Goal: Task Accomplishment & Management: Complete application form

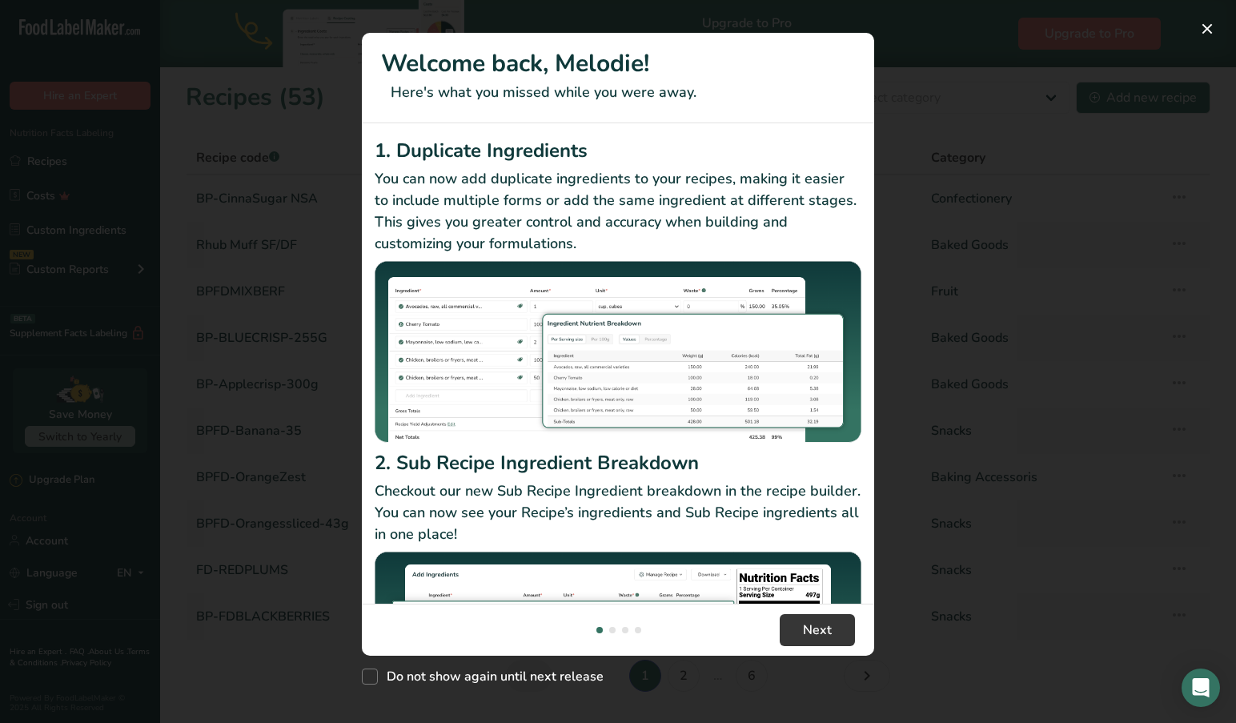
drag, startPoint x: 1206, startPoint y: 28, endPoint x: 503, endPoint y: 383, distance: 787.7
click at [515, 291] on div "Welcome back, [PERSON_NAME]! Here's what you missed while you were away. 1. Dup…" at bounding box center [618, 361] width 512 height 657
click at [815, 628] on span "Next" at bounding box center [817, 629] width 29 height 19
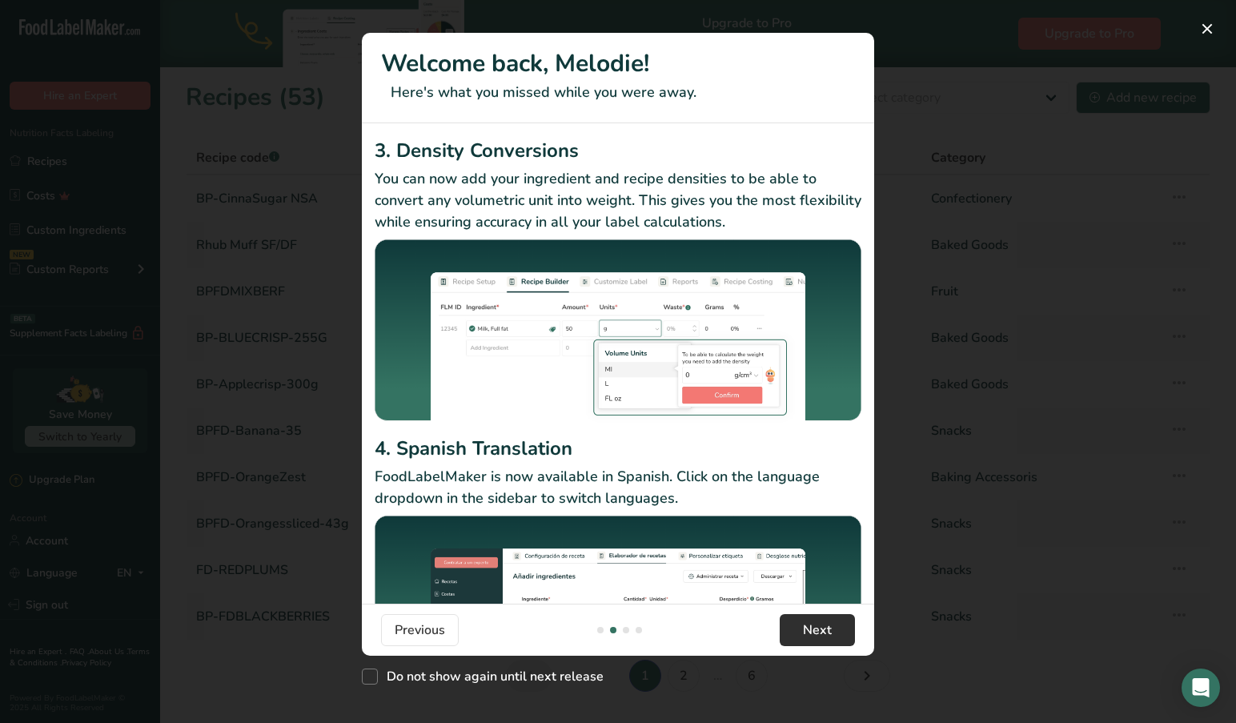
click at [815, 628] on span "Next" at bounding box center [817, 629] width 29 height 19
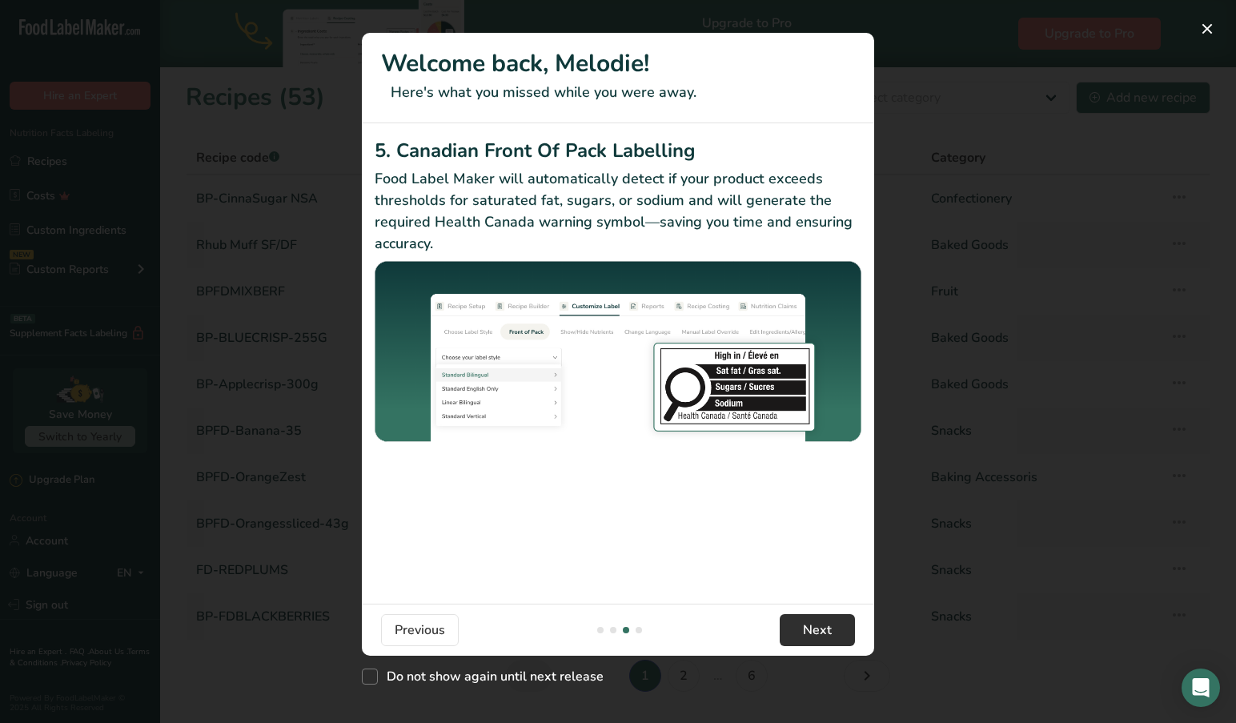
click at [815, 628] on span "Next" at bounding box center [817, 629] width 29 height 19
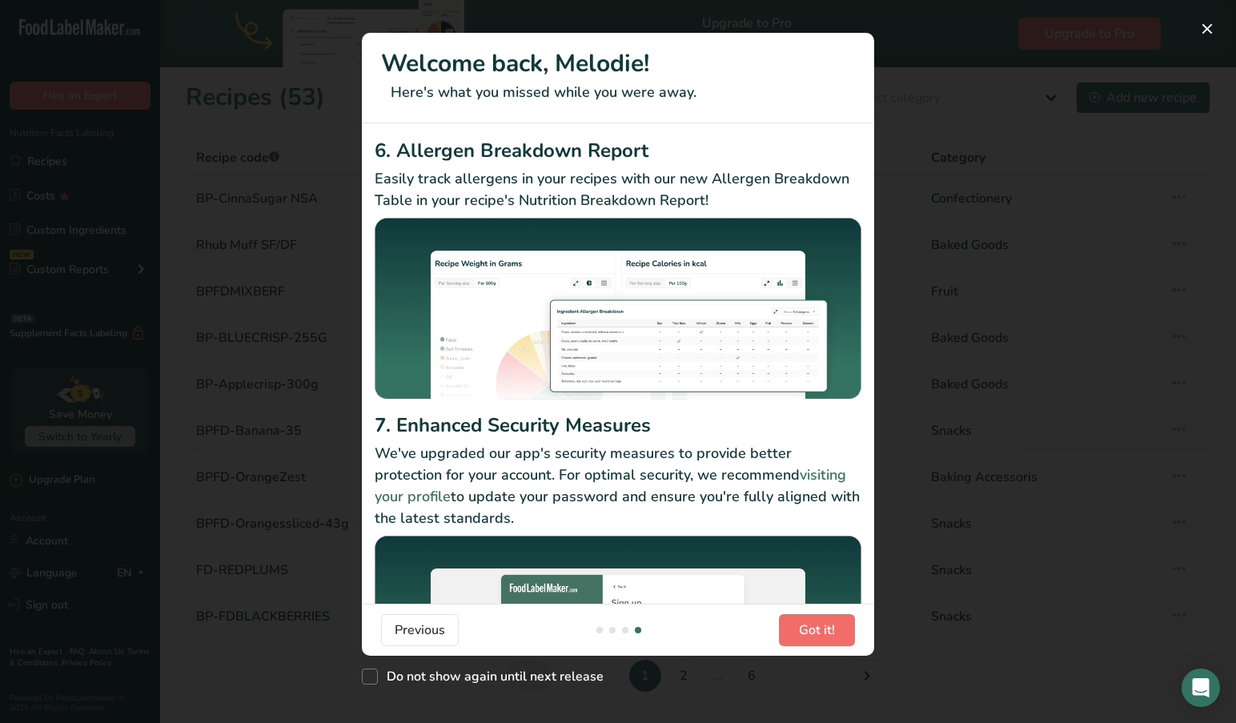
click at [815, 628] on span "Got it!" at bounding box center [817, 629] width 36 height 19
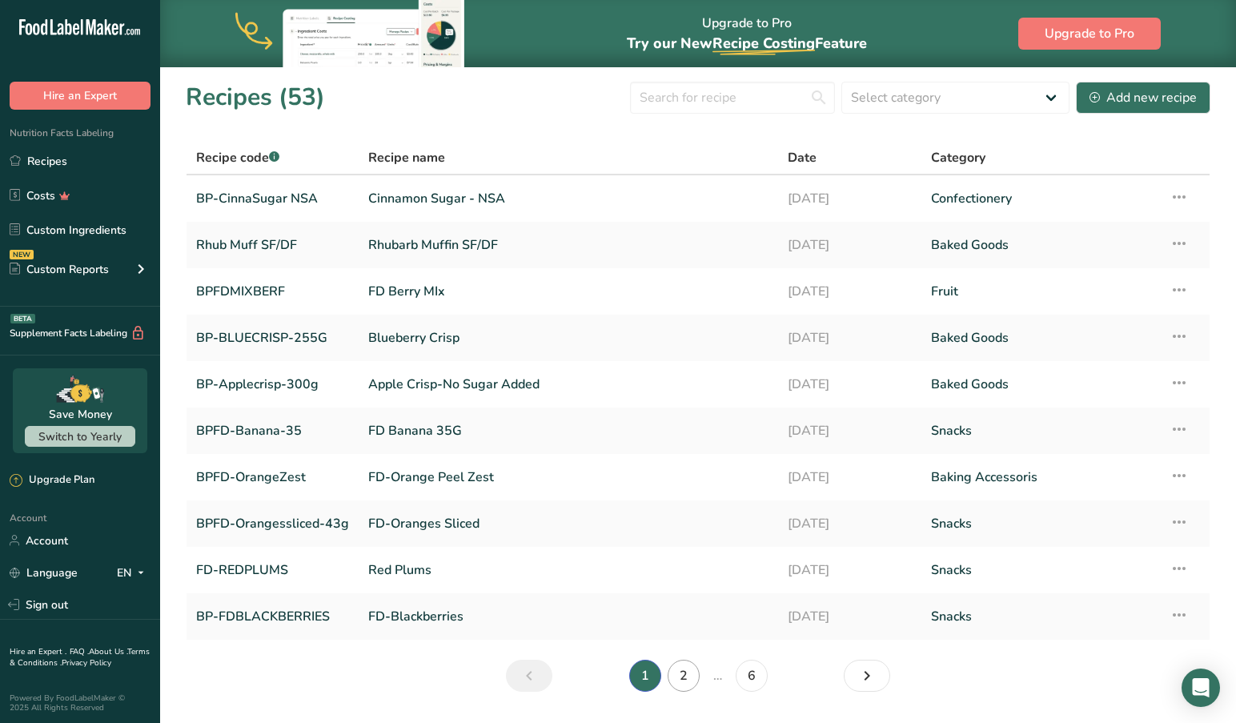
scroll to position [0, 0]
click at [742, 98] on input "text" at bounding box center [732, 98] width 205 height 32
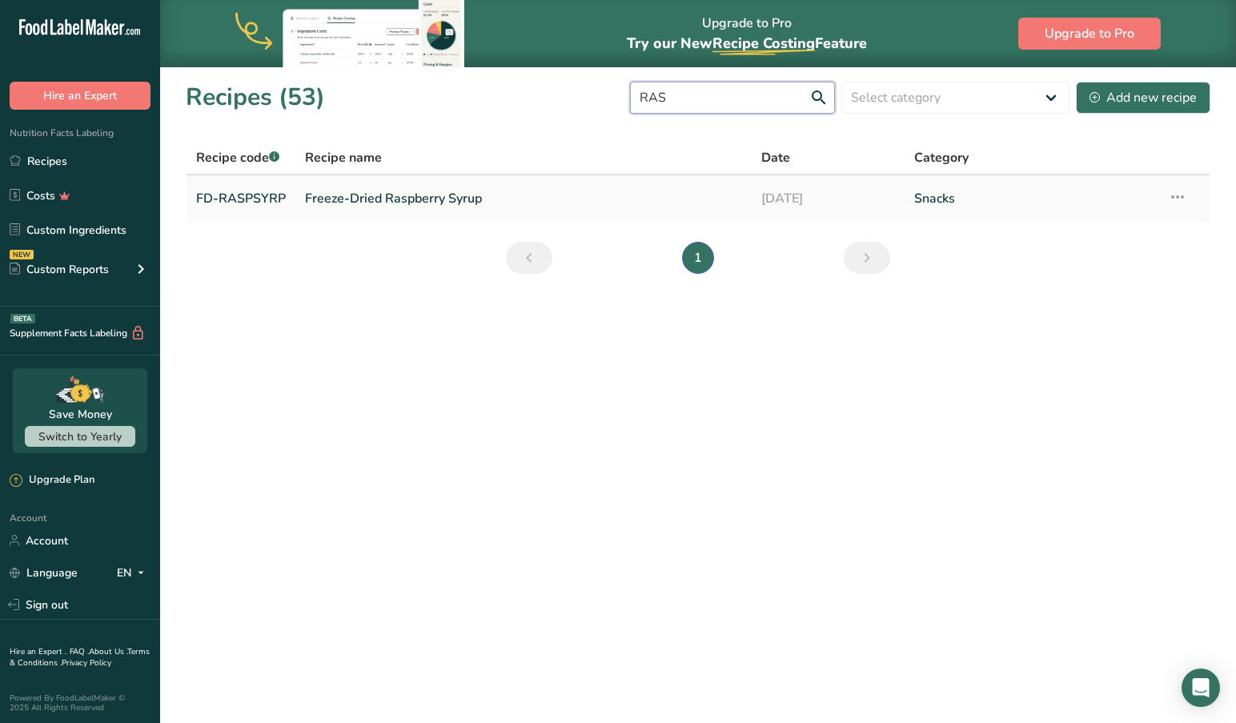
scroll to position [0, 1]
type input "RAS"
click at [239, 210] on link "FD-RASPSYRP" at bounding box center [241, 199] width 90 height 34
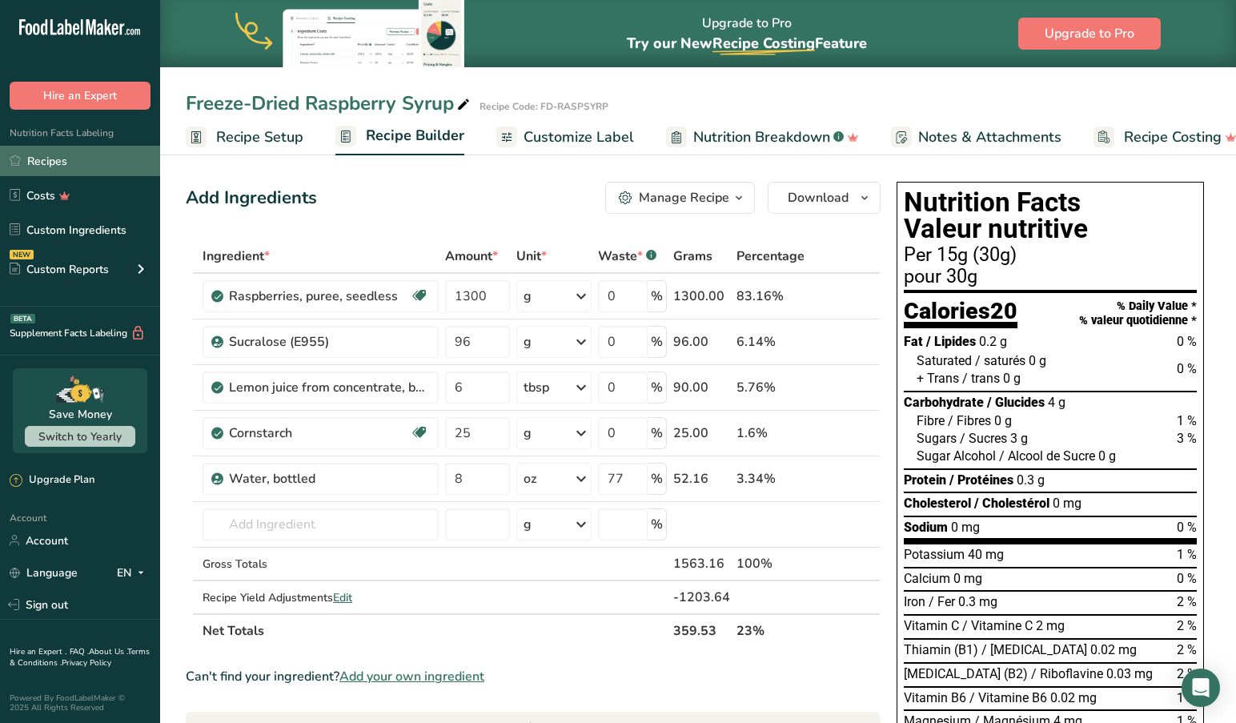
click at [49, 156] on link "Recipes" at bounding box center [80, 161] width 160 height 30
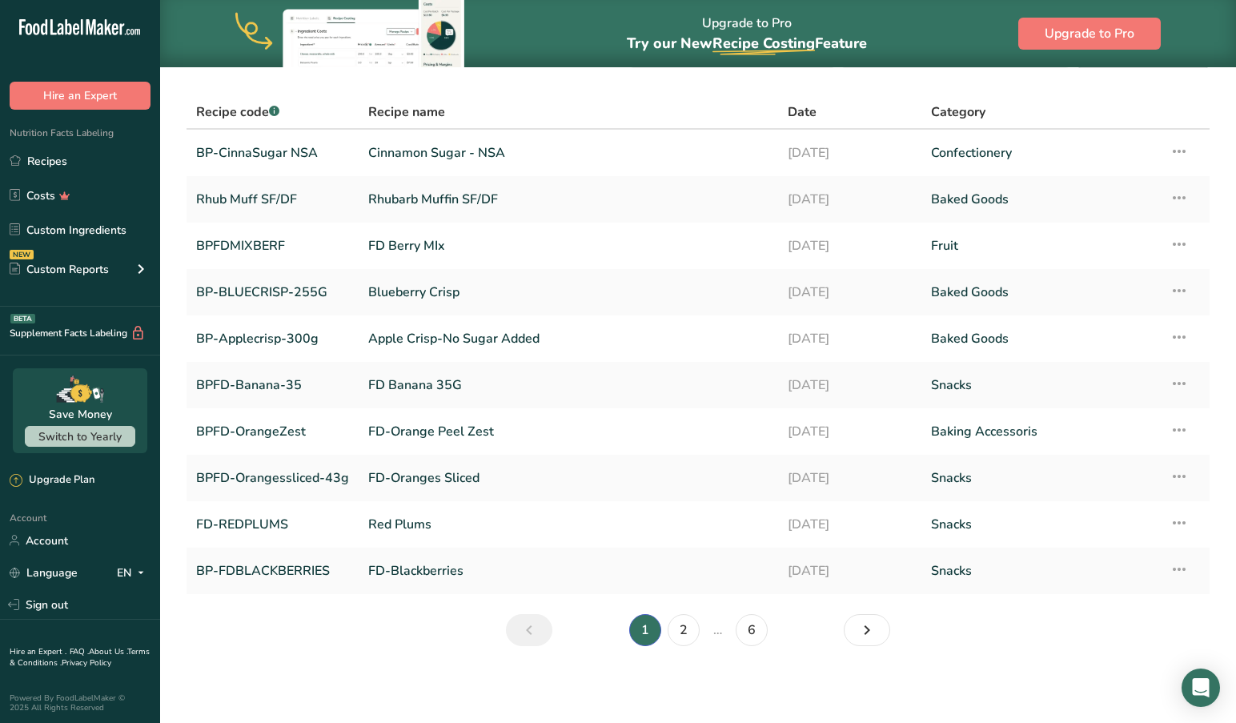
scroll to position [46, 0]
click at [683, 632] on link "2" at bounding box center [683, 630] width 32 height 32
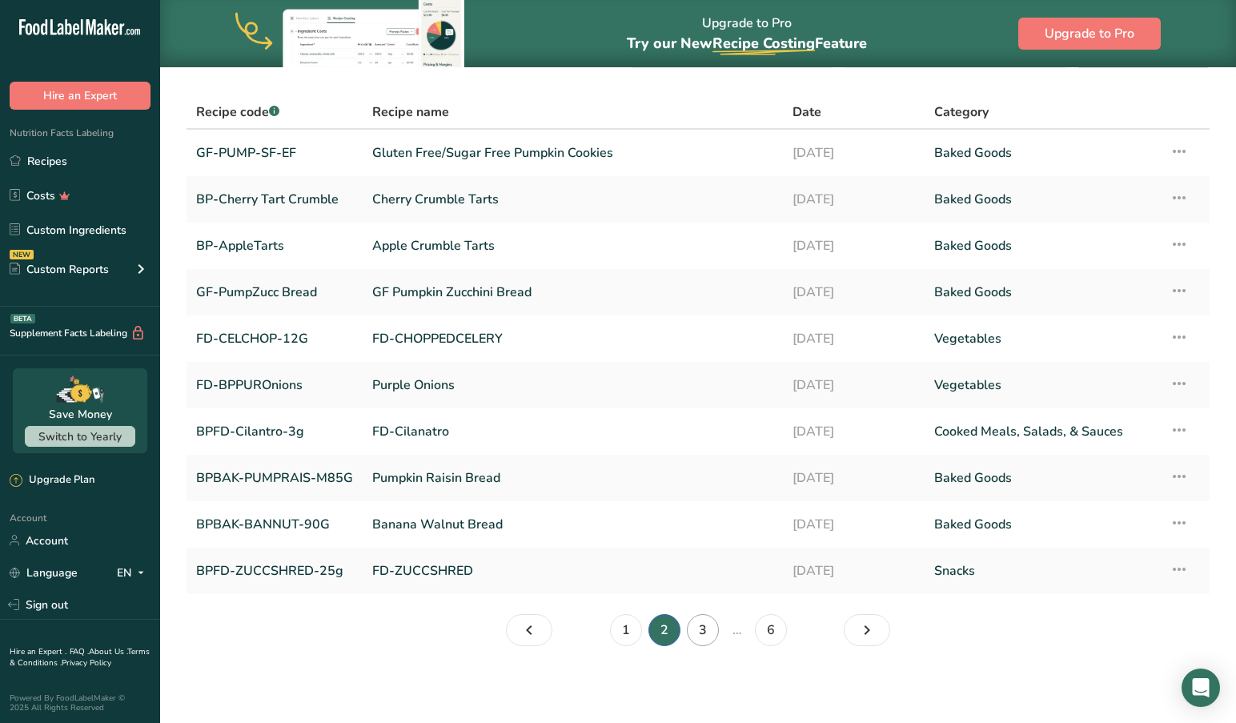
click at [704, 630] on link "3" at bounding box center [703, 630] width 32 height 32
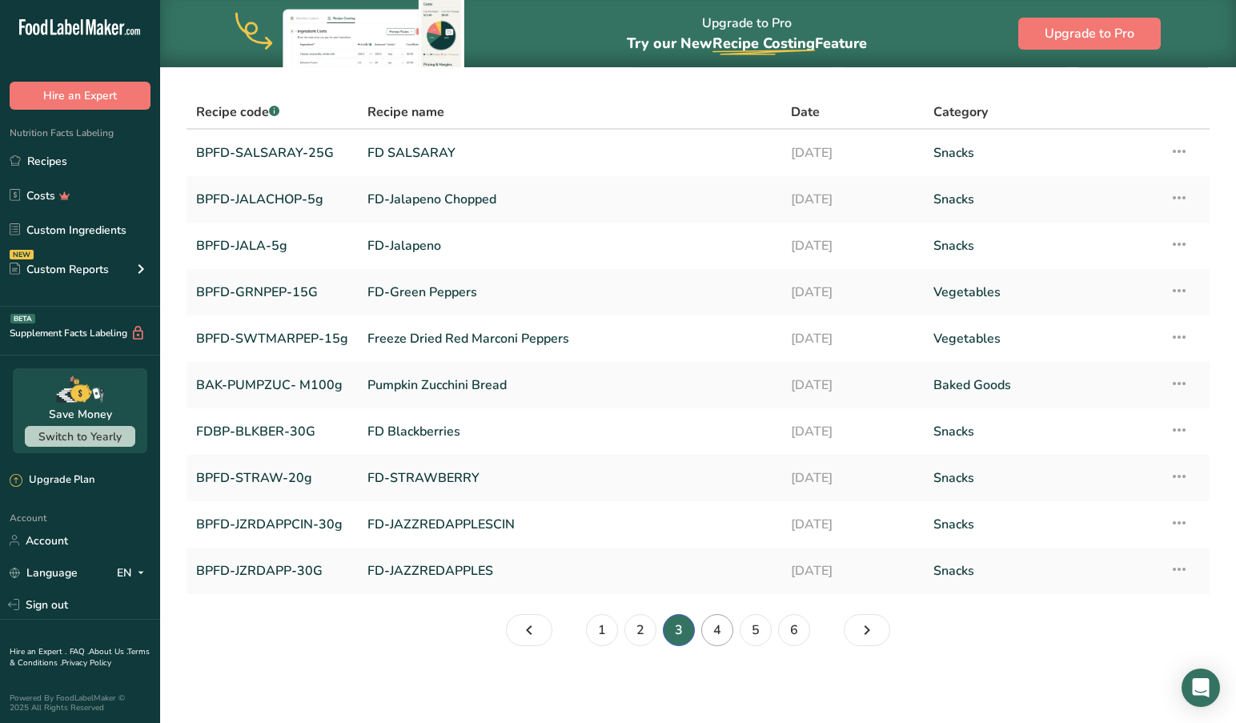
click at [717, 632] on link "4" at bounding box center [717, 630] width 32 height 32
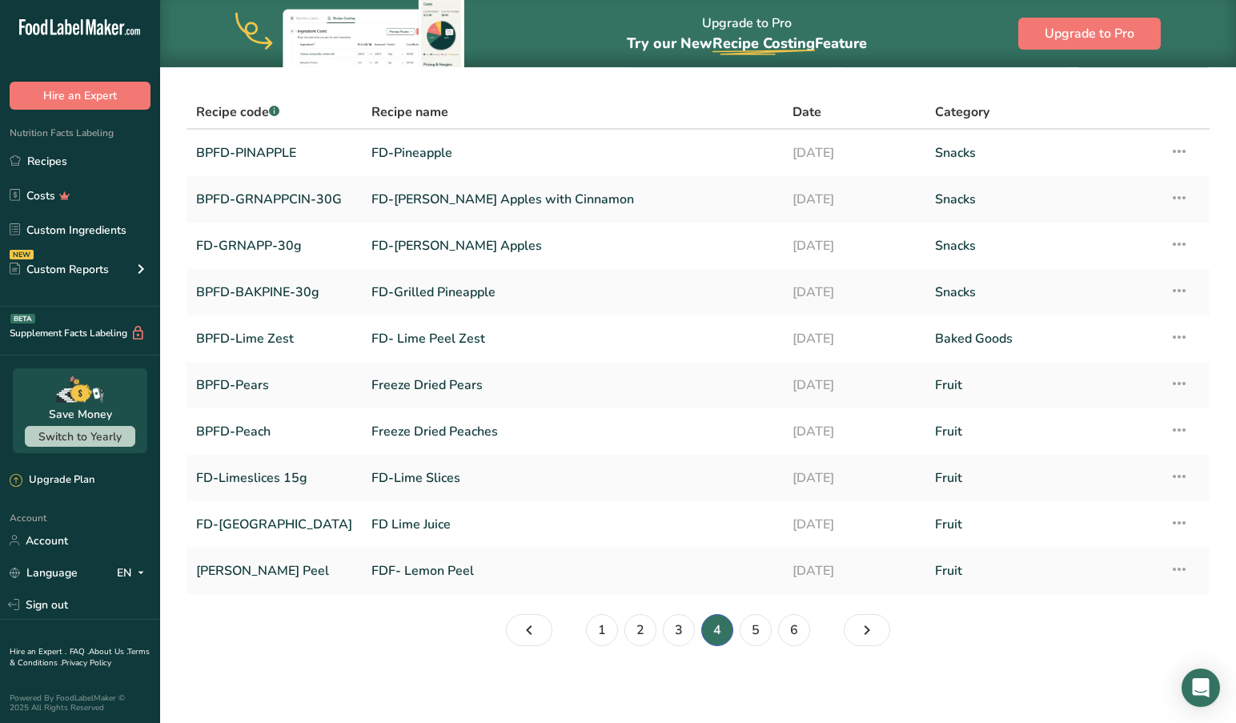
scroll to position [46, 0]
click at [717, 632] on li "4" at bounding box center [717, 630] width 38 height 32
click at [756, 635] on link "5" at bounding box center [755, 630] width 32 height 32
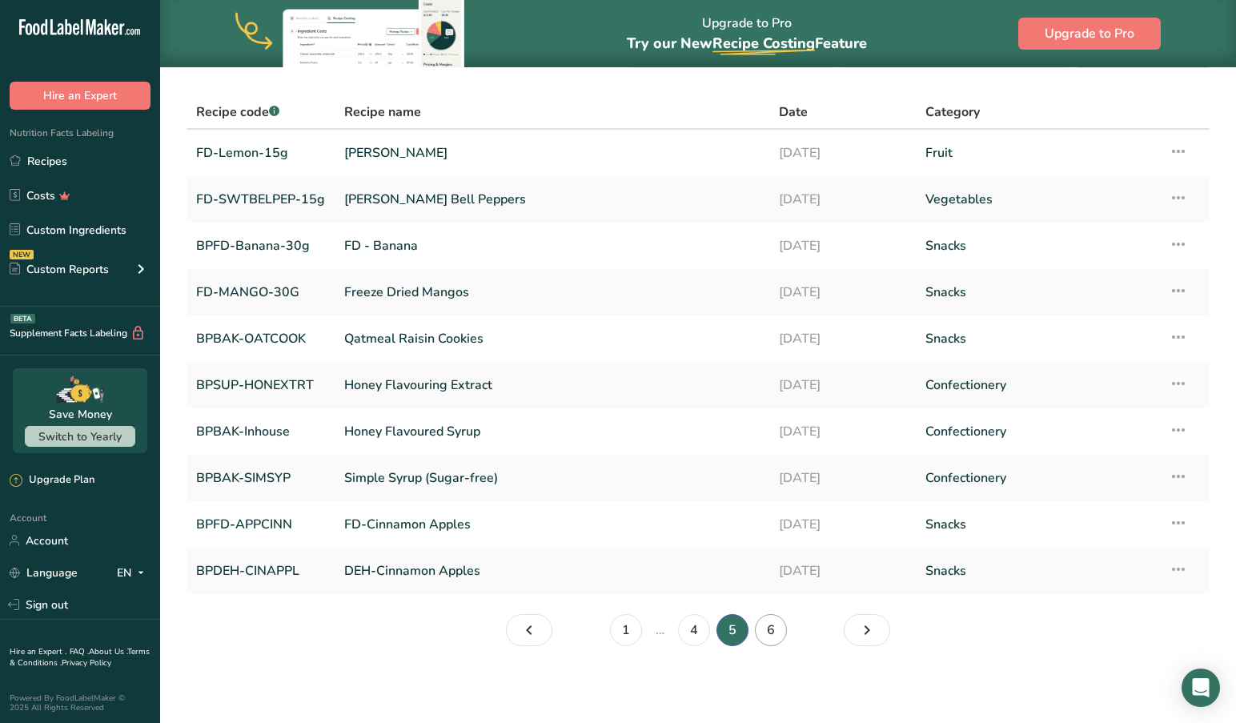
click at [769, 633] on link "6" at bounding box center [771, 630] width 32 height 32
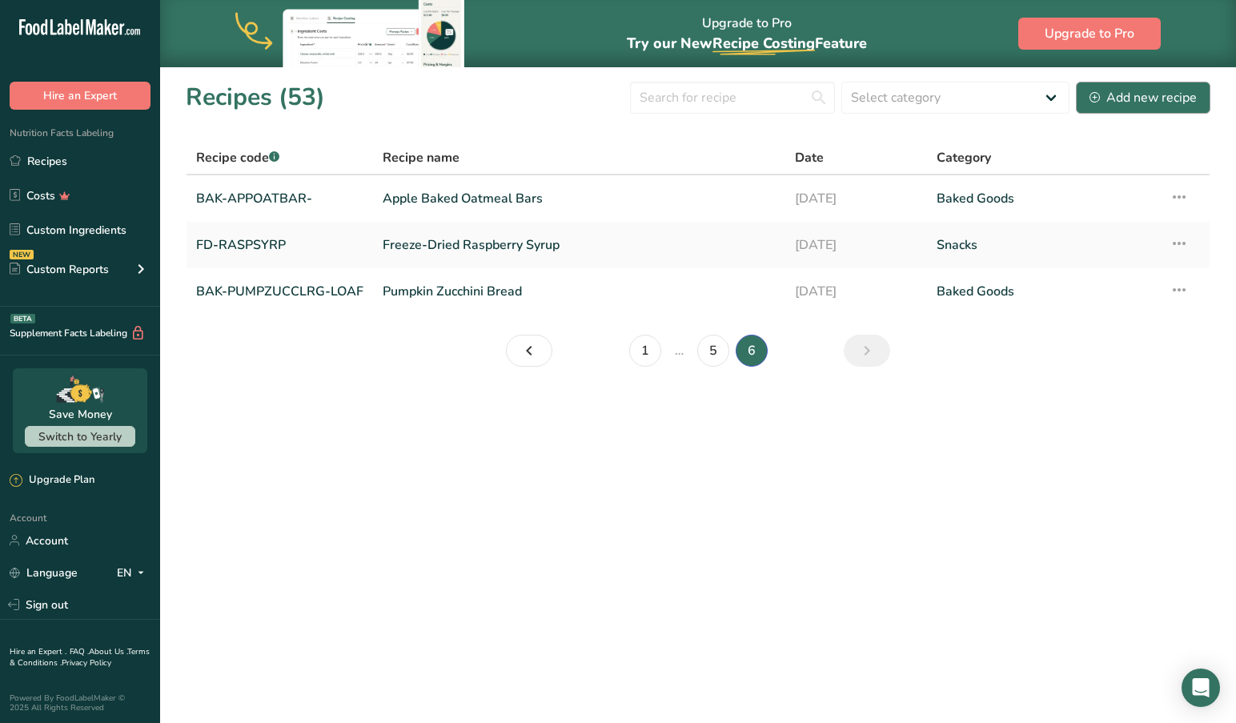
click at [1147, 89] on div "Add new recipe" at bounding box center [1142, 97] width 107 height 19
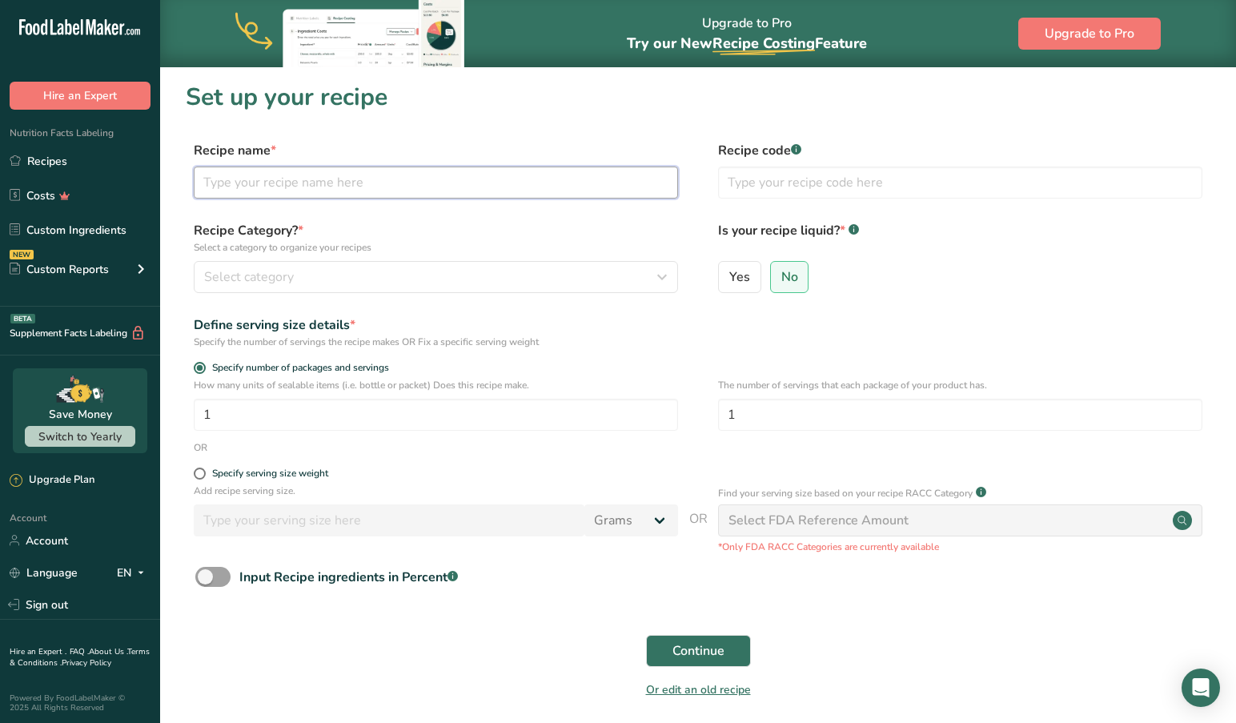
click at [391, 176] on input "text" at bounding box center [436, 182] width 484 height 32
type input "FD-Raspberries"
click at [842, 182] on input "text" at bounding box center [960, 182] width 484 height 32
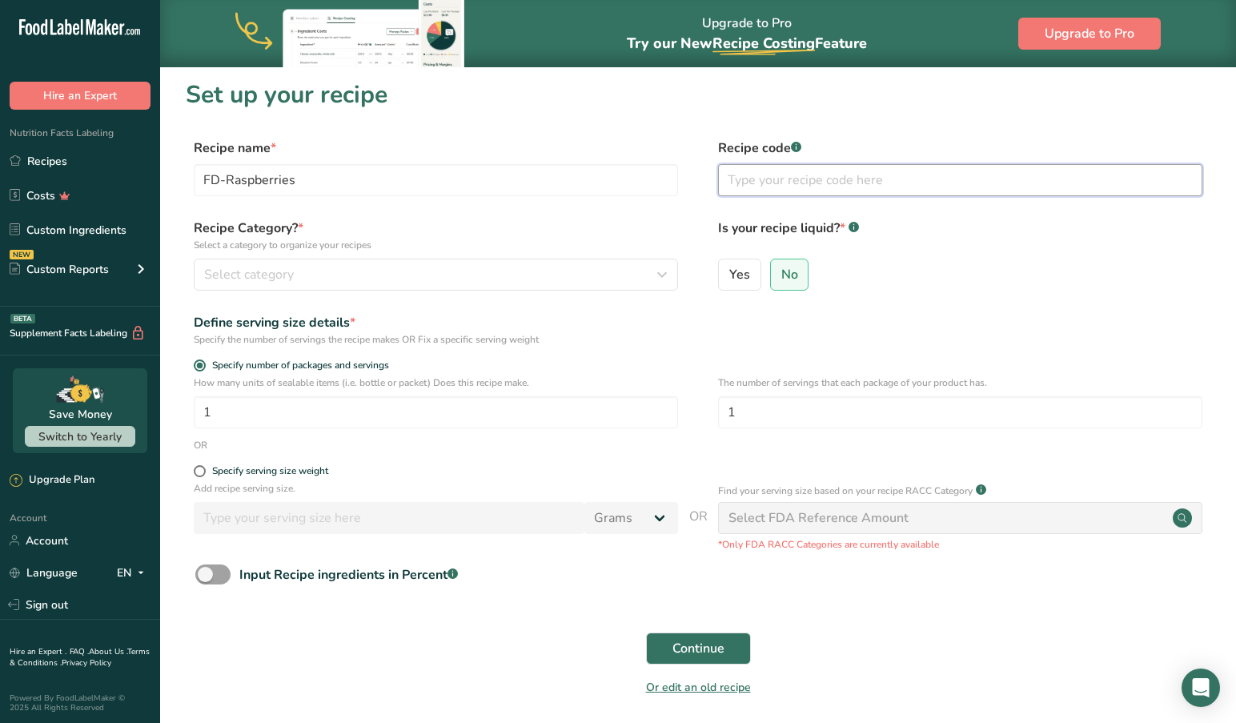
scroll to position [2, 0]
type input "FD-RASP-30g"
click at [315, 268] on div "Select category" at bounding box center [431, 274] width 454 height 19
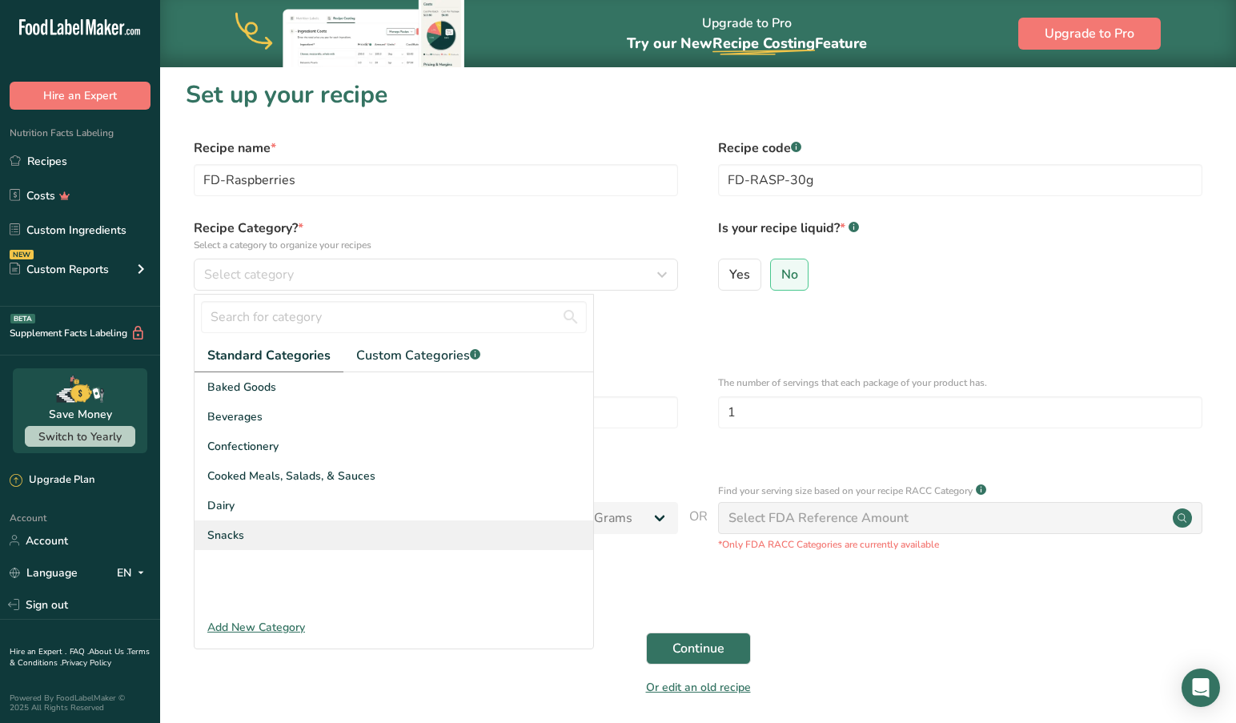
click at [238, 543] on div "Snacks" at bounding box center [393, 535] width 399 height 30
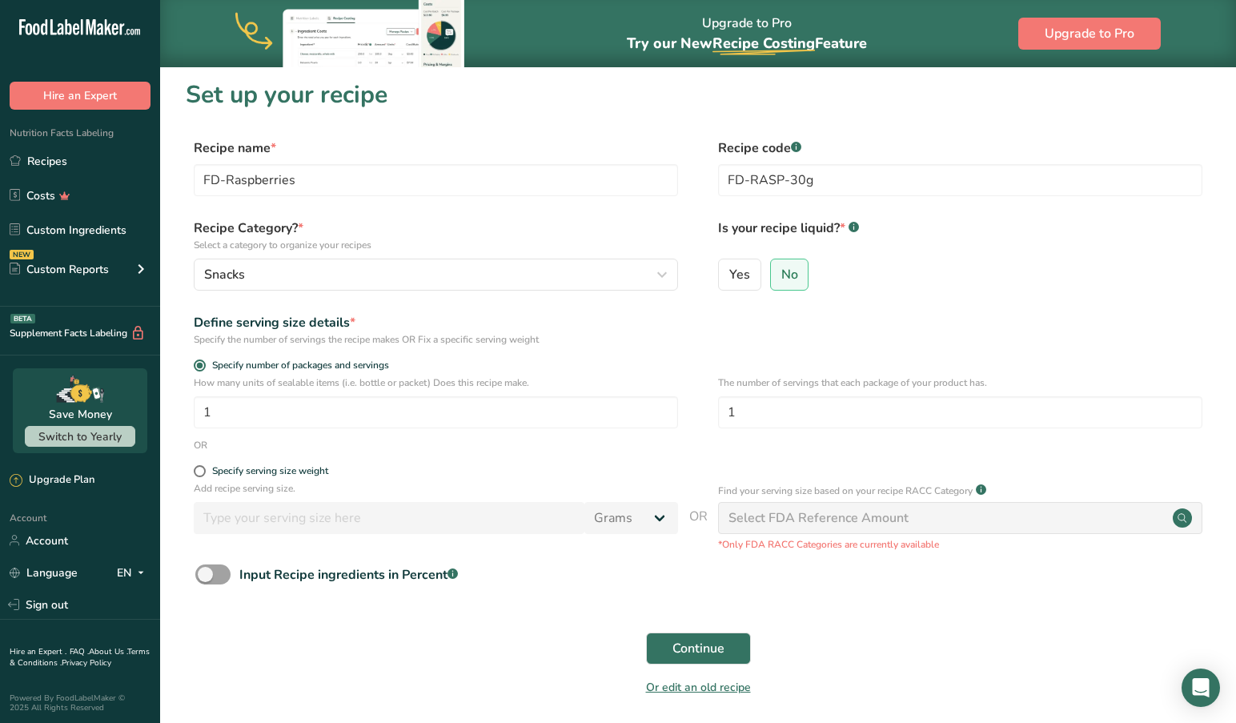
drag, startPoint x: 787, startPoint y: 271, endPoint x: 514, endPoint y: 383, distance: 295.0
click at [787, 272] on span "No" at bounding box center [789, 274] width 17 height 16
click at [781, 272] on input "No" at bounding box center [776, 274] width 10 height 10
drag, startPoint x: 246, startPoint y: 418, endPoint x: 165, endPoint y: 420, distance: 80.9
click at [166, 419] on section "Set up your recipe Recipe name * FD-Raspberries Recipe code .a-a{fill:#347362;}…" at bounding box center [698, 397] width 1076 height 667
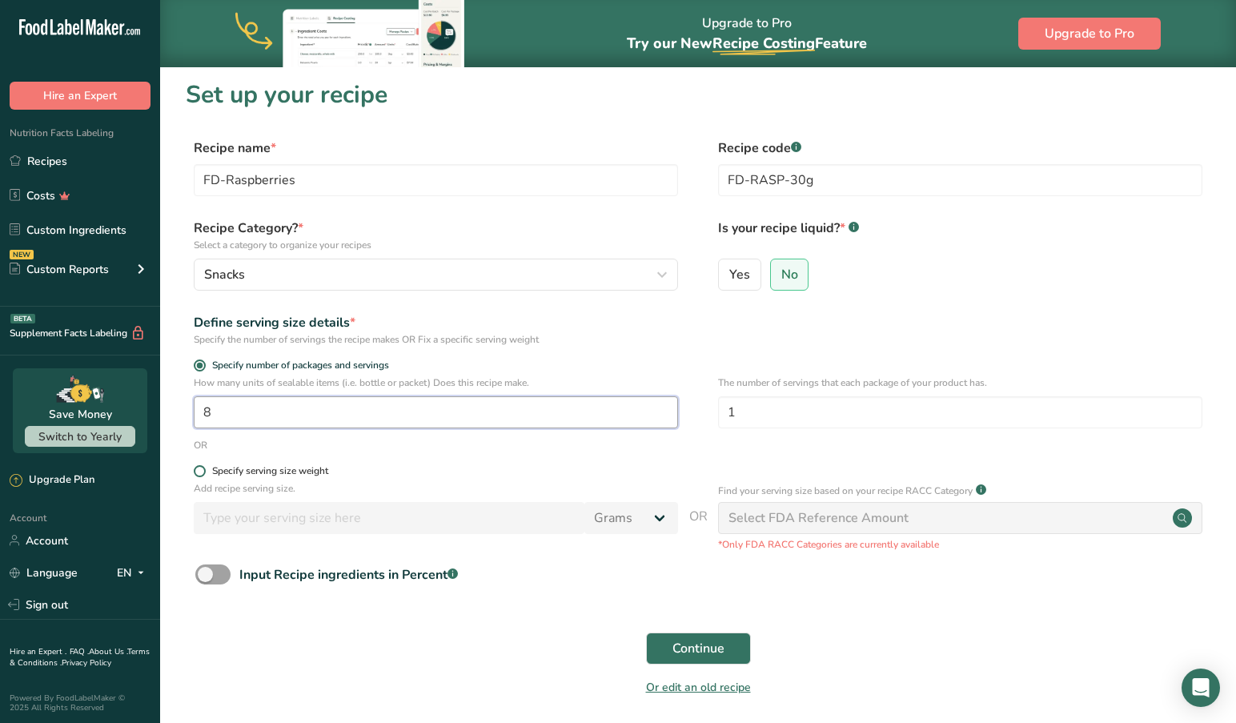
type input "8"
click at [201, 471] on span at bounding box center [200, 471] width 12 height 12
click at [201, 471] on input "Specify serving size weight" at bounding box center [199, 471] width 10 height 10
radio input "true"
radio input "false"
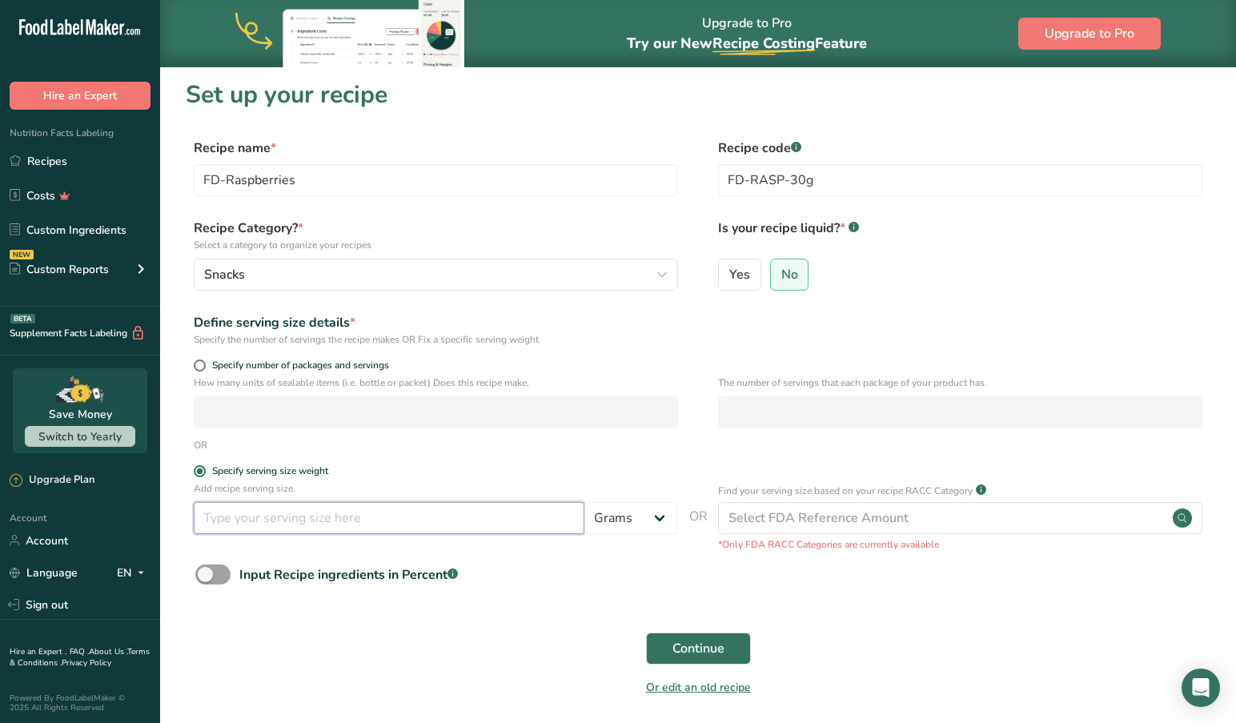
click at [384, 519] on input "number" at bounding box center [389, 518] width 391 height 32
click at [375, 519] on input "number" at bounding box center [389, 518] width 391 height 32
type input "30"
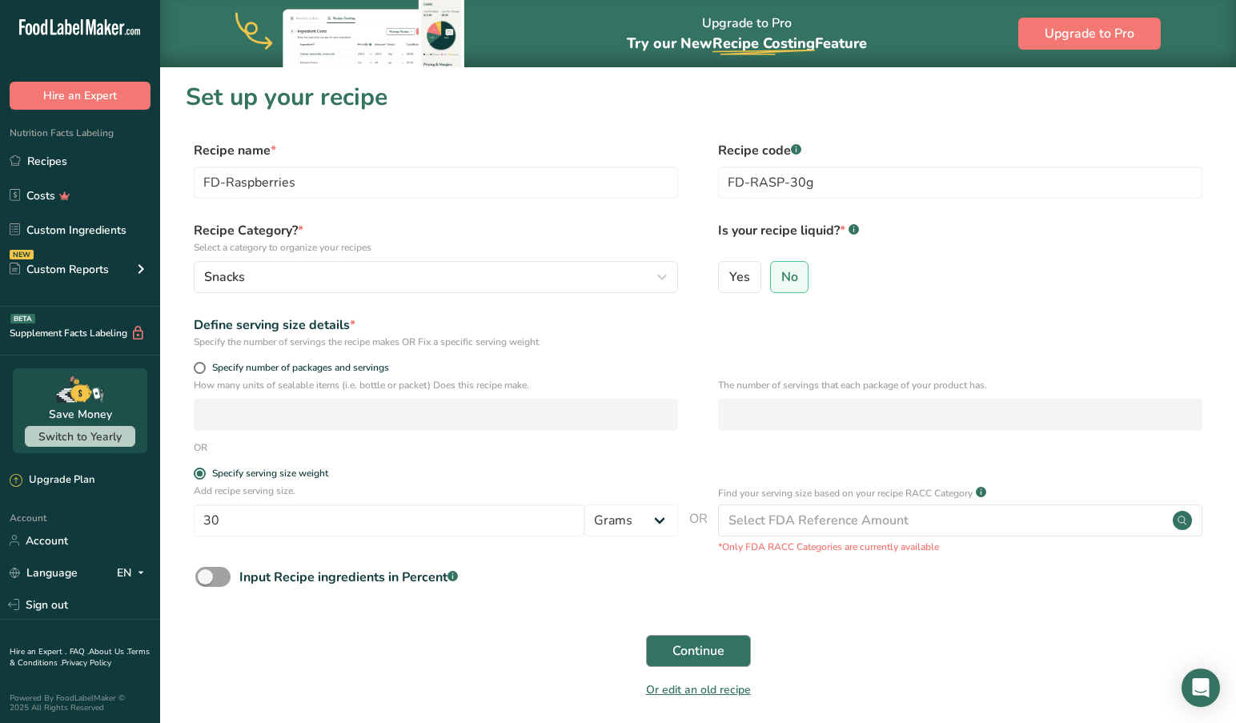
click at [689, 647] on span "Continue" at bounding box center [698, 650] width 52 height 19
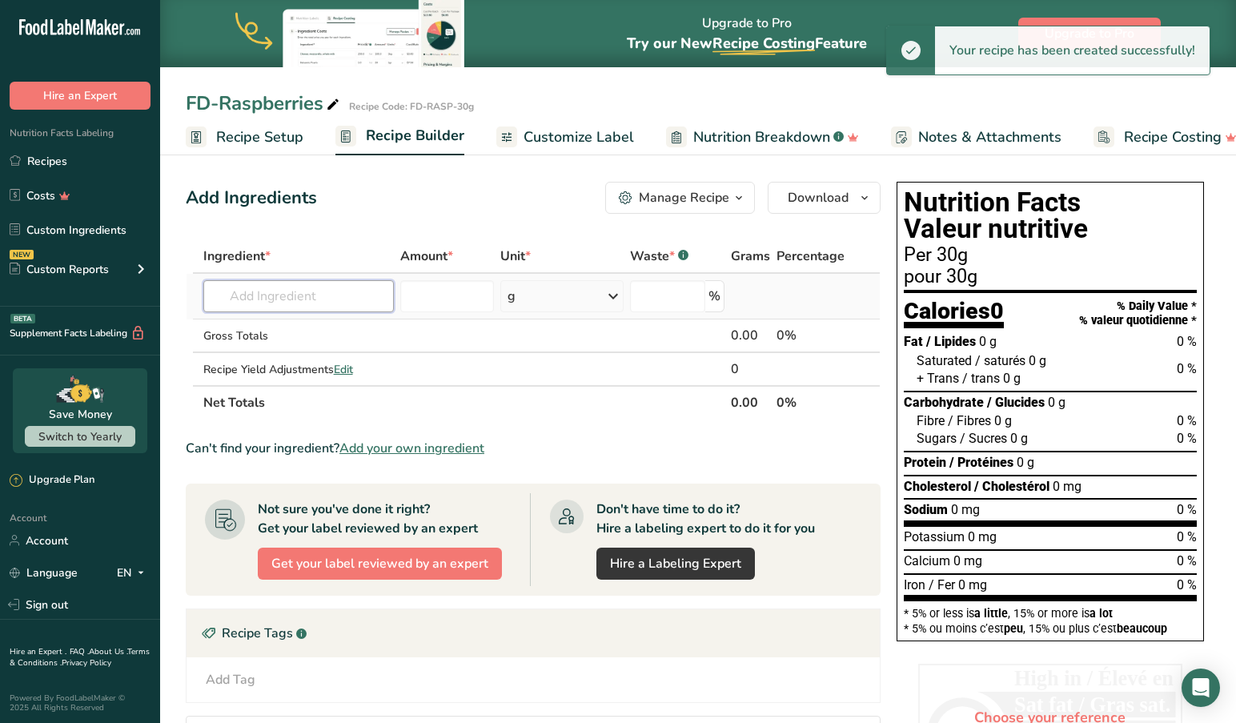
click at [330, 300] on input "text" at bounding box center [298, 296] width 191 height 32
type input "g"
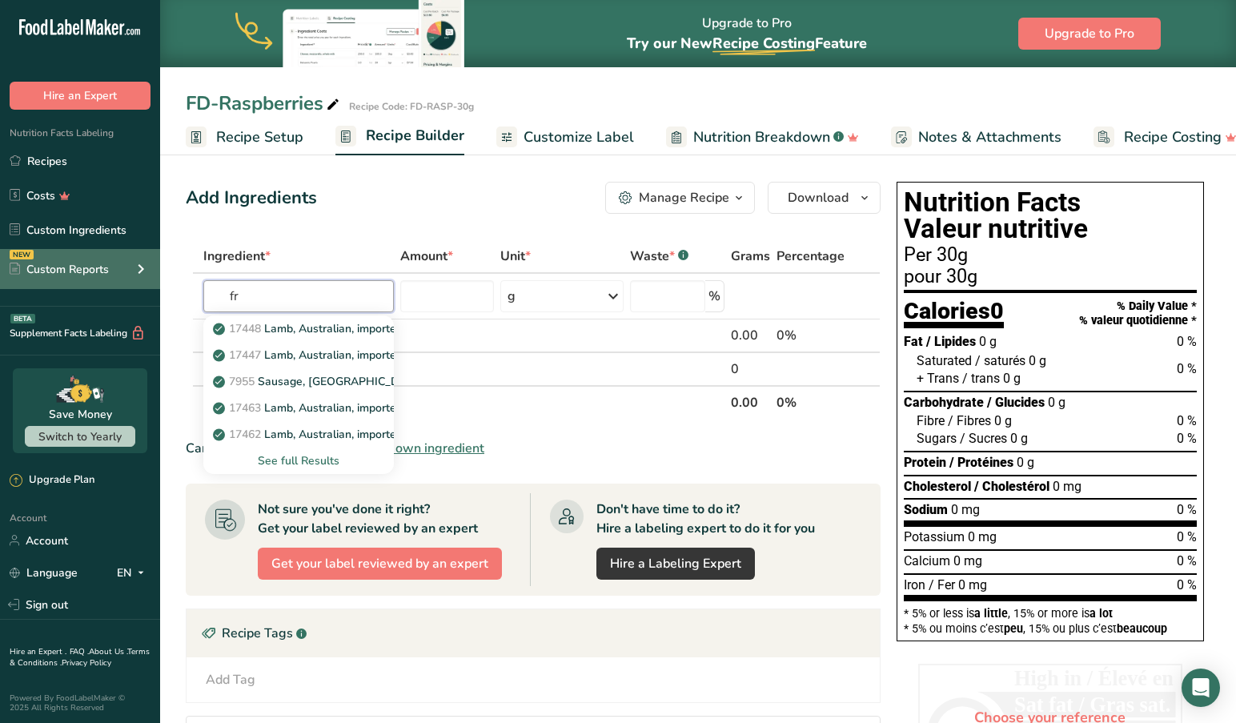
type input "f"
type input "raspberry"
drag, startPoint x: 27, startPoint y: 276, endPoint x: 317, endPoint y: 326, distance: 293.9
click at [317, 326] on p "9302 Raspberries, raw" at bounding box center [280, 328] width 128 height 17
type input "Raspberries, raw"
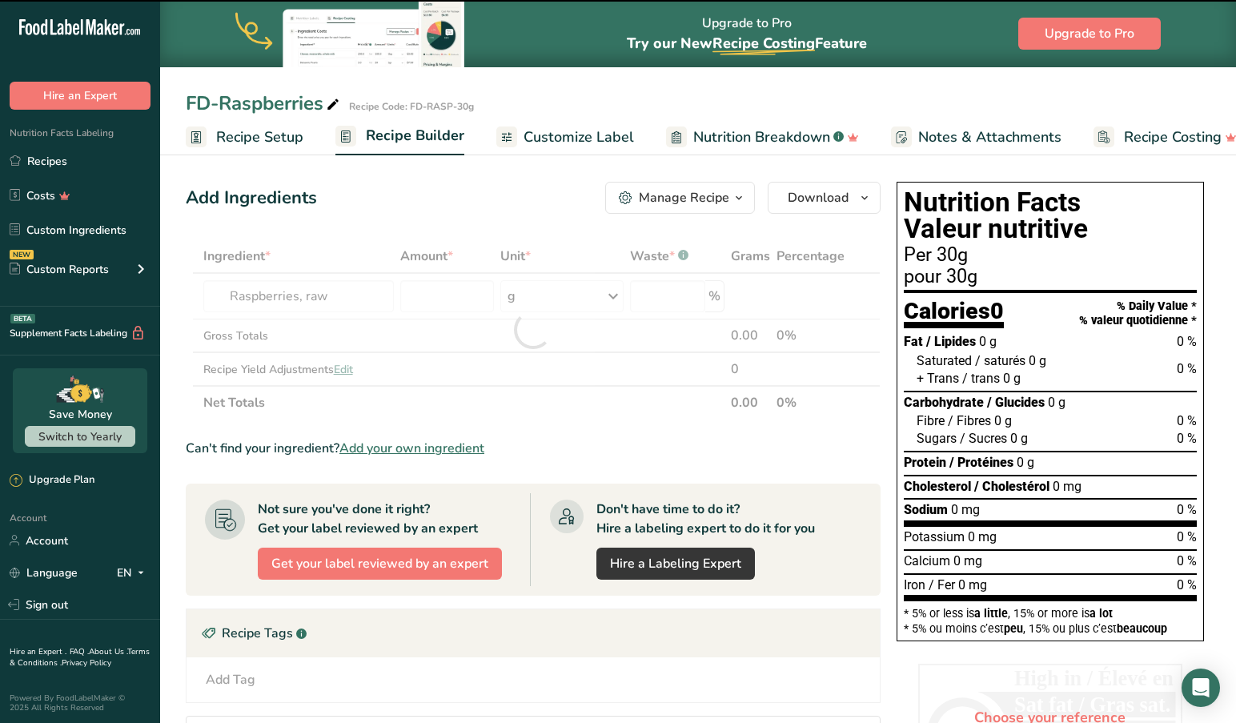
type input "0"
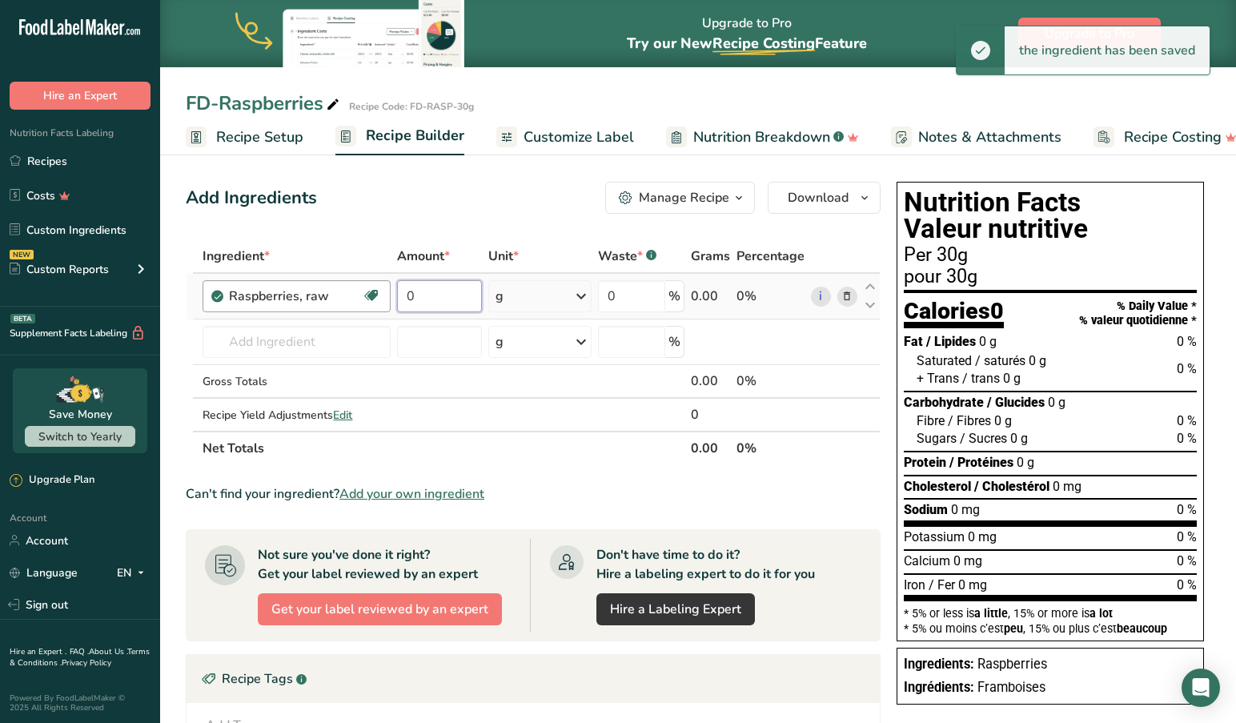
drag, startPoint x: 446, startPoint y: 298, endPoint x: 344, endPoint y: 291, distance: 101.9
click at [344, 291] on tr "Raspberries, raw Source of Antioxidants Dairy free Gluten free Vegan Vegetarian…" at bounding box center [532, 297] width 693 height 46
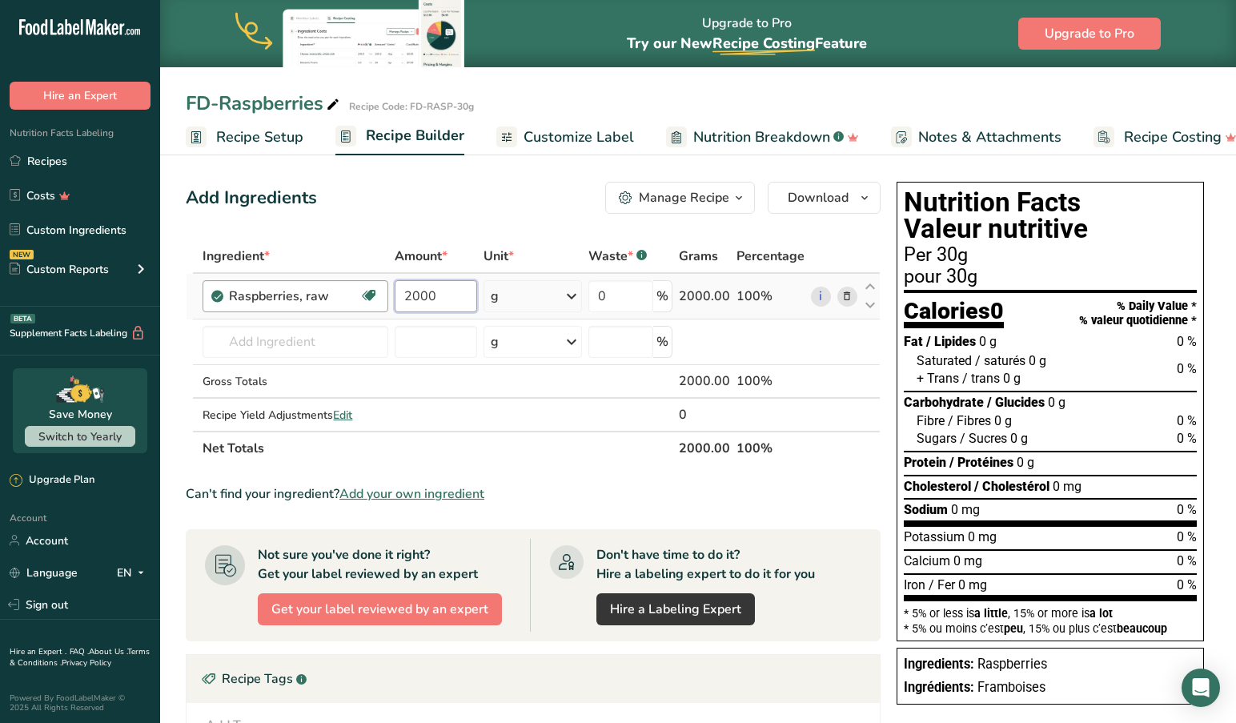
type input "2000"
drag, startPoint x: 762, startPoint y: 303, endPoint x: 755, endPoint y: 314, distance: 12.2
click at [762, 304] on div "100%" at bounding box center [770, 296] width 68 height 19
drag, startPoint x: 740, startPoint y: 296, endPoint x: 805, endPoint y: 303, distance: 65.1
click at [743, 297] on div "100%" at bounding box center [770, 296] width 68 height 19
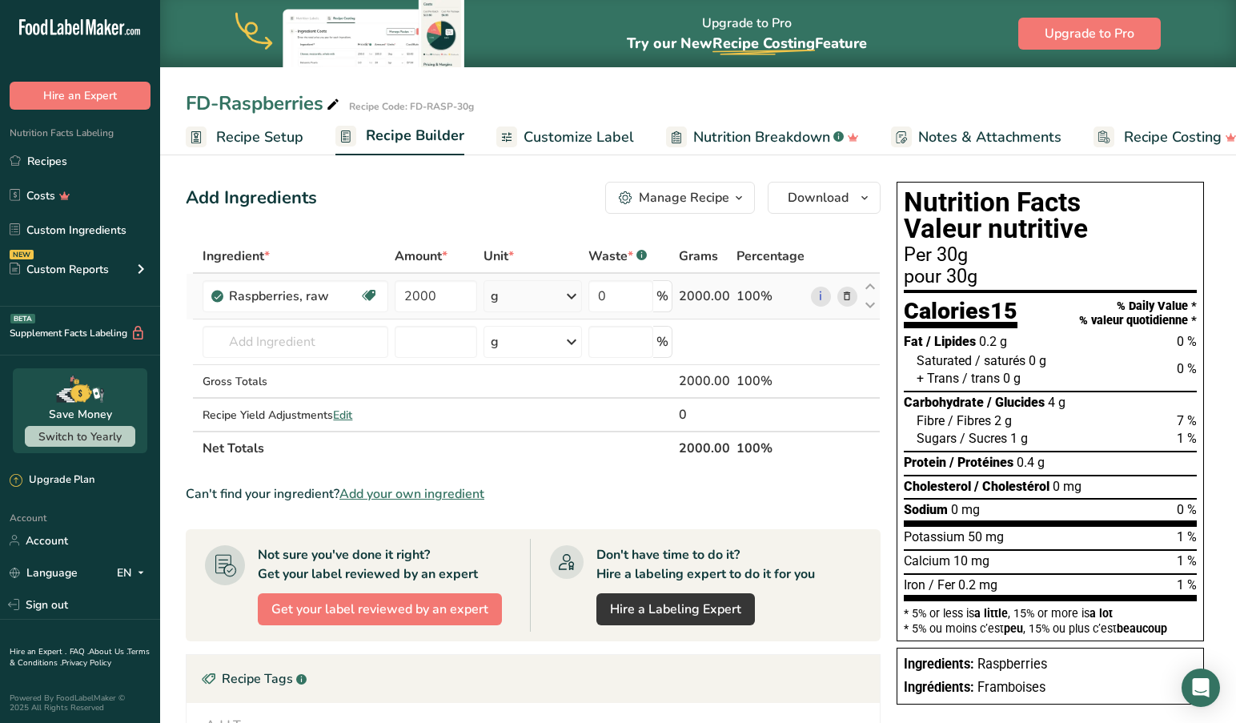
click at [755, 297] on div "100%" at bounding box center [770, 296] width 68 height 19
click at [757, 294] on div "100%" at bounding box center [770, 296] width 68 height 19
click at [751, 297] on div "100%" at bounding box center [770, 296] width 68 height 19
click at [633, 293] on input "0" at bounding box center [620, 296] width 65 height 32
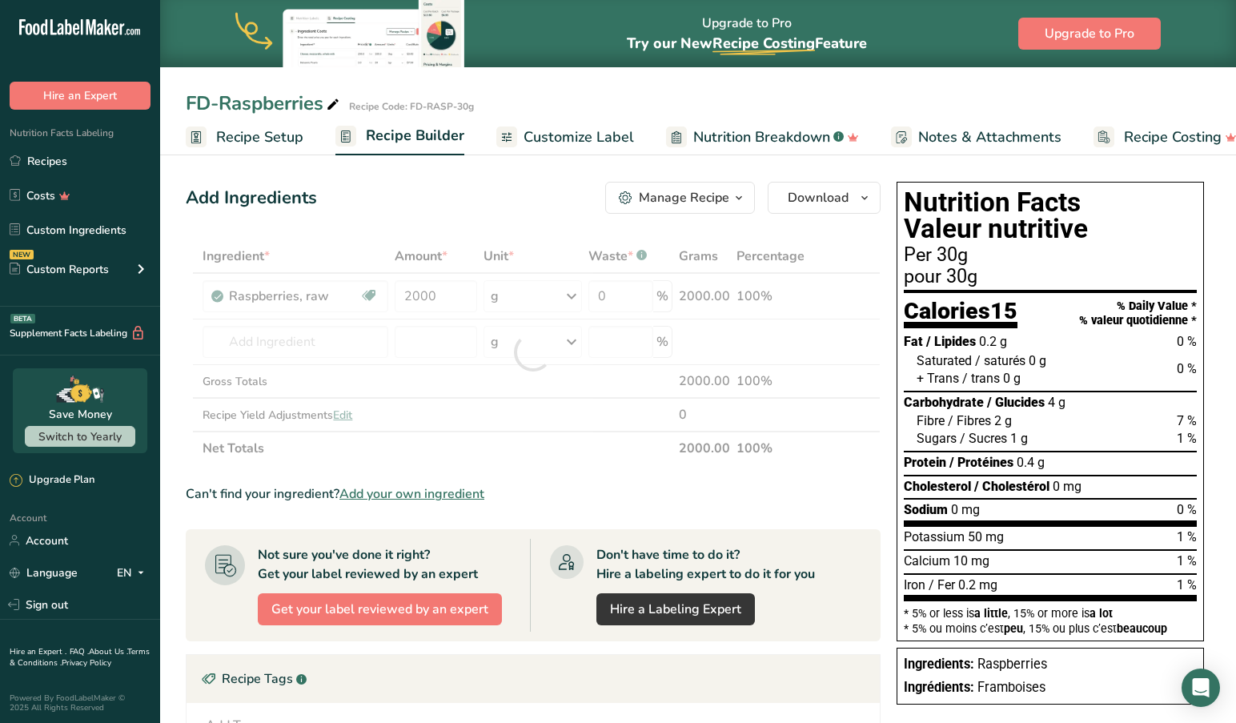
drag, startPoint x: 747, startPoint y: 295, endPoint x: 722, endPoint y: 299, distance: 25.9
click at [747, 295] on div "Ingredient * Amount * Unit * Waste * .a-a{fill:#347362;}.b-a{fill:#fff;} Grams …" at bounding box center [533, 352] width 695 height 226
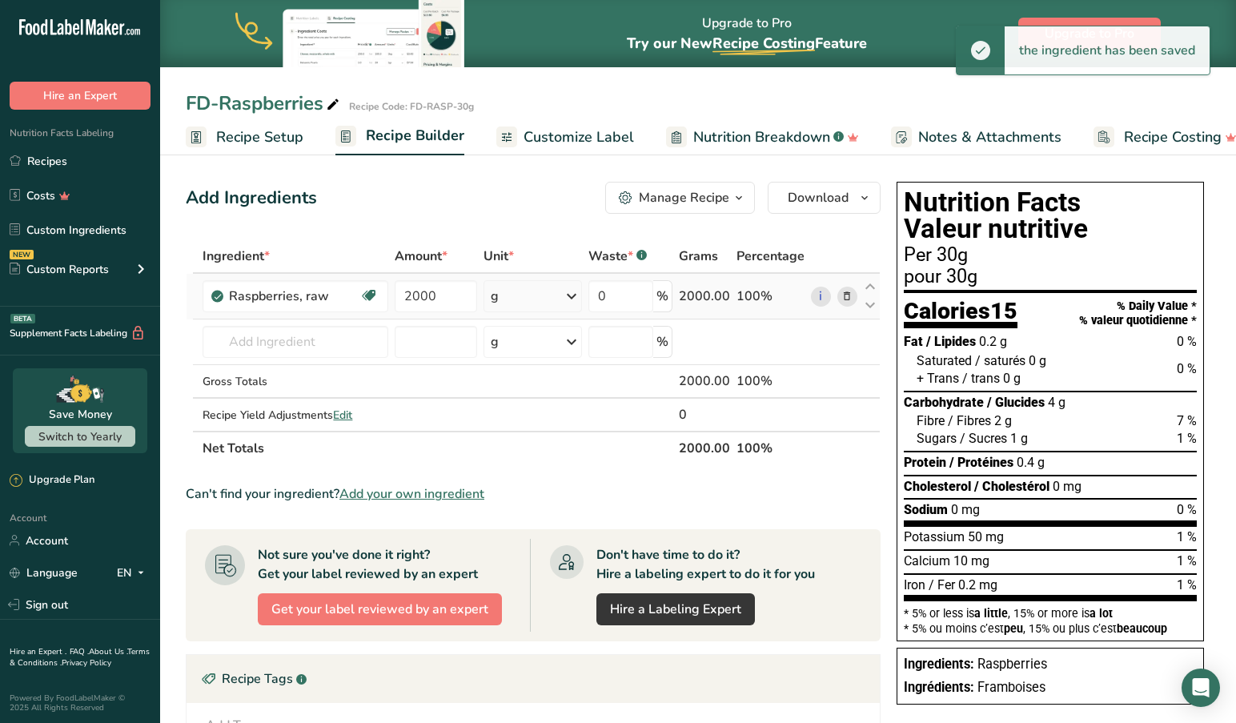
drag, startPoint x: 747, startPoint y: 298, endPoint x: 755, endPoint y: 299, distance: 8.0
click at [747, 298] on div "100%" at bounding box center [770, 296] width 68 height 19
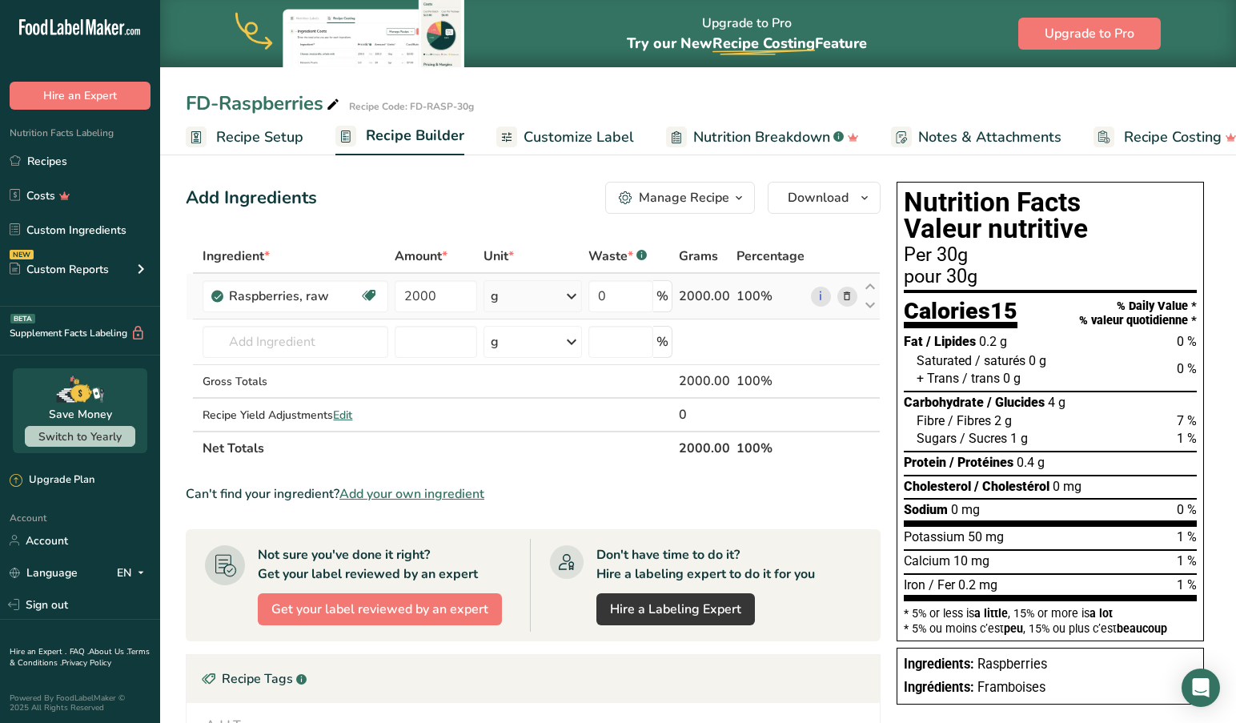
click at [763, 295] on div "100%" at bounding box center [770, 296] width 68 height 19
drag, startPoint x: 444, startPoint y: 302, endPoint x: 337, endPoint y: 278, distance: 109.9
click at [337, 278] on tr "Raspberries, raw Source of Antioxidants Dairy free Gluten free Vegan Vegetarian…" at bounding box center [532, 297] width 693 height 46
type input "350"
click at [333, 297] on div "Raspberries, raw" at bounding box center [295, 296] width 132 height 19
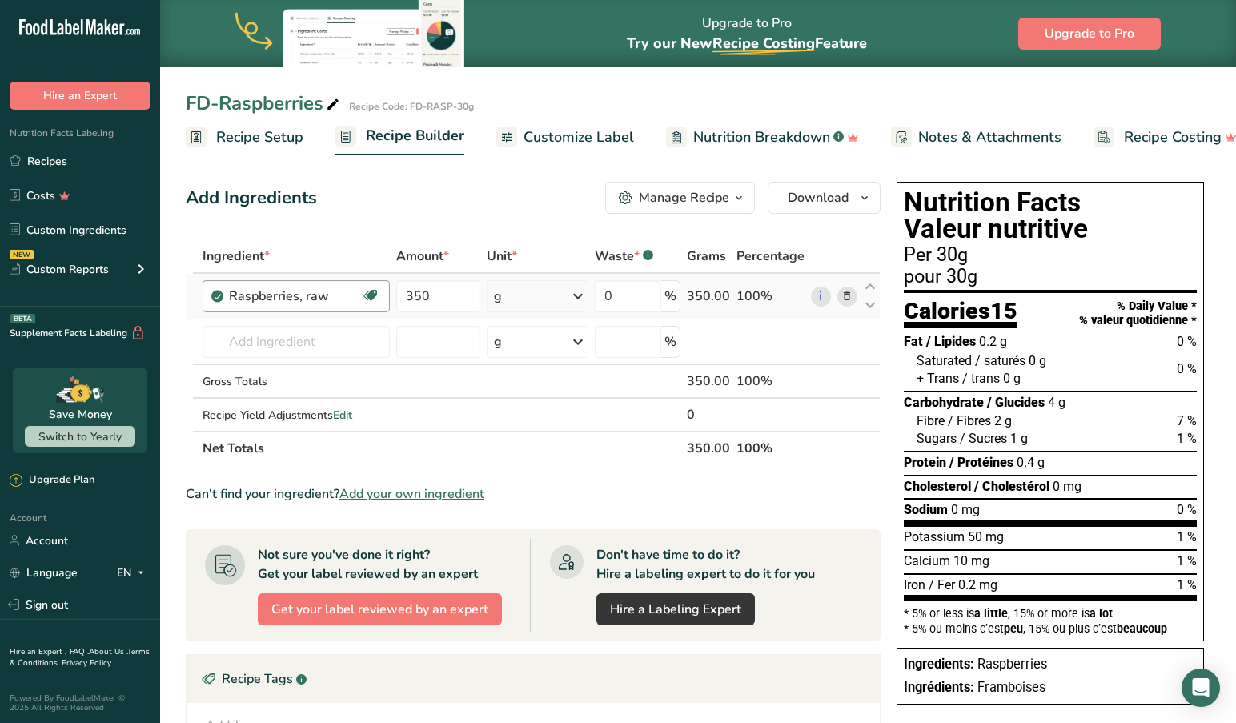
drag, startPoint x: 318, startPoint y: 297, endPoint x: 347, endPoint y: 297, distance: 29.6
click at [321, 297] on div "Raspberries, raw" at bounding box center [295, 296] width 132 height 19
click at [848, 293] on icon at bounding box center [846, 296] width 11 height 17
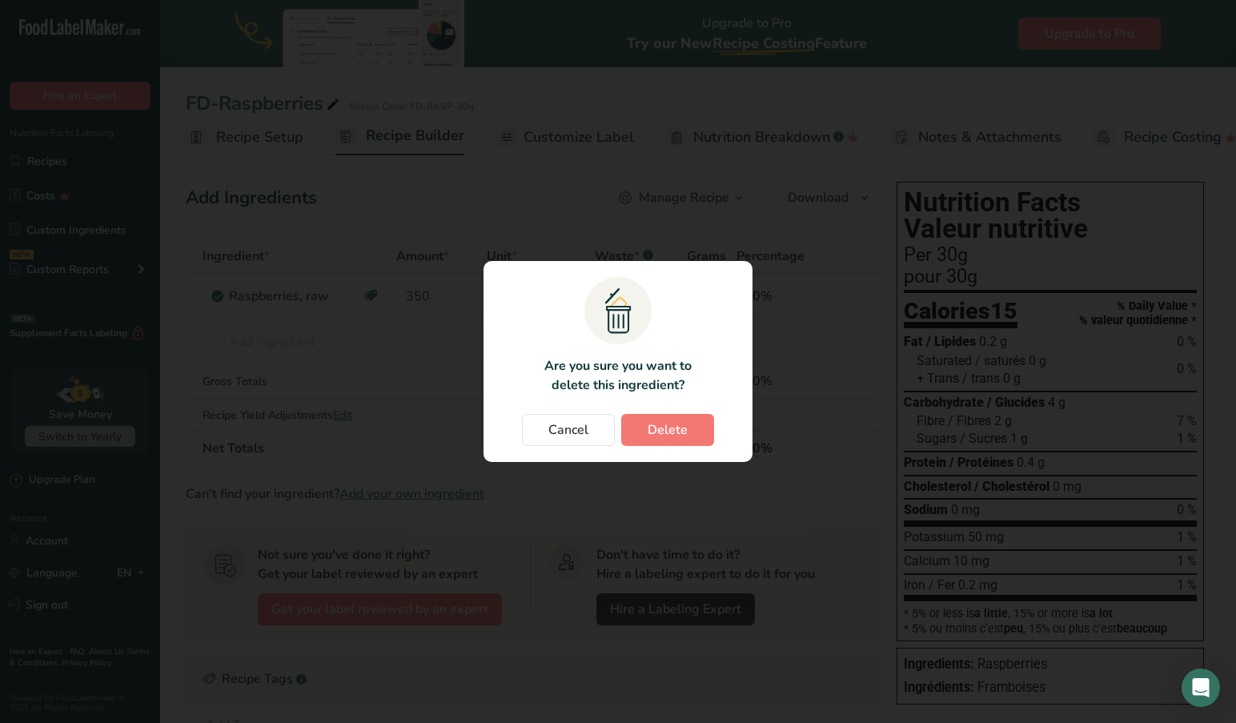
drag, startPoint x: 691, startPoint y: 433, endPoint x: 570, endPoint y: 413, distance: 122.5
click at [691, 433] on button "Delete" at bounding box center [667, 430] width 93 height 32
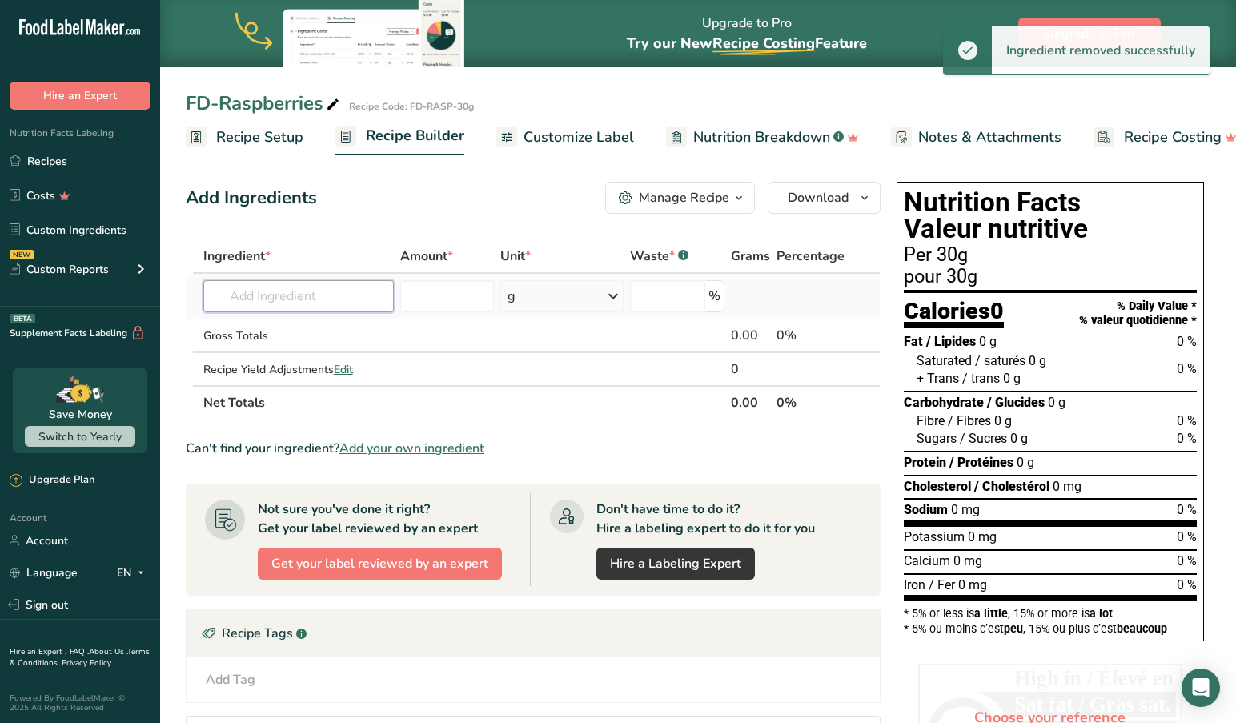
click at [322, 299] on input "text" at bounding box center [298, 296] width 191 height 32
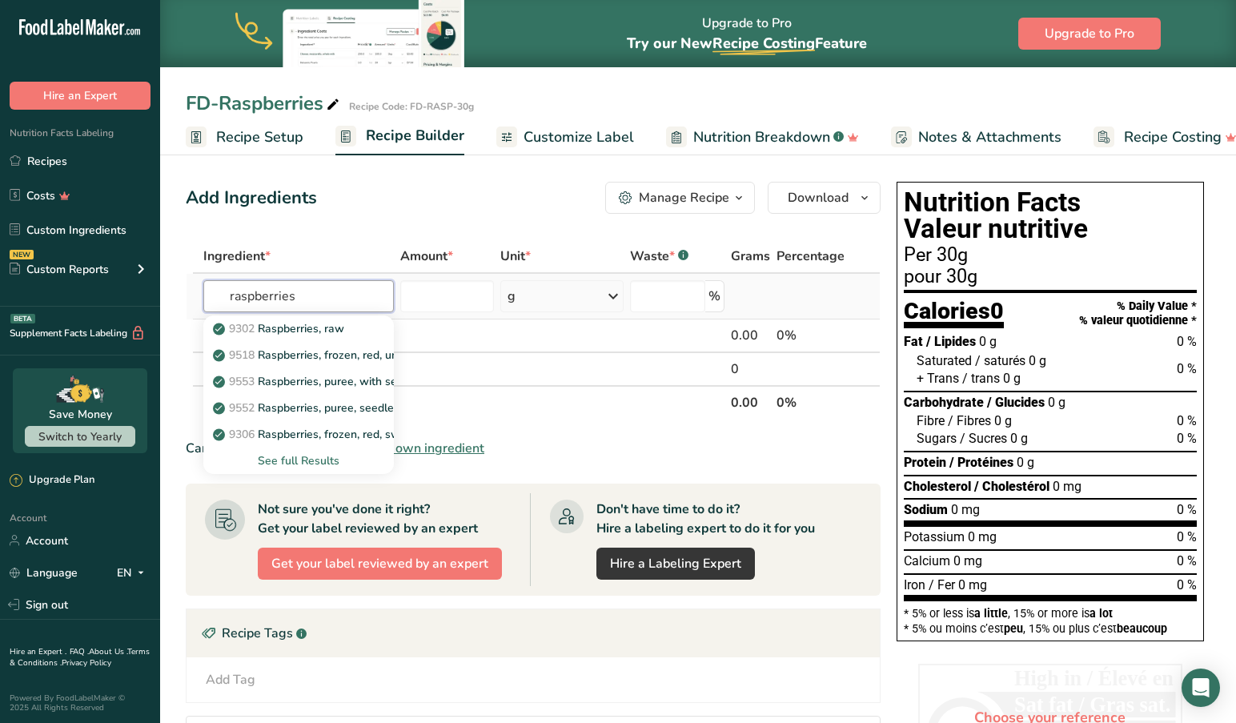
type input "raspberries"
click at [313, 463] on div "See full Results" at bounding box center [299, 460] width 166 height 17
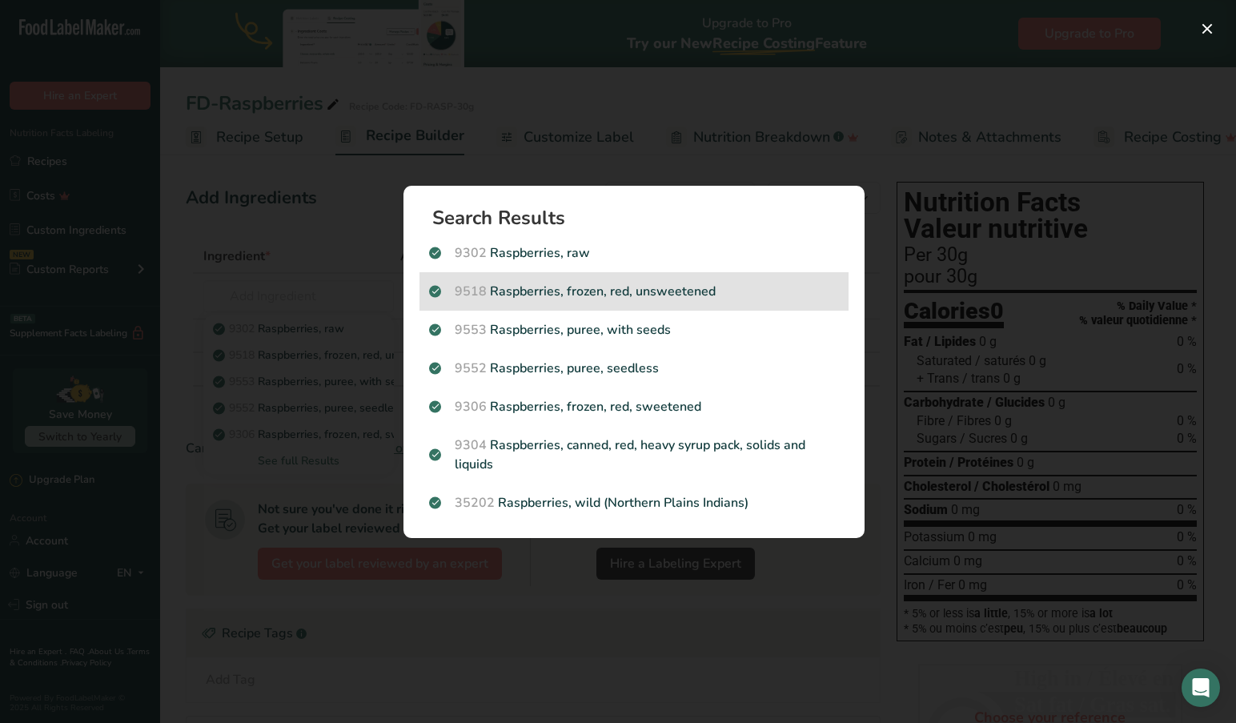
click at [571, 290] on p "9518 Raspberries, frozen, red, unsweetened" at bounding box center [634, 291] width 410 height 19
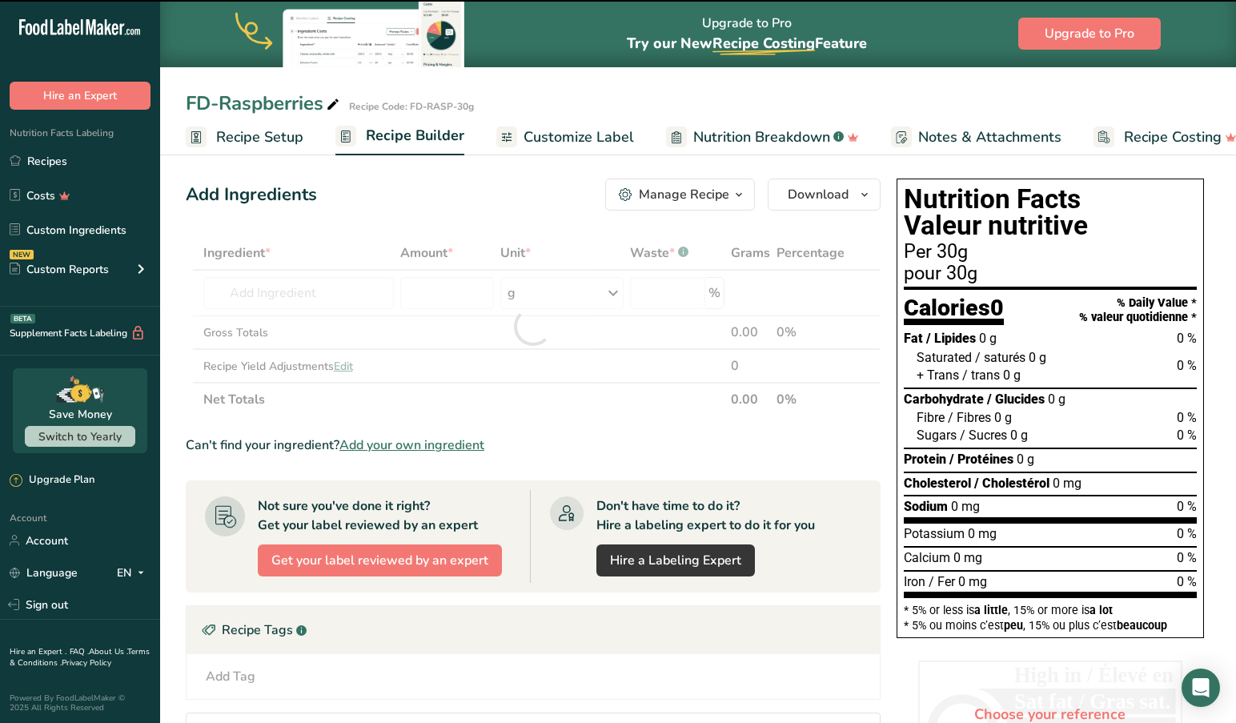
scroll to position [3, 0]
type input "0"
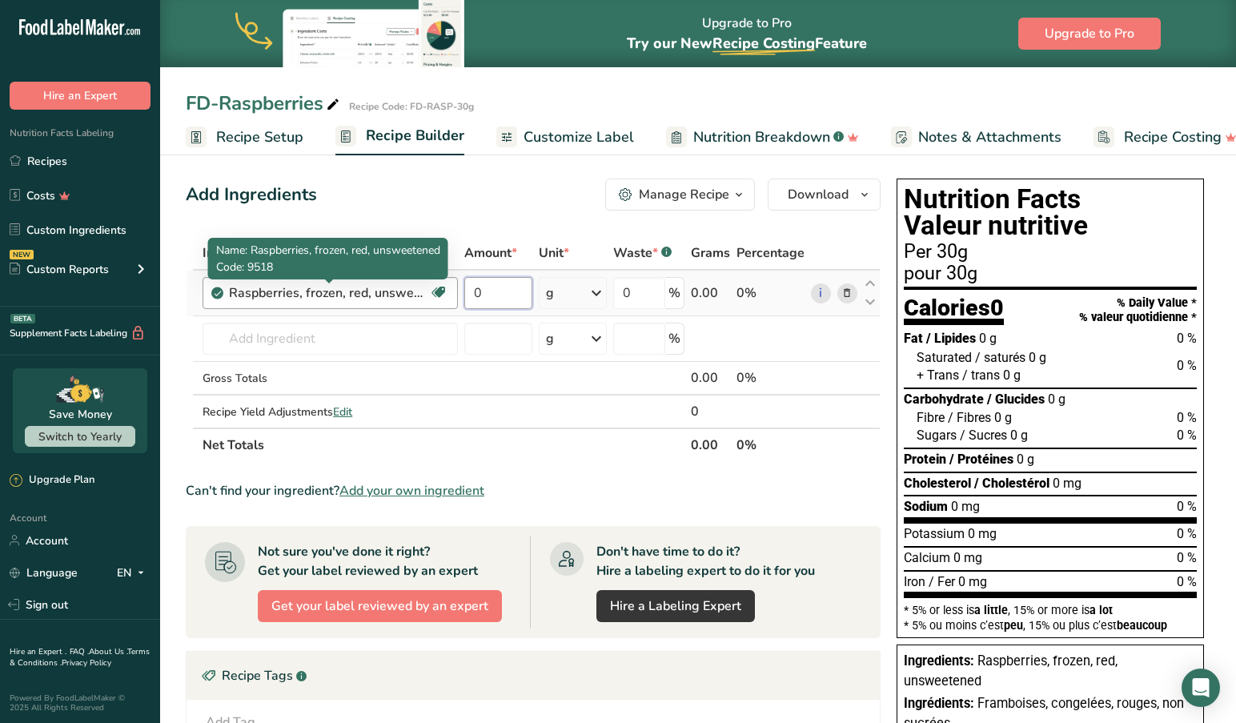
drag, startPoint x: 519, startPoint y: 285, endPoint x: 427, endPoint y: 284, distance: 91.2
click at [427, 284] on tr "Raspberries, frozen, red, unsweetened Source of Antioxidants Dairy free Gluten …" at bounding box center [532, 293] width 693 height 46
type input "2000"
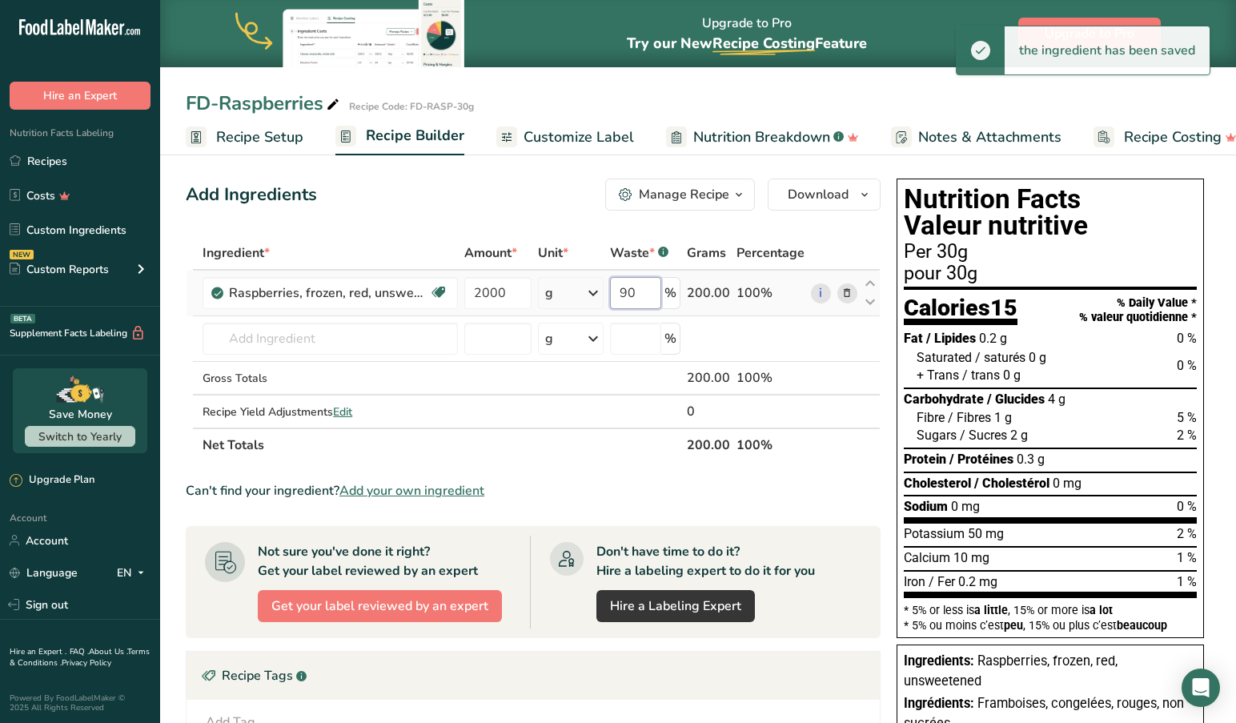
drag, startPoint x: 651, startPoint y: 294, endPoint x: 607, endPoint y: 291, distance: 44.9
click at [607, 291] on tr "Raspberries, frozen, red, unsweetened Source of Antioxidants Dairy free Gluten …" at bounding box center [532, 293] width 693 height 46
drag, startPoint x: 648, startPoint y: 295, endPoint x: 543, endPoint y: 290, distance: 105.8
click at [543, 290] on tr "Raspberries, frozen, red, unsweetened Source of Antioxidants Dairy free Gluten …" at bounding box center [532, 293] width 693 height 46
click at [639, 290] on input "87" at bounding box center [635, 293] width 51 height 32
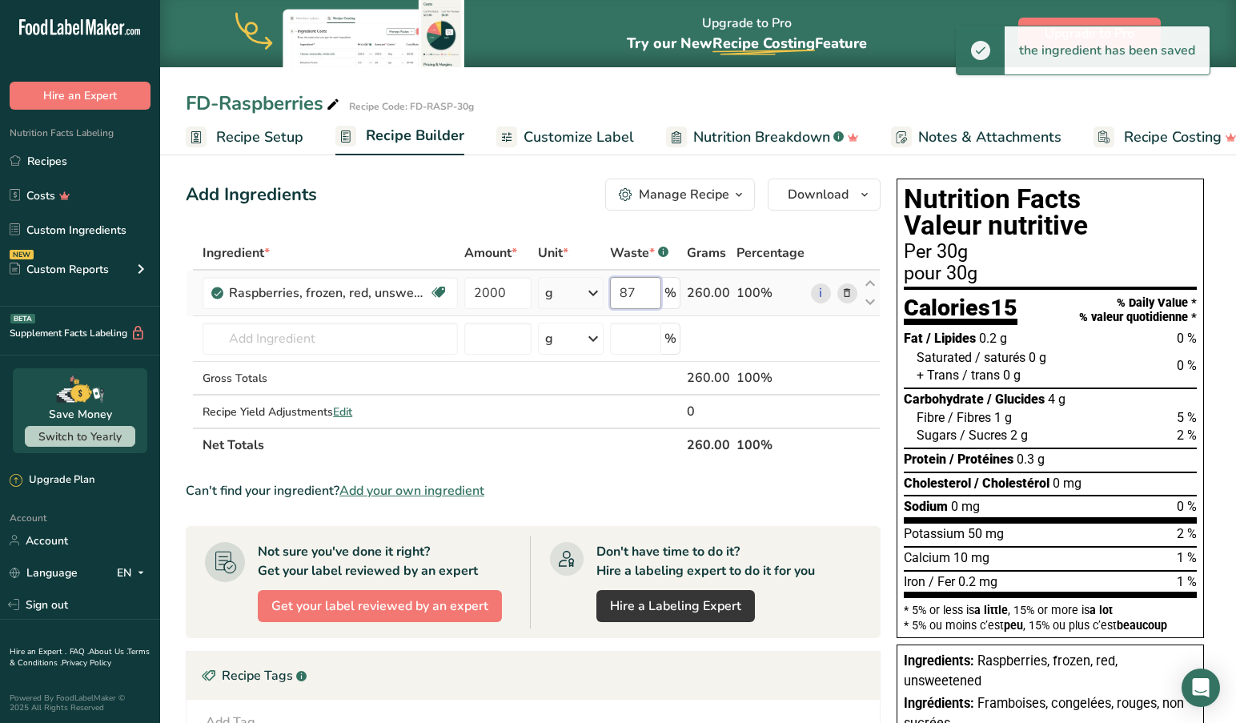
type input "8"
click at [651, 292] on input "84" at bounding box center [635, 293] width 51 height 32
click at [651, 301] on input "83" at bounding box center [635, 293] width 51 height 32
click at [647, 293] on input "82" at bounding box center [635, 293] width 51 height 32
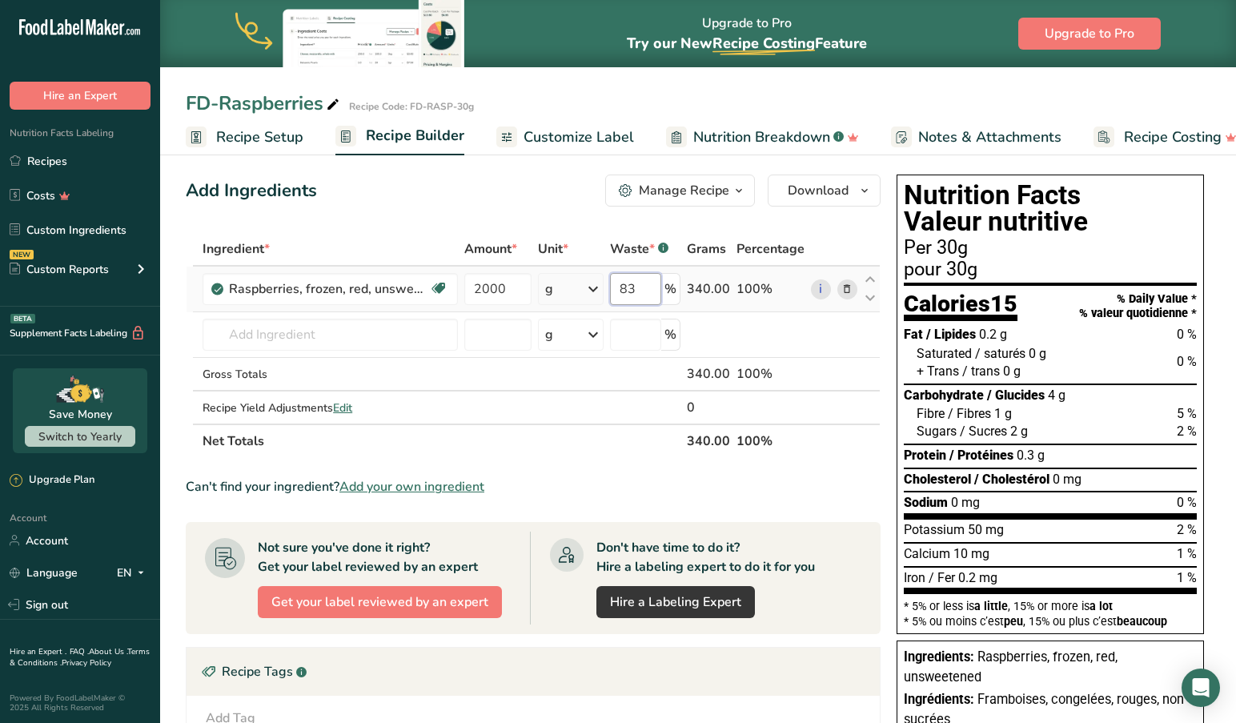
drag, startPoint x: 642, startPoint y: 295, endPoint x: 591, endPoint y: 307, distance: 52.0
click at [642, 295] on input "83" at bounding box center [635, 289] width 51 height 32
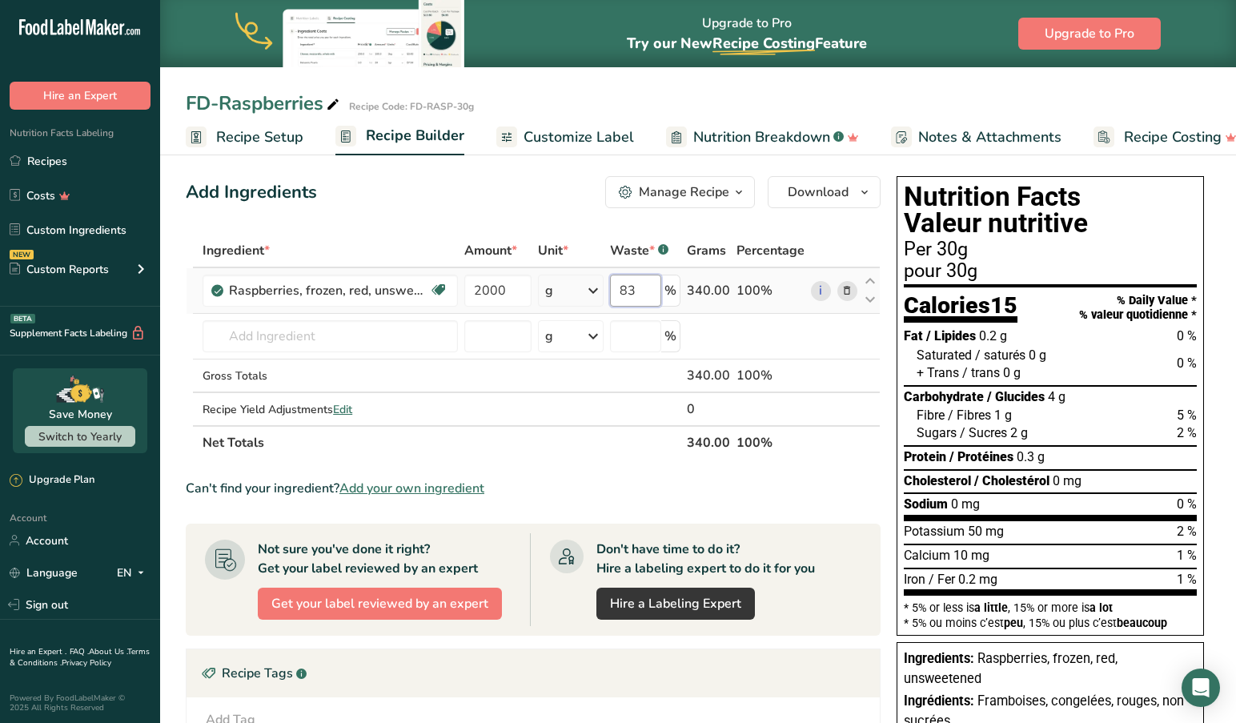
scroll to position [0, 0]
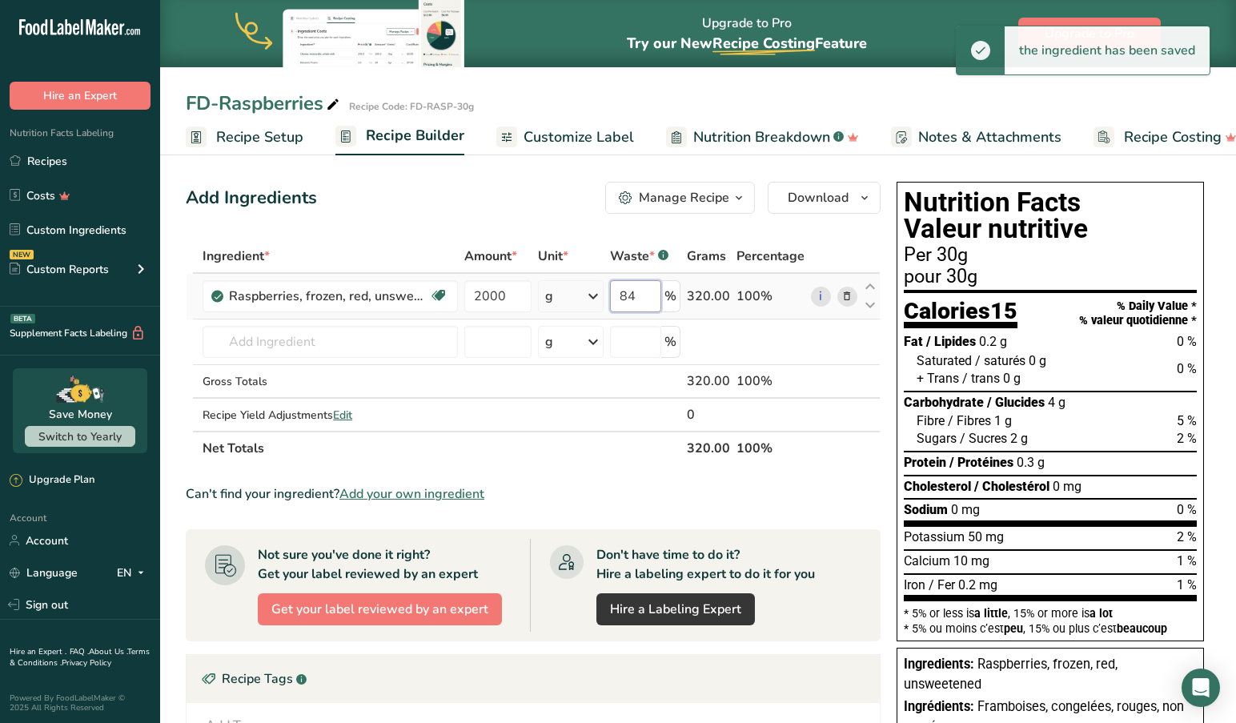
click at [654, 300] on input "84" at bounding box center [635, 296] width 51 height 32
type input "8"
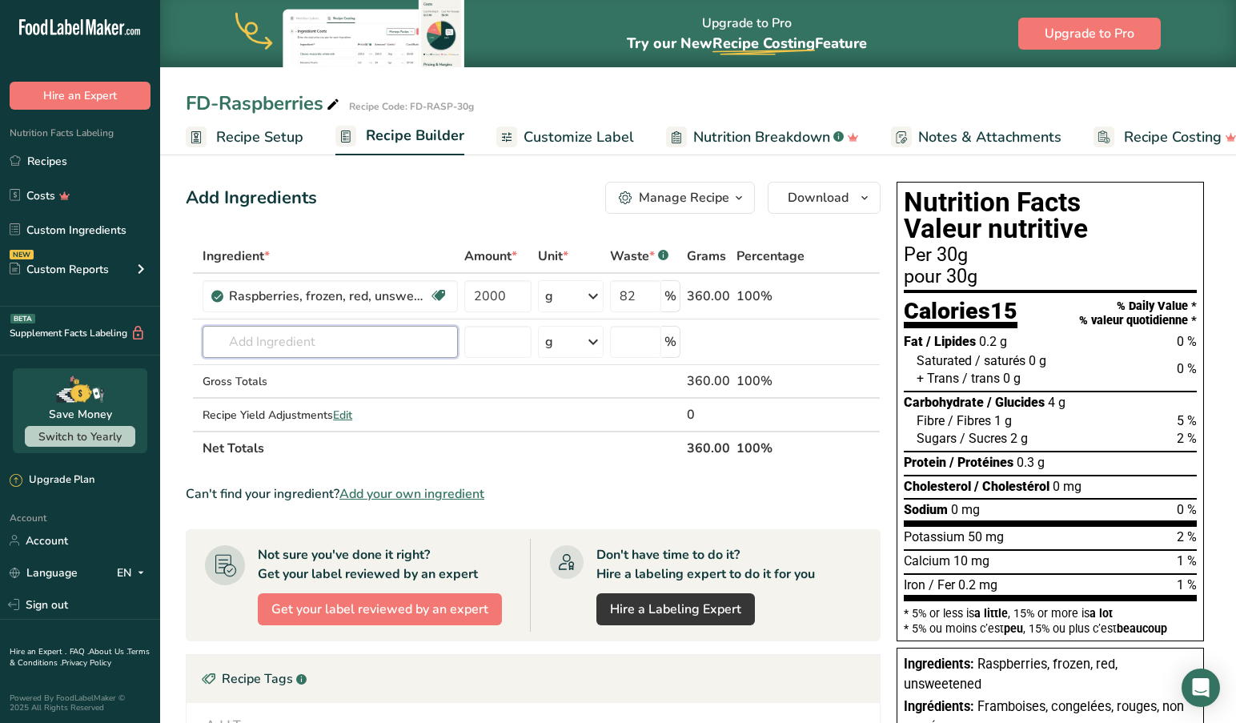
scroll to position [1, 0]
click at [647, 296] on input "82" at bounding box center [635, 295] width 51 height 32
type input "83"
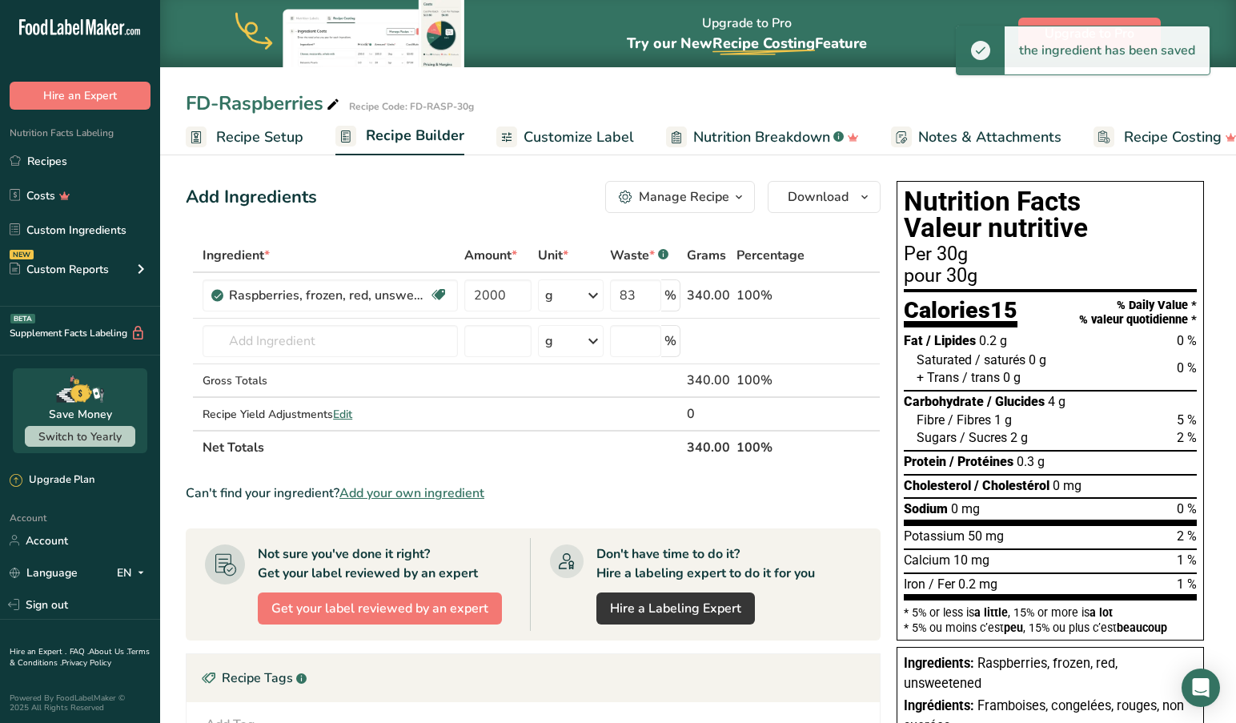
click at [472, 210] on div "Add Ingredients Manage Recipe Delete Recipe Duplicate Recipe Scale Recipe Save …" at bounding box center [533, 197] width 695 height 32
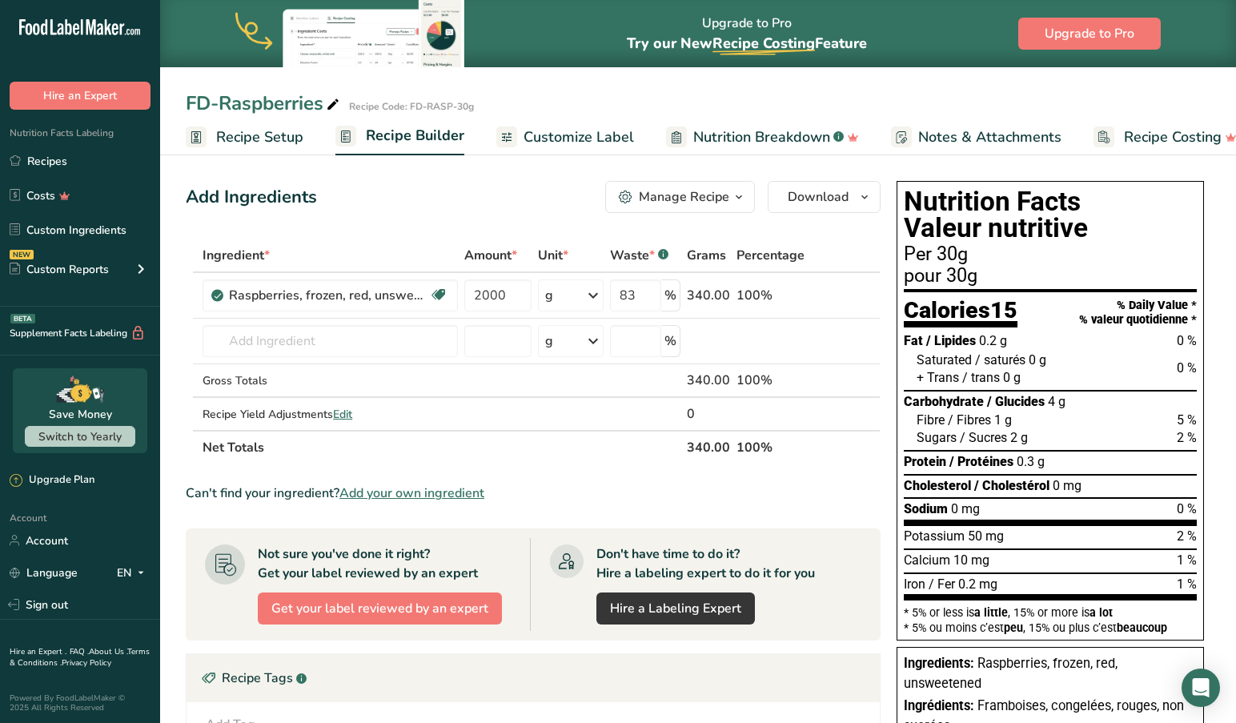
click at [243, 136] on span "Recipe Setup" at bounding box center [259, 137] width 87 height 22
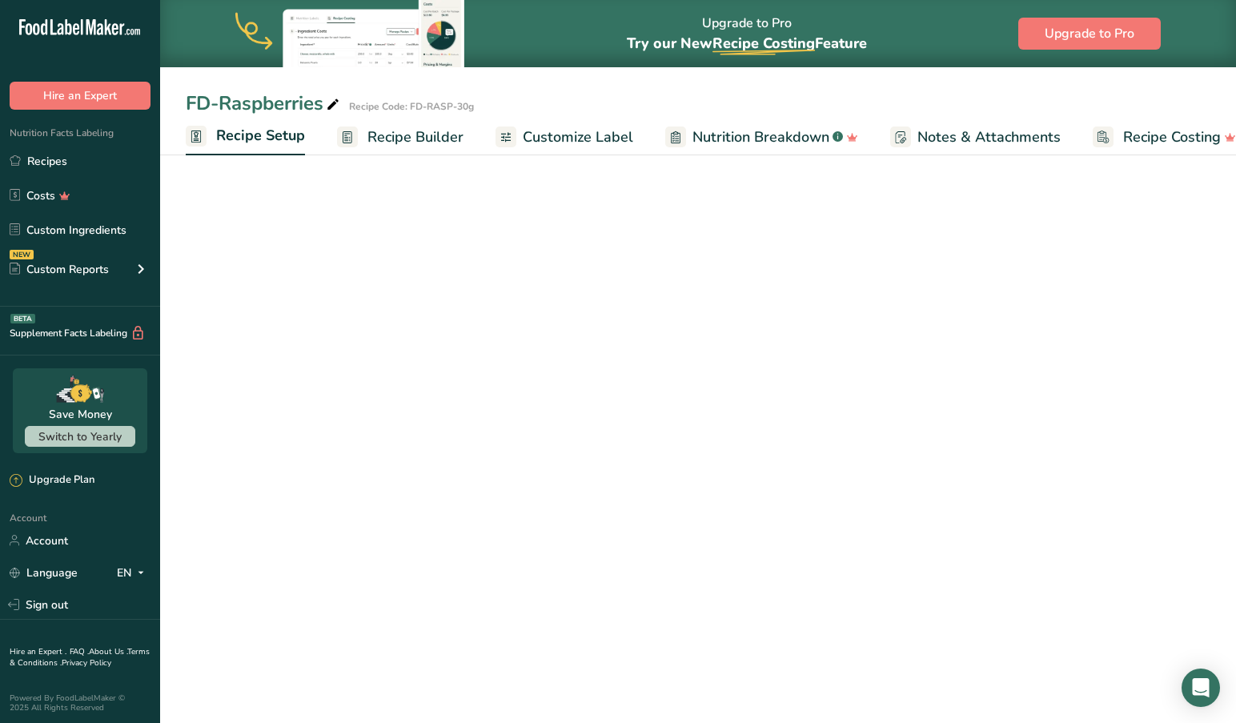
scroll to position [0, 6]
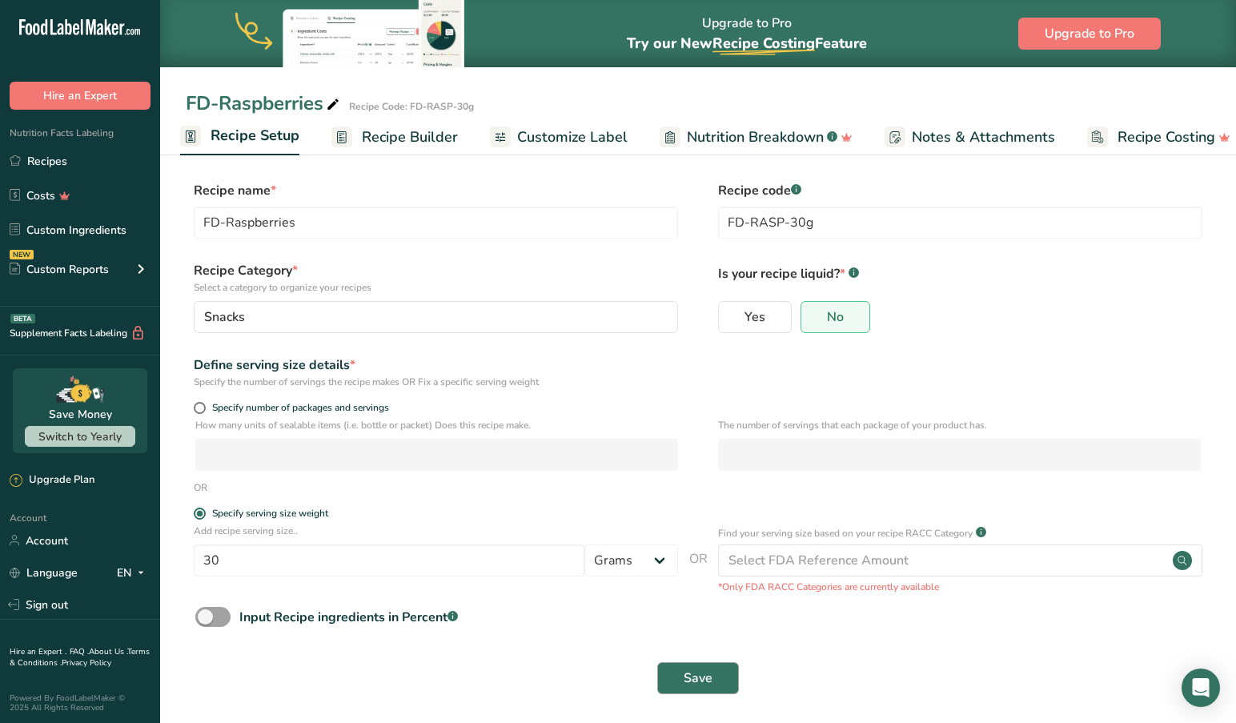
click at [700, 679] on span "Save" at bounding box center [697, 677] width 29 height 19
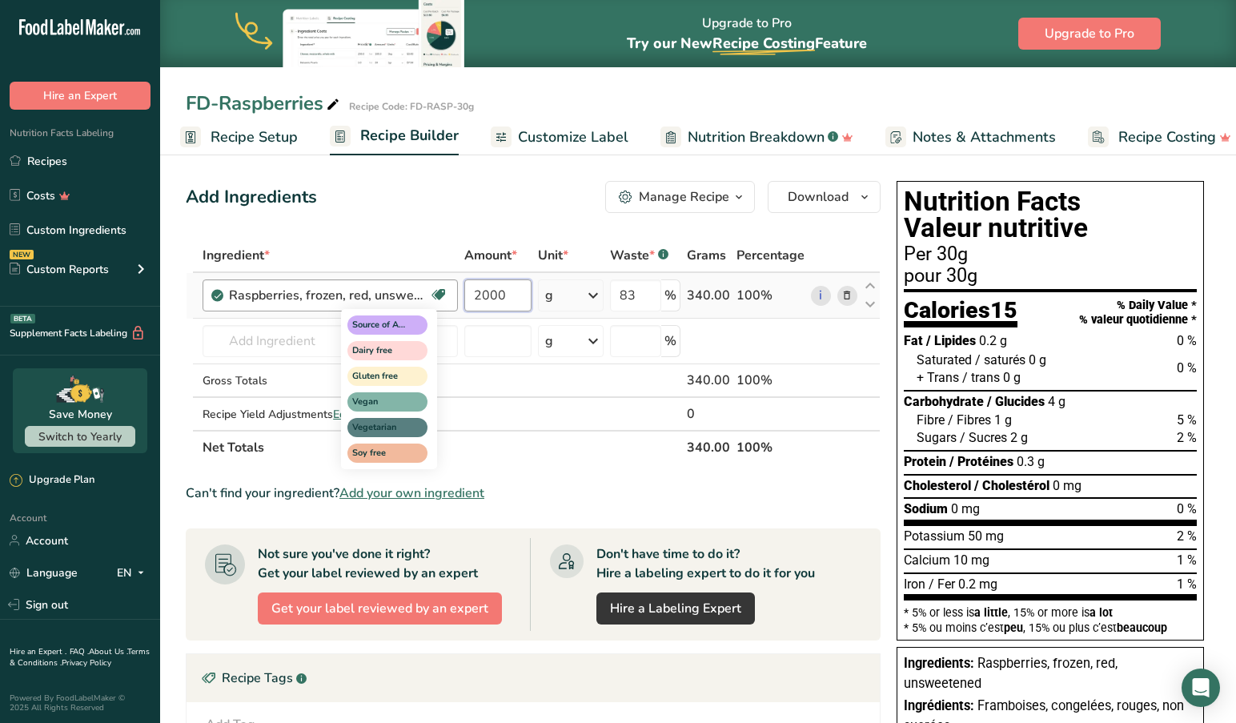
drag, startPoint x: 519, startPoint y: 299, endPoint x: 446, endPoint y: 295, distance: 72.9
click at [446, 295] on tr "Raspberries, frozen, red, unsweetened Source of Antioxidants Dairy free Gluten …" at bounding box center [532, 296] width 693 height 46
type input "1900"
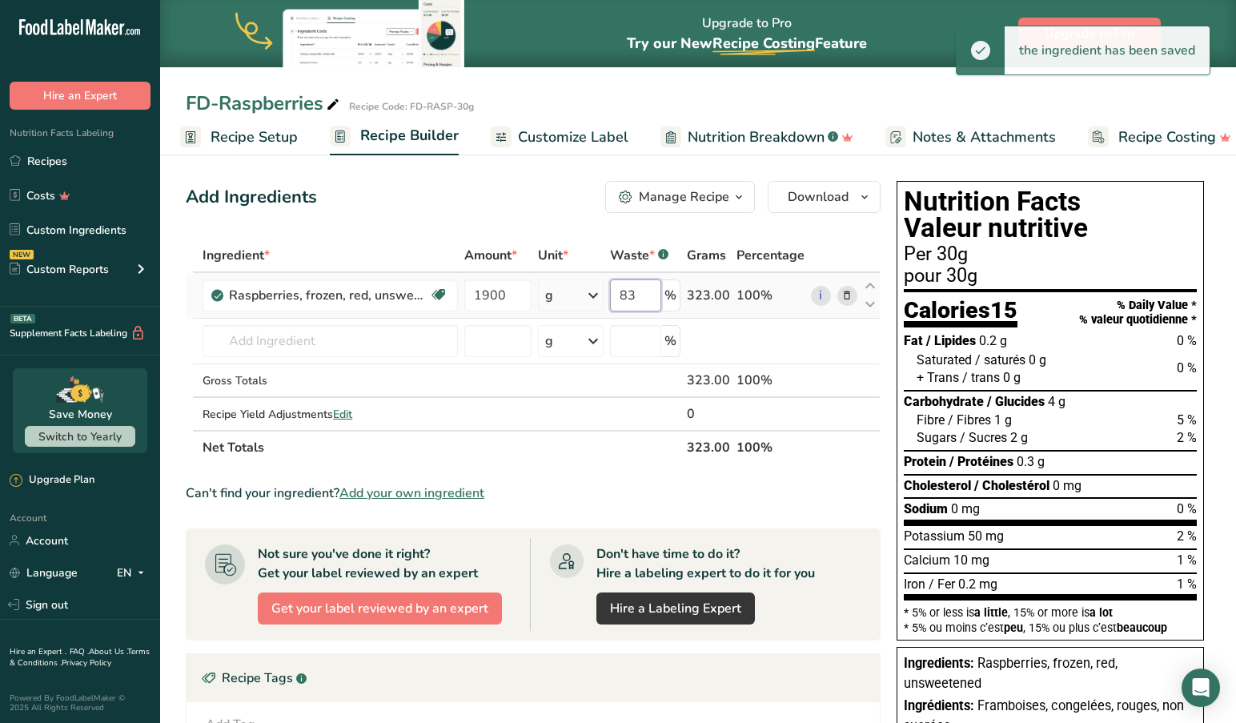
click at [643, 291] on input "83" at bounding box center [635, 295] width 51 height 32
click at [642, 296] on input "84" at bounding box center [635, 295] width 51 height 32
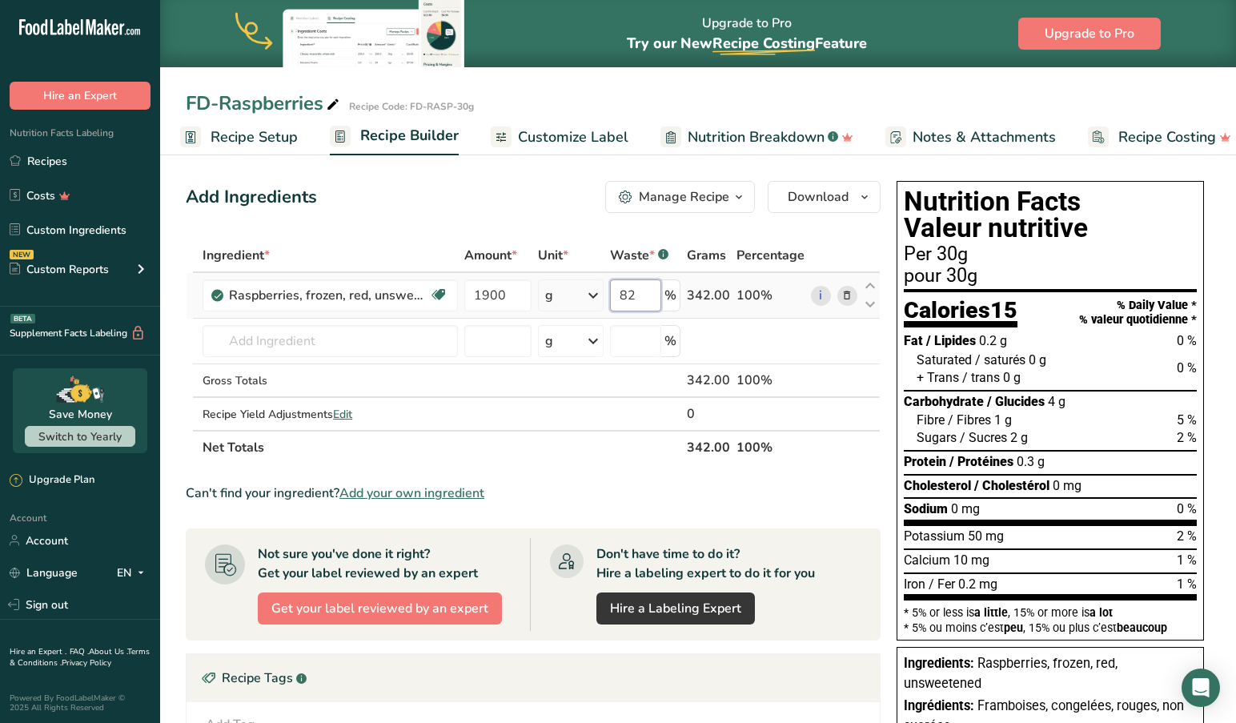
drag, startPoint x: 639, startPoint y: 298, endPoint x: 579, endPoint y: 313, distance: 61.9
click at [639, 298] on input "82" at bounding box center [635, 295] width 51 height 32
type input "8"
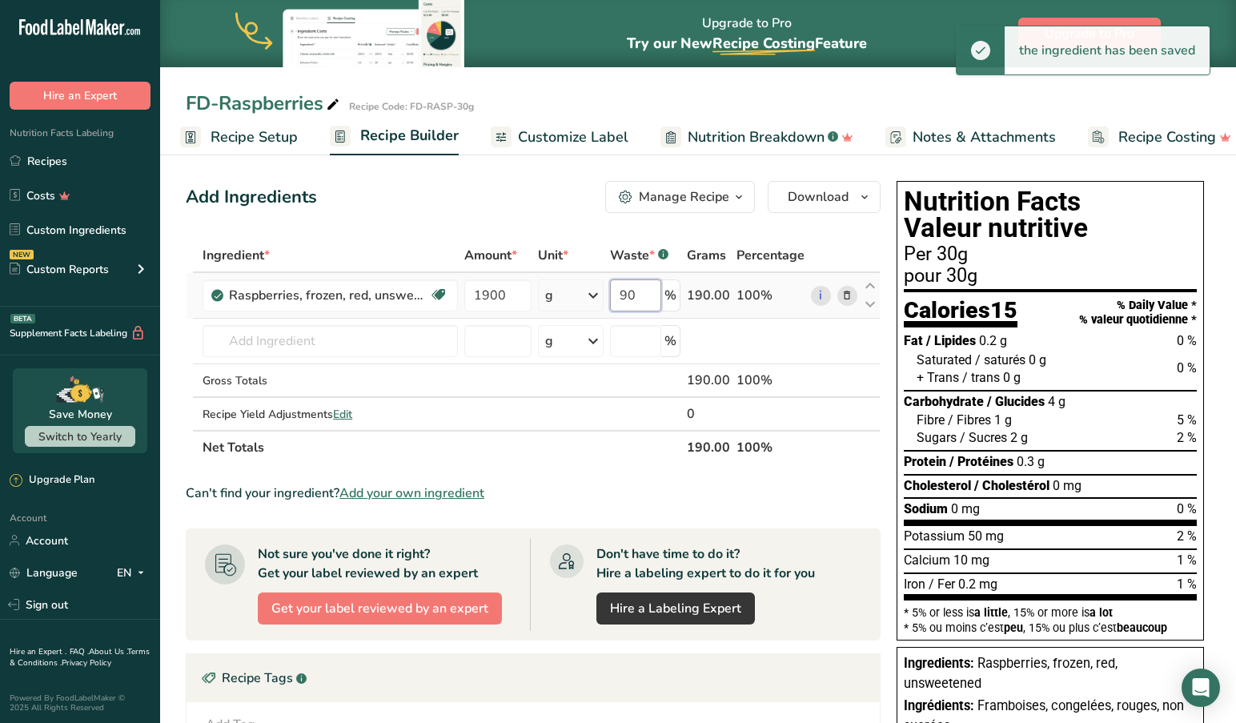
click at [642, 301] on input "90" at bounding box center [635, 295] width 51 height 32
type input "9"
drag, startPoint x: 645, startPoint y: 295, endPoint x: 578, endPoint y: 291, distance: 67.4
click at [578, 291] on tr "Raspberries, frozen, red, unsweetened Source of Antioxidants Dairy free Gluten …" at bounding box center [532, 296] width 693 height 46
drag, startPoint x: 649, startPoint y: 293, endPoint x: 591, endPoint y: 283, distance: 59.2
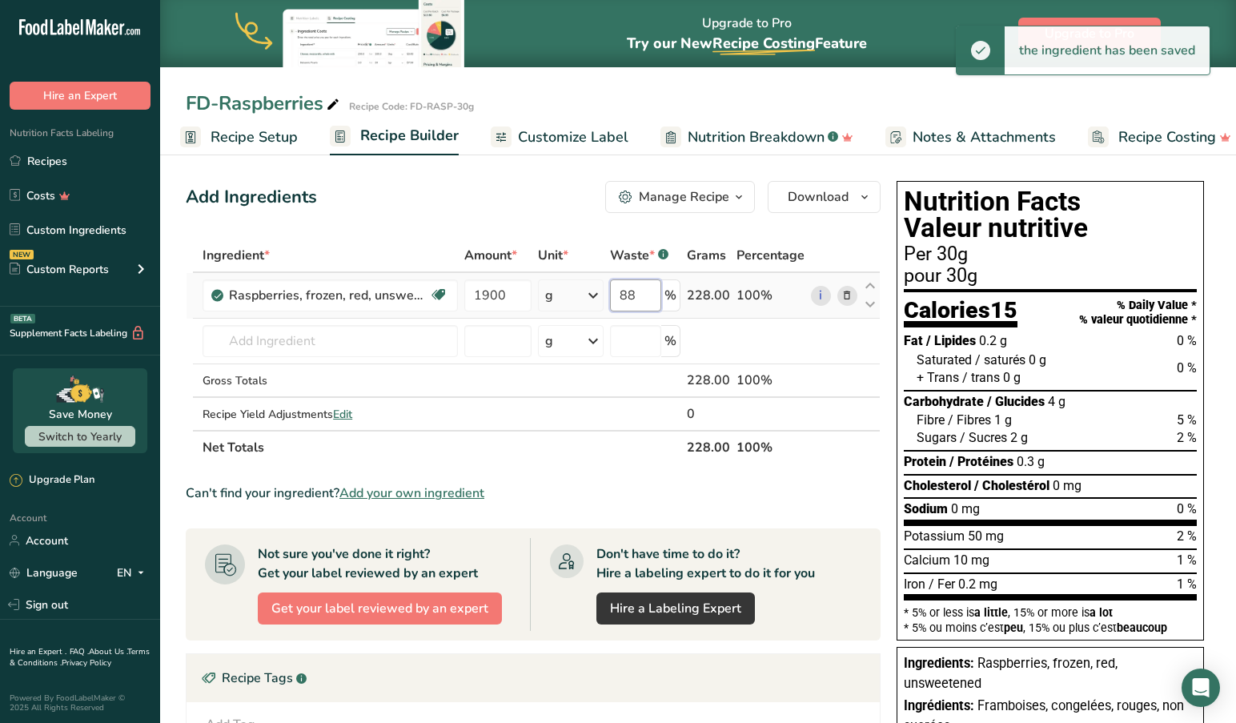
click at [591, 283] on tr "Raspberries, frozen, red, unsweetened Source of Antioxidants Dairy free Gluten …" at bounding box center [532, 296] width 693 height 46
type input "87"
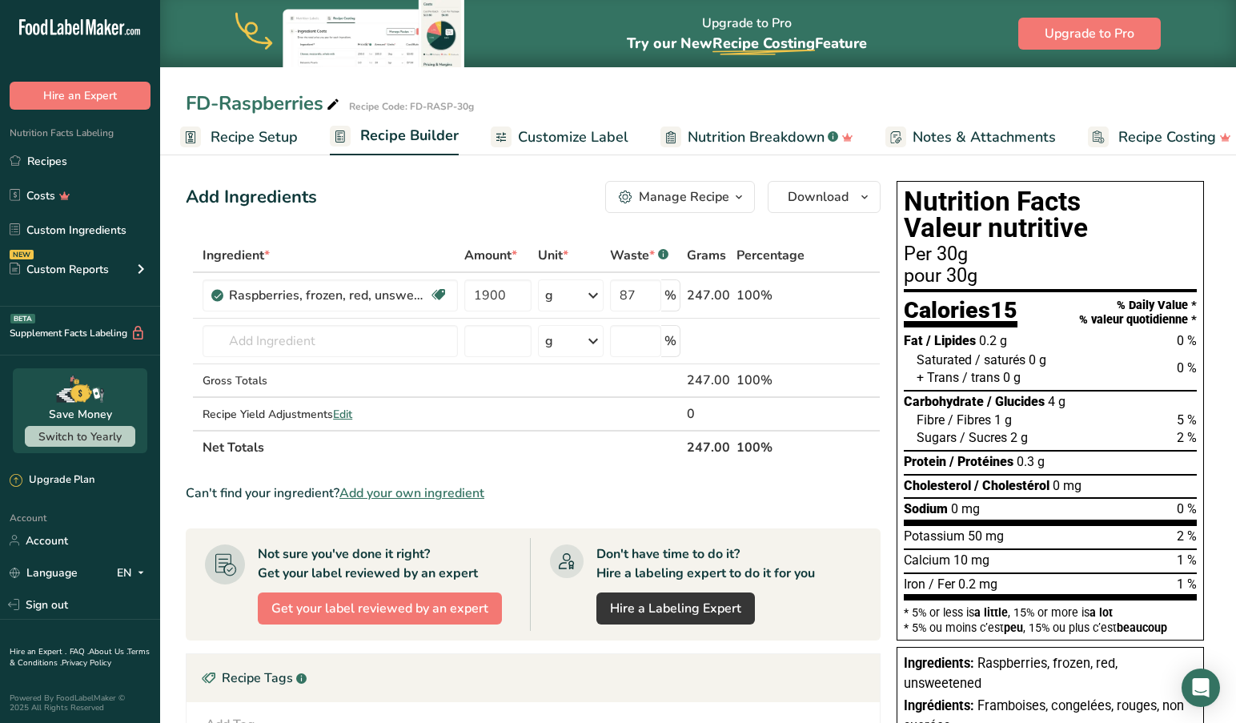
click at [549, 131] on span "Customize Label" at bounding box center [573, 137] width 110 height 22
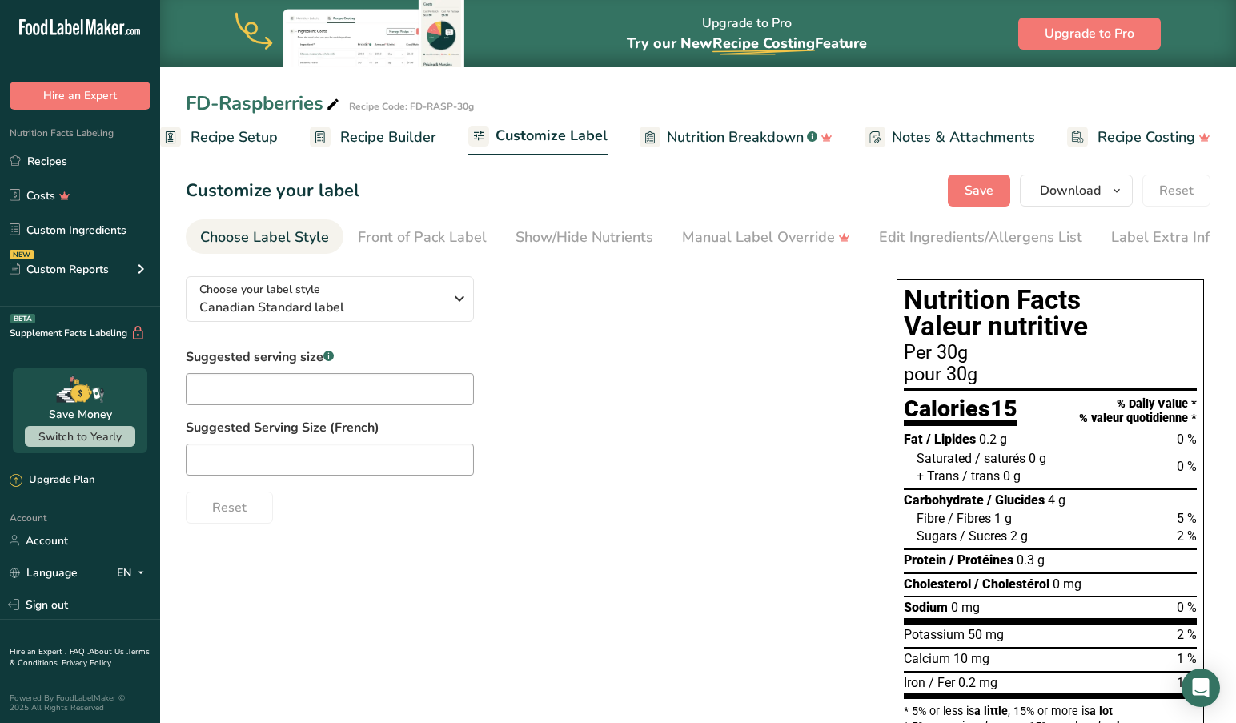
scroll to position [0, 2]
click at [286, 399] on input "text" at bounding box center [330, 390] width 288 height 32
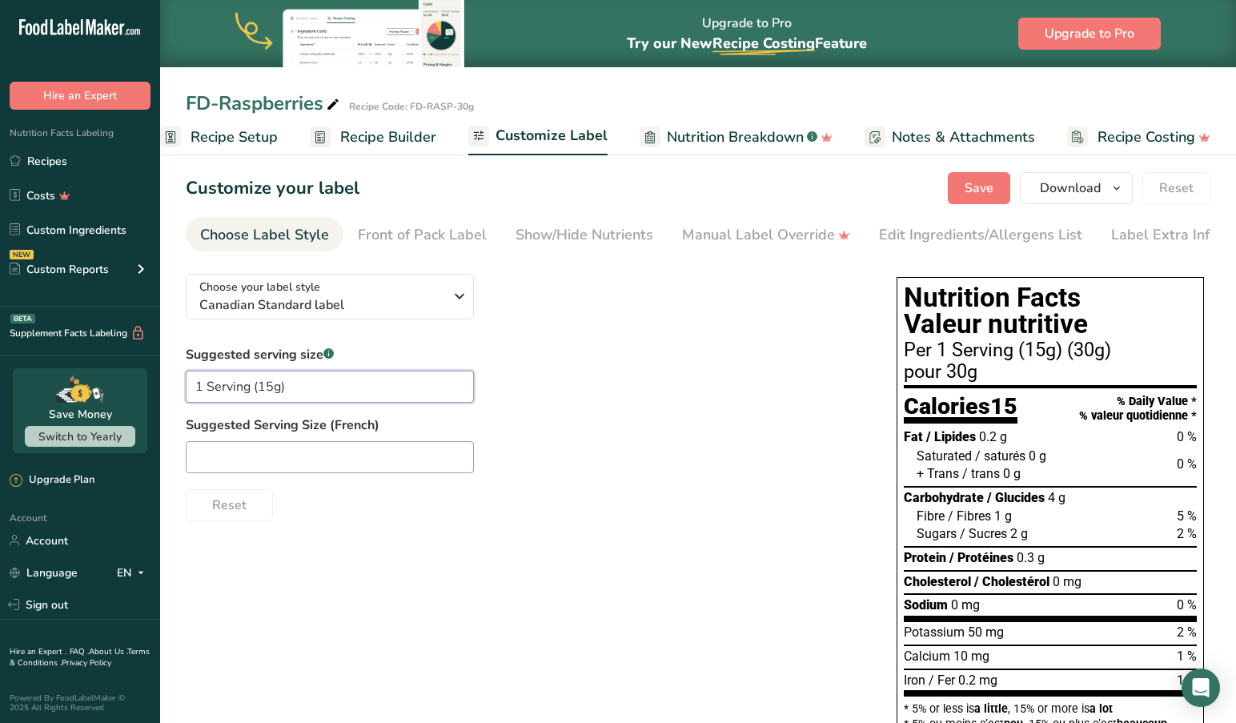
type input "1 Serving (15g)"
drag, startPoint x: 195, startPoint y: 463, endPoint x: 187, endPoint y: 483, distance: 21.5
click at [196, 464] on input "text" at bounding box center [330, 457] width 288 height 32
type input "1 portion (15g)"
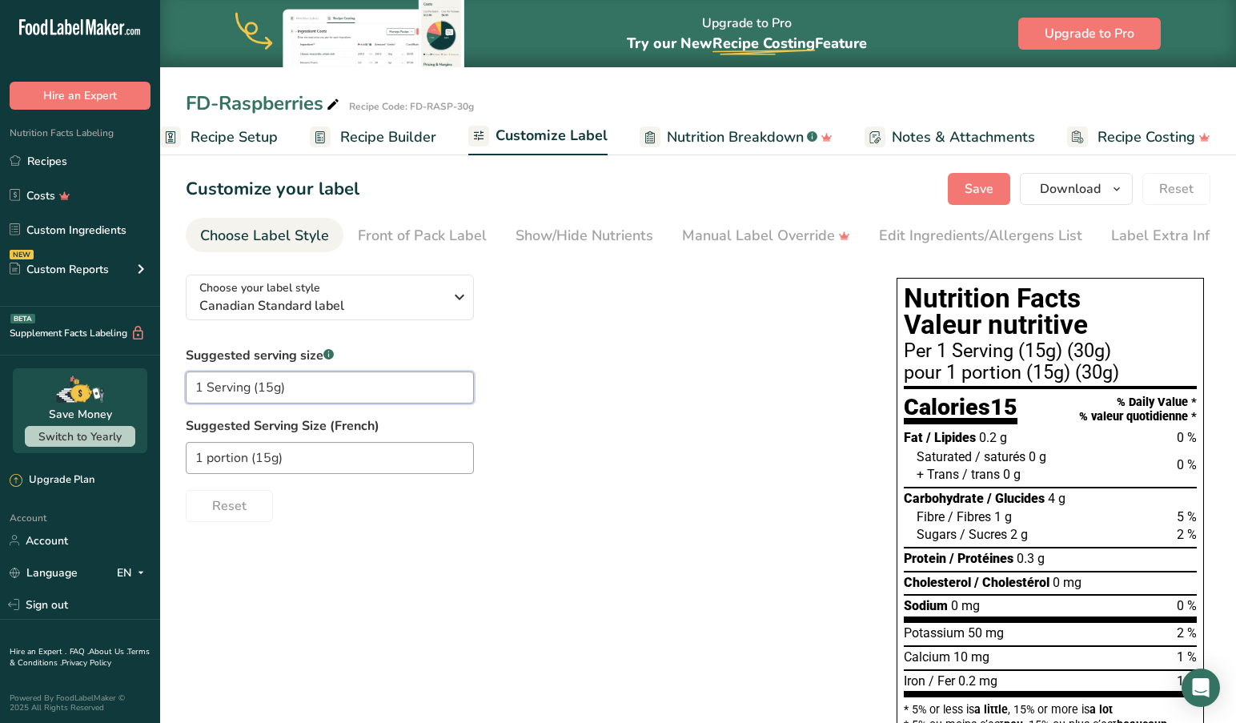
drag, startPoint x: 207, startPoint y: 390, endPoint x: 250, endPoint y: 403, distance: 45.1
click at [208, 390] on input "1 Serving (15g)" at bounding box center [330, 387] width 288 height 32
type input "1 serving (15g)"
click at [551, 599] on div "Choose your label style Canadian Standard label USA (FDA) Standard FDA label Ta…" at bounding box center [698, 559] width 1024 height 594
click at [984, 182] on span "Save" at bounding box center [978, 188] width 29 height 19
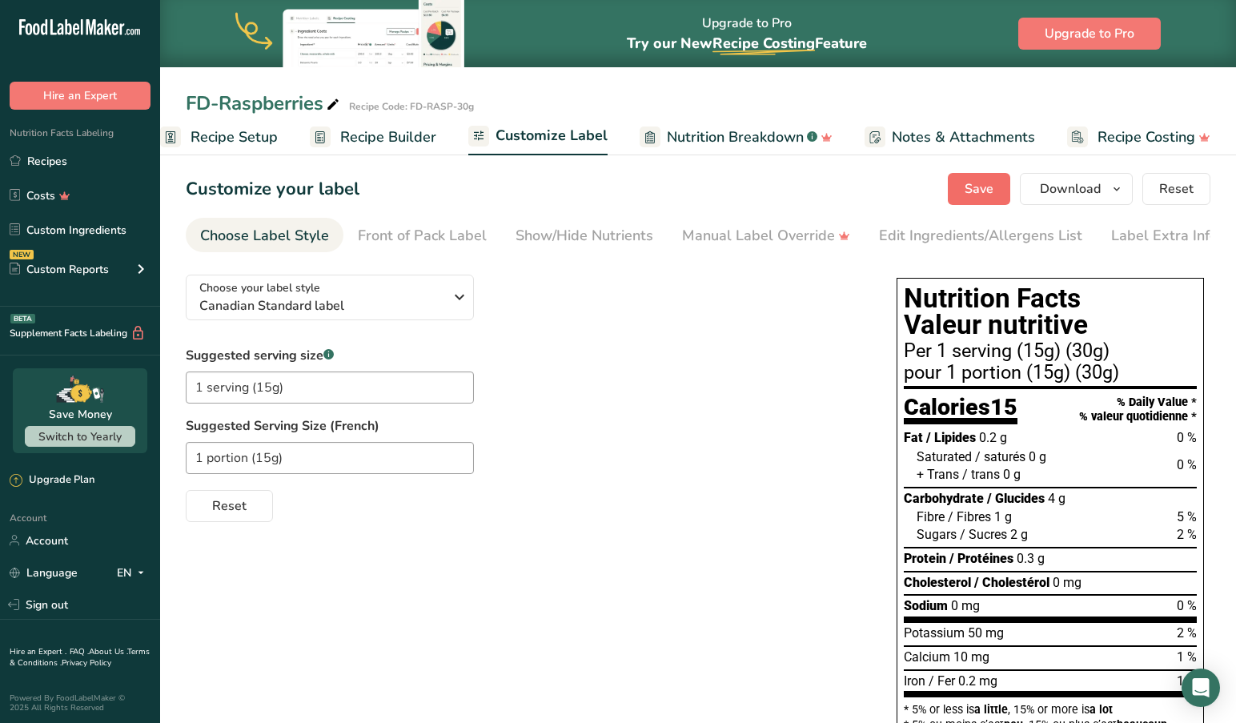
click at [976, 183] on span "Save" at bounding box center [978, 188] width 29 height 19
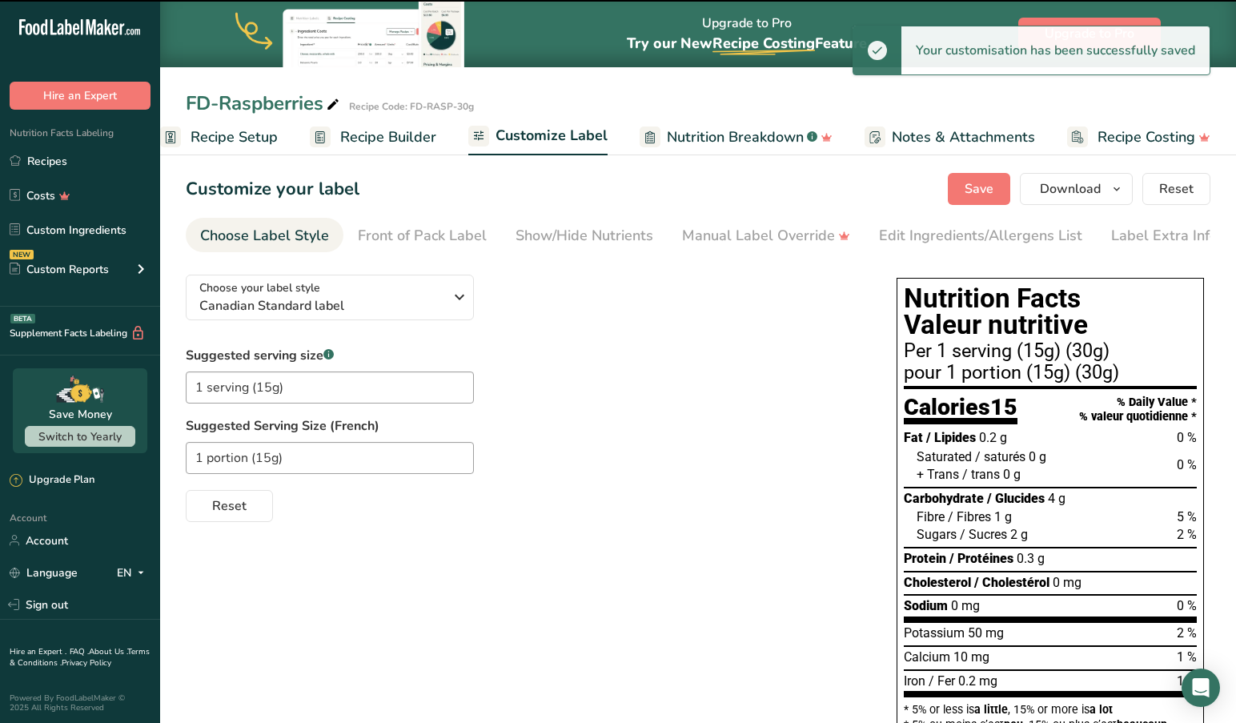
click at [208, 132] on span "Recipe Setup" at bounding box center [233, 137] width 87 height 22
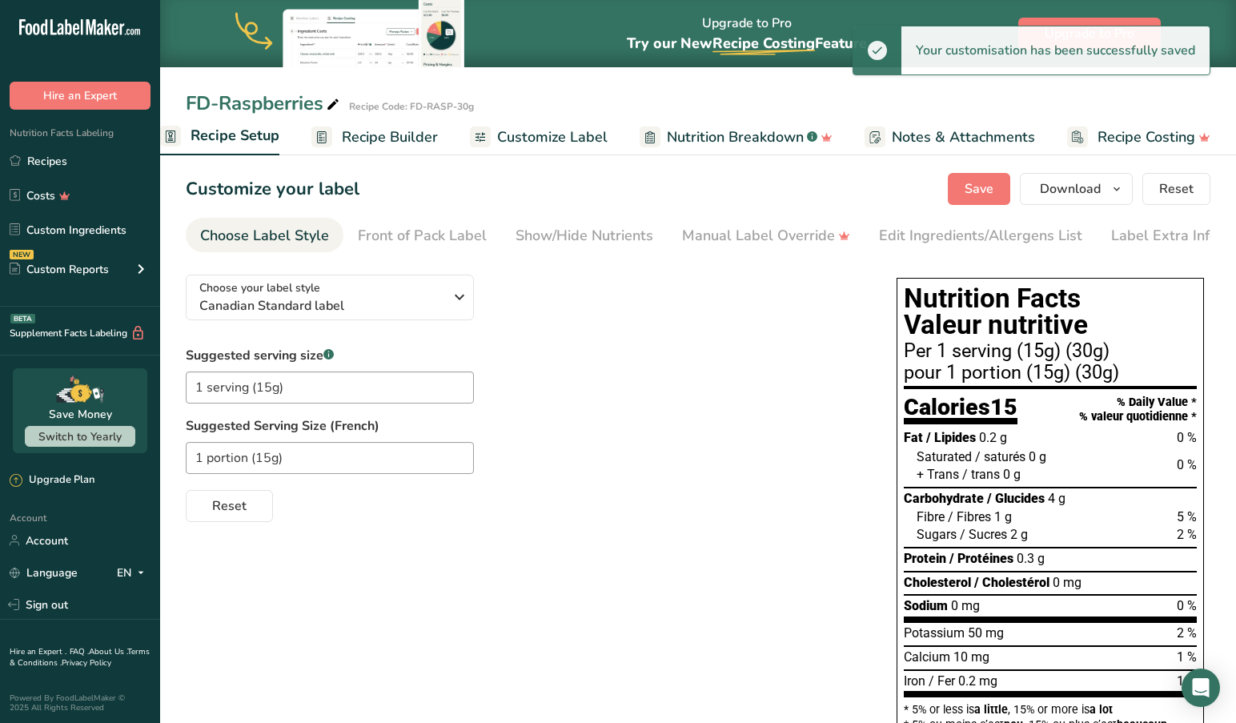
scroll to position [0, 6]
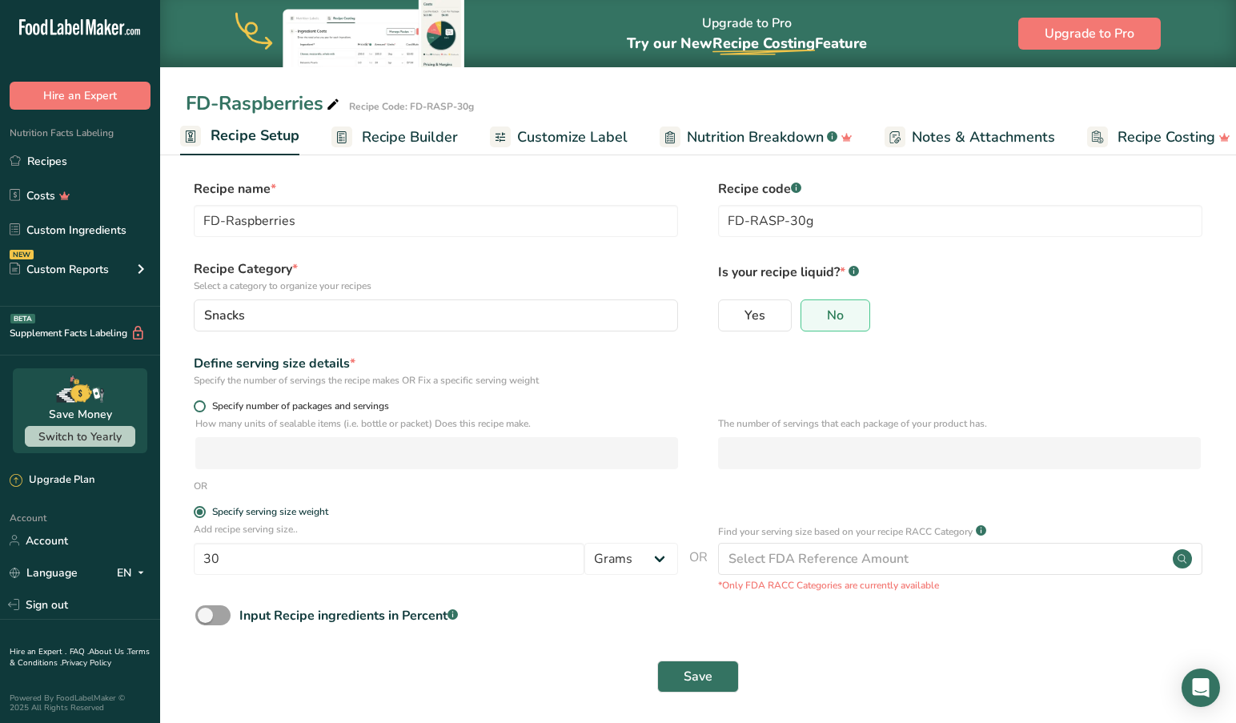
click at [200, 406] on span at bounding box center [200, 406] width 12 height 12
click at [200, 406] on input "Specify number of packages and servings" at bounding box center [199, 406] width 10 height 10
radio input "true"
radio input "false"
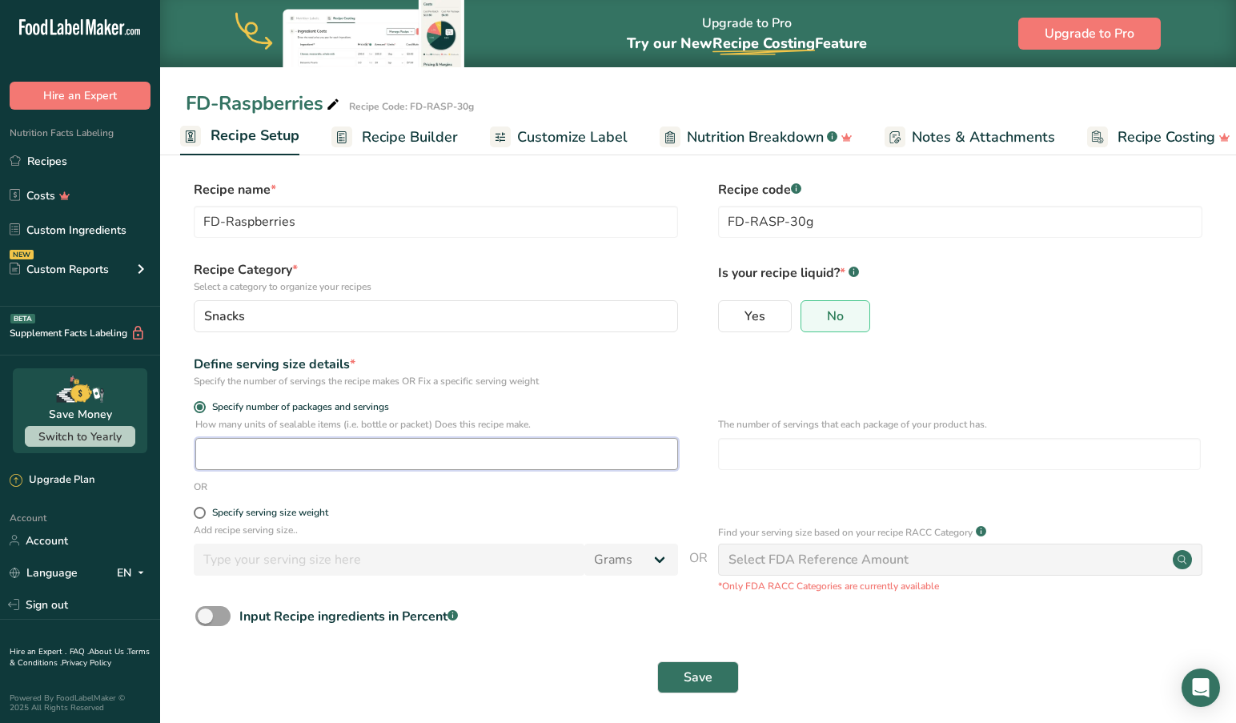
scroll to position [0, 1]
click at [326, 457] on input "number" at bounding box center [436, 455] width 483 height 32
type input "8"
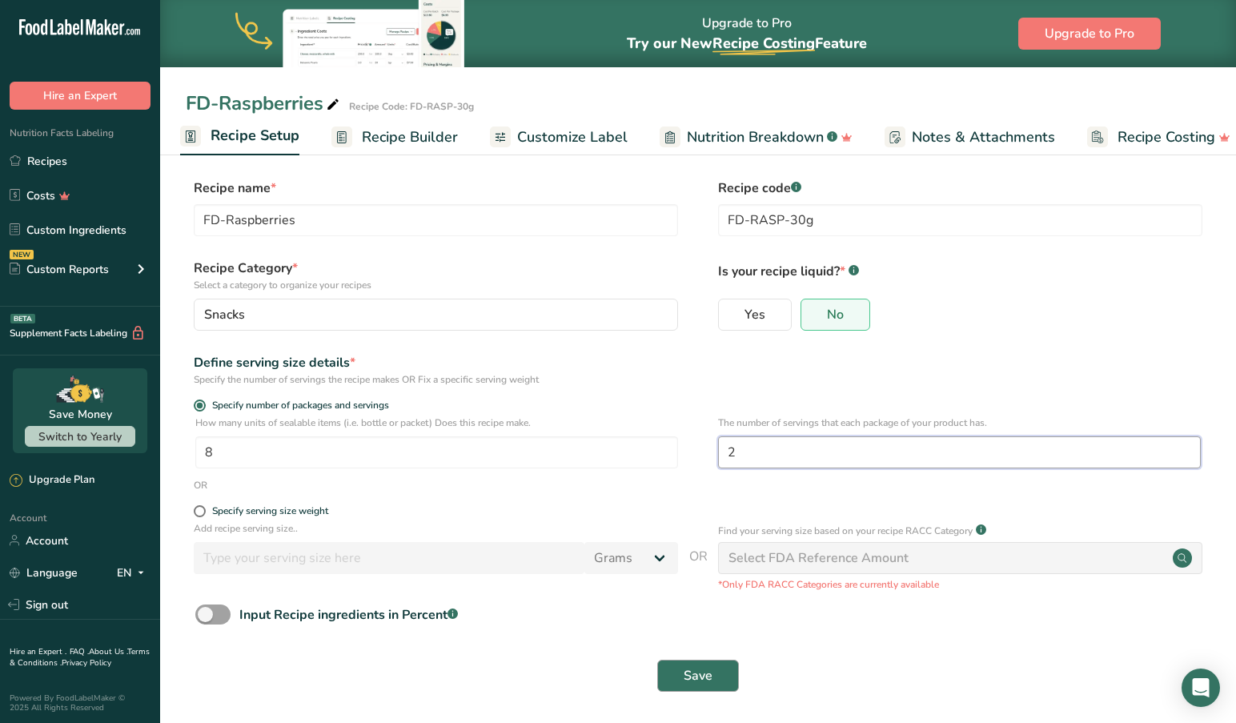
type input "2"
click at [707, 674] on span "Save" at bounding box center [697, 675] width 29 height 19
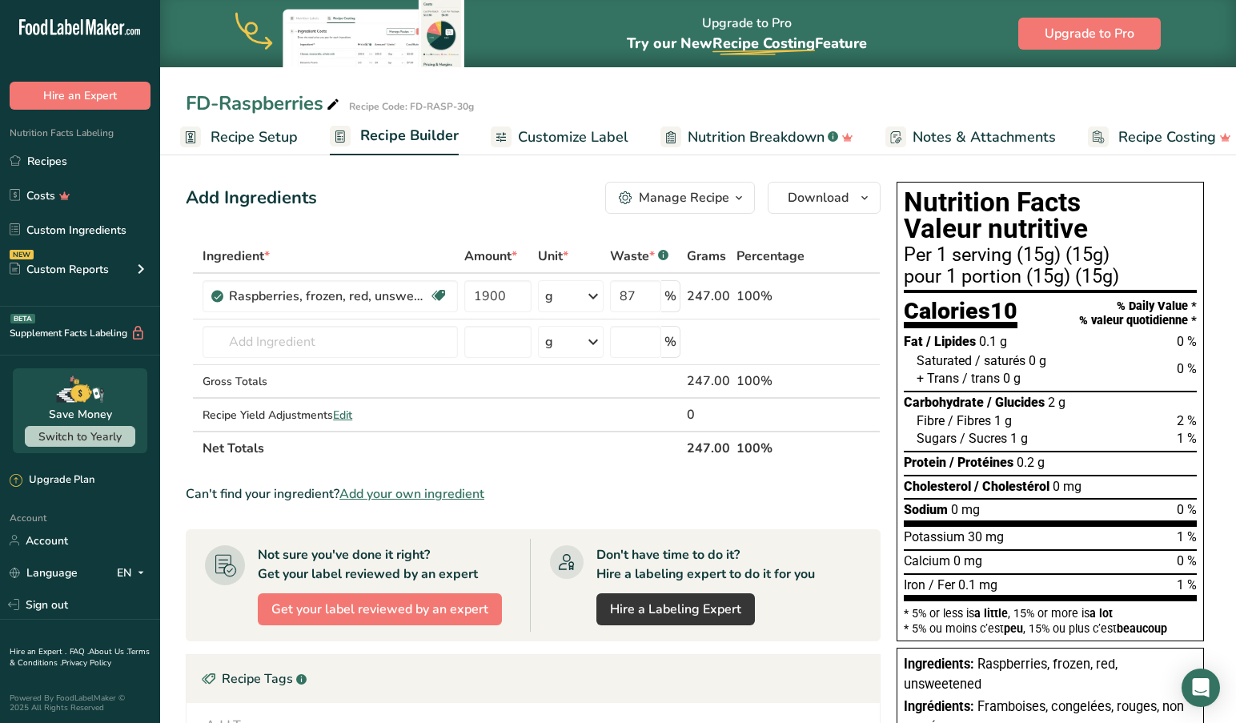
click at [569, 133] on span "Customize Label" at bounding box center [573, 137] width 110 height 22
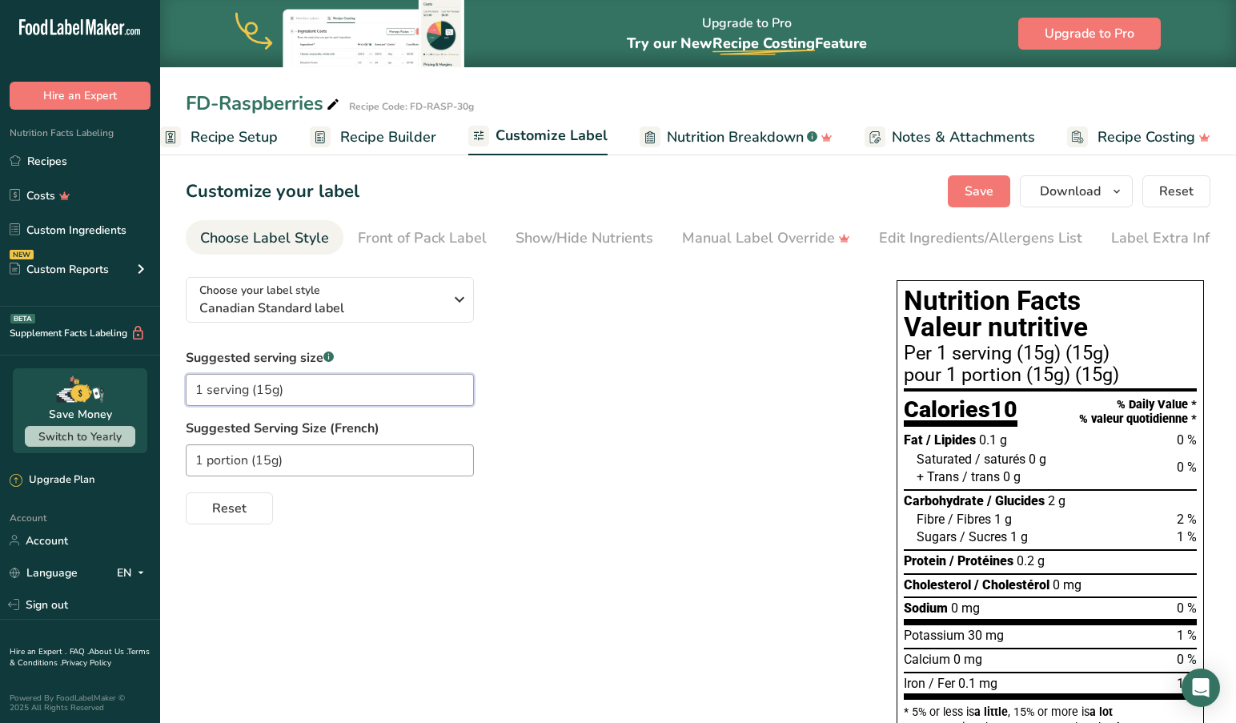
click at [290, 391] on input "1 serving (15g)" at bounding box center [330, 390] width 288 height 32
type input "1 serving"
click at [294, 468] on input "1 portion (15g)" at bounding box center [330, 460] width 288 height 32
type input "1 portion"
click at [972, 190] on span "Save" at bounding box center [978, 191] width 29 height 19
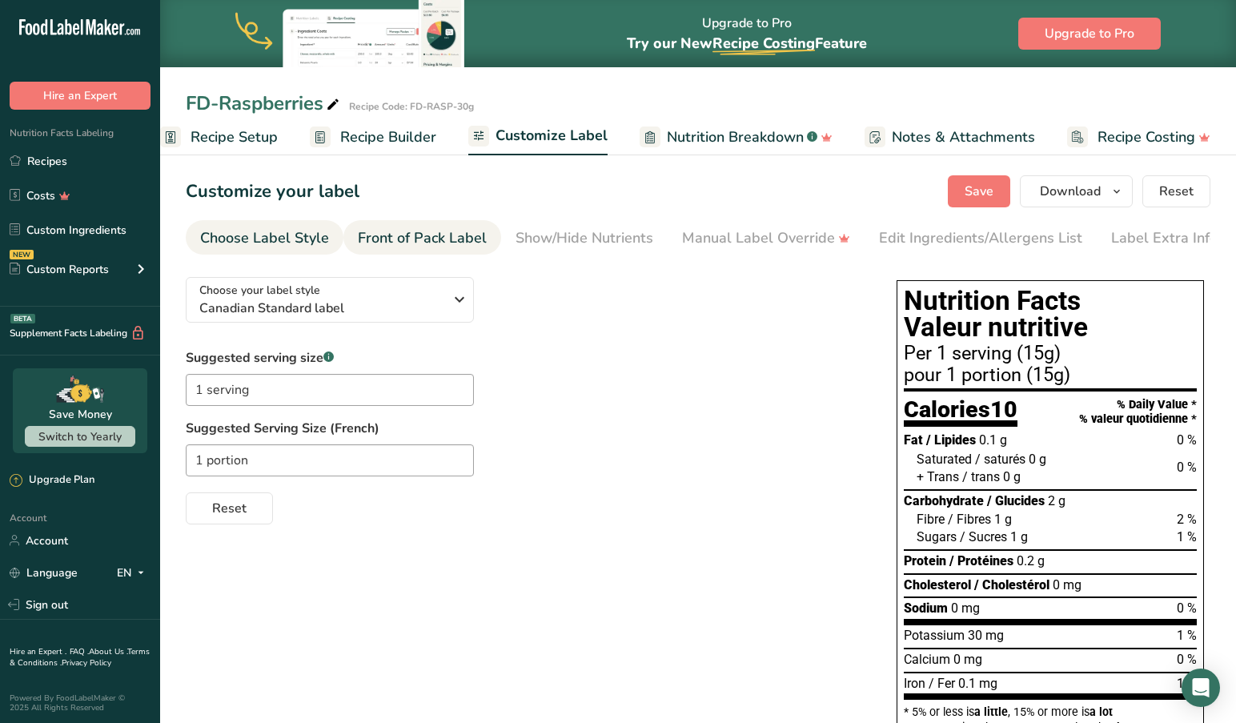
scroll to position [0, 0]
click at [439, 235] on div "Front of Pack Label" at bounding box center [422, 238] width 129 height 22
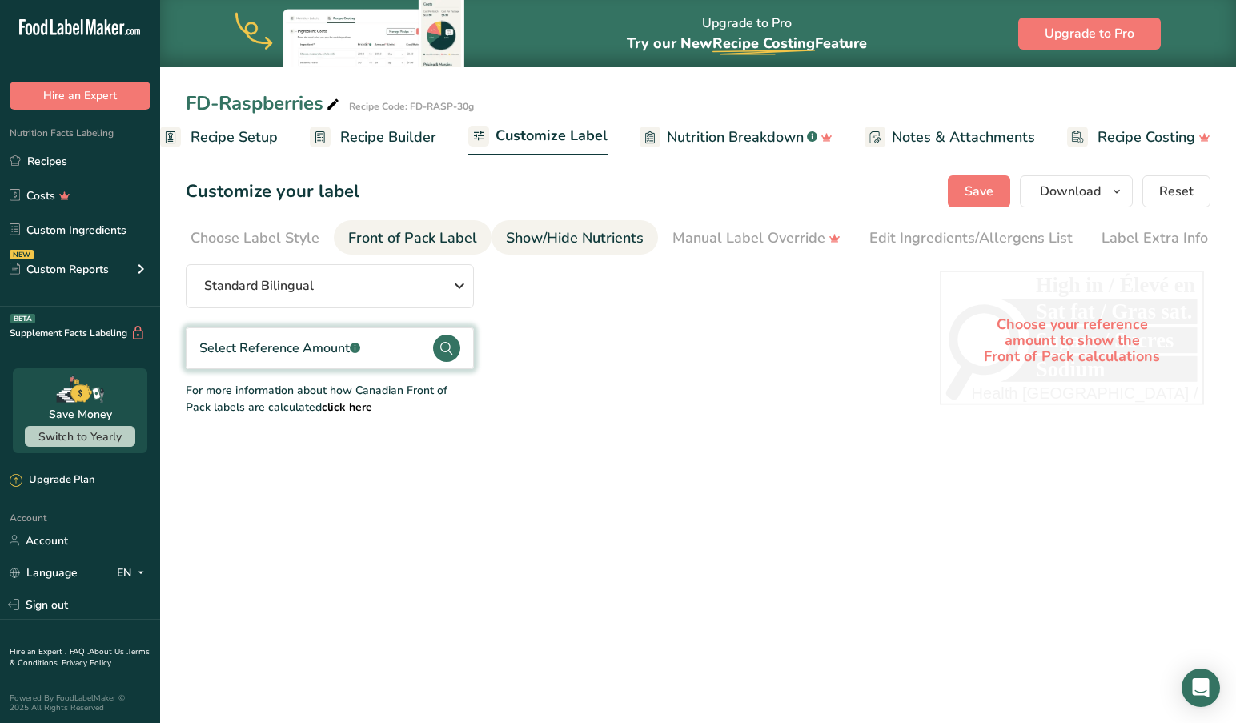
click at [590, 239] on div "Show/Hide Nutrients" at bounding box center [575, 238] width 138 height 22
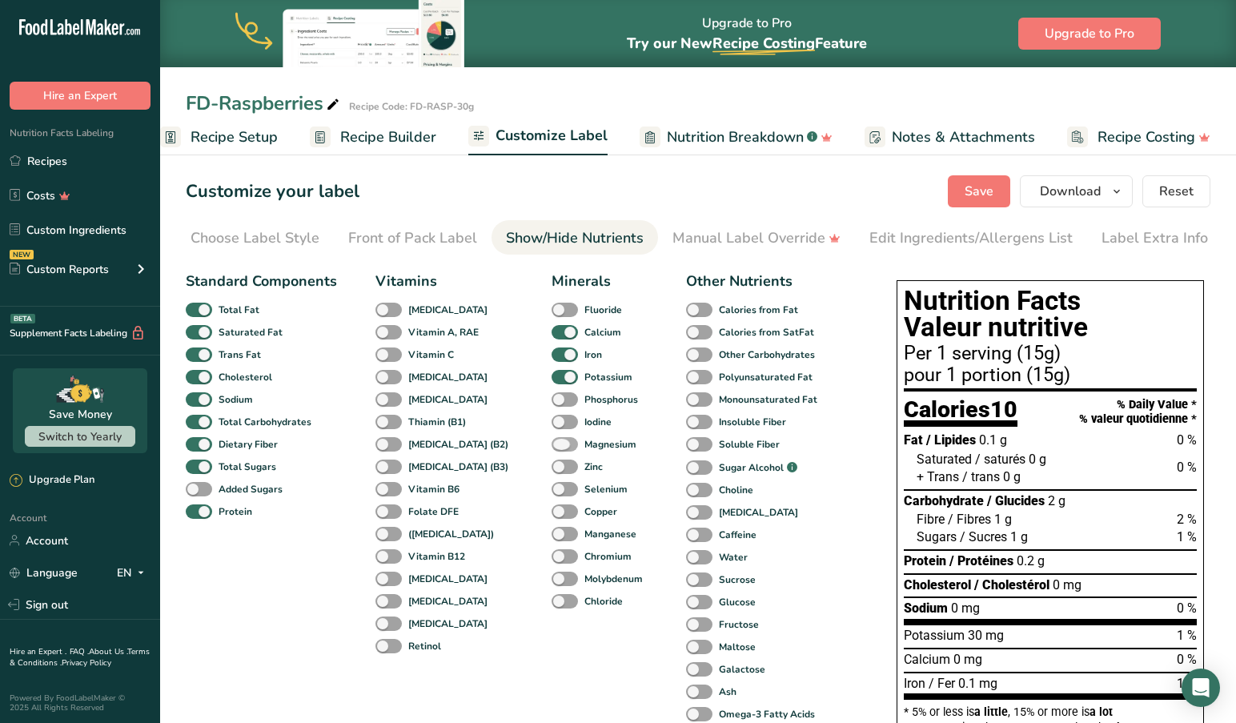
click at [551, 451] on span at bounding box center [564, 444] width 26 height 15
click at [551, 449] on input "Magnesium" at bounding box center [556, 444] width 10 height 10
checkbox input "true"
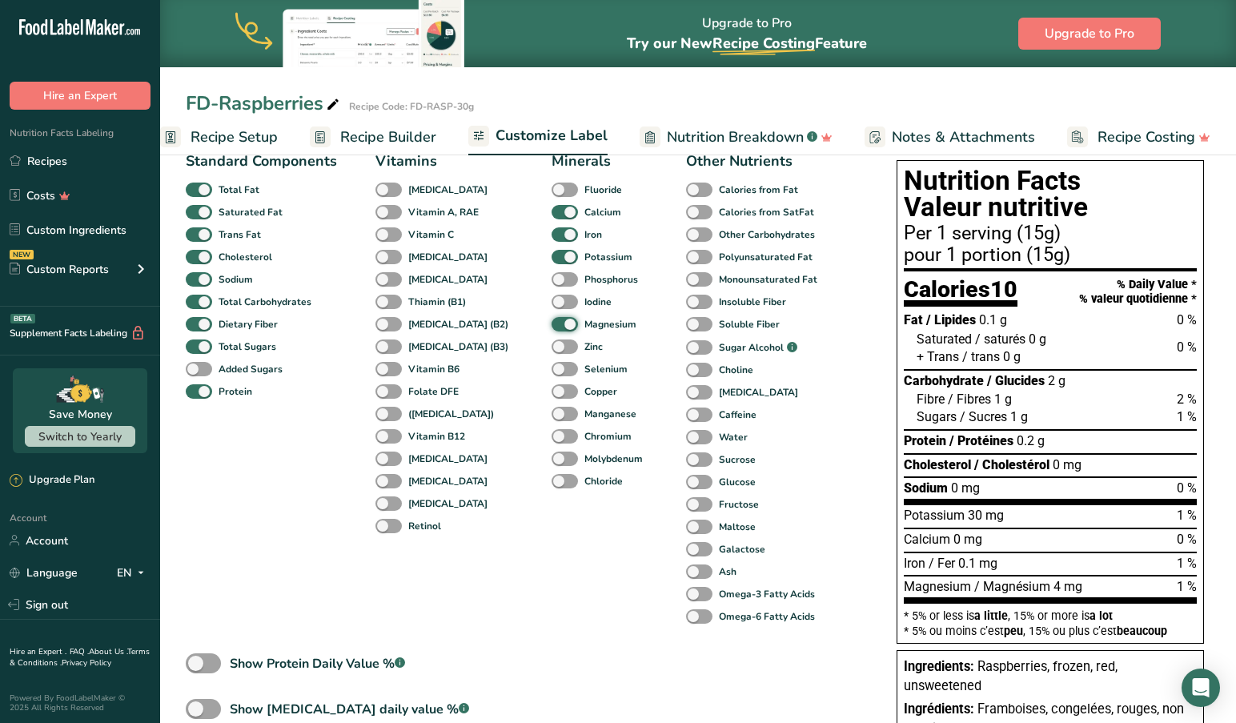
scroll to position [62, 0]
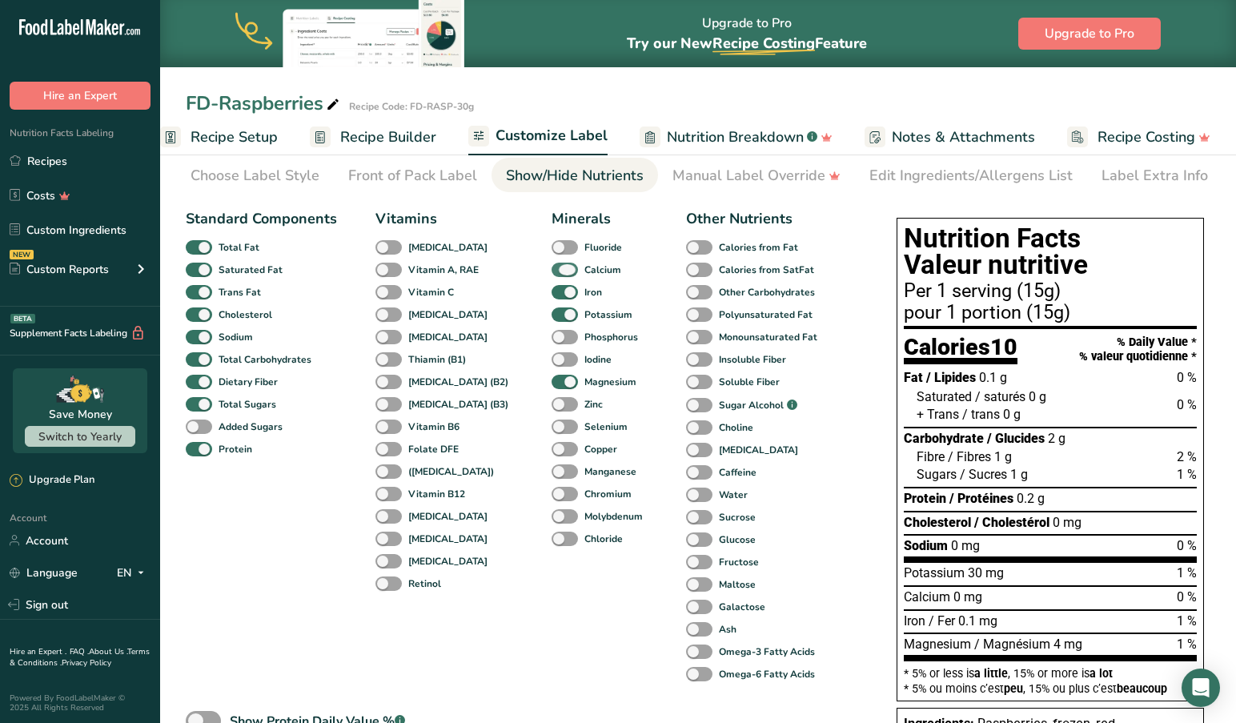
click at [551, 275] on span at bounding box center [564, 269] width 26 height 15
click at [551, 275] on input "Calcium" at bounding box center [556, 269] width 10 height 10
checkbox input "false"
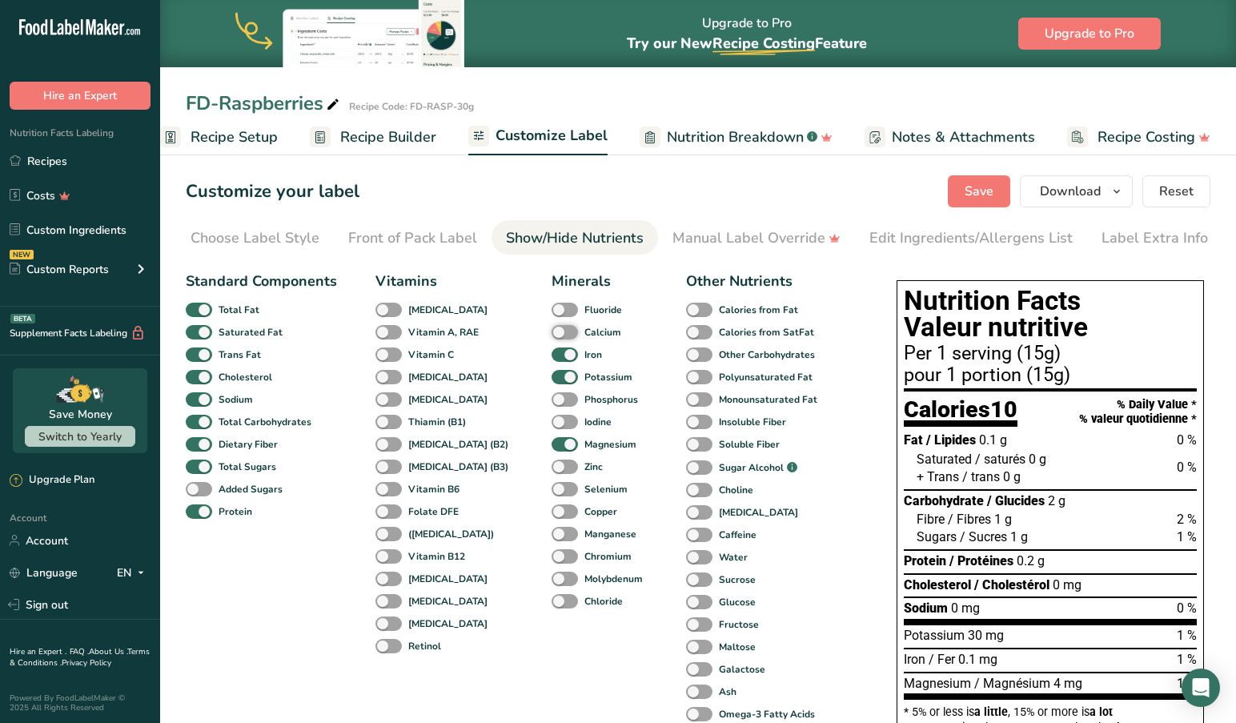
scroll to position [0, 0]
click at [990, 180] on button "Save" at bounding box center [979, 191] width 62 height 32
click at [857, 183] on div "Customize your label Save Download Choose what to show on your downloaded label…" at bounding box center [698, 191] width 1024 height 32
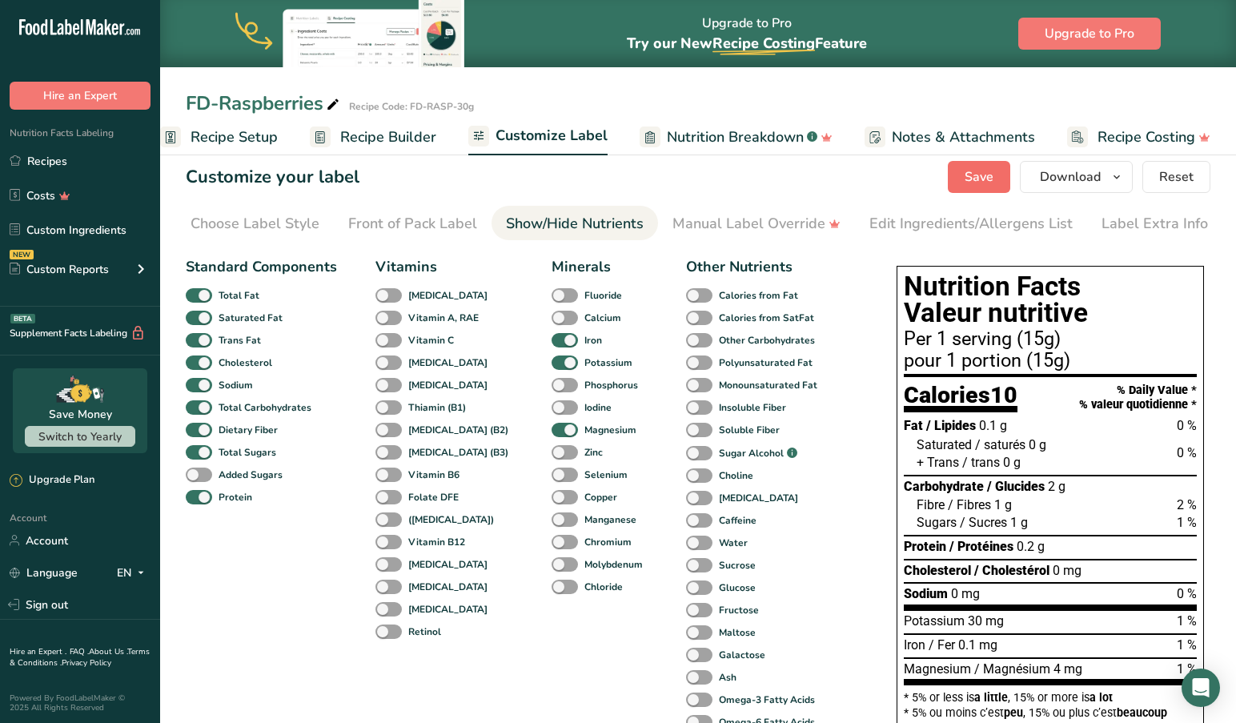
scroll to position [16, 0]
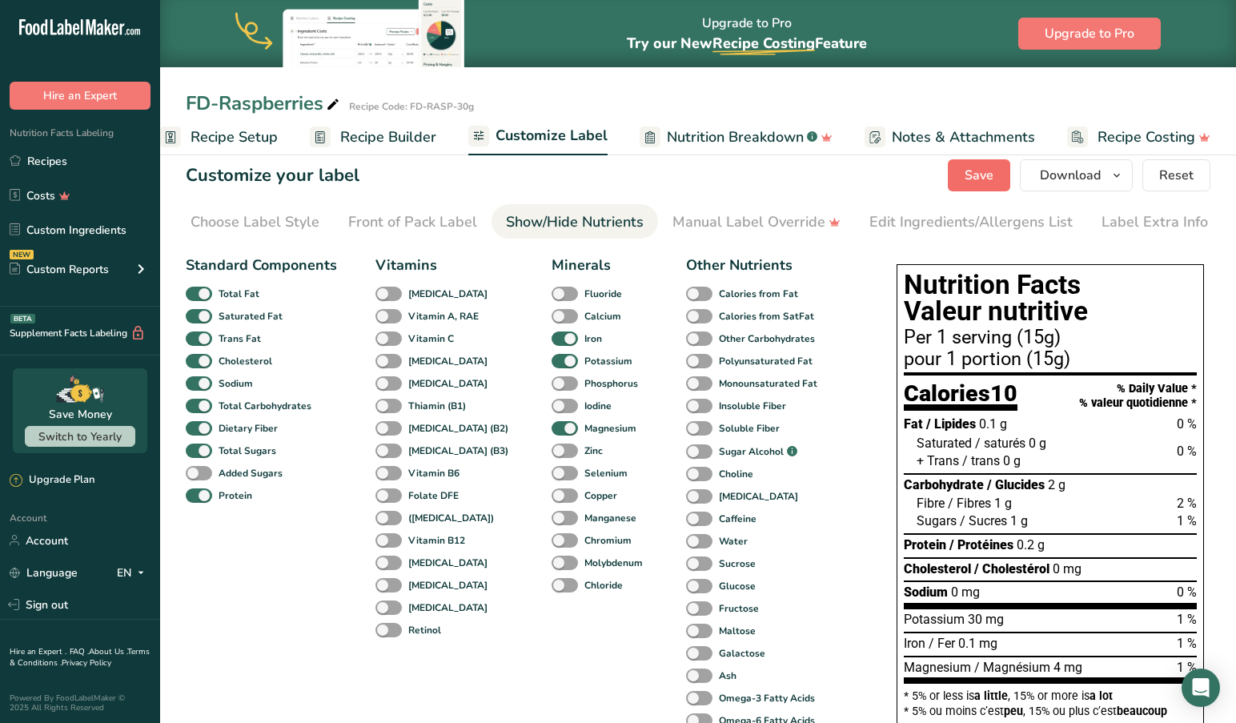
click at [993, 175] on span "Save" at bounding box center [978, 175] width 29 height 19
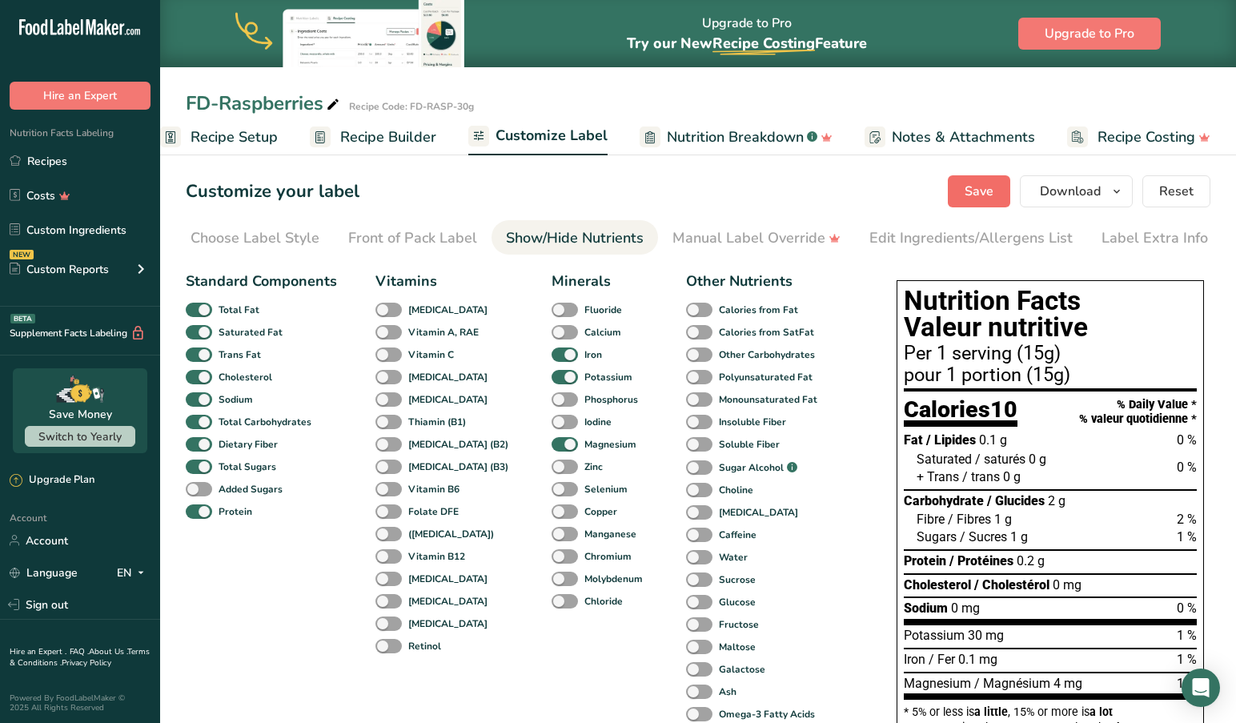
scroll to position [0, 0]
click at [984, 187] on span "Save" at bounding box center [978, 191] width 29 height 19
click at [296, 234] on div "Choose Label Style" at bounding box center [254, 238] width 129 height 22
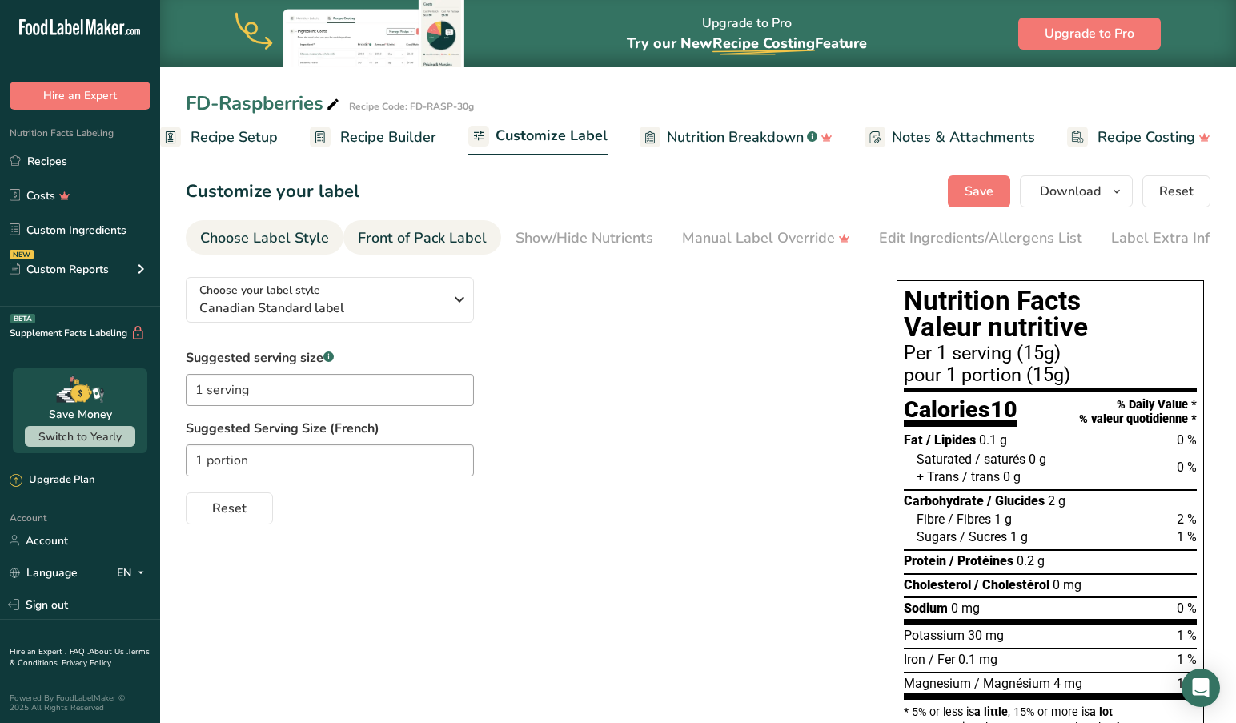
click at [448, 243] on div "Front of Pack Label" at bounding box center [422, 238] width 129 height 22
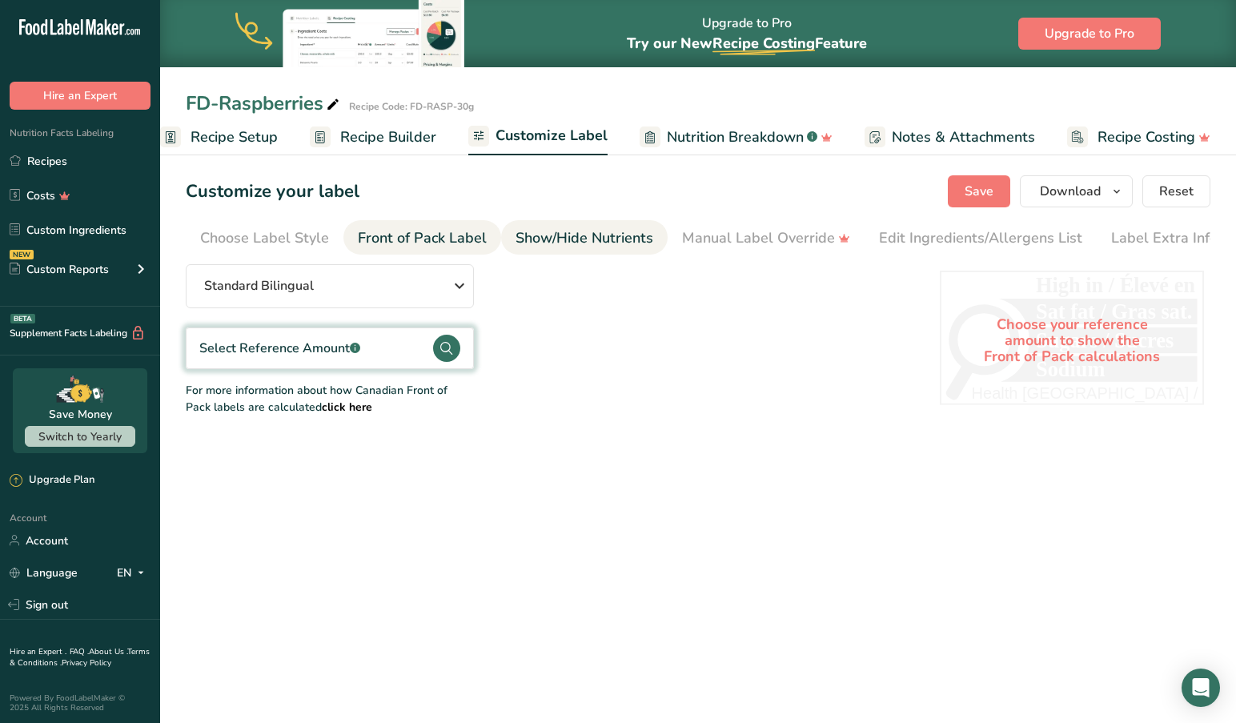
scroll to position [0, 10]
click at [556, 245] on div "Show/Hide Nutrients" at bounding box center [575, 238] width 138 height 22
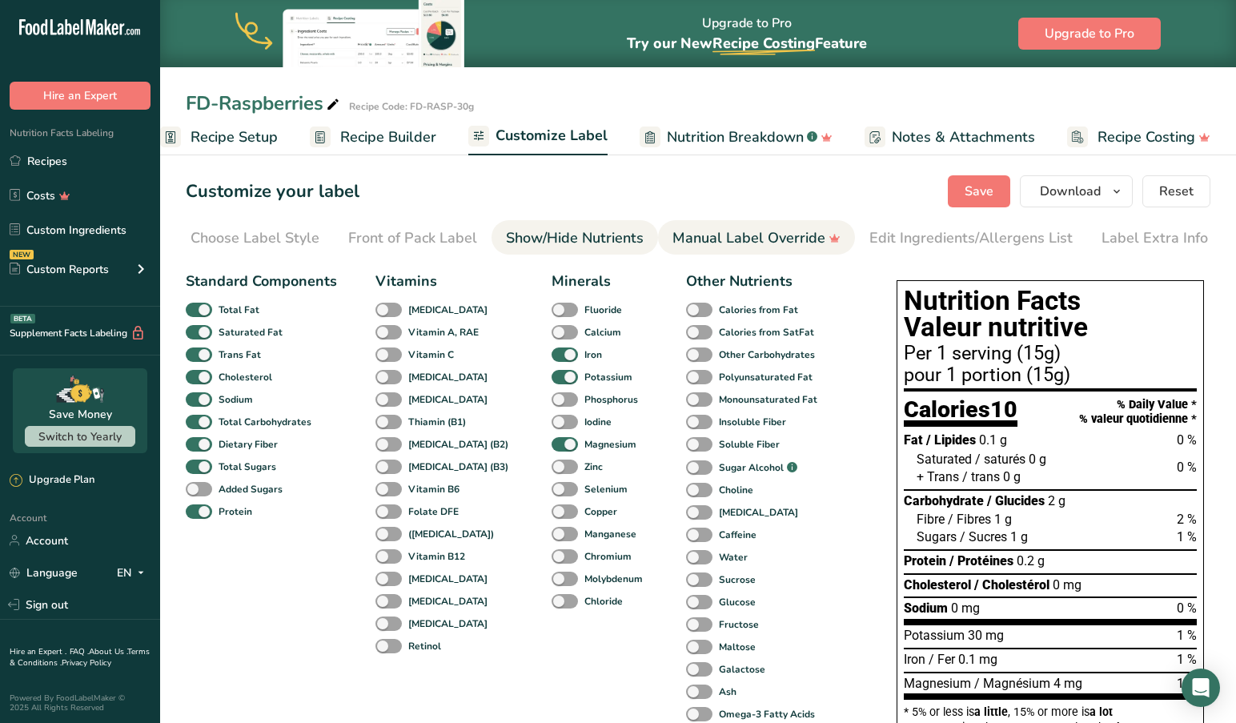
click at [695, 246] on div "Manual Label Override" at bounding box center [756, 238] width 168 height 22
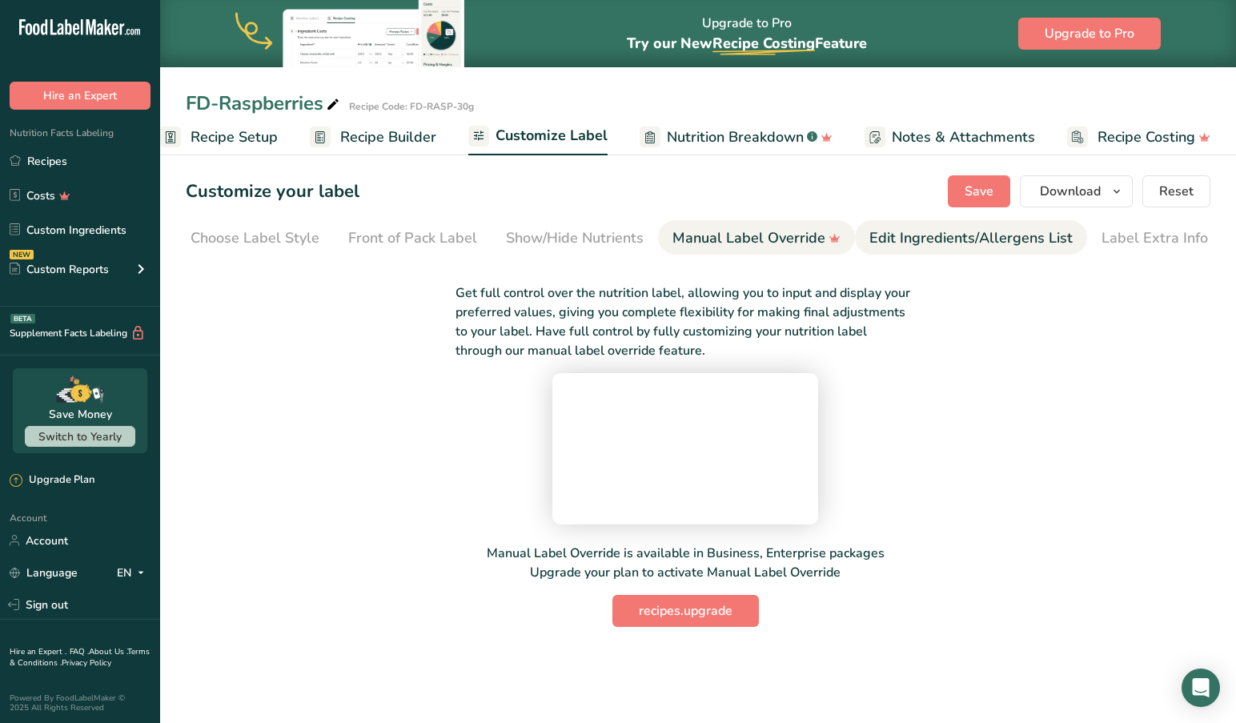
click at [870, 242] on div "Edit Ingredients/Allergens List" at bounding box center [970, 238] width 203 height 22
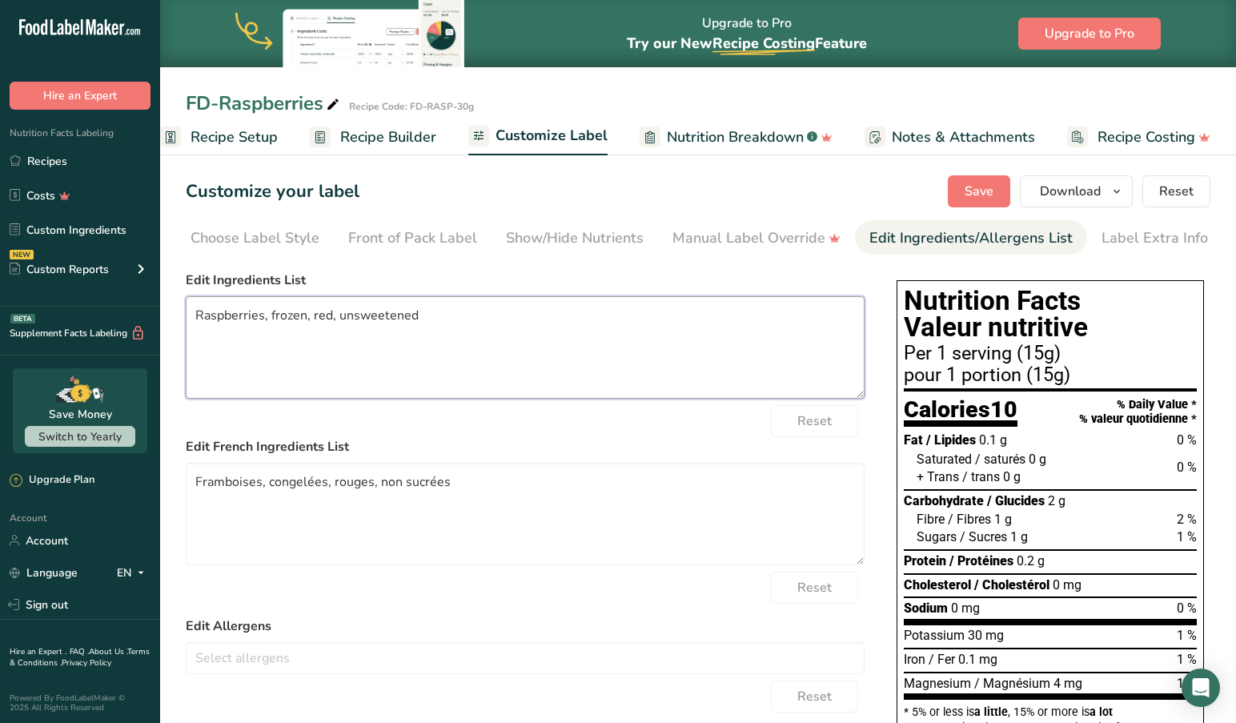
click at [196, 315] on textarea "Raspberries, frozen, red, unsweetened" at bounding box center [525, 347] width 679 height 102
type textarea "Freeze Dried Raspberries (washed in a vinegar solution)"
drag, startPoint x: 472, startPoint y: 482, endPoint x: 70, endPoint y: 523, distance: 404.6
click at [472, 482] on textarea "Framboises, congelées, rouges, non sucrées" at bounding box center [525, 514] width 679 height 102
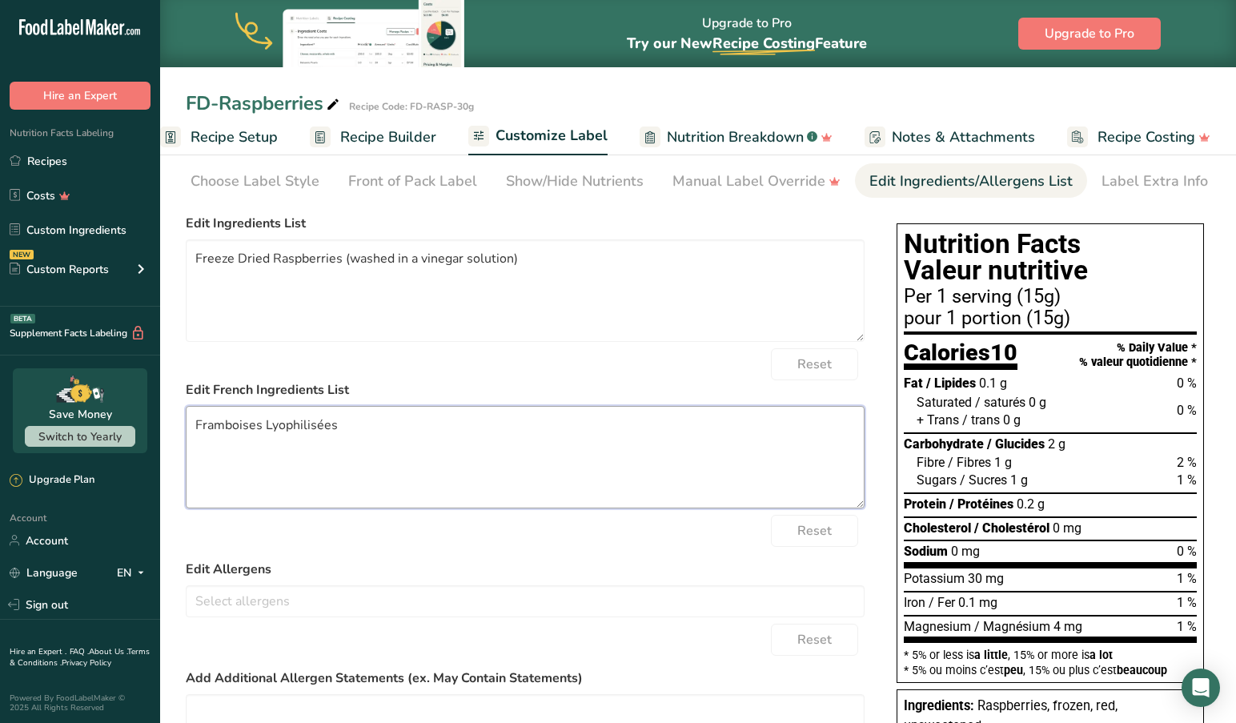
scroll to position [58, 0]
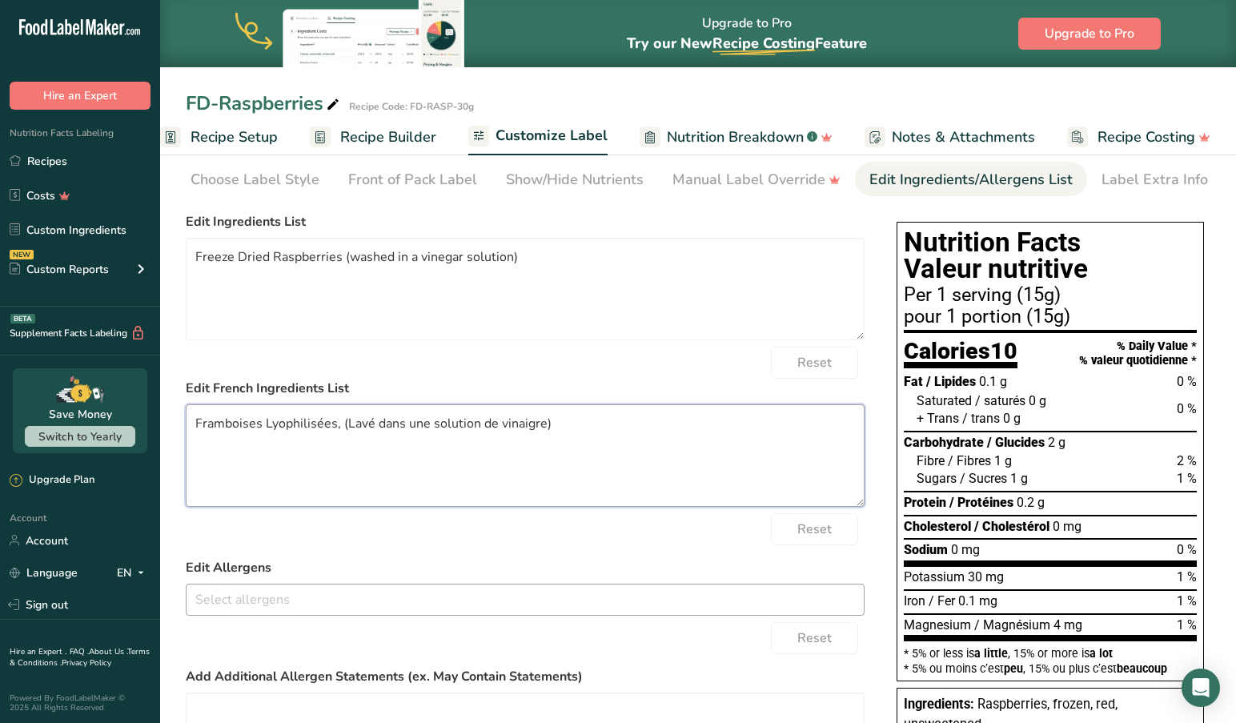
type textarea "Framboises Lyophilisées, (Lavé dans une solution de vinaigre)"
click at [266, 607] on input "text" at bounding box center [524, 599] width 677 height 25
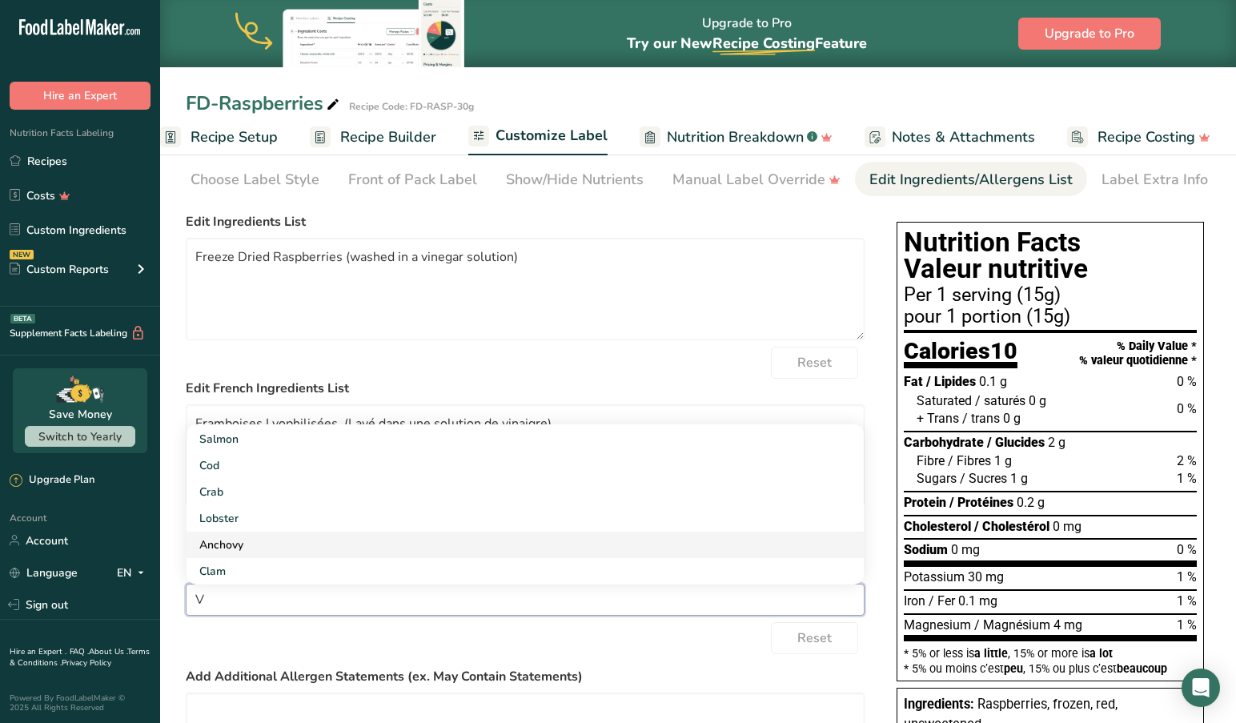
scroll to position [0, 0]
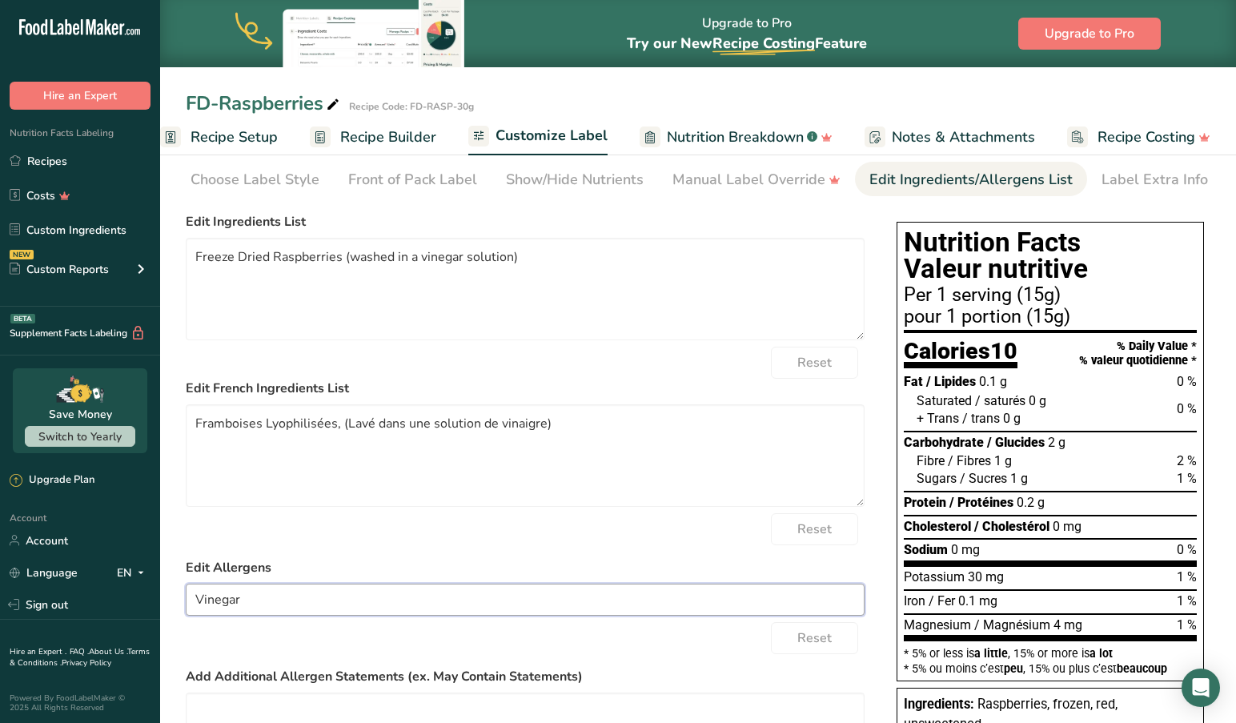
type input "Vinegar"
click at [292, 643] on div "Reset" at bounding box center [525, 638] width 679 height 32
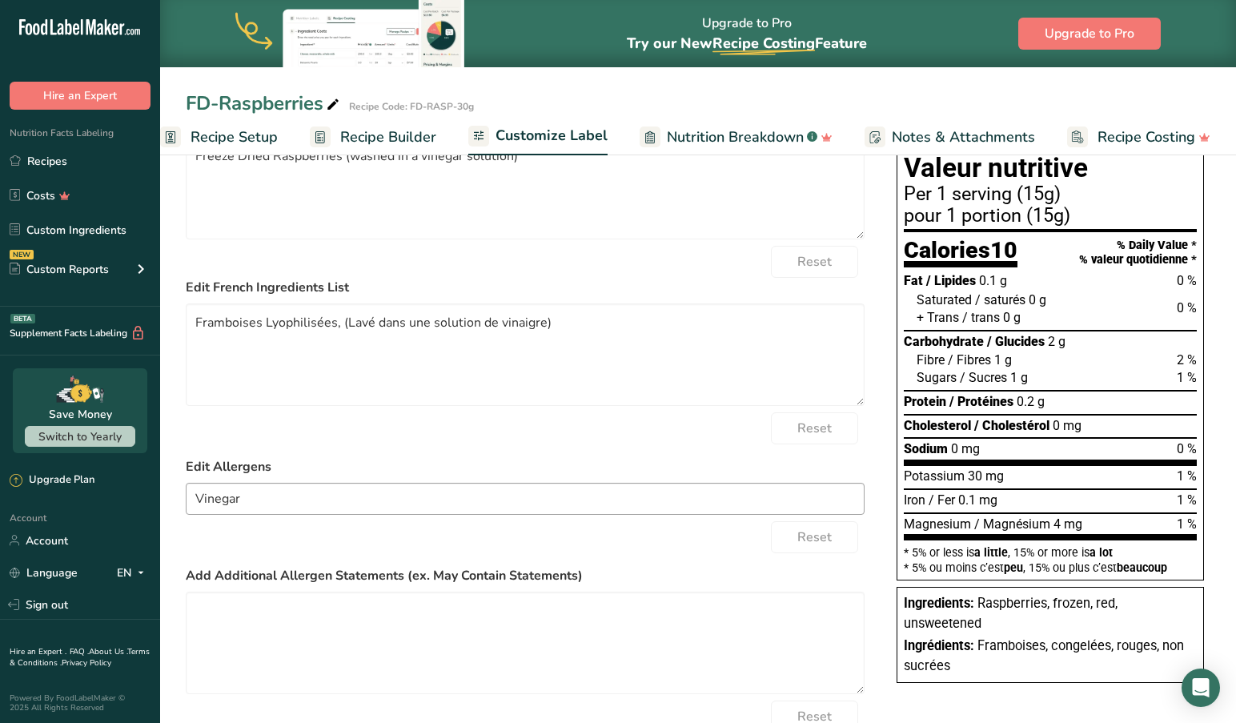
scroll to position [164, 0]
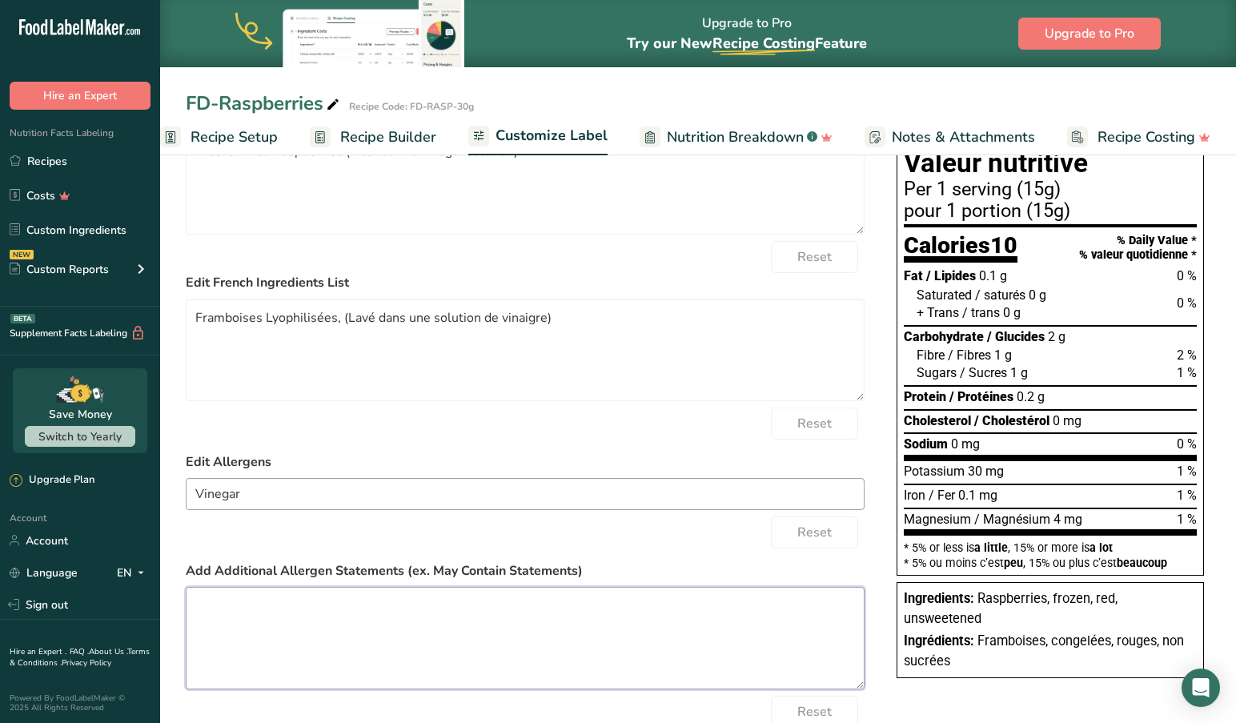
click at [299, 656] on textarea at bounding box center [525, 638] width 679 height 102
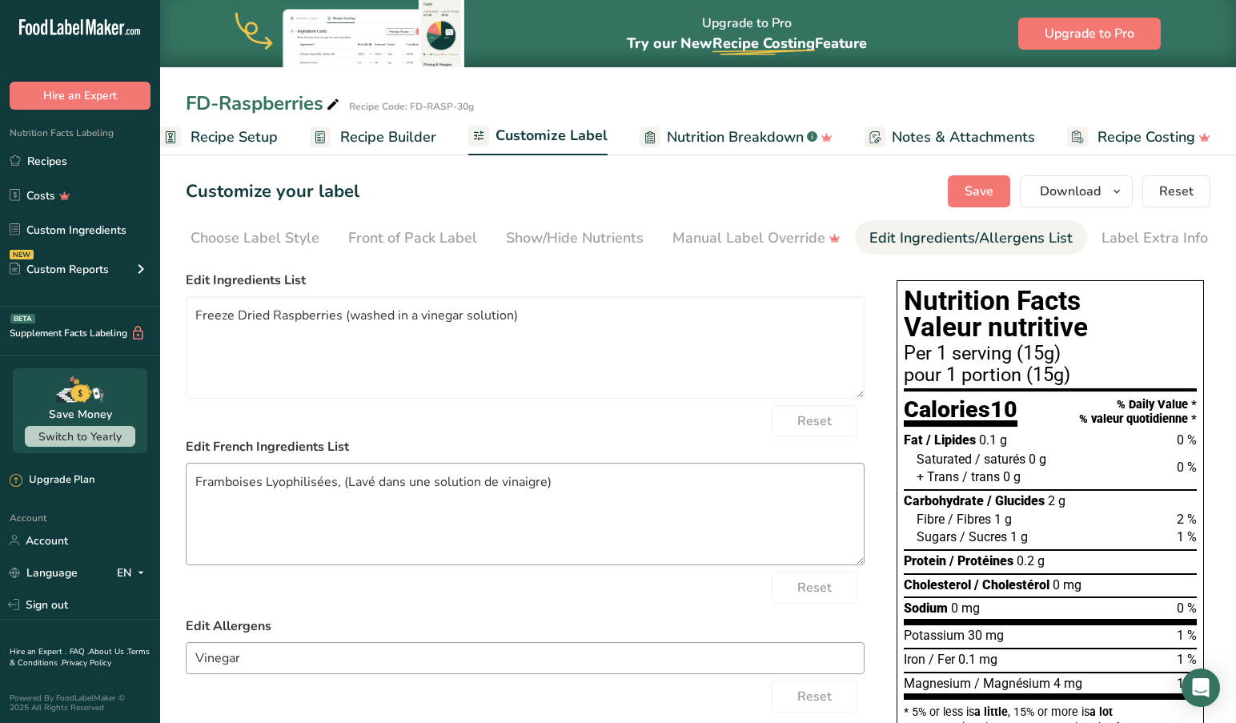
scroll to position [0, 0]
drag, startPoint x: 347, startPoint y: 318, endPoint x: 366, endPoint y: 343, distance: 30.9
click at [347, 319] on textarea "Freeze Dried Raspberries (washed in a vinegar solution)" at bounding box center [525, 347] width 679 height 102
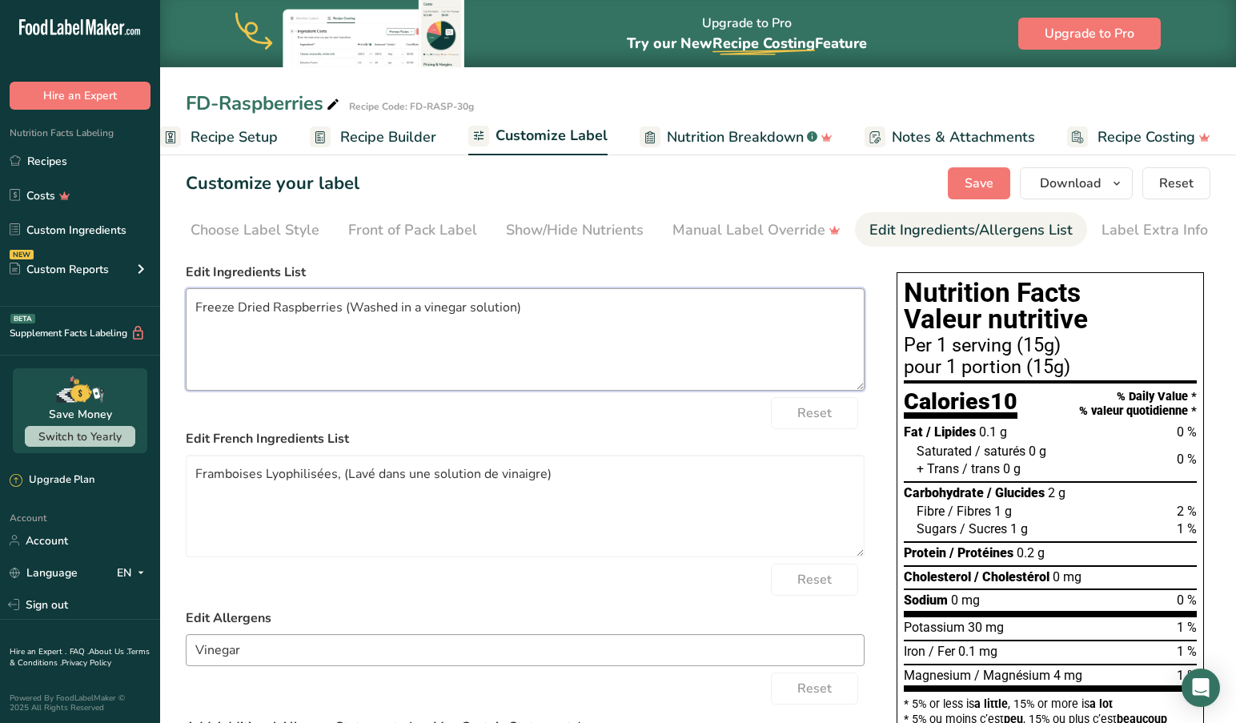
scroll to position [5, 1]
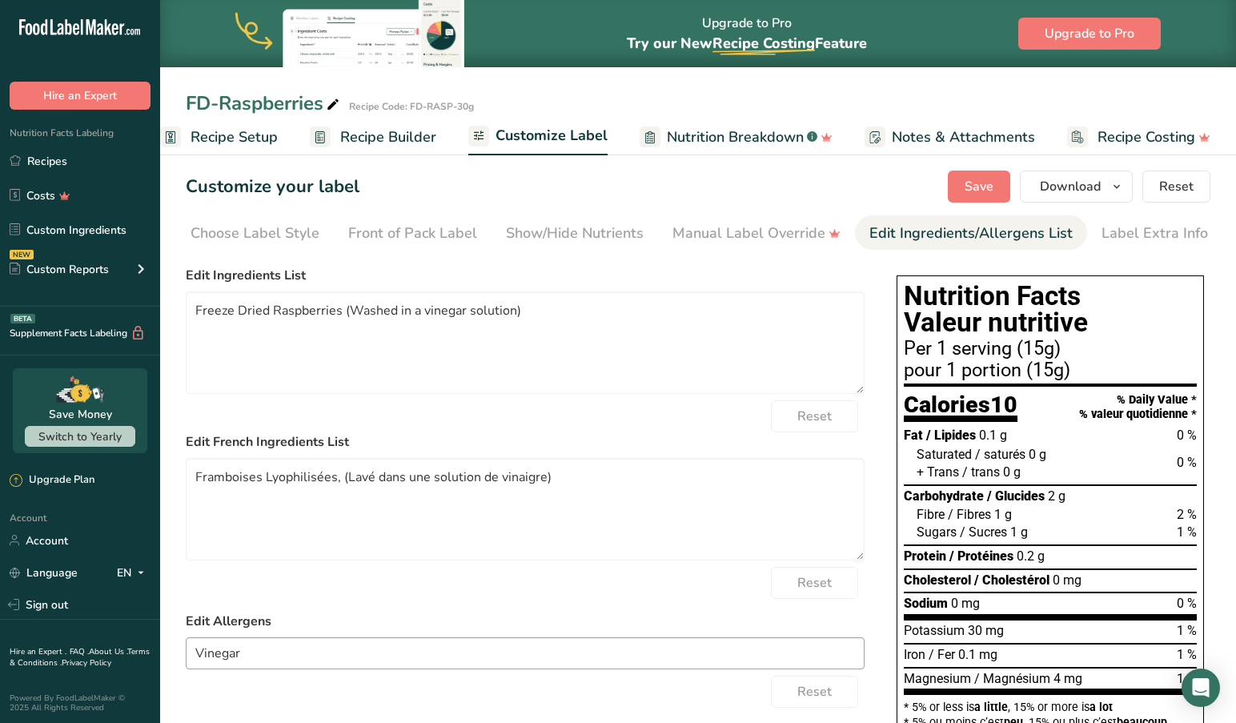
click at [576, 418] on div "Reset" at bounding box center [525, 416] width 679 height 32
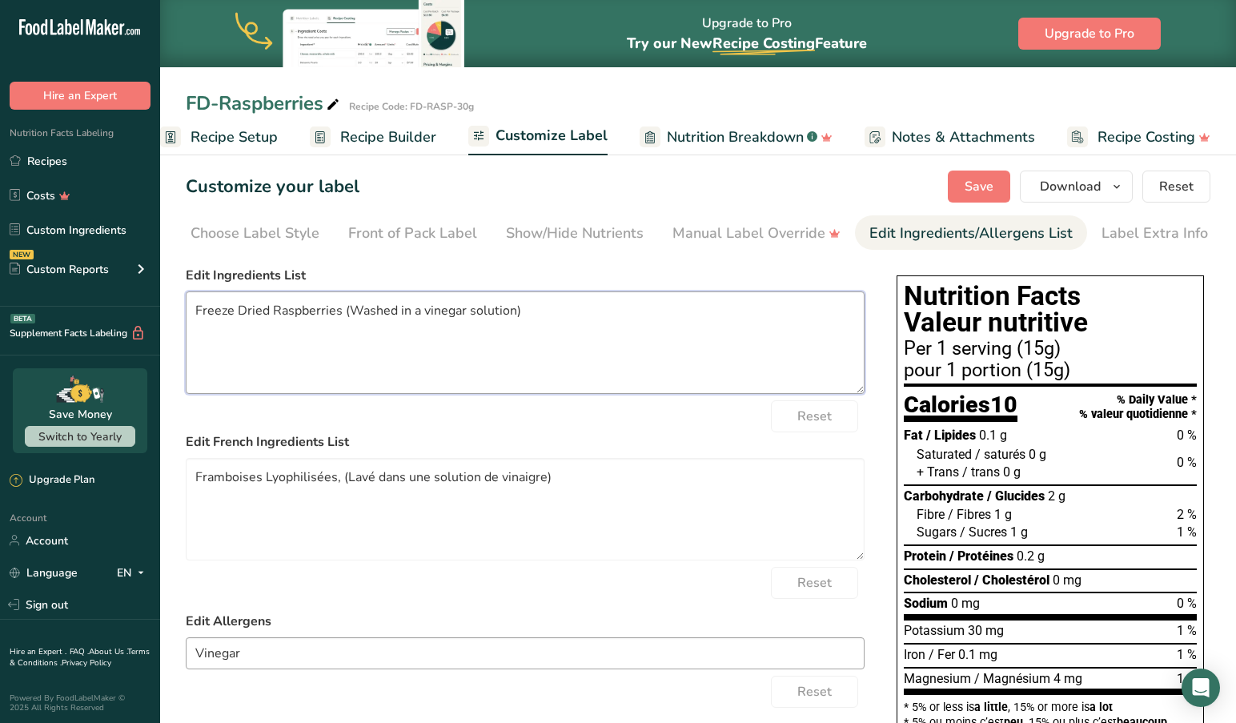
drag, startPoint x: 348, startPoint y: 311, endPoint x: 355, endPoint y: 328, distance: 18.3
click at [348, 314] on textarea "Freeze Dried Raspberries (Washed in a vinegar solution)" at bounding box center [525, 342] width 679 height 102
type textarea "Freeze Dried Raspberries (washed in a vinegar solution)"
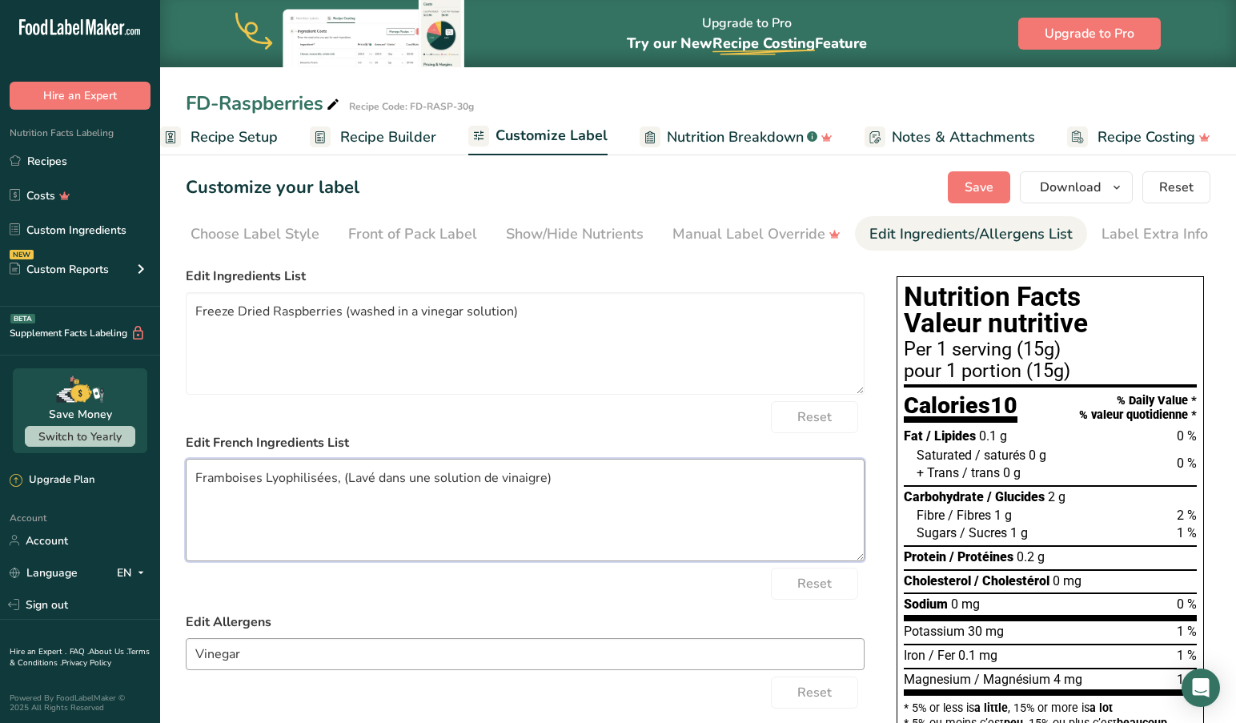
drag, startPoint x: 346, startPoint y: 486, endPoint x: 350, endPoint y: 495, distance: 10.4
click at [346, 487] on textarea "Framboises Lyophilisées, (Lavé dans une solution de vinaigre)" at bounding box center [525, 510] width 679 height 102
type textarea "Framboises Lyophilisées, (lavé dans une solution de vinaigre)"
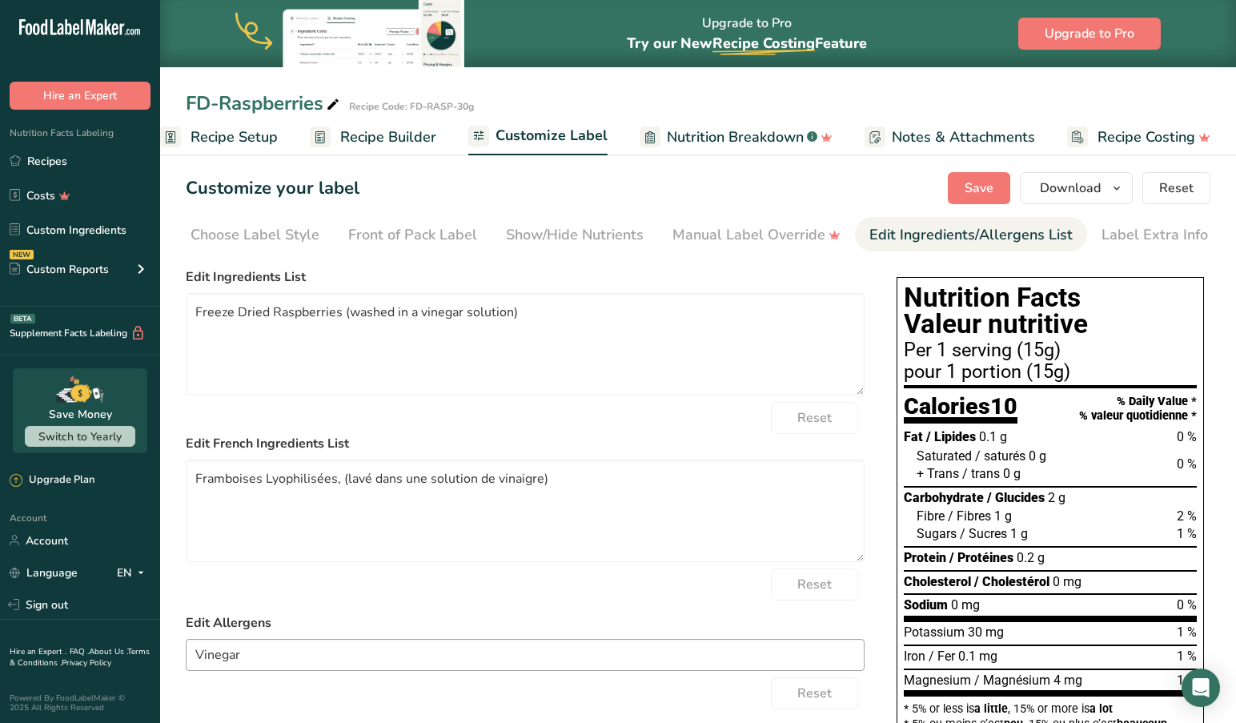
click at [652, 430] on div "Reset" at bounding box center [525, 418] width 679 height 32
click at [980, 186] on span "Save" at bounding box center [978, 188] width 29 height 19
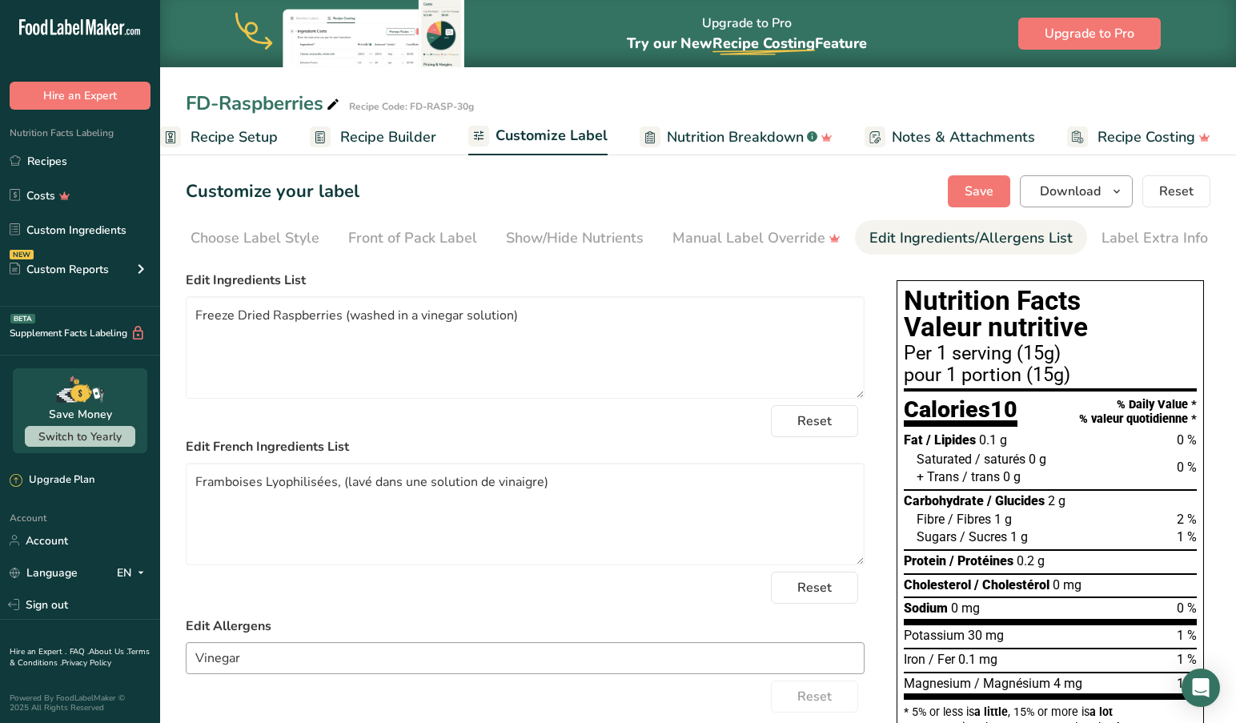
scroll to position [0, 0]
click at [1088, 189] on span "Download" at bounding box center [1070, 191] width 61 height 19
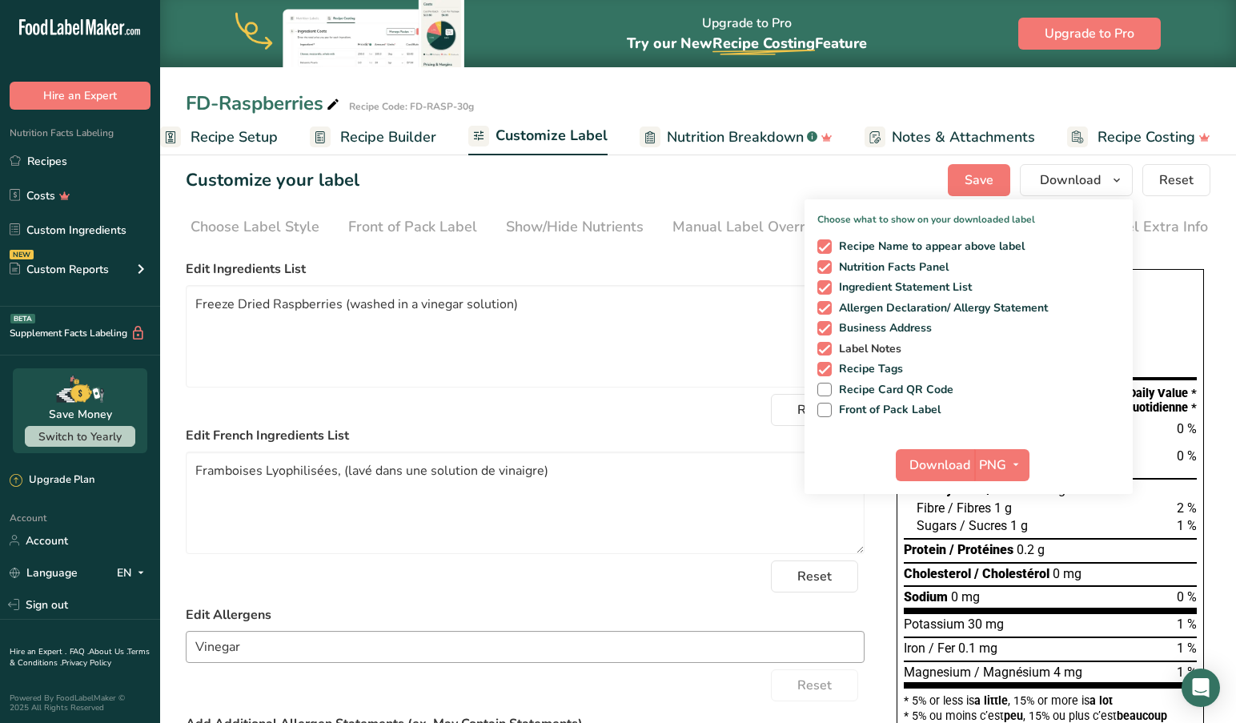
scroll to position [14, 1]
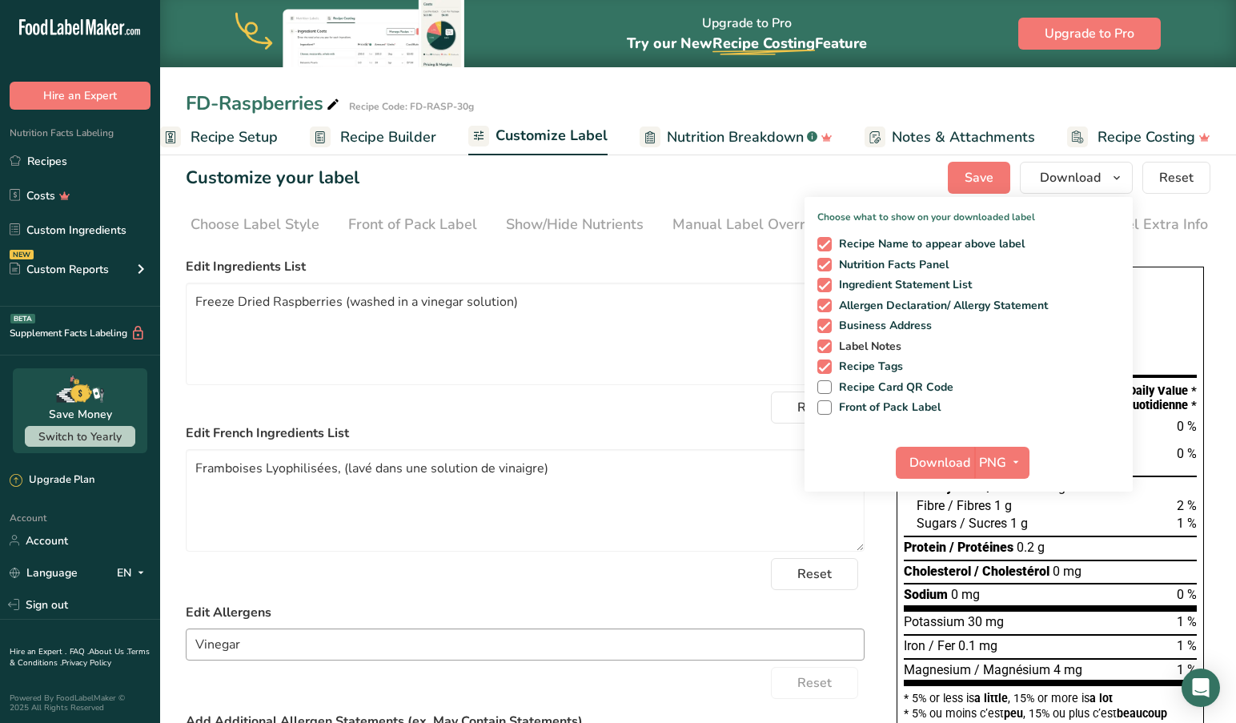
click at [826, 348] on span at bounding box center [824, 346] width 14 height 14
click at [826, 348] on input "Label Notes" at bounding box center [822, 346] width 10 height 10
checkbox input "false"
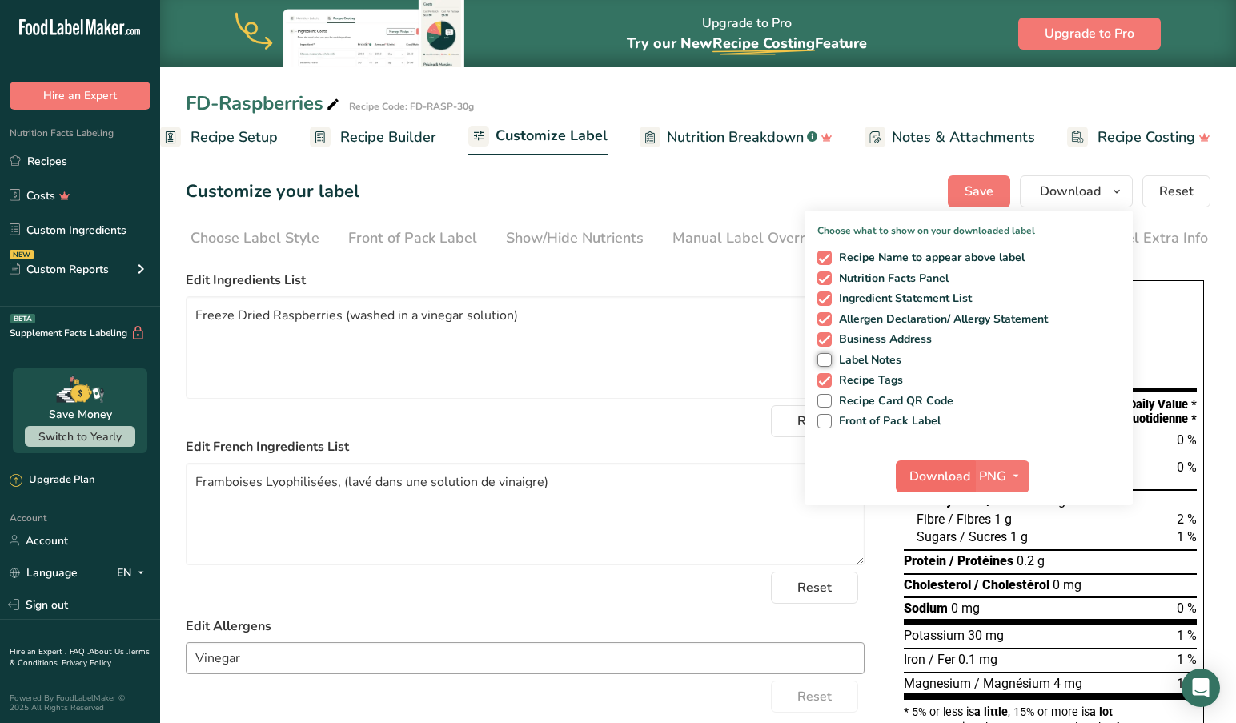
scroll to position [0, 0]
click at [944, 473] on span "Download" at bounding box center [939, 476] width 61 height 19
click at [936, 478] on span "Download" at bounding box center [939, 476] width 61 height 19
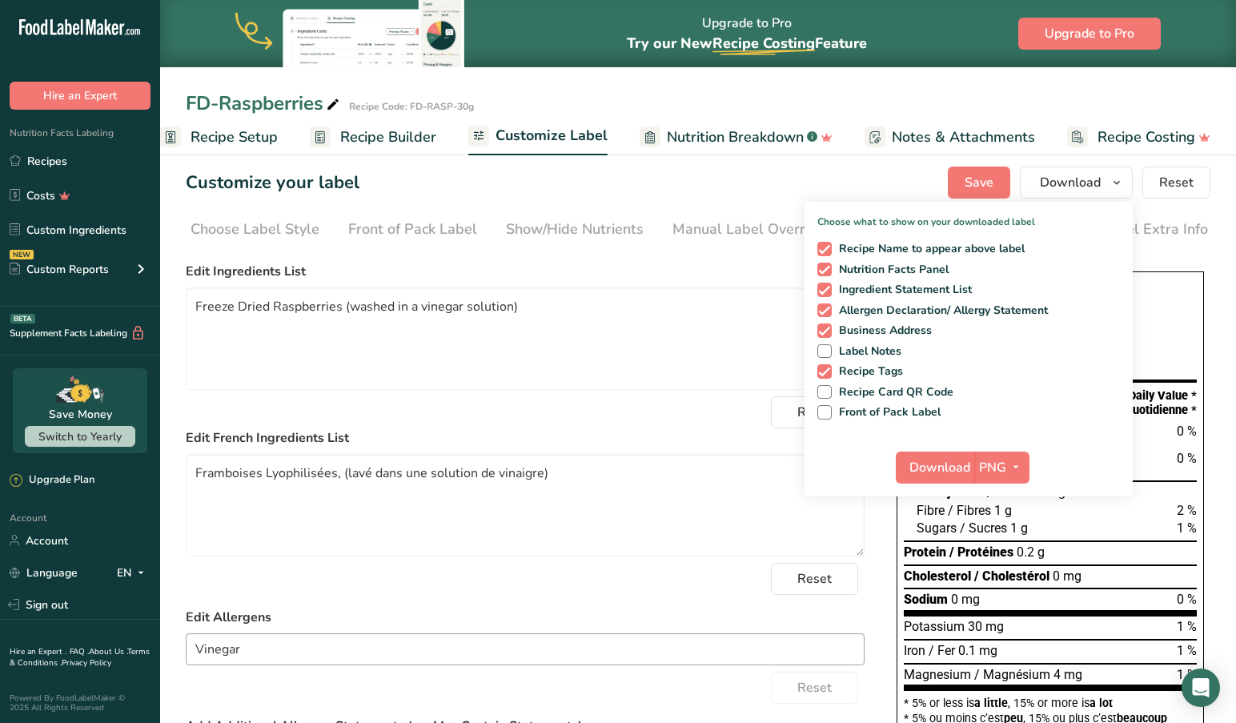
click at [215, 135] on span "Recipe Setup" at bounding box center [233, 137] width 87 height 22
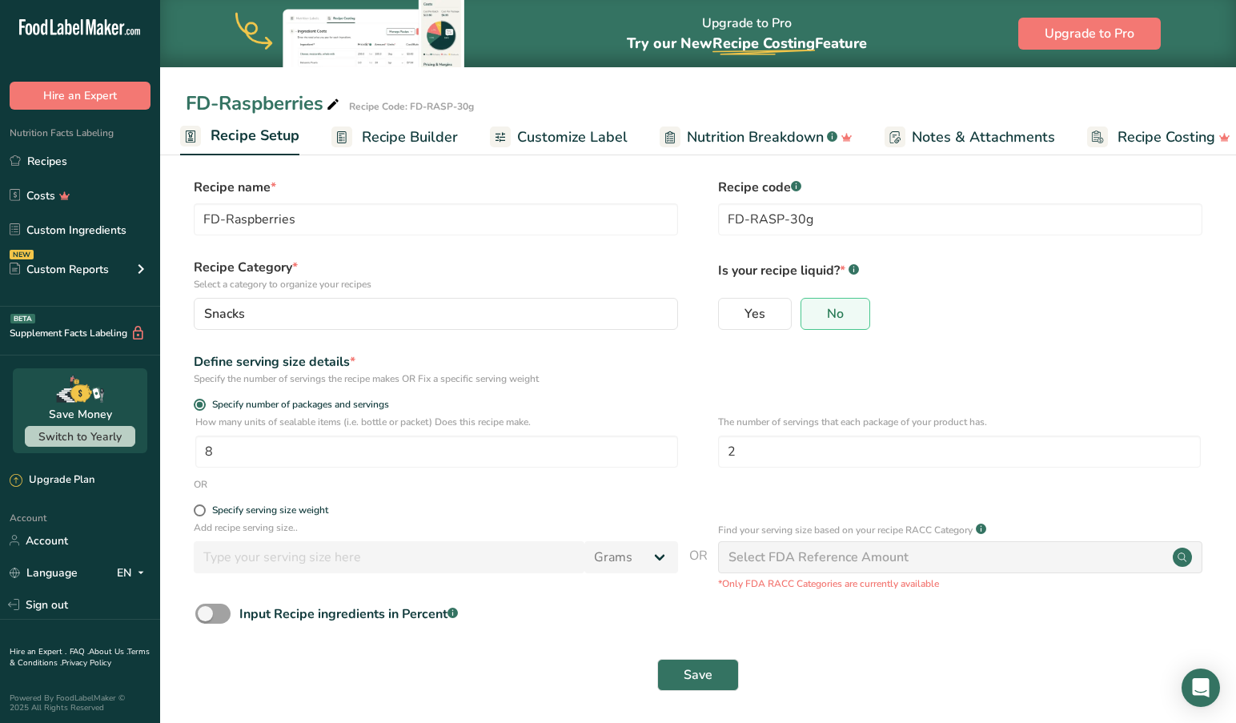
scroll to position [7, 0]
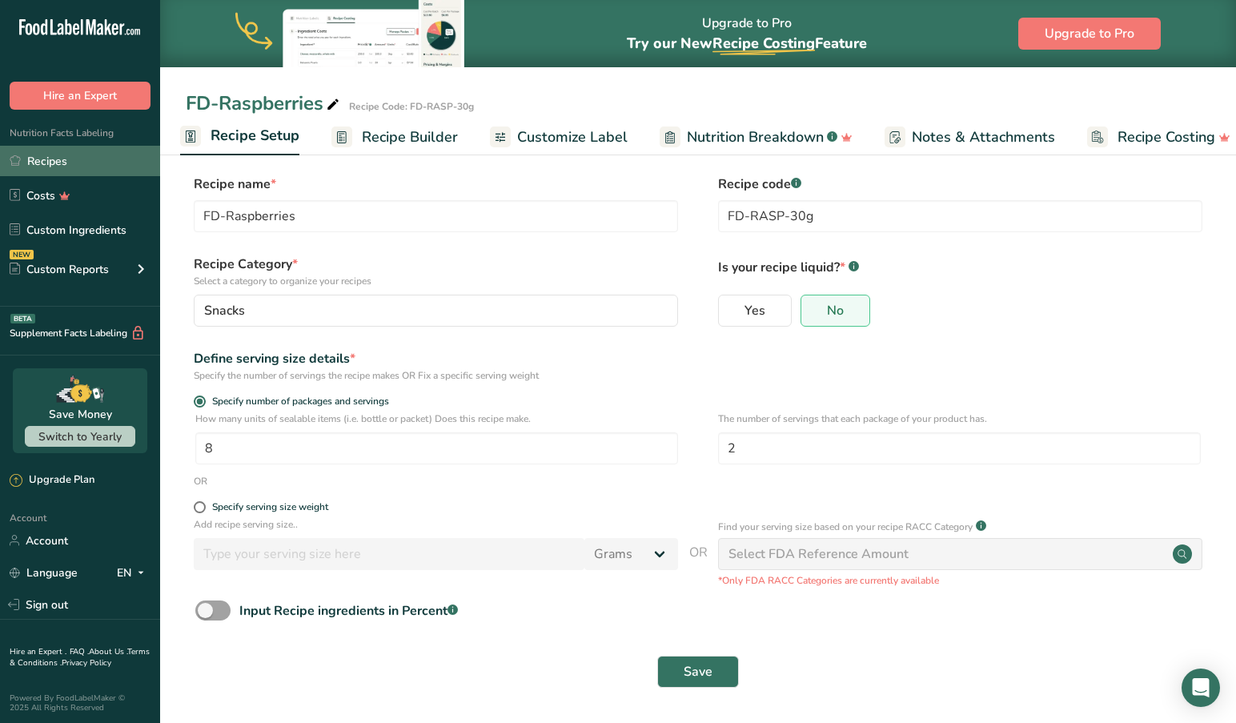
click at [51, 158] on link "Recipes" at bounding box center [80, 161] width 160 height 30
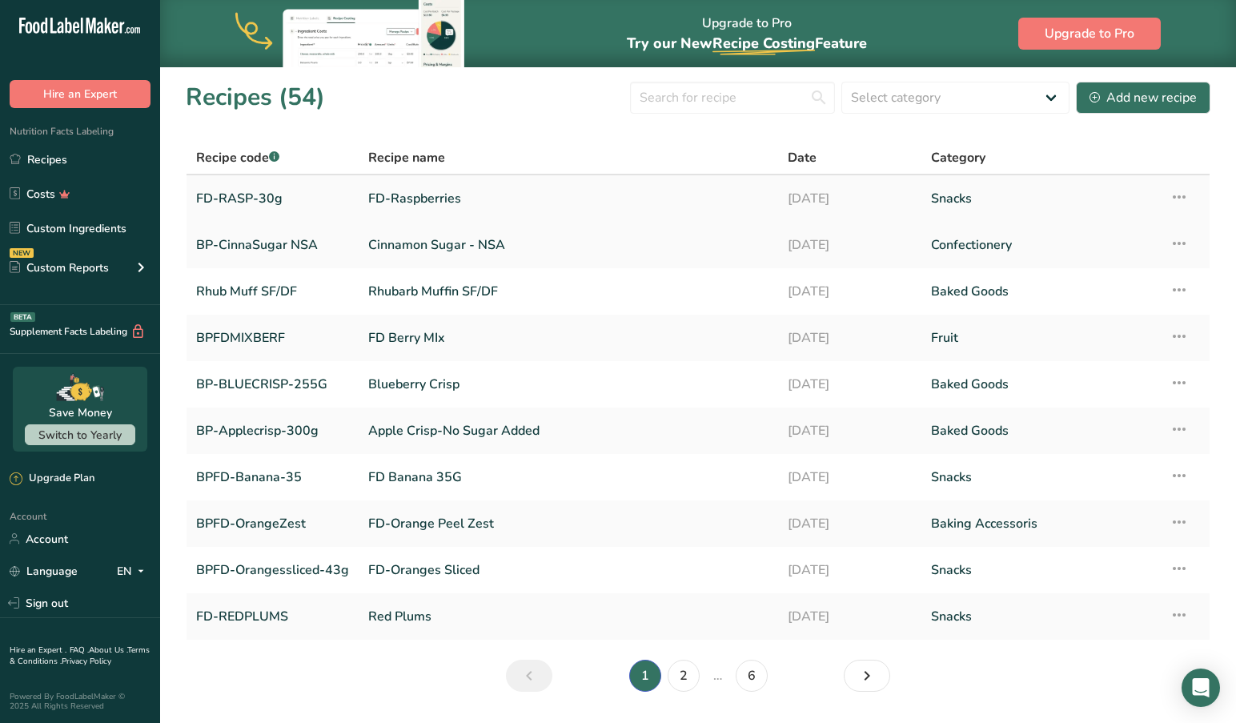
click at [1186, 196] on icon at bounding box center [1178, 196] width 19 height 29
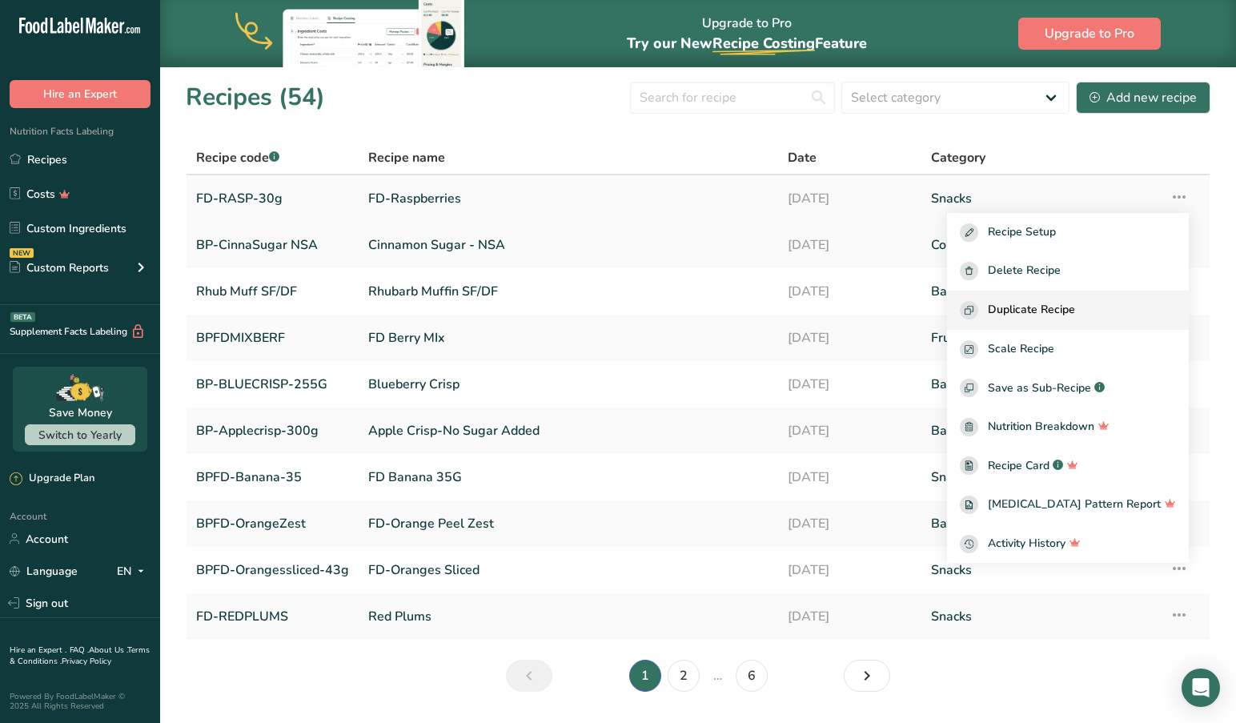
click at [1075, 308] on span "Duplicate Recipe" at bounding box center [1031, 310] width 87 height 18
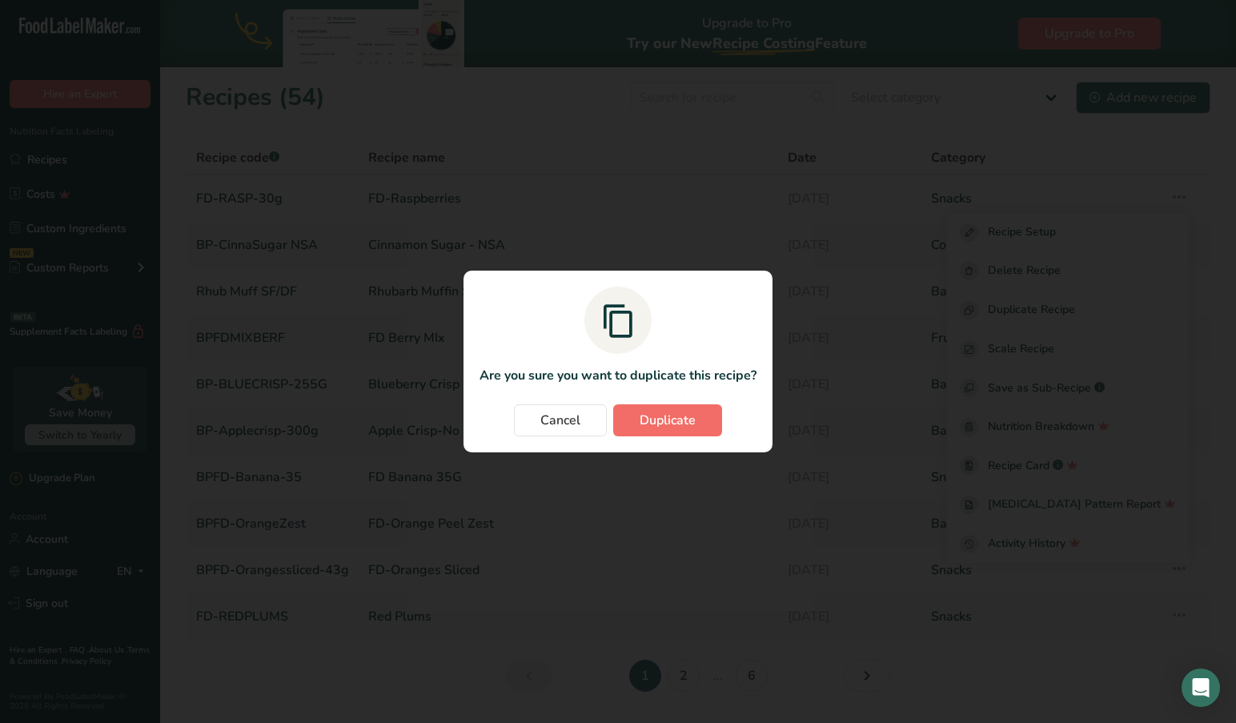
click at [670, 414] on span "Duplicate" at bounding box center [667, 420] width 56 height 19
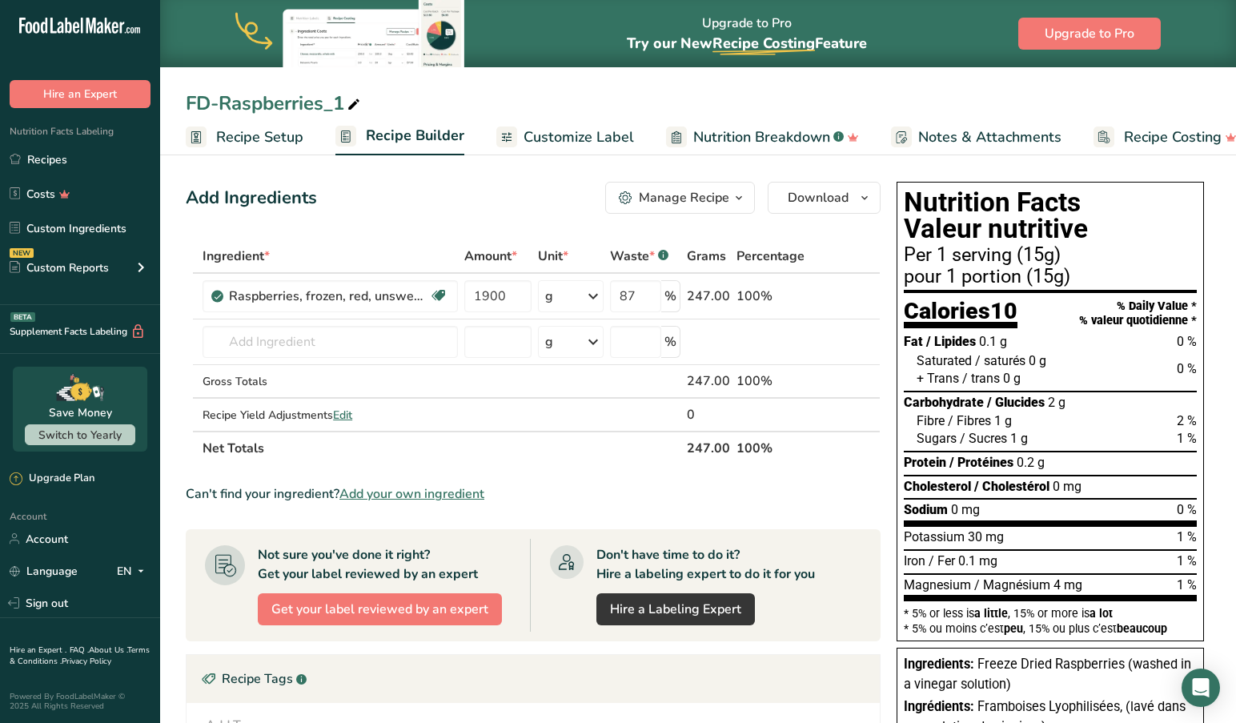
click at [270, 139] on span "Recipe Setup" at bounding box center [259, 137] width 87 height 22
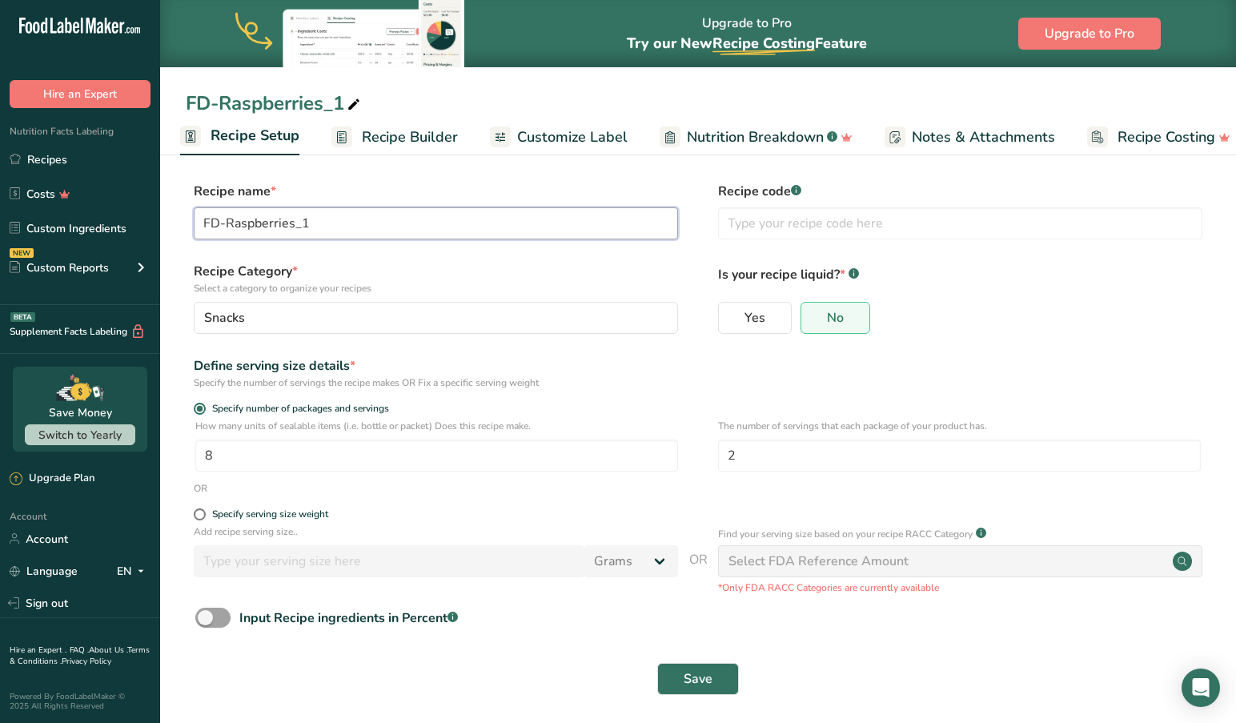
drag, startPoint x: 329, startPoint y: 224, endPoint x: 199, endPoint y: 250, distance: 132.2
click at [329, 224] on input "FD-Raspberries_1" at bounding box center [436, 223] width 484 height 32
type input "FD-Raspberry Powder"
click at [776, 215] on input "text" at bounding box center [960, 223] width 484 height 32
type input "D"
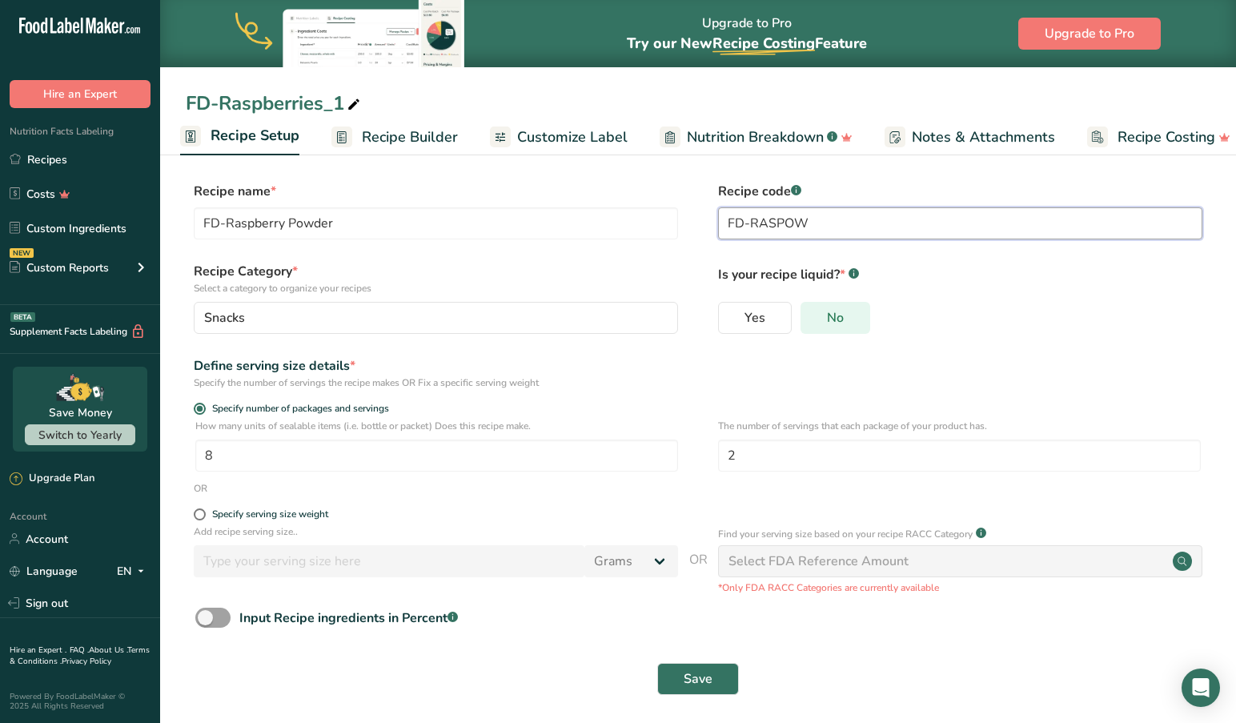
type input "FD-RASPOW"
click at [833, 320] on span "No" at bounding box center [835, 318] width 17 height 16
click at [811, 320] on input "No" at bounding box center [806, 317] width 10 height 10
click at [829, 327] on label "No" at bounding box center [835, 318] width 70 height 32
click at [811, 323] on input "No" at bounding box center [806, 317] width 10 height 10
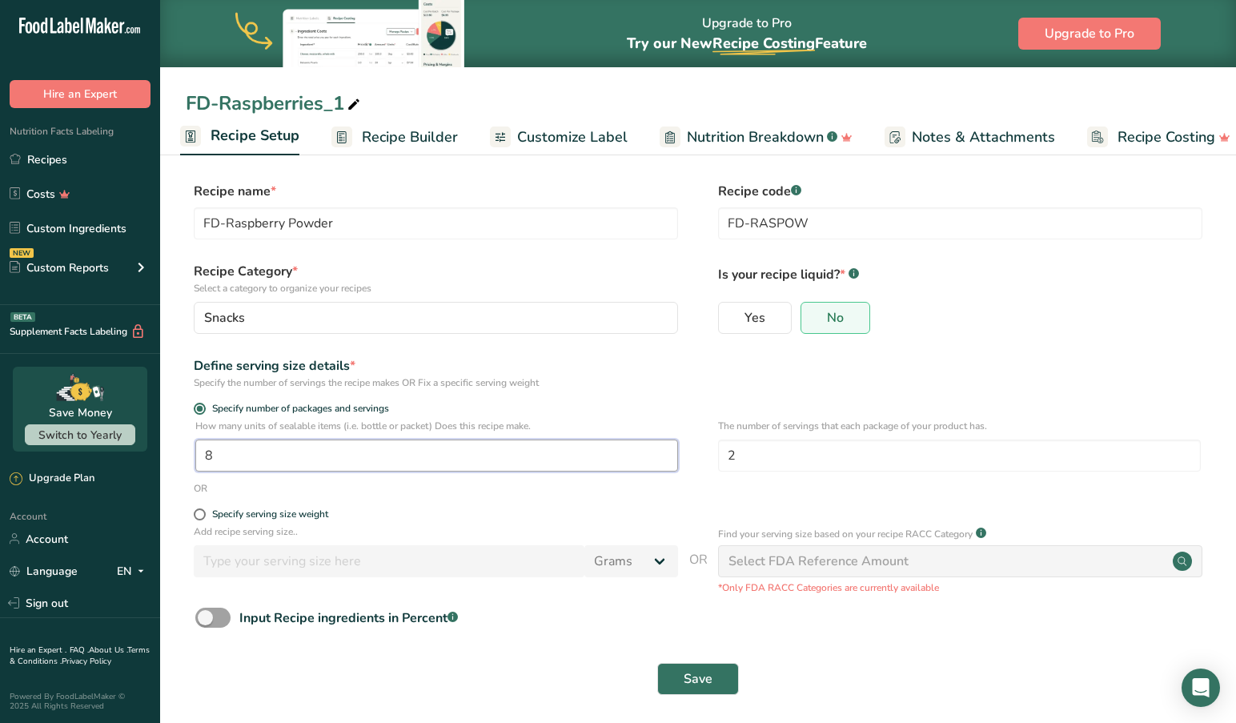
drag, startPoint x: 234, startPoint y: 451, endPoint x: 161, endPoint y: 448, distance: 72.9
click at [161, 448] on section "Recipe name * FD-Raspberry Powder Recipe code .a-a{fill:#347362;}.b-a{fill:#fff…" at bounding box center [698, 440] width 1076 height 580
type input "4"
drag, startPoint x: 764, startPoint y: 458, endPoint x: 702, endPoint y: 452, distance: 62.7
click at [702, 452] on div "How many units of sealable items (i.e. bottle or packet) Does this recipe make.…" at bounding box center [698, 450] width 1024 height 62
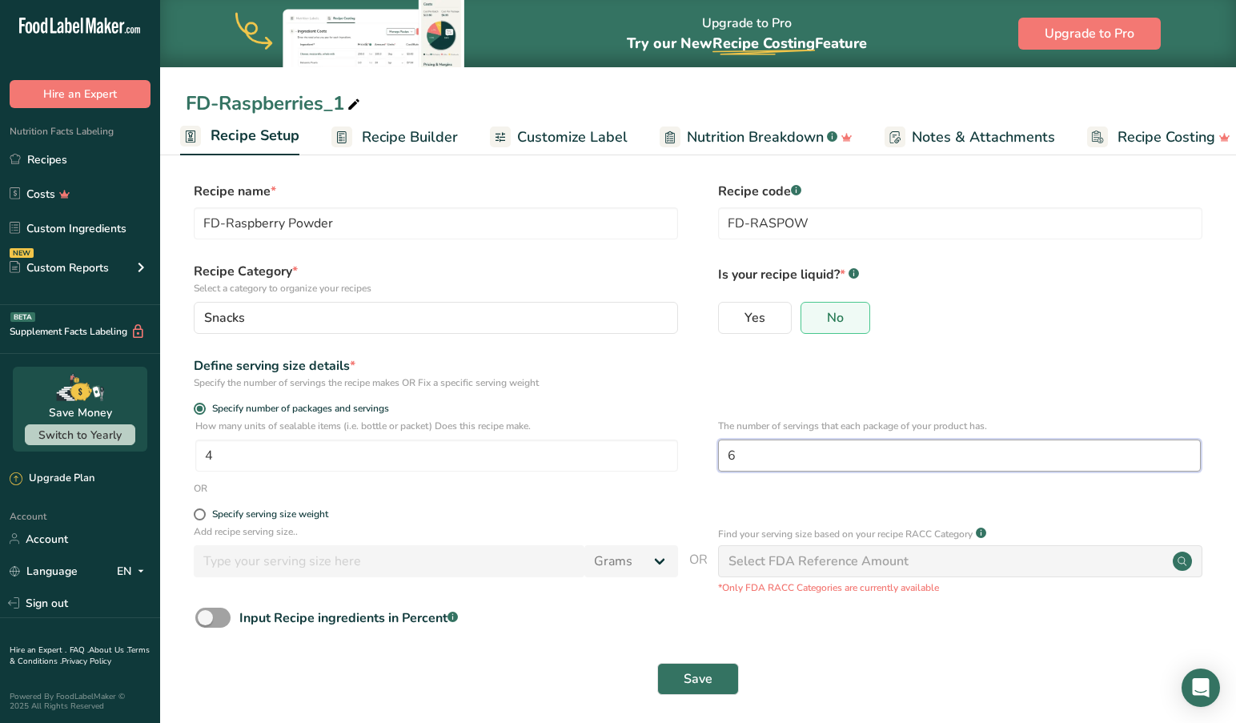
type input "6"
click at [770, 460] on input "6" at bounding box center [959, 455] width 483 height 32
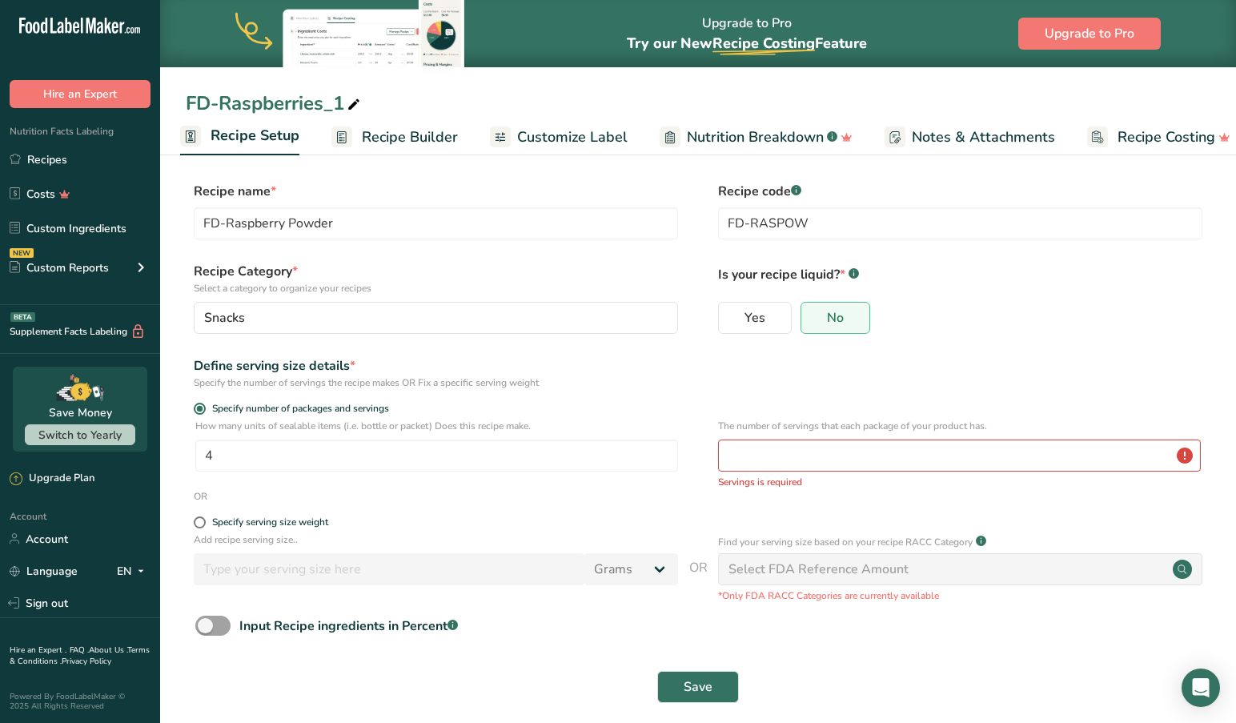
drag, startPoint x: 197, startPoint y: 523, endPoint x: 228, endPoint y: 554, distance: 44.1
click at [197, 523] on span at bounding box center [200, 522] width 12 height 12
click at [197, 523] on input "Specify serving size weight" at bounding box center [199, 522] width 10 height 10
radio input "true"
radio input "false"
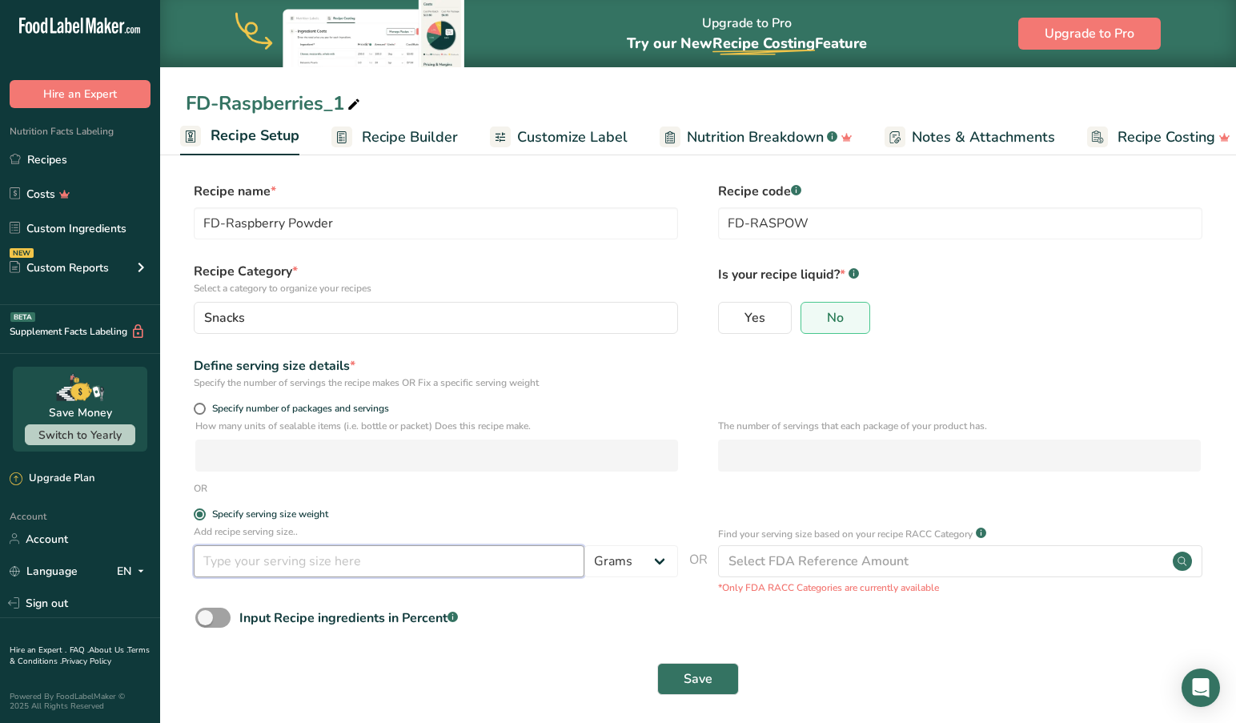
click at [256, 574] on input "number" at bounding box center [389, 561] width 391 height 32
type input "30"
click at [701, 673] on span "Save" at bounding box center [697, 678] width 29 height 19
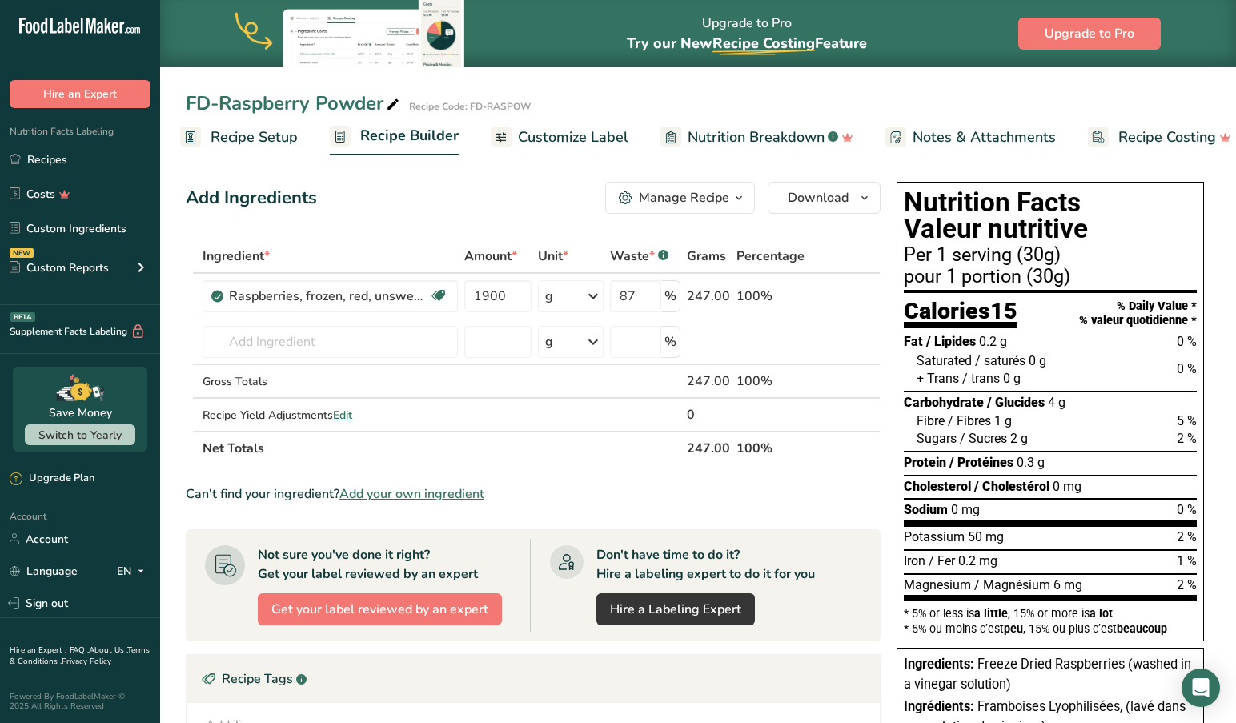
click at [167, 295] on section "Add Ingredients Manage Recipe Delete Recipe Duplicate Recipe Scale Recipe Save …" at bounding box center [698, 590] width 1076 height 881
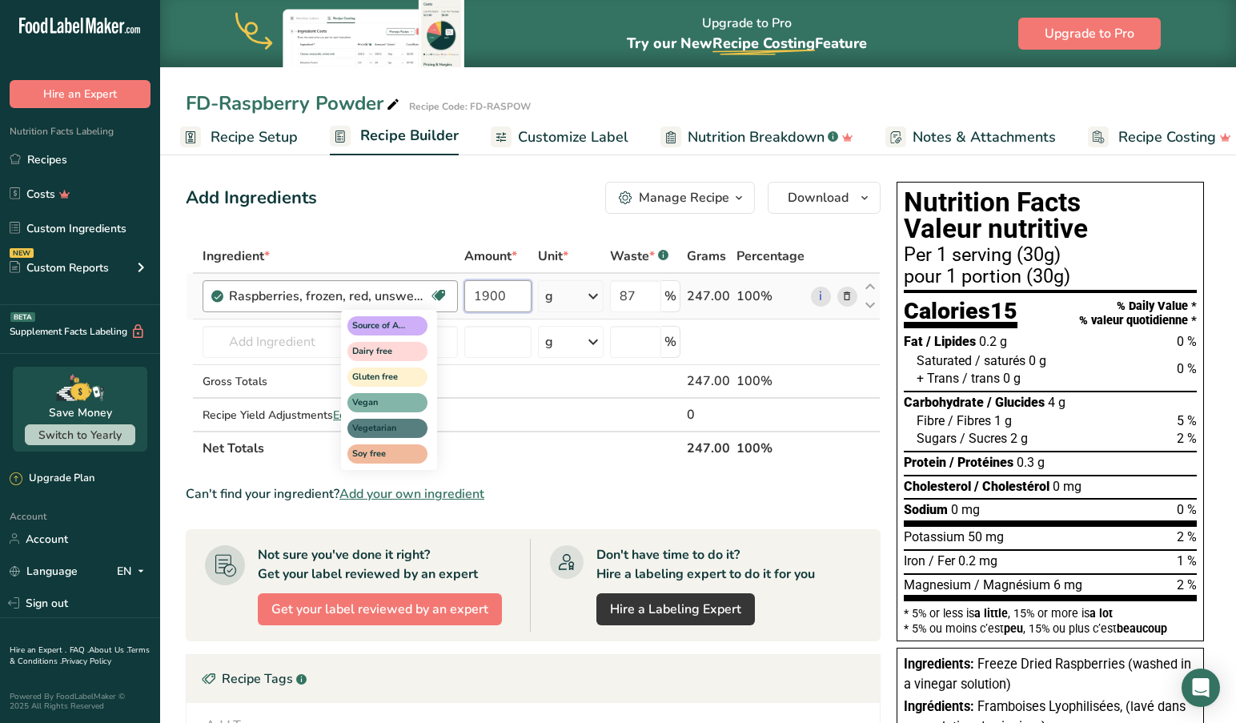
drag, startPoint x: 513, startPoint y: 299, endPoint x: 443, endPoint y: 298, distance: 70.4
click at [443, 298] on tr "Raspberries, frozen, red, unsweetened Source of Antioxidants Dairy free Gluten …" at bounding box center [532, 297] width 693 height 46
type input "1"
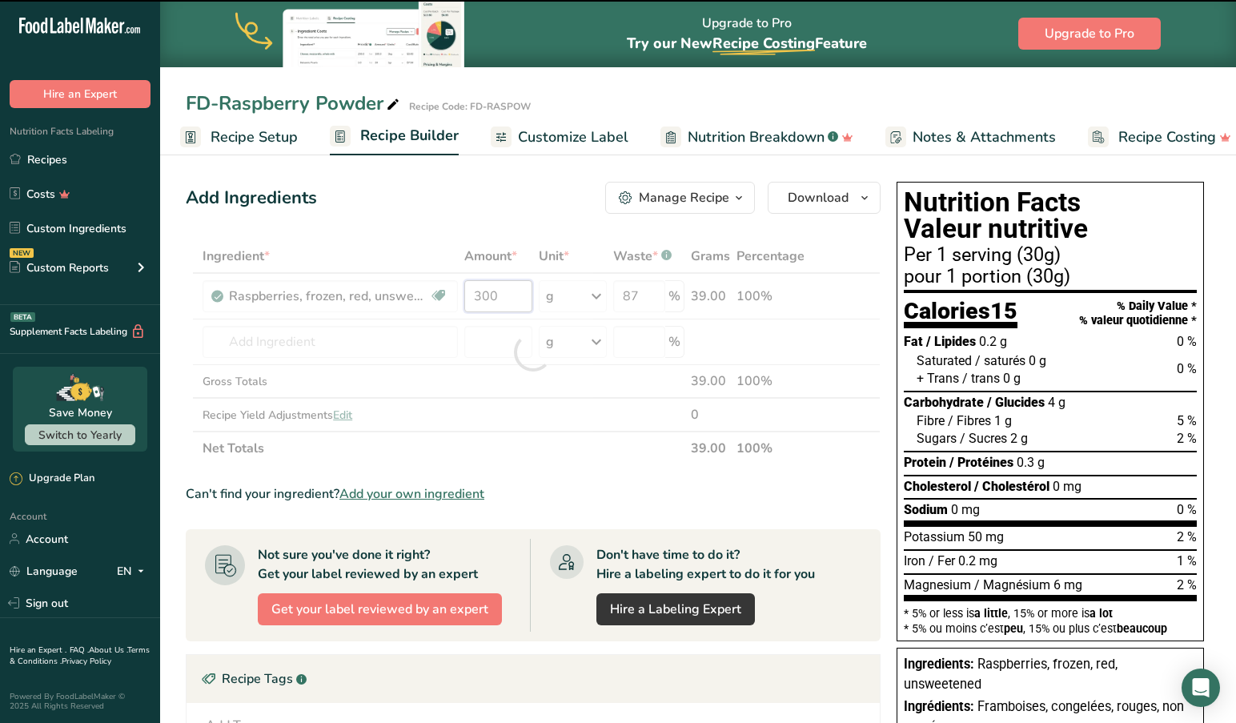
drag, startPoint x: 509, startPoint y: 297, endPoint x: 366, endPoint y: 275, distance: 145.0
click at [369, 275] on div "Ingredient * Amount * Unit * Waste * .a-a{fill:#347362;}.b-a{fill:#fff;} Grams …" at bounding box center [533, 352] width 695 height 226
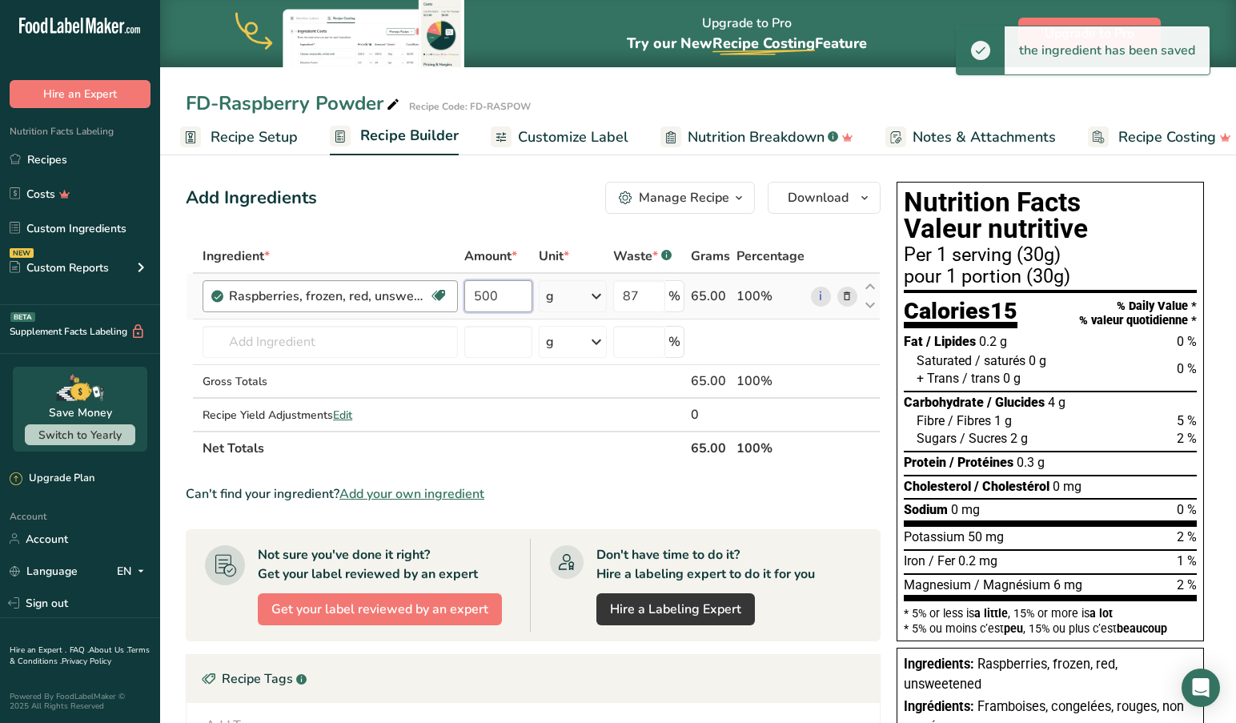
drag, startPoint x: 518, startPoint y: 295, endPoint x: 436, endPoint y: 289, distance: 81.9
click at [436, 289] on tr "Raspberries, frozen, red, unsweetened Source of Antioxidants Dairy free Gluten …" at bounding box center [532, 297] width 693 height 46
drag, startPoint x: 506, startPoint y: 294, endPoint x: 402, endPoint y: 292, distance: 104.1
click at [402, 292] on tr "Raspberries, frozen, red, unsweetened Source of Antioxidants Dairy free Gluten …" at bounding box center [532, 297] width 693 height 46
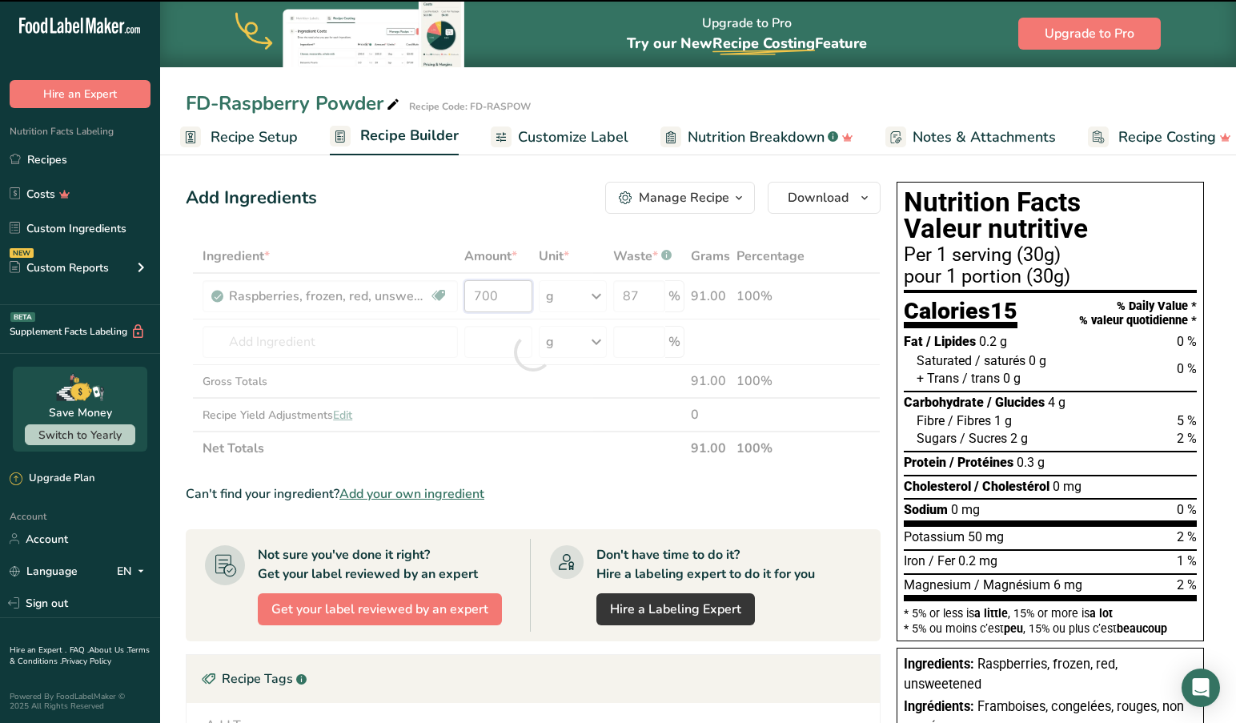
drag, startPoint x: 514, startPoint y: 296, endPoint x: 397, endPoint y: 295, distance: 116.8
click at [398, 295] on div "Ingredient * Amount * Unit * Waste * .a-a{fill:#347362;}.b-a{fill:#fff;} Grams …" at bounding box center [533, 352] width 695 height 226
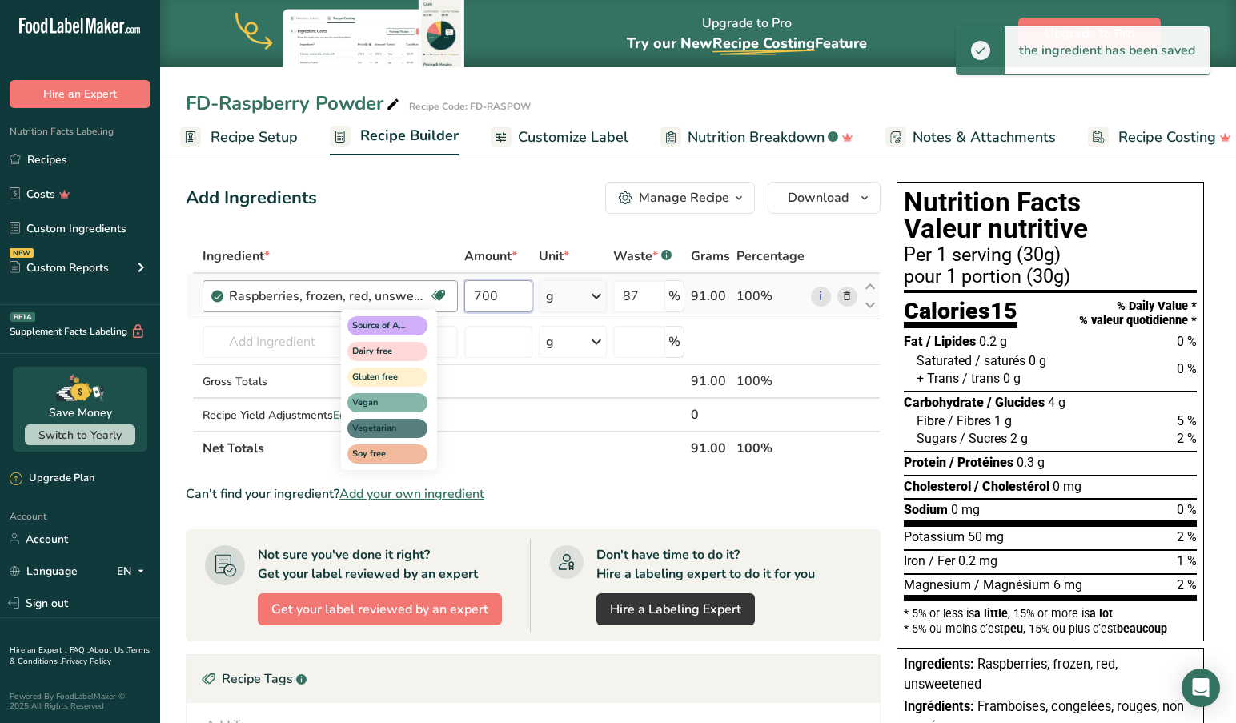
drag, startPoint x: 510, startPoint y: 300, endPoint x: 429, endPoint y: 295, distance: 81.0
click at [429, 295] on tr "Raspberries, frozen, red, unsweetened Source of Antioxidants Dairy free Gluten …" at bounding box center [532, 297] width 693 height 46
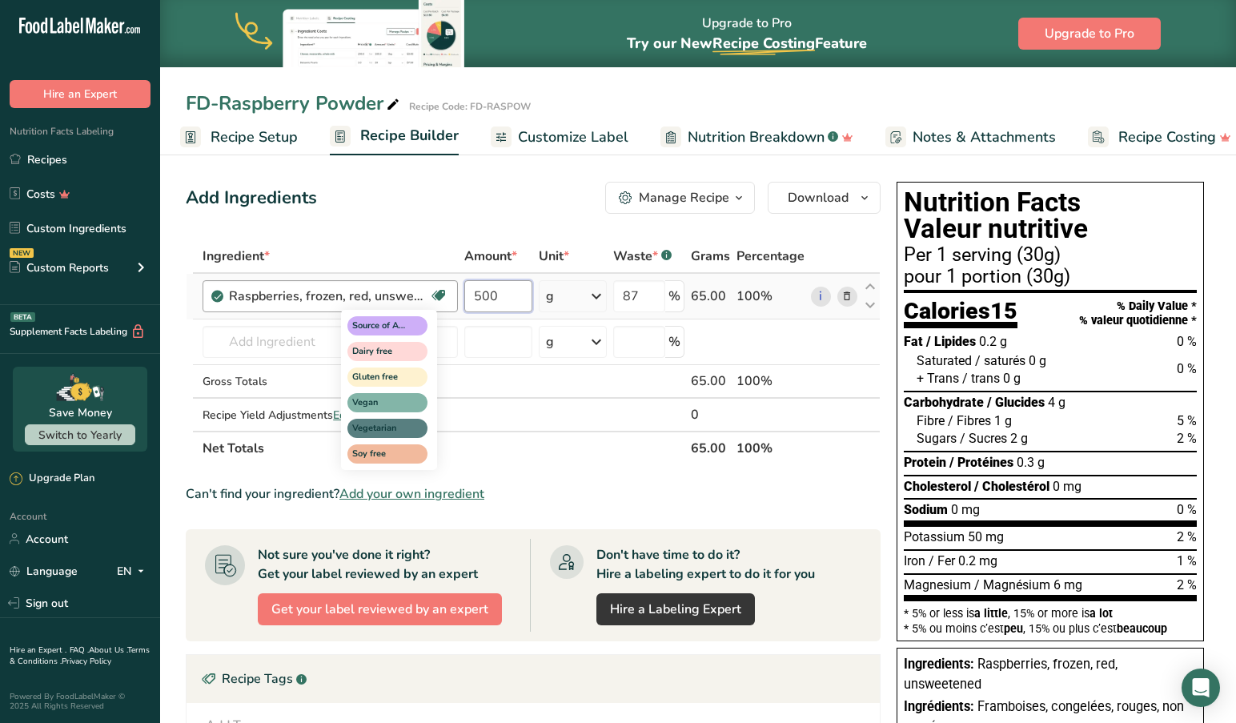
type input "500"
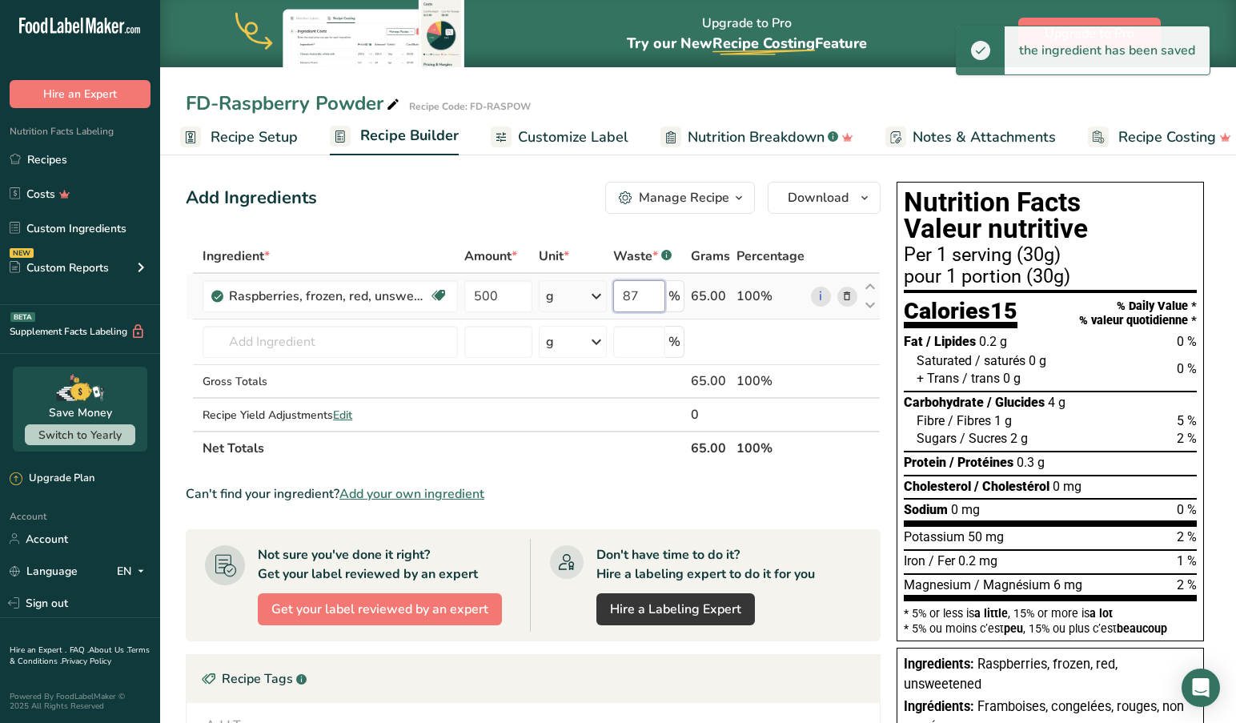
drag, startPoint x: 651, startPoint y: 297, endPoint x: 586, endPoint y: 296, distance: 64.8
click at [586, 296] on tr "Raspberries, frozen, red, unsweetened Source of Antioxidants Dairy free Gluten …" at bounding box center [532, 297] width 693 height 46
drag, startPoint x: 652, startPoint y: 295, endPoint x: 608, endPoint y: 292, distance: 44.1
click at [608, 292] on tr "Raspberries, frozen, red, unsweetened Source of Antioxidants Dairy free Gluten …" at bounding box center [532, 297] width 693 height 46
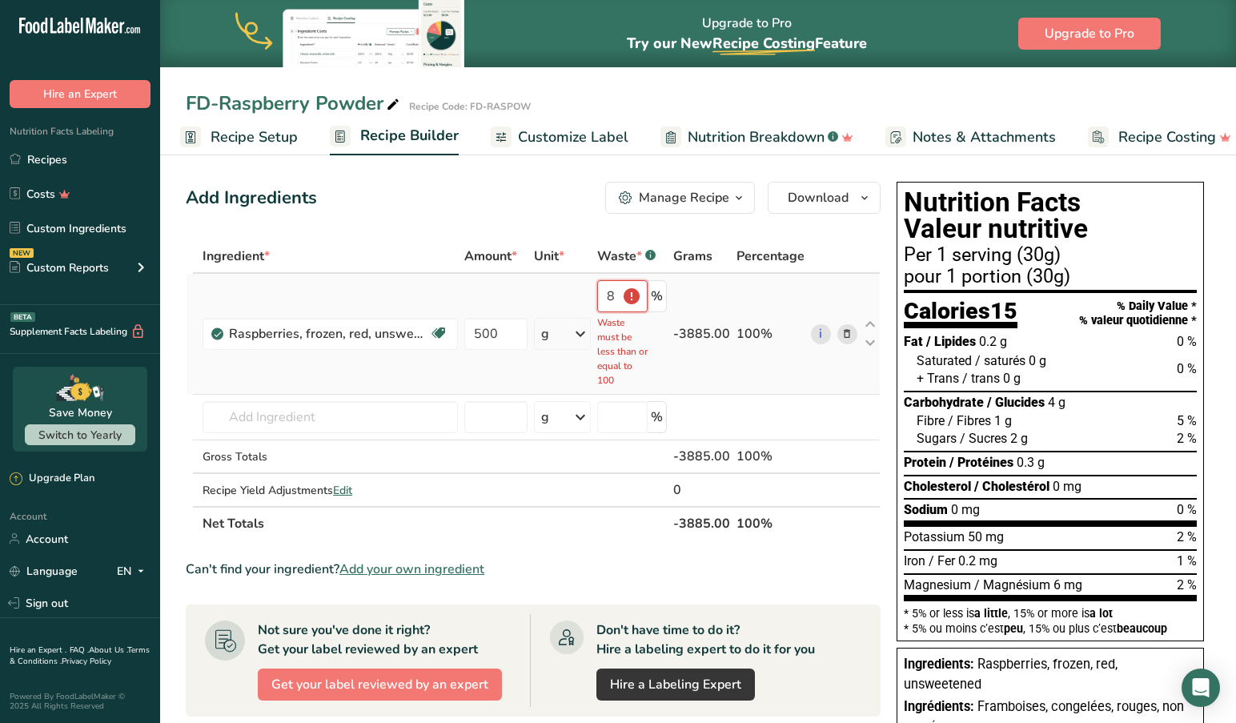
type input "8"
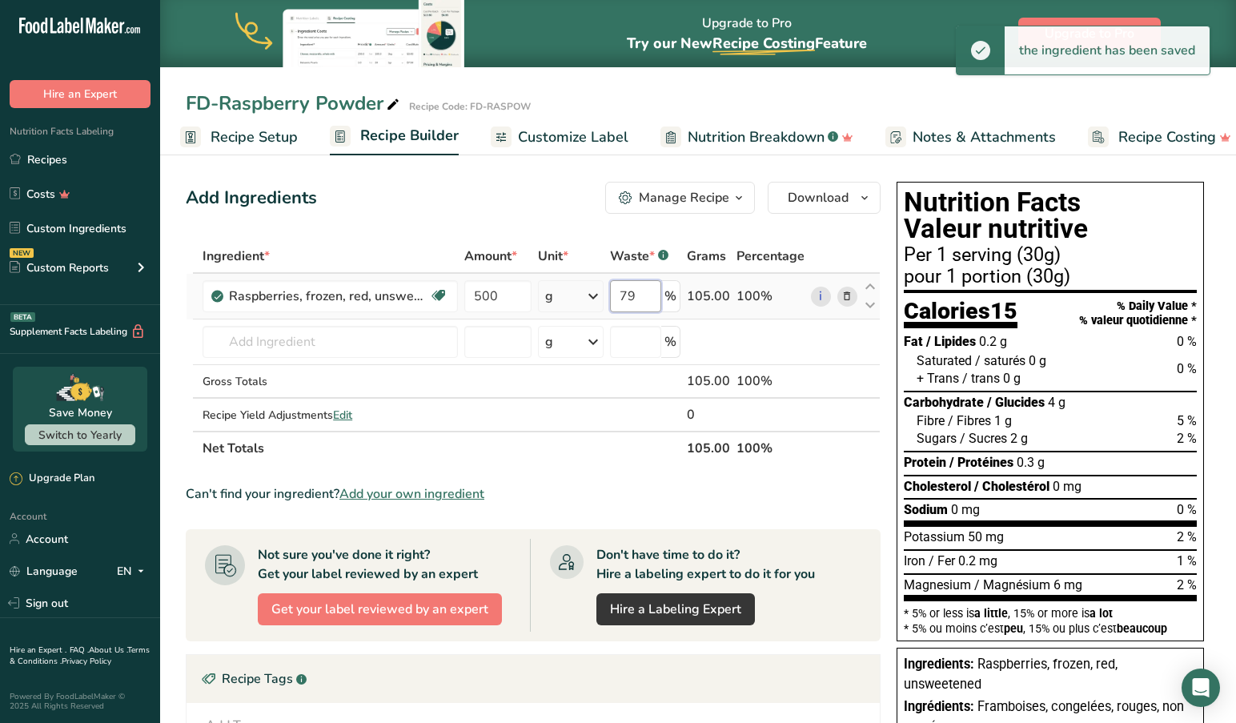
drag, startPoint x: 646, startPoint y: 298, endPoint x: 583, endPoint y: 294, distance: 63.3
click at [583, 294] on tr "Raspberries, frozen, red, unsweetened Source of Antioxidants Dairy free Gluten …" at bounding box center [532, 297] width 693 height 46
type input "78"
drag, startPoint x: 506, startPoint y: 298, endPoint x: 447, endPoint y: 293, distance: 59.4
click at [448, 293] on tr "Raspberries, frozen, red, unsweetened Source of Antioxidants Dairy free Gluten …" at bounding box center [532, 297] width 693 height 46
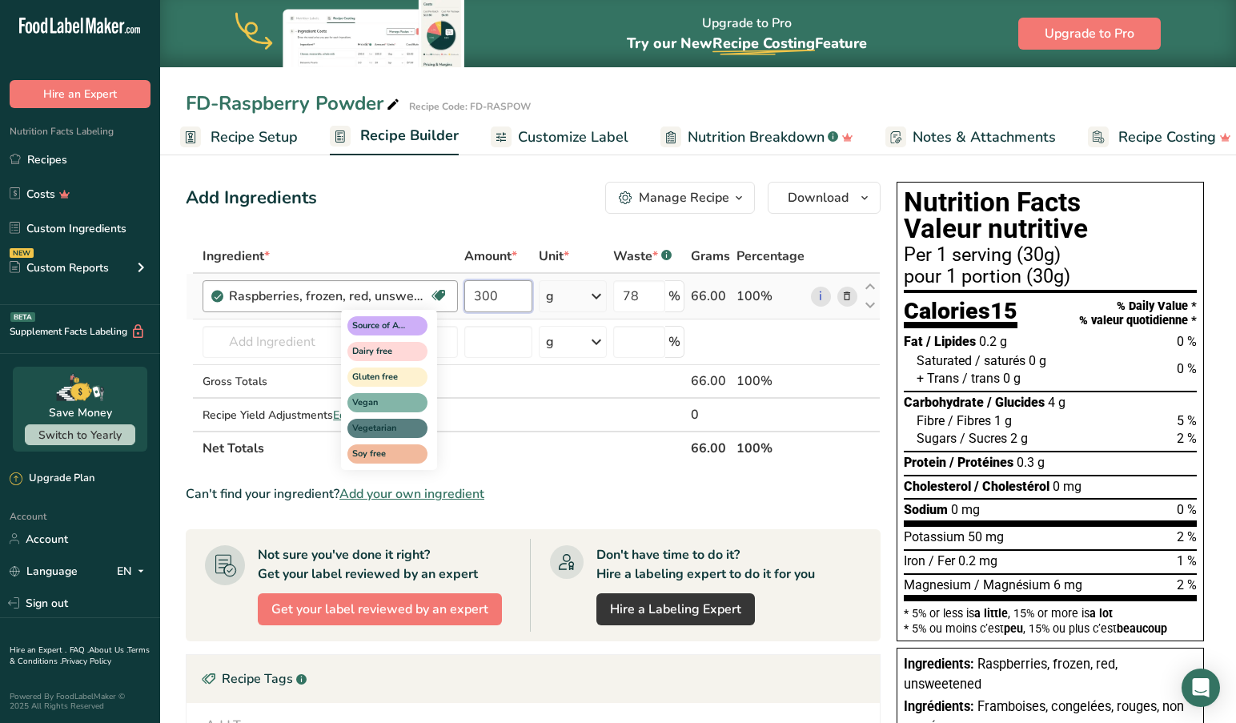
type input "300"
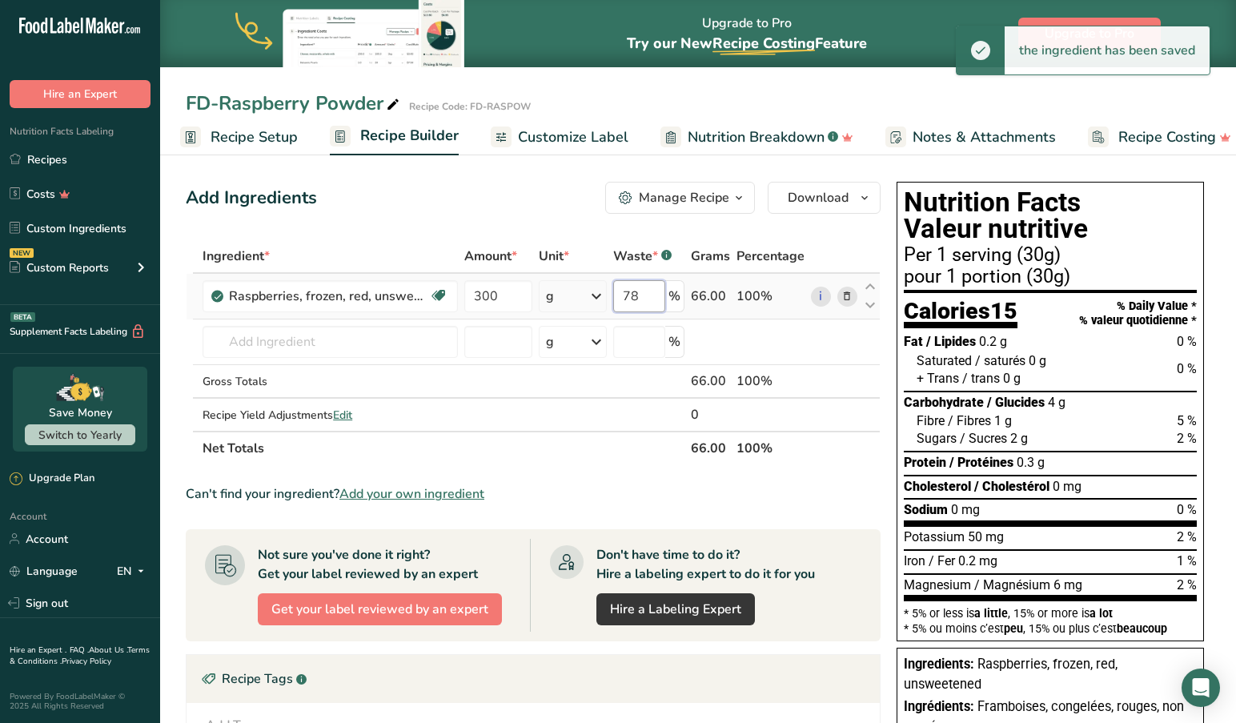
drag, startPoint x: 654, startPoint y: 295, endPoint x: 595, endPoint y: 292, distance: 59.3
click at [595, 292] on tr "Raspberries, frozen, red, unsweetened Source of Antioxidants Dairy free Gluten …" at bounding box center [532, 297] width 693 height 46
drag, startPoint x: 648, startPoint y: 295, endPoint x: 595, endPoint y: 291, distance: 53.8
click at [595, 291] on tr "Raspberries, frozen, red, unsweetened Source of Antioxidants Dairy free Gluten …" at bounding box center [532, 297] width 693 height 46
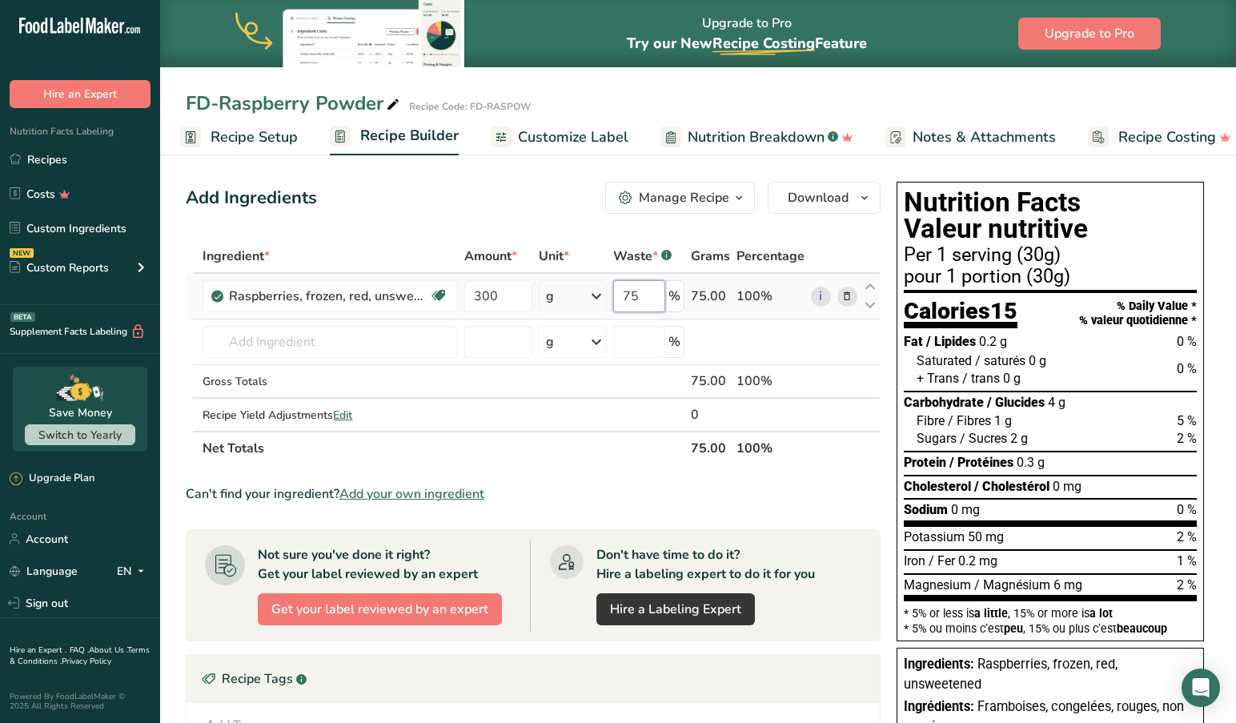
type input "75"
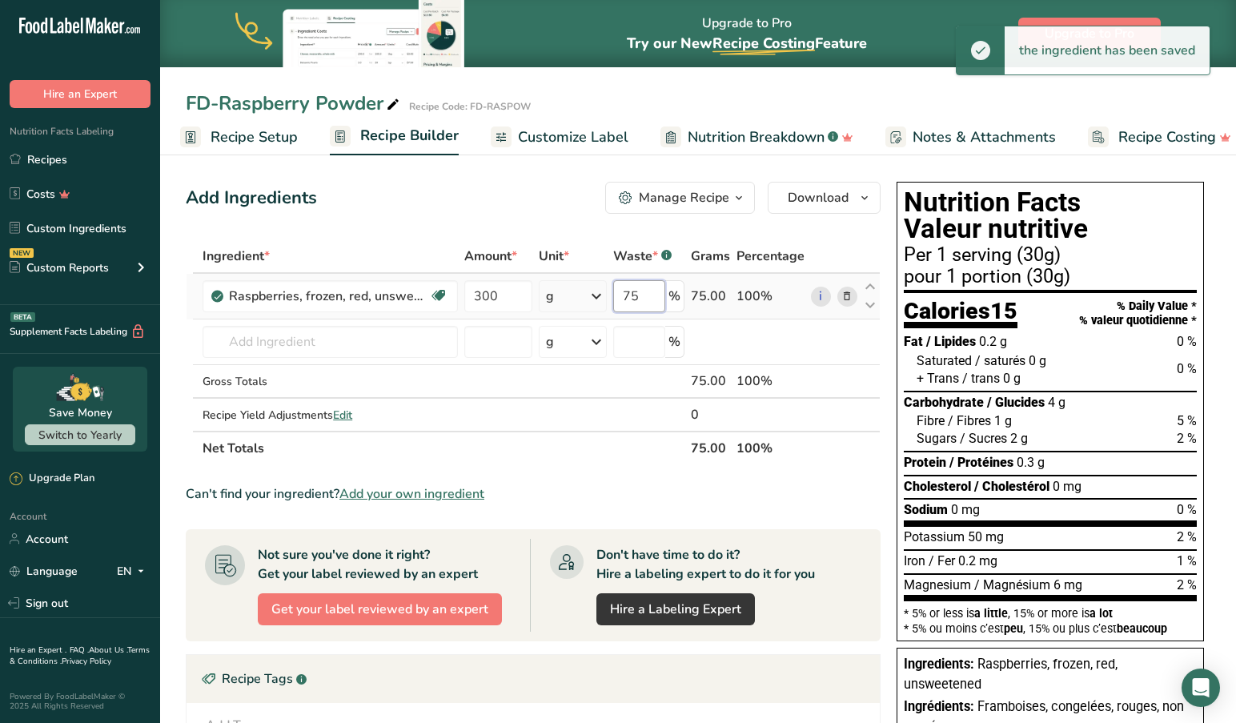
drag, startPoint x: 649, startPoint y: 299, endPoint x: 595, endPoint y: 295, distance: 53.7
click at [595, 295] on tr "Raspberries, frozen, red, unsweetened Source of Antioxidants Dairy free Gluten …" at bounding box center [532, 297] width 693 height 46
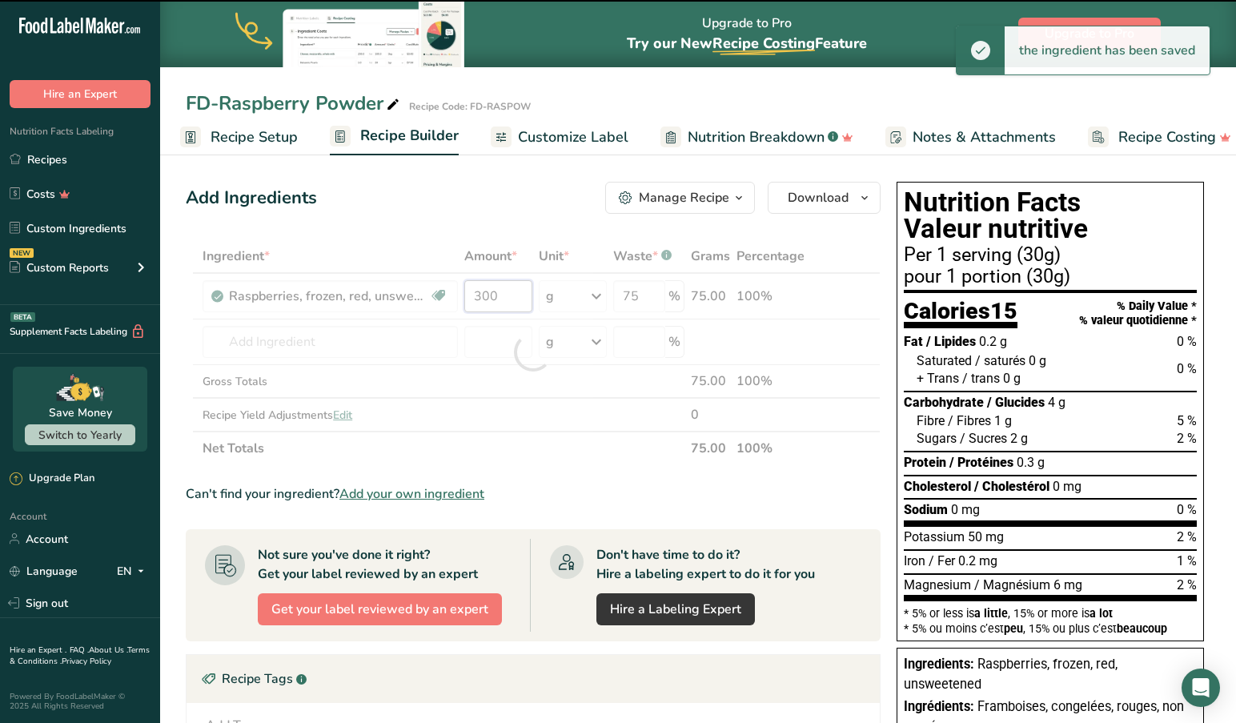
drag, startPoint x: 516, startPoint y: 294, endPoint x: 430, endPoint y: 293, distance: 86.4
click at [430, 293] on div "Ingredient * Amount * Unit * Waste * .a-a{fill:#347362;}.b-a{fill:#fff;} Grams …" at bounding box center [533, 352] width 695 height 226
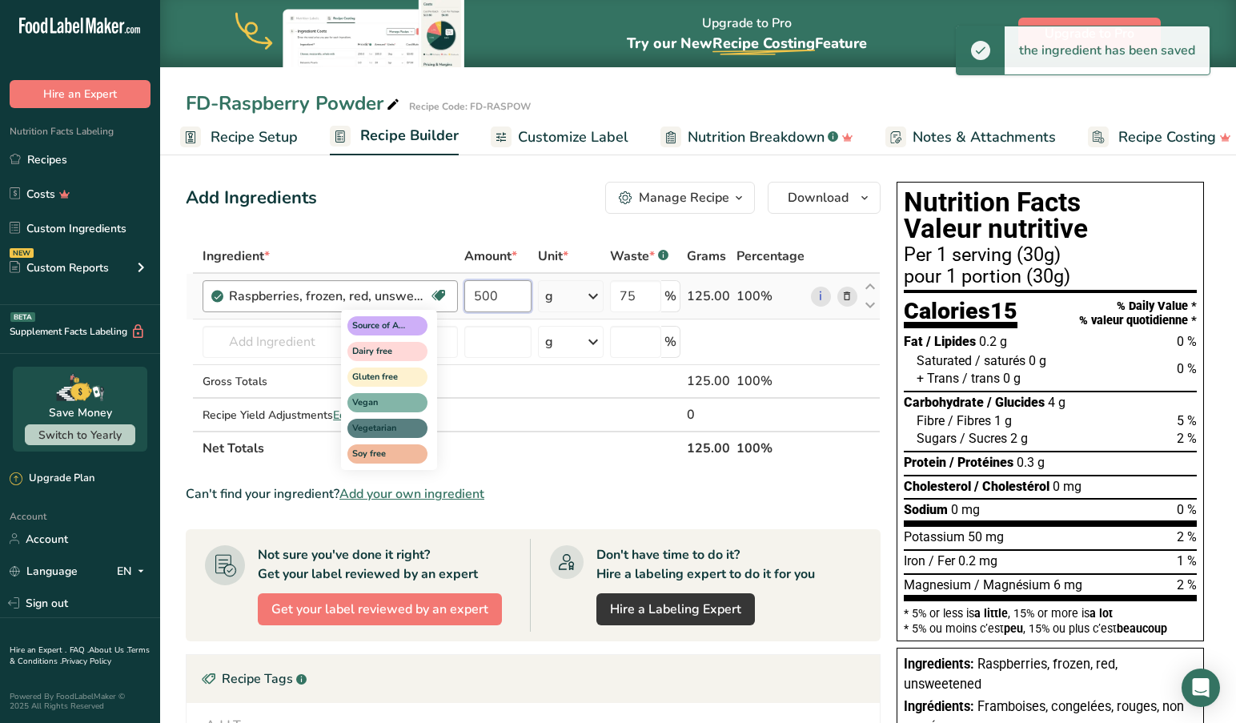
type input "500"
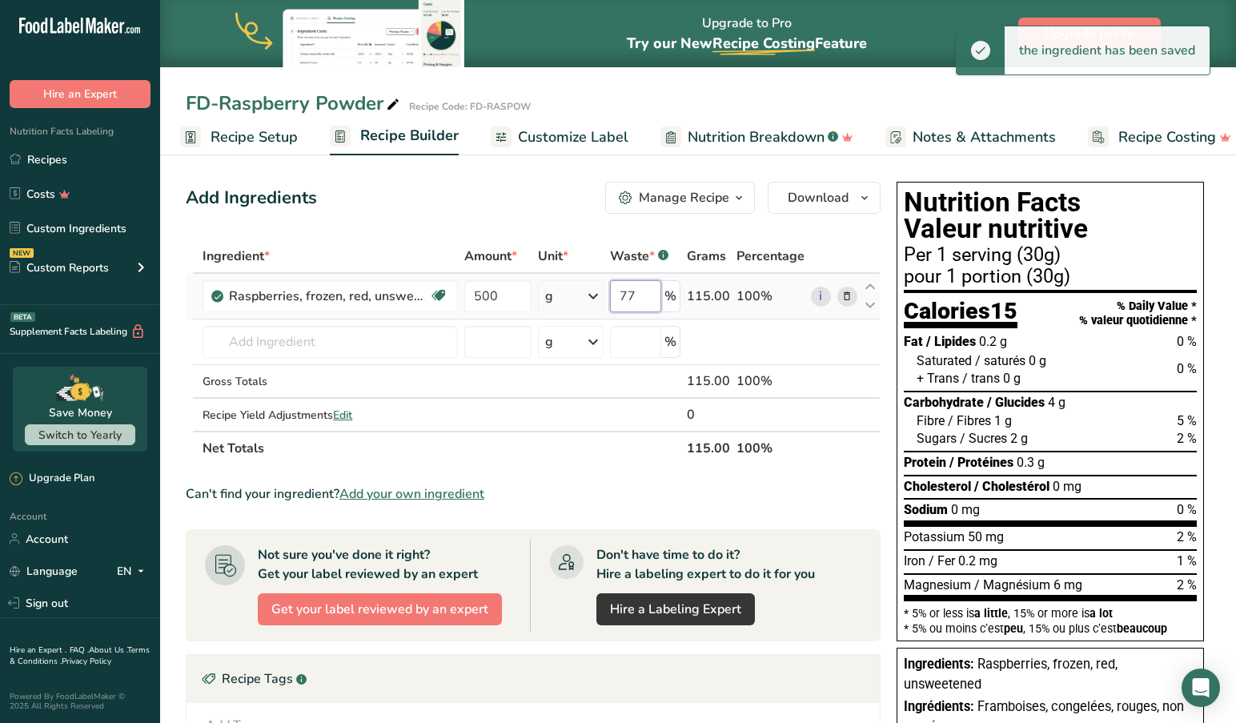
drag, startPoint x: 655, startPoint y: 289, endPoint x: 595, endPoint y: 291, distance: 60.0
click at [597, 291] on tr "Raspberries, frozen, red, unsweetened Source of Antioxidants Dairy free Gluten …" at bounding box center [532, 297] width 693 height 46
click at [647, 291] on input "78" at bounding box center [635, 296] width 51 height 32
type input "79"
click at [888, 472] on div "Add Ingredients Manage Recipe Delete Recipe Duplicate Recipe Scale Recipe Save …" at bounding box center [538, 590] width 704 height 830
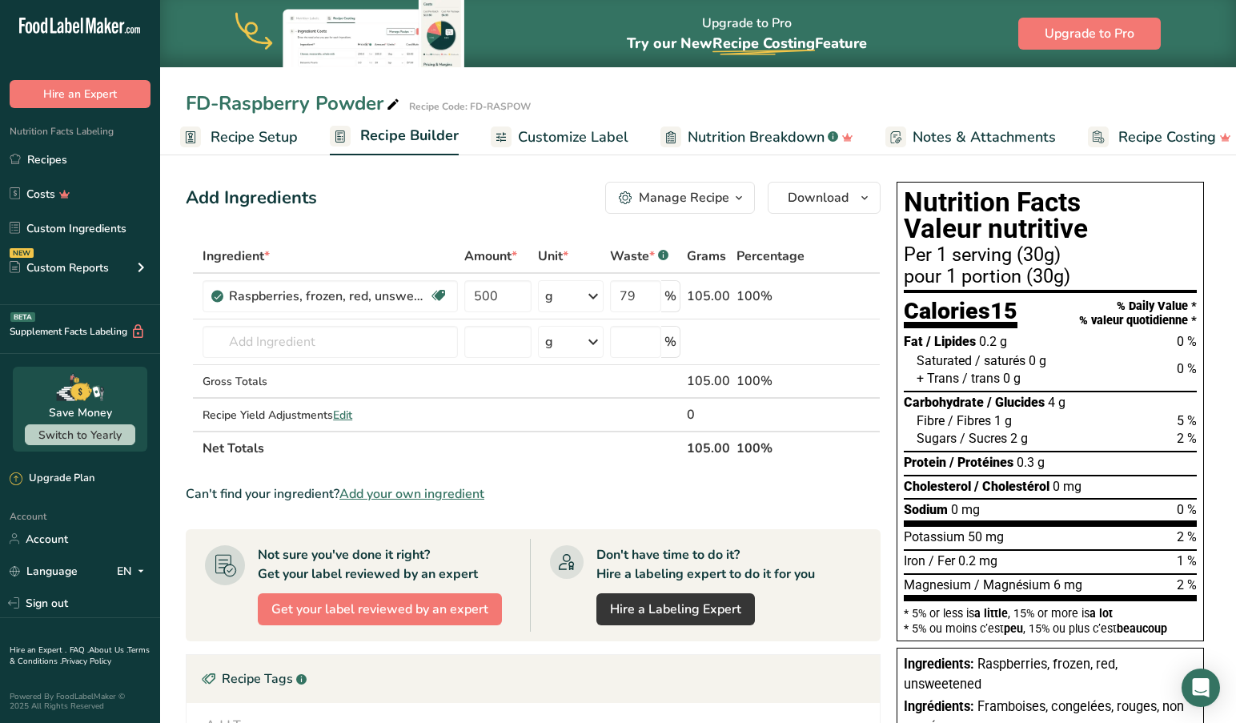
click at [1218, 197] on section "Add Ingredients Manage Recipe Delete Recipe Duplicate Recipe Scale Recipe Save …" at bounding box center [698, 590] width 1076 height 881
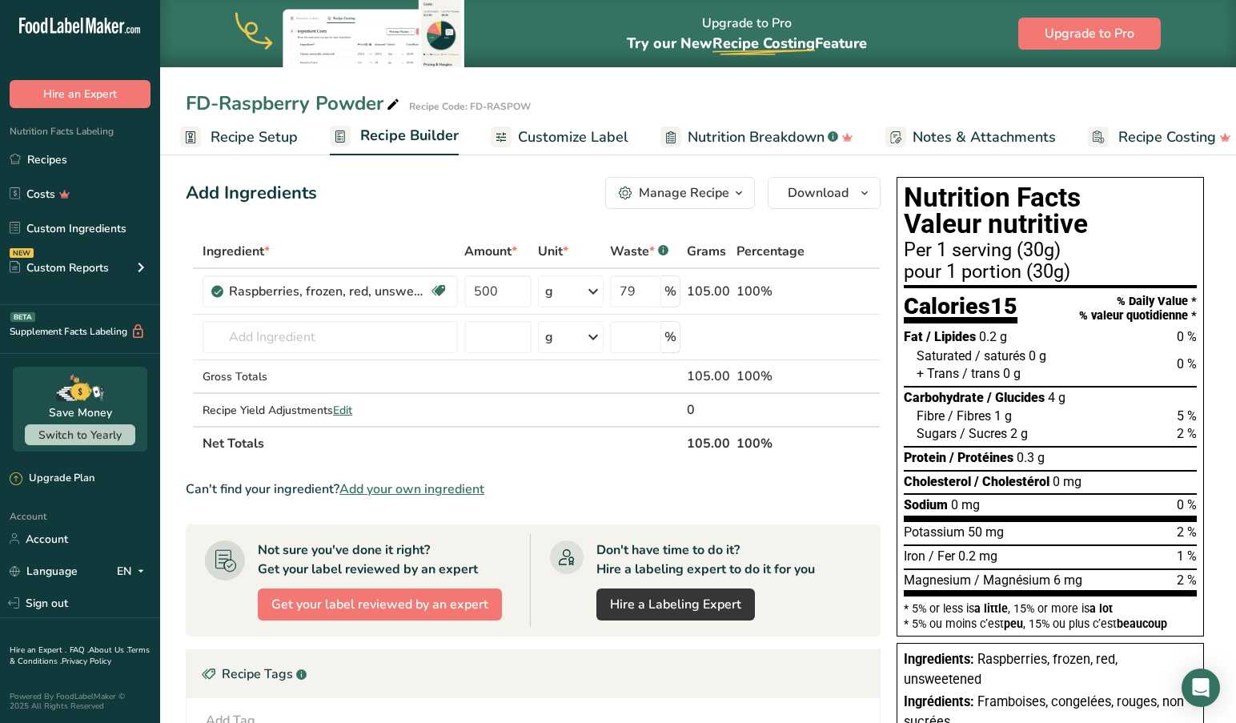
scroll to position [2, 0]
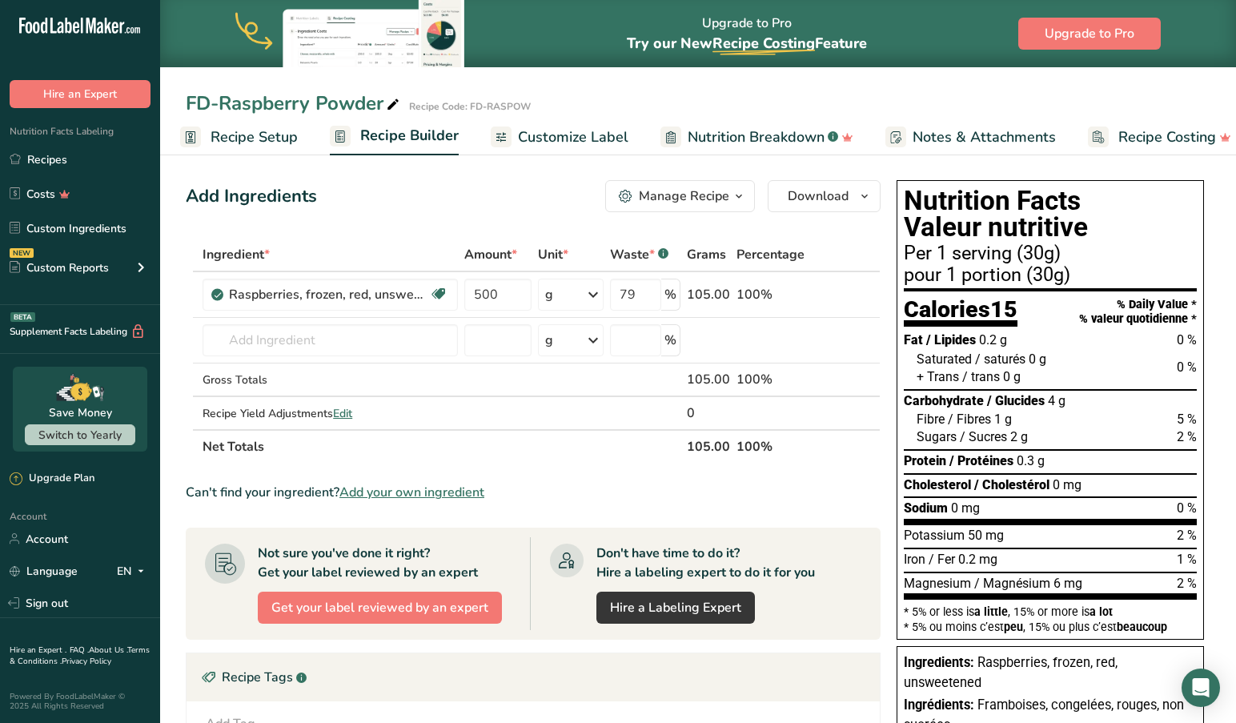
click at [578, 136] on span "Customize Label" at bounding box center [573, 137] width 110 height 22
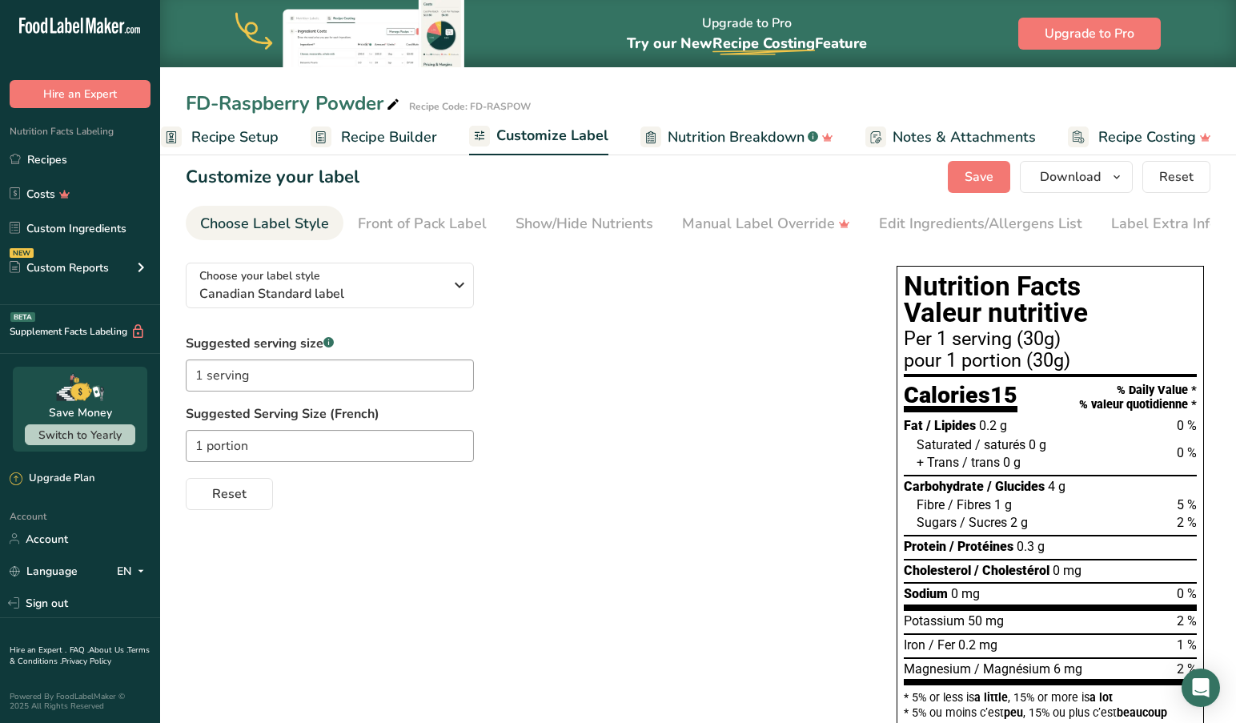
scroll to position [14, 0]
click at [227, 134] on span "Recipe Setup" at bounding box center [233, 137] width 87 height 22
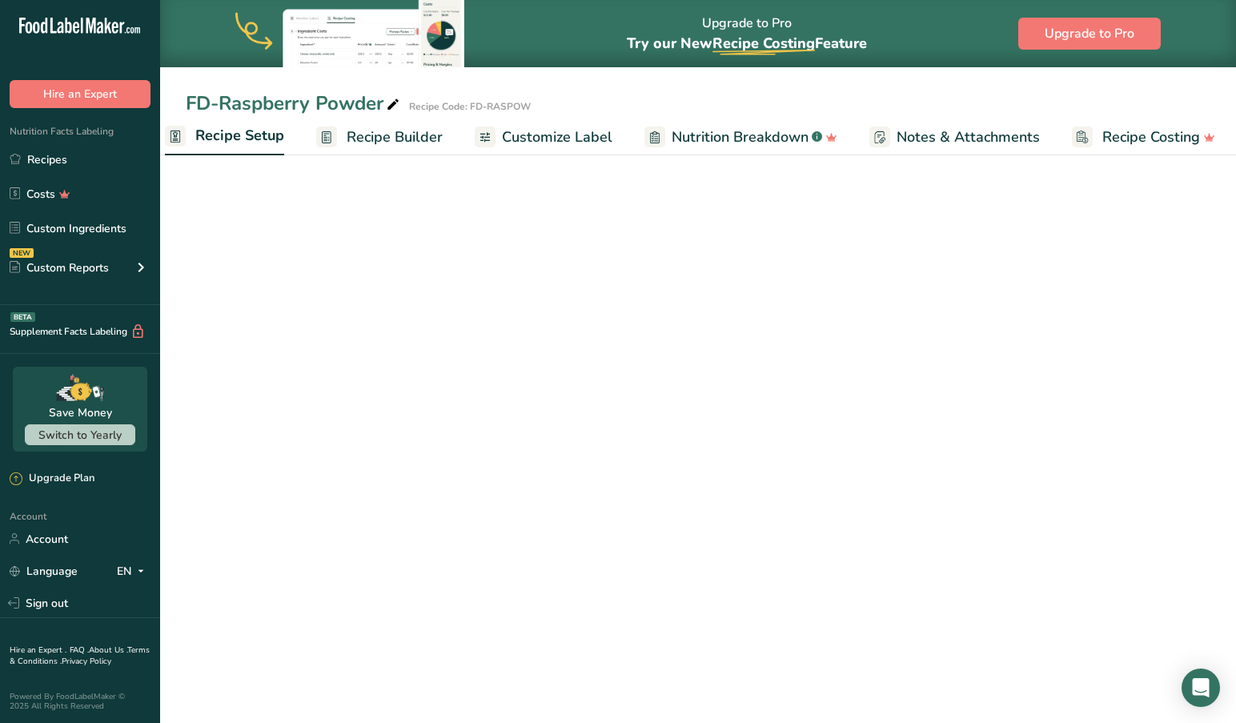
scroll to position [6, 0]
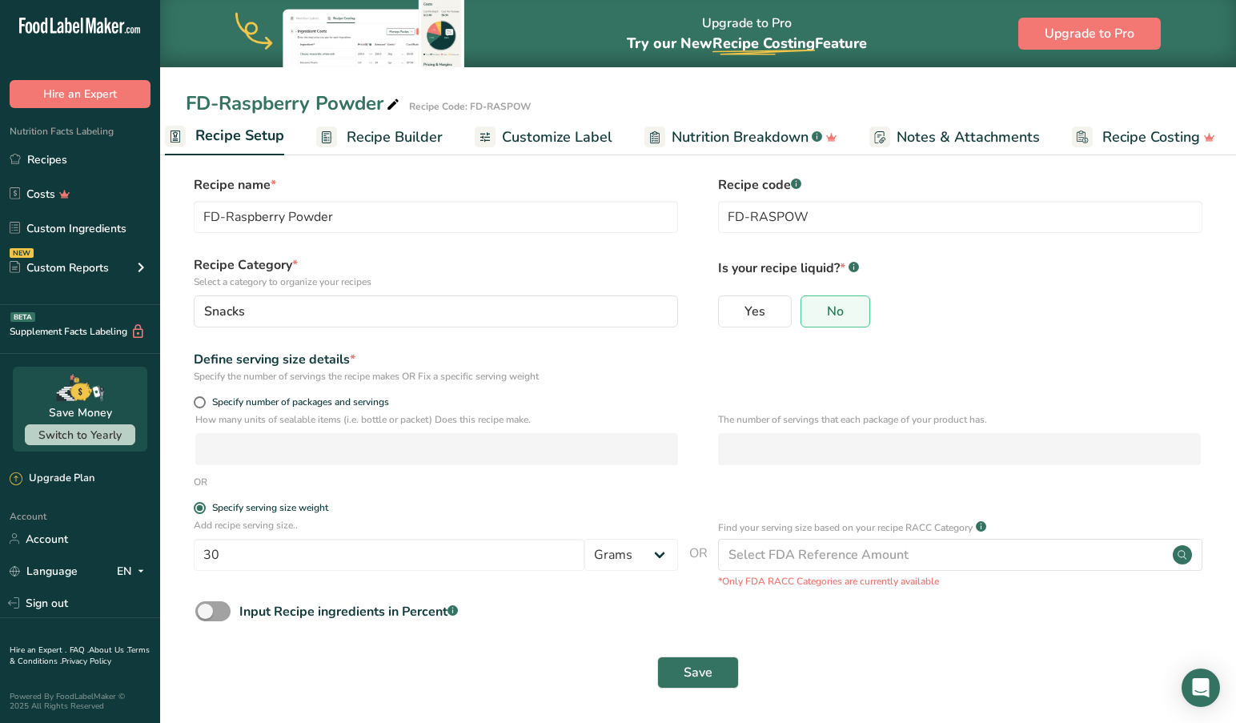
drag, startPoint x: 198, startPoint y: 399, endPoint x: 204, endPoint y: 423, distance: 25.6
click at [198, 399] on span at bounding box center [200, 402] width 12 height 12
click at [198, 399] on input "Specify number of packages and servings" at bounding box center [199, 402] width 10 height 10
radio input "true"
radio input "false"
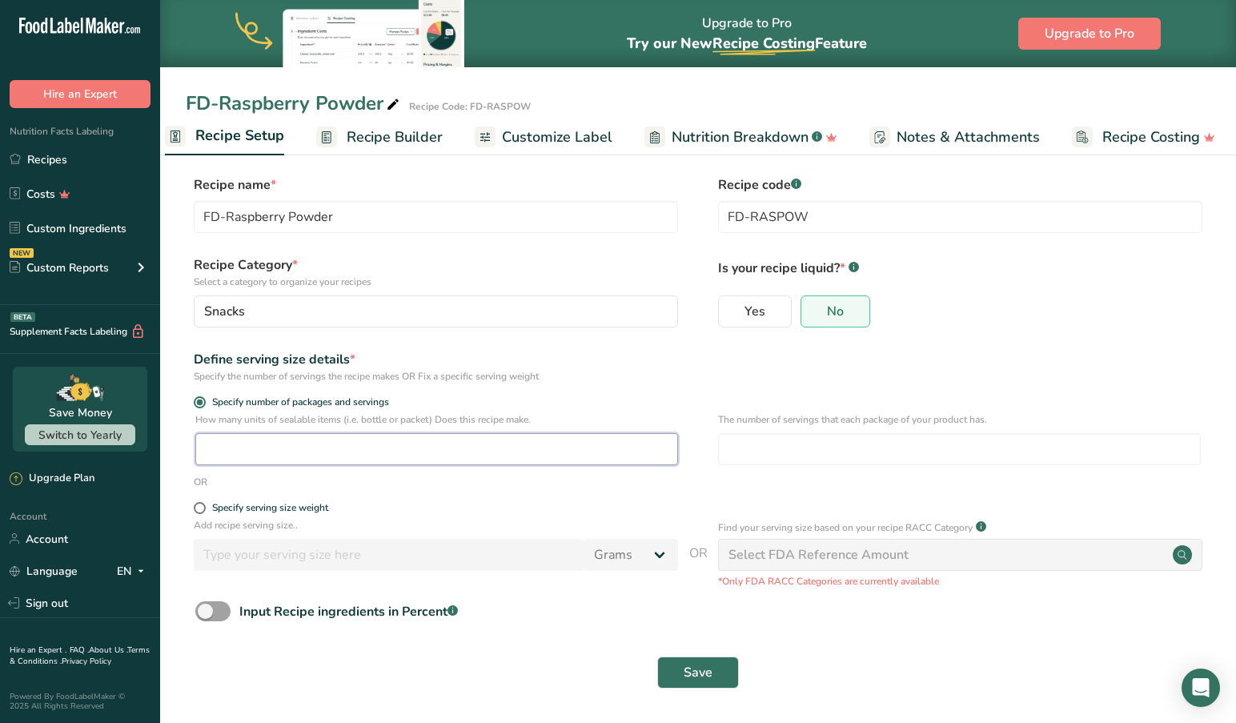
click at [274, 456] on input "number" at bounding box center [436, 449] width 483 height 32
type input "4"
type input "3"
click at [695, 664] on span "Save" at bounding box center [697, 672] width 29 height 19
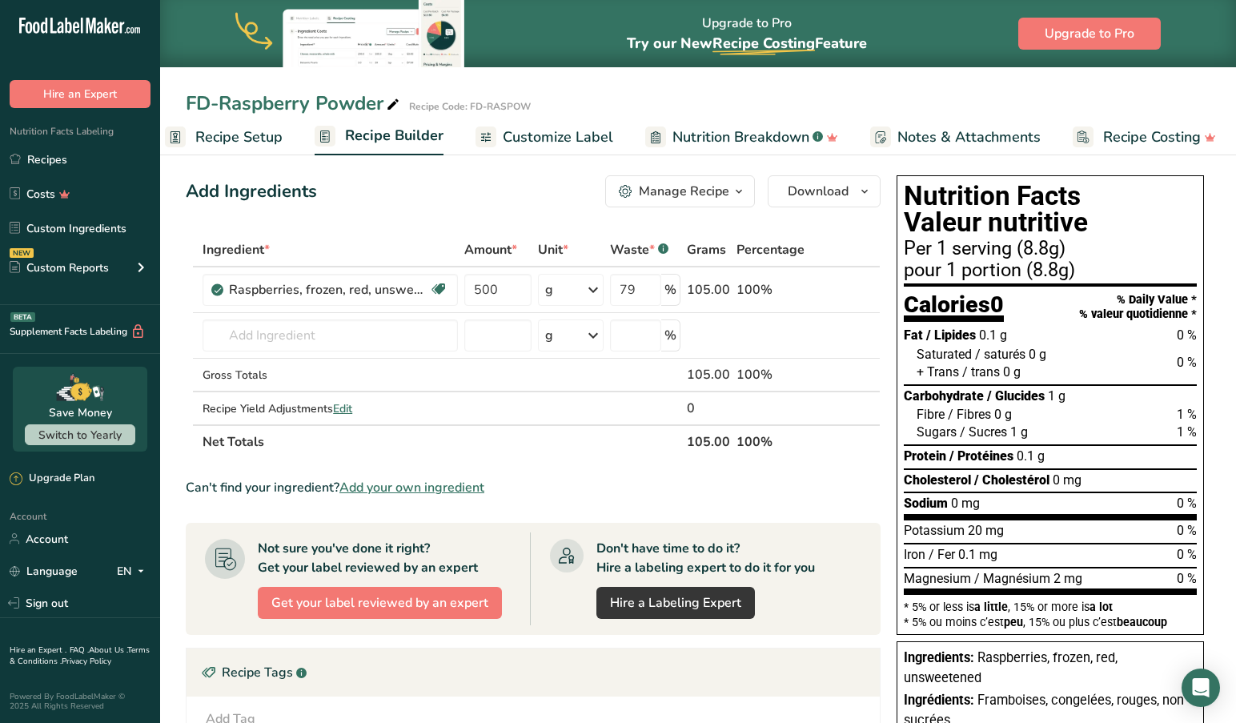
click at [884, 458] on div "Add Ingredients Manage Recipe Delete Recipe Duplicate Recipe Scale Recipe Save …" at bounding box center [538, 584] width 704 height 830
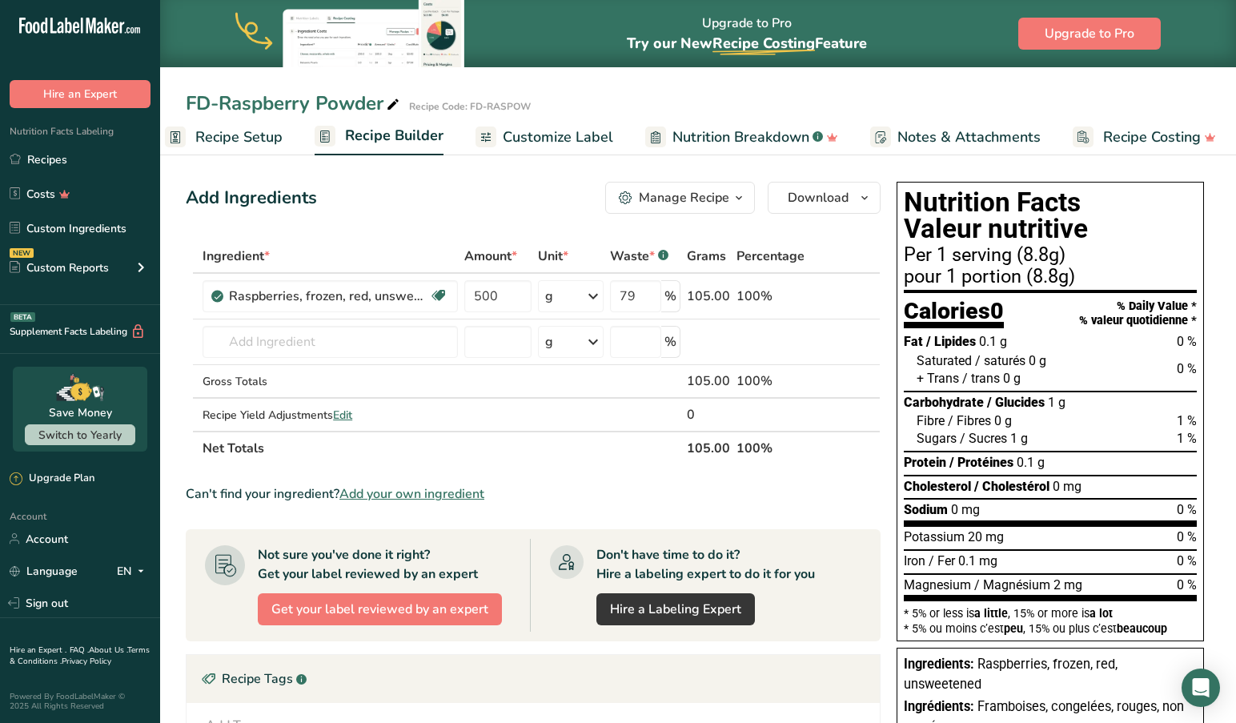
click at [543, 134] on span "Customize Label" at bounding box center [558, 137] width 110 height 22
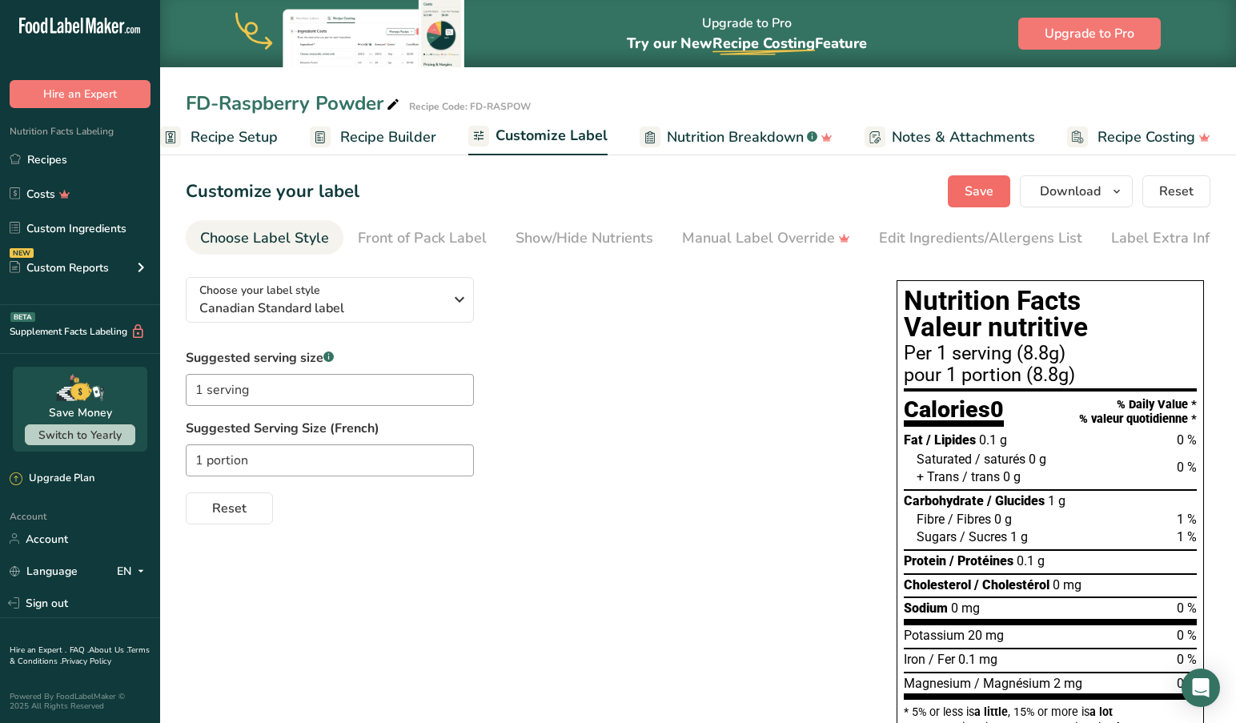
click at [979, 191] on span "Save" at bounding box center [978, 191] width 29 height 19
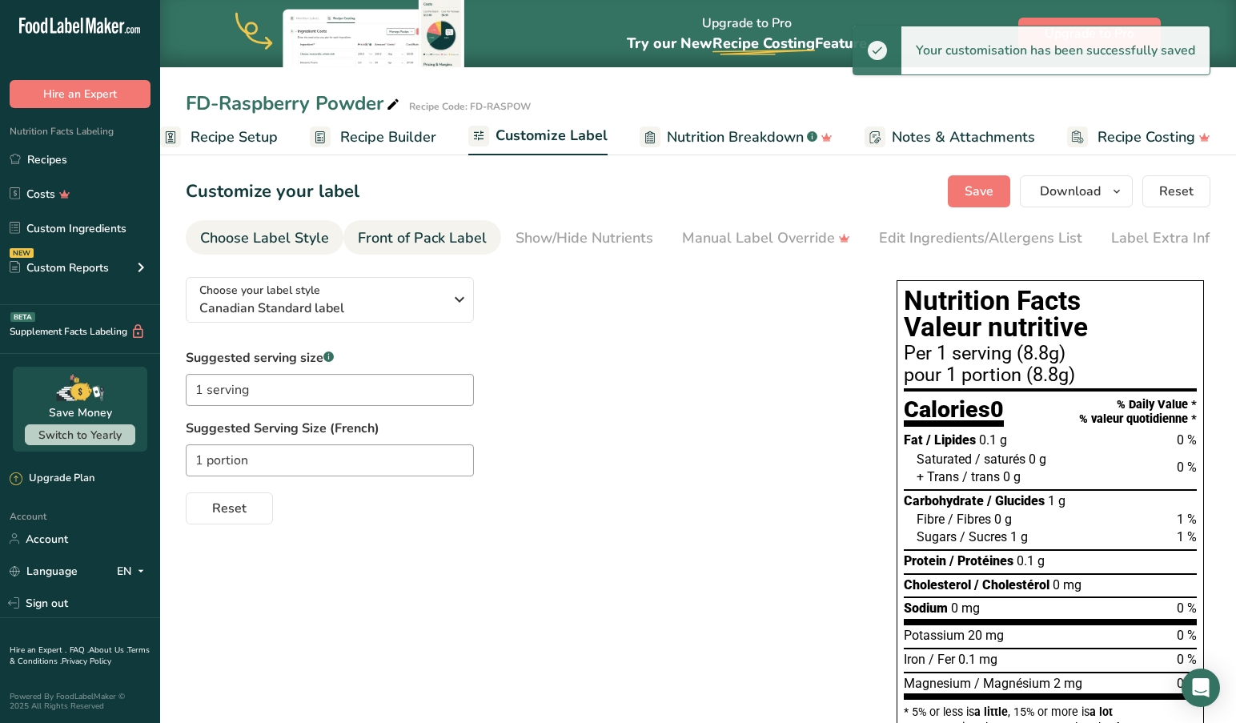
click at [414, 240] on div "Front of Pack Label" at bounding box center [422, 238] width 129 height 22
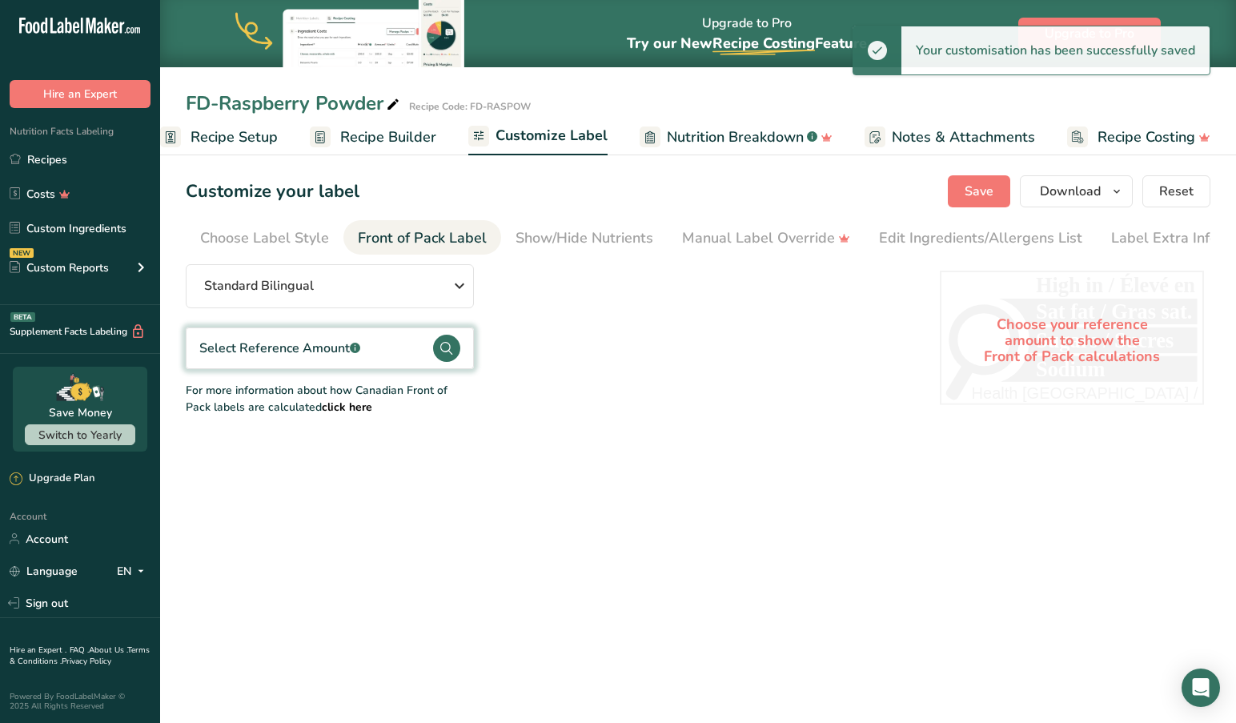
scroll to position [0, 10]
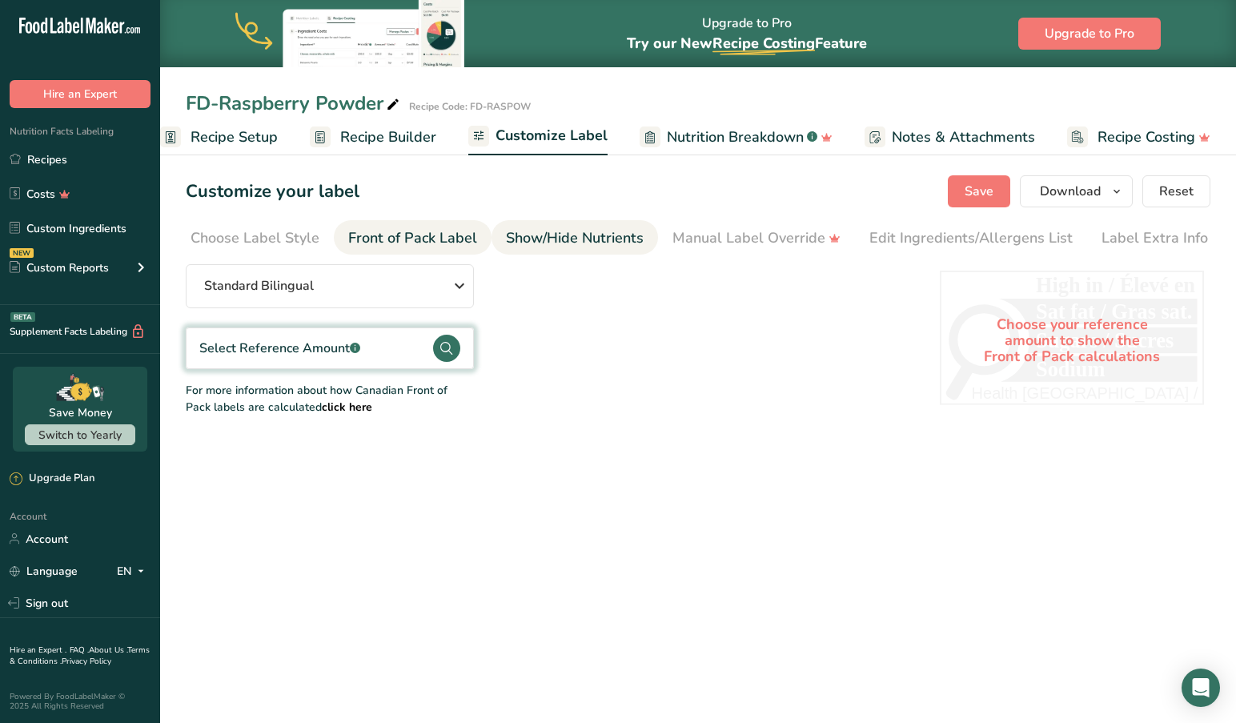
click at [543, 240] on div "Show/Hide Nutrients" at bounding box center [575, 238] width 138 height 22
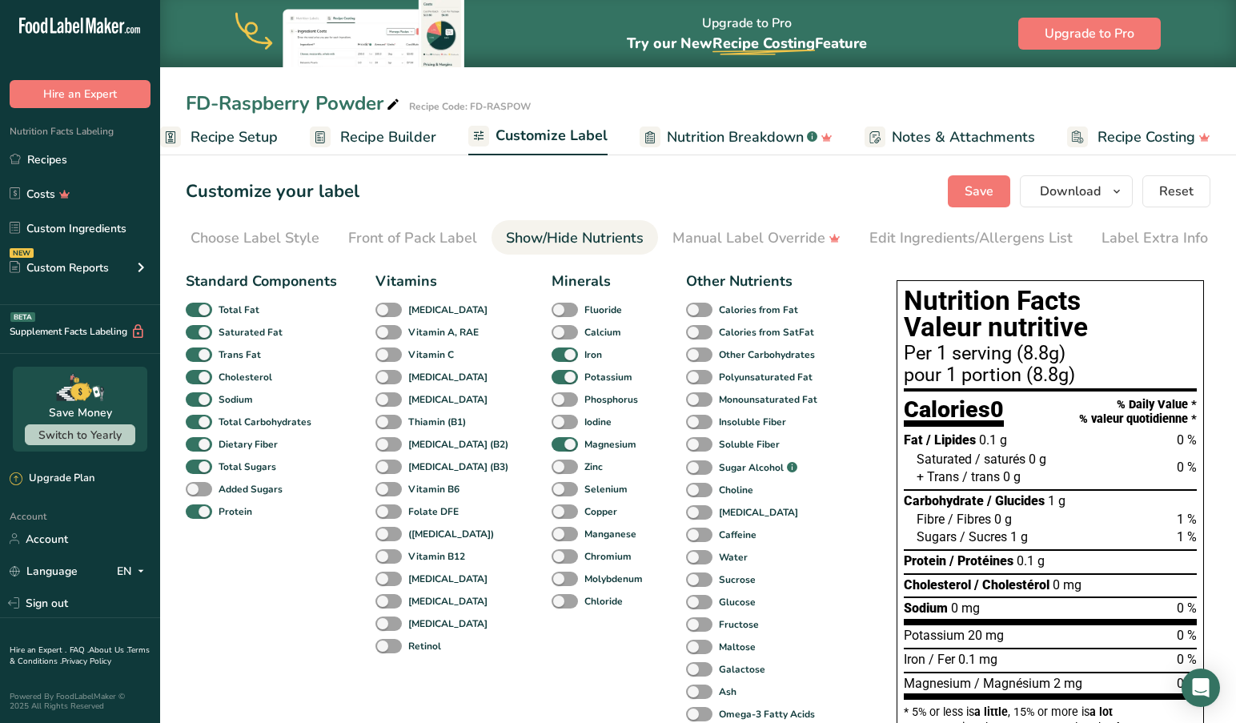
scroll to position [0, 0]
click at [747, 239] on div "Manual Label Override" at bounding box center [756, 238] width 168 height 22
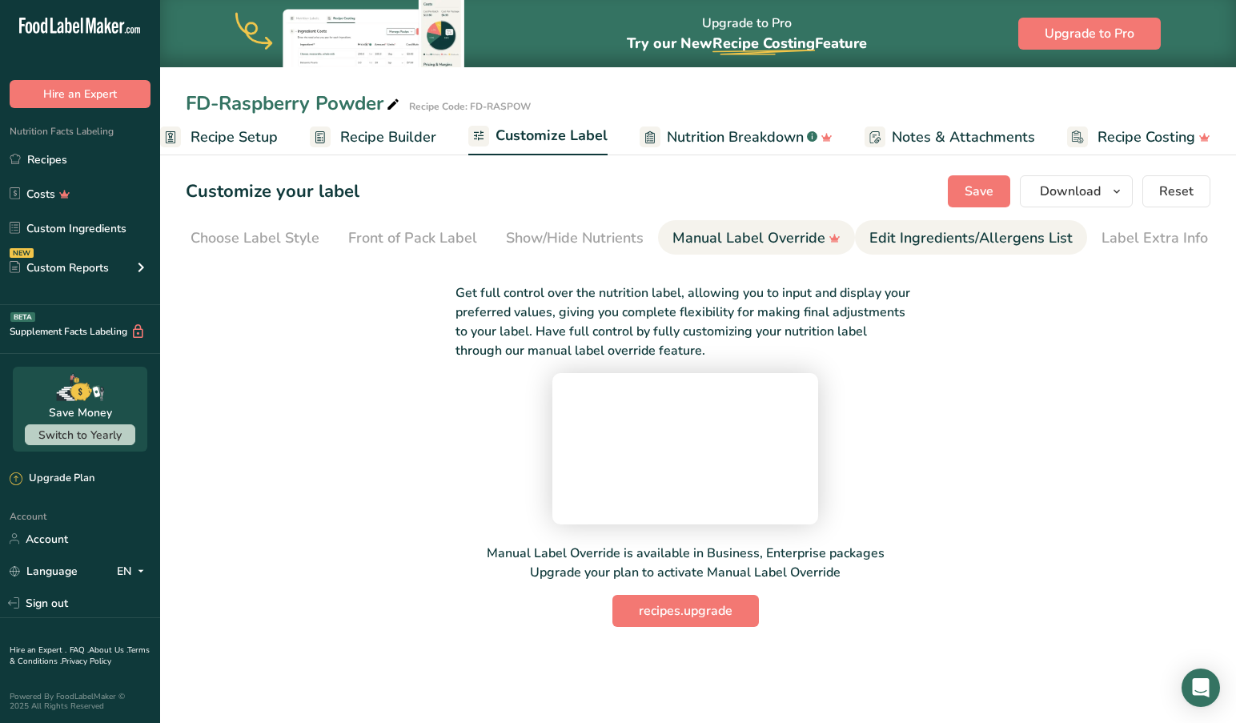
click at [944, 234] on div "Edit Ingredients/Allergens List" at bounding box center [970, 238] width 203 height 22
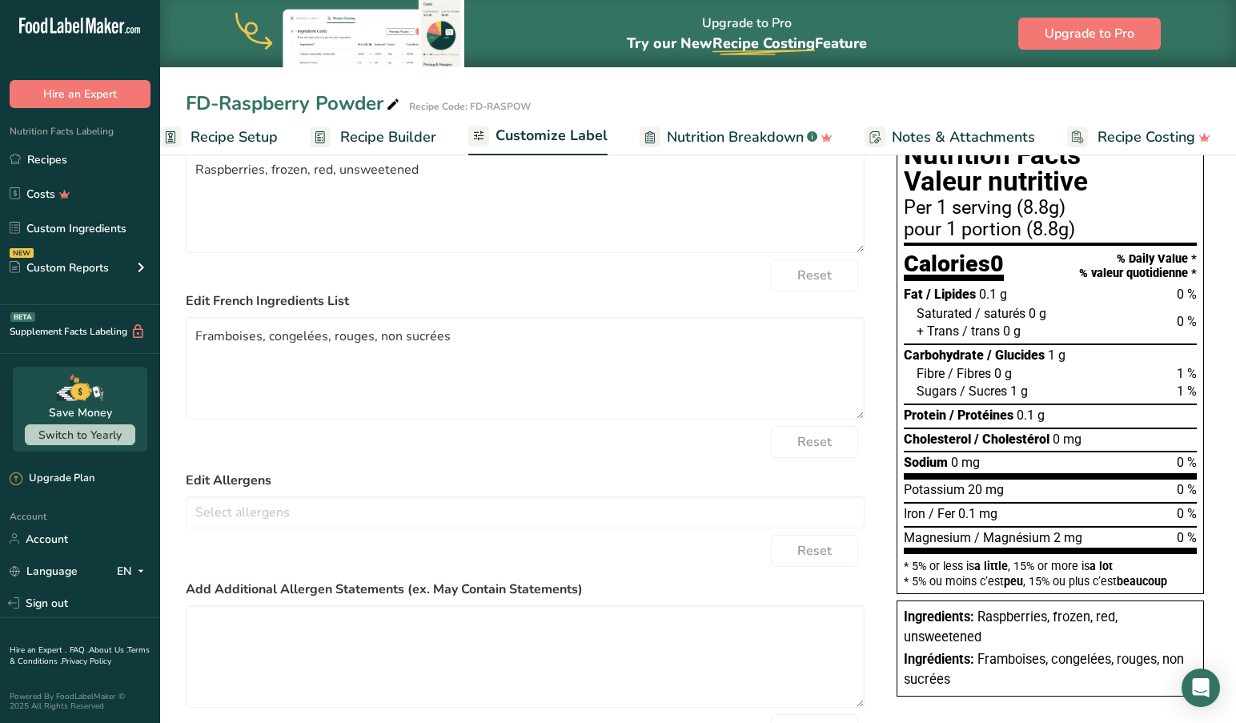
scroll to position [148, 0]
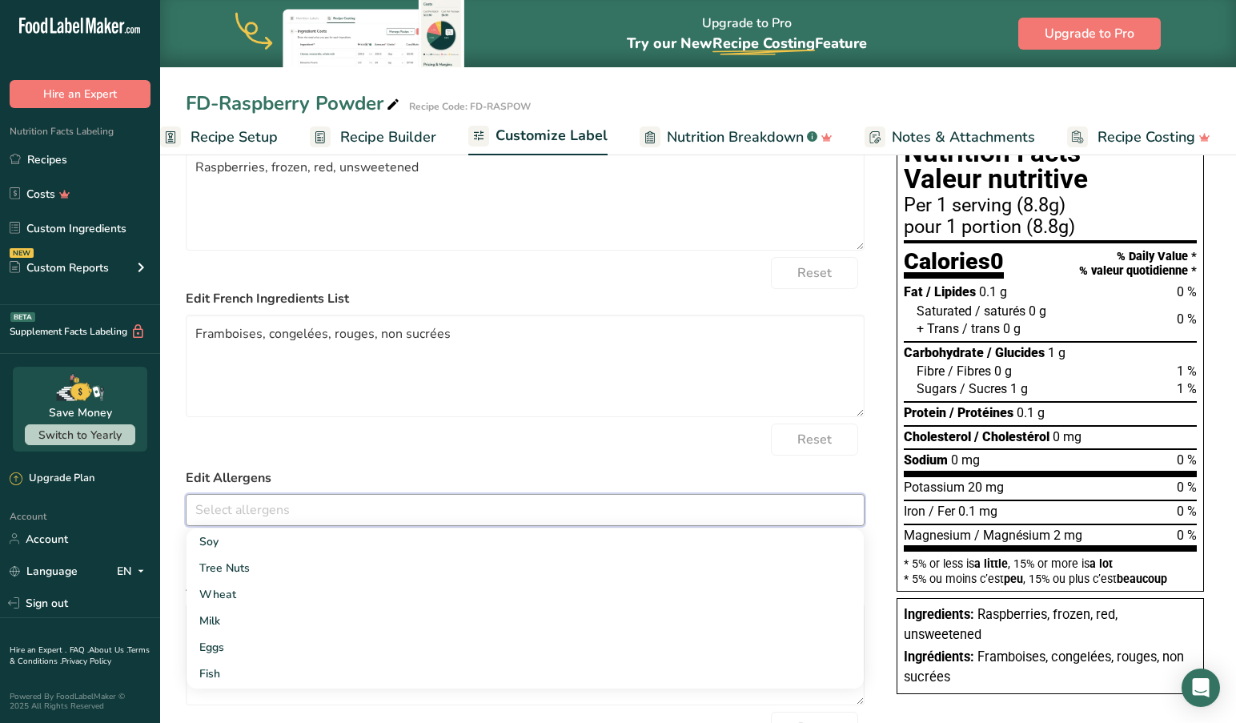
click at [302, 519] on input "text" at bounding box center [524, 509] width 677 height 25
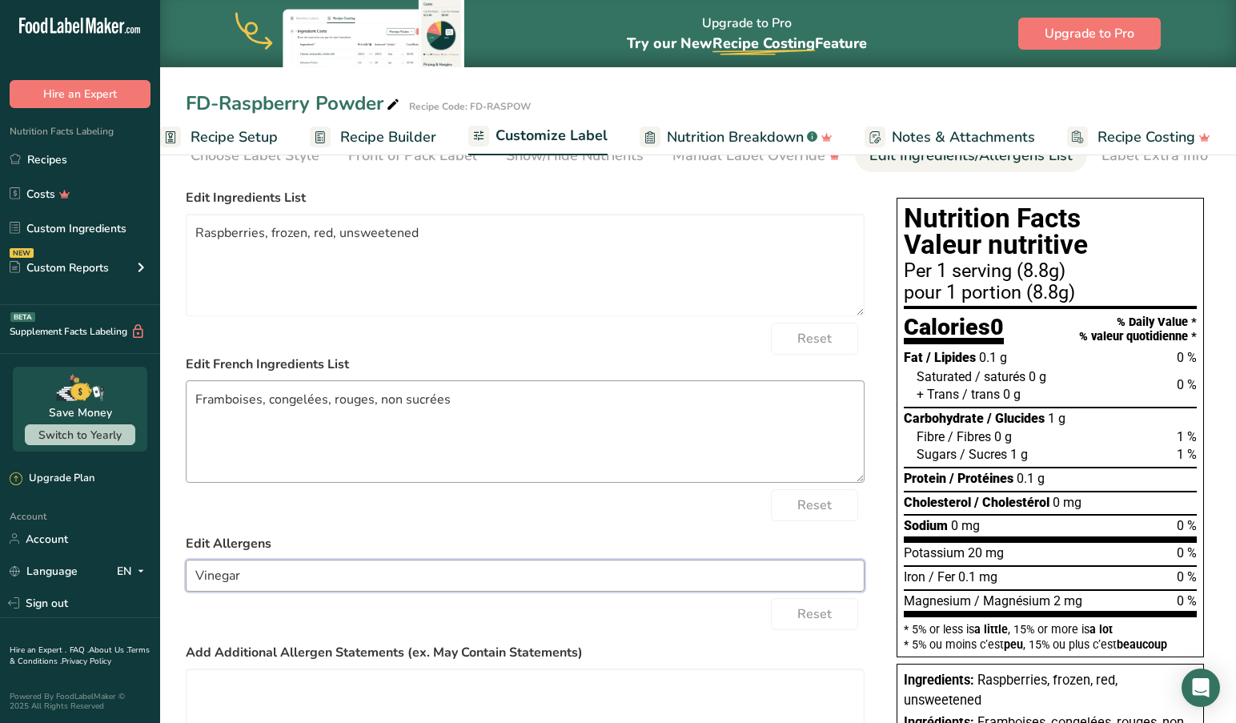
scroll to position [79, 0]
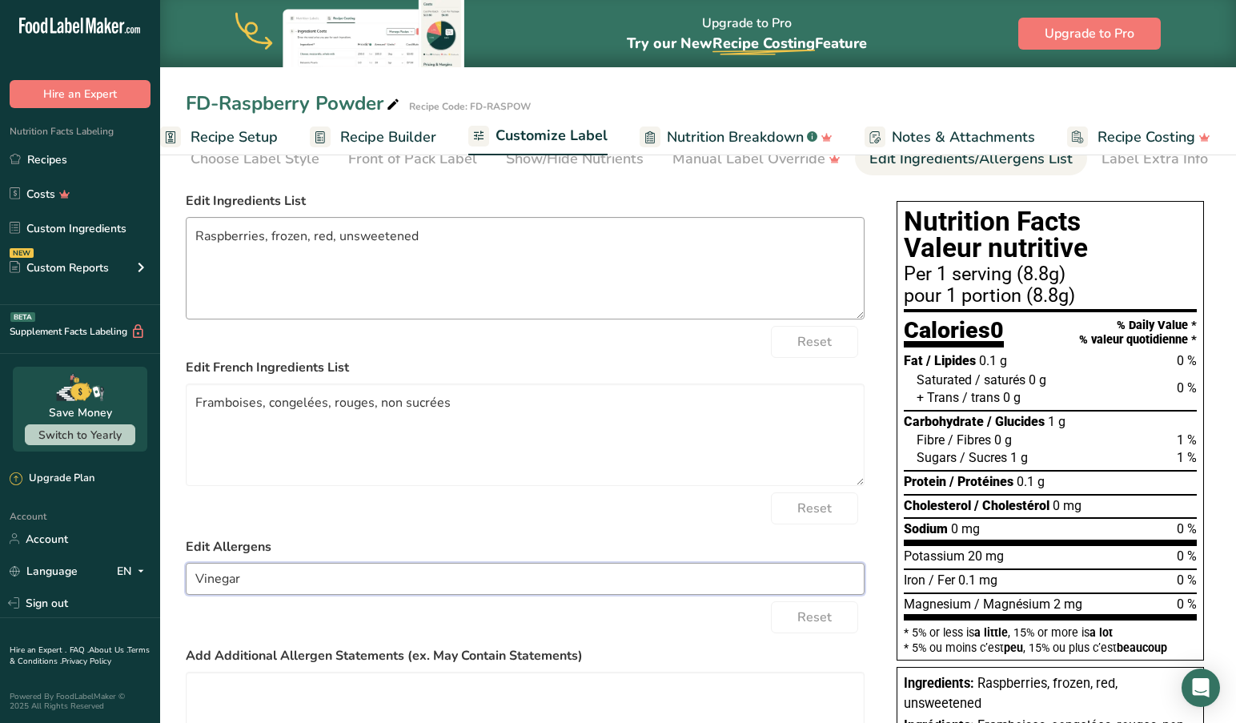
type input "Vinegar"
drag, startPoint x: 482, startPoint y: 246, endPoint x: 174, endPoint y: 231, distance: 307.7
click at [174, 231] on section "Customize your label Save Download Choose what to show on your downloaded label…" at bounding box center [698, 487] width 1076 height 834
drag, startPoint x: 495, startPoint y: 243, endPoint x: 481, endPoint y: 238, distance: 15.2
click at [493, 242] on textarea "Freeze-Dried Raspberries (washed in a vinegar solution)" at bounding box center [525, 268] width 679 height 102
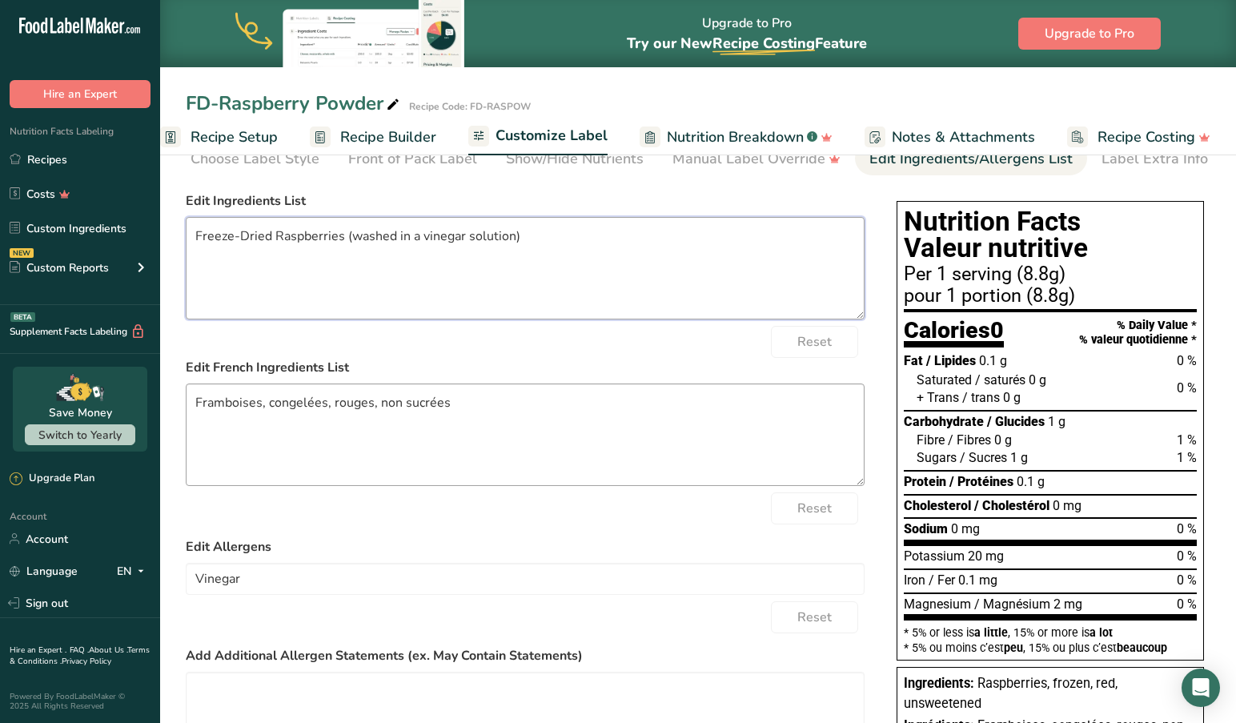
type textarea "Freeze-Dried Raspberries (washed in a vinegar solution)"
drag, startPoint x: 467, startPoint y: 407, endPoint x: 226, endPoint y: 411, distance: 240.9
click at [173, 407] on section "Customize your label Save Download Choose what to show on your downloaded label…" at bounding box center [698, 487] width 1076 height 834
drag, startPoint x: 262, startPoint y: 407, endPoint x: 204, endPoint y: 459, distance: 78.2
click at [259, 410] on textarea "Framboises, congelées, rouges, non sucrées" at bounding box center [525, 434] width 679 height 102
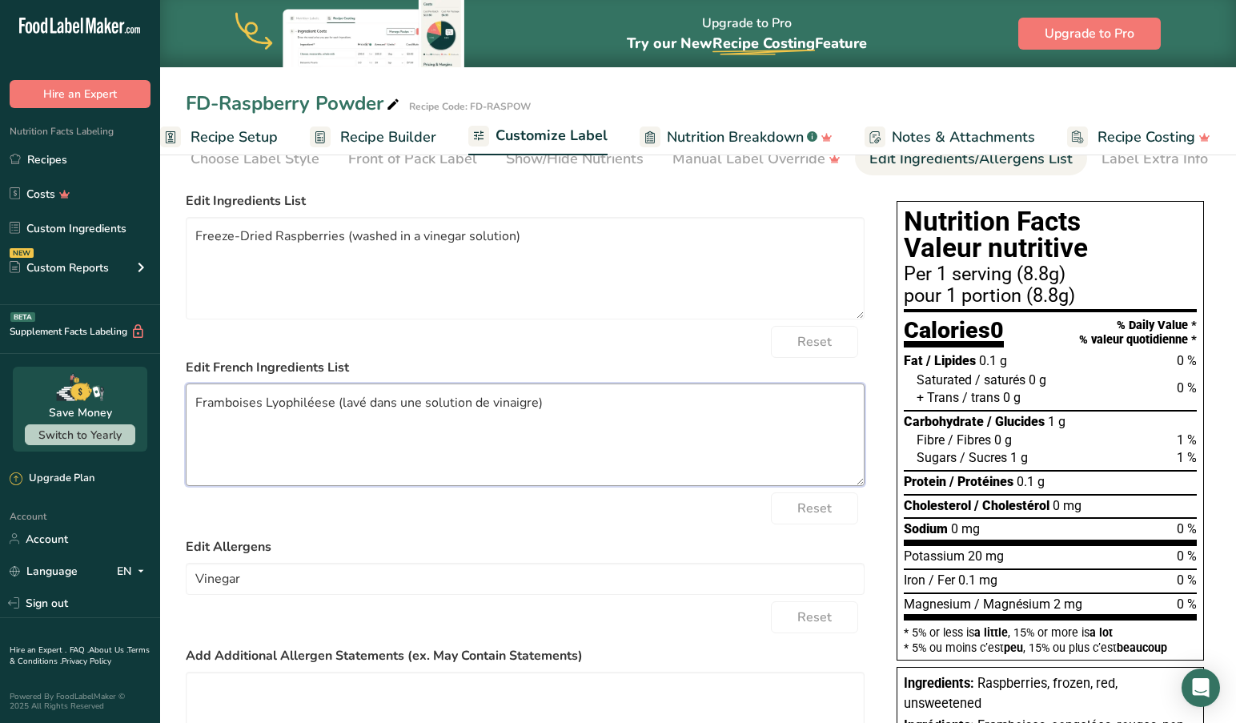
click at [331, 411] on textarea "Framboises Lyophiléese (lavé dans une solution de vinaigre)" at bounding box center [525, 434] width 679 height 102
click at [590, 448] on textarea "Framboises Lyophilées (lavé dans une solution de vinaigre)" at bounding box center [525, 434] width 679 height 102
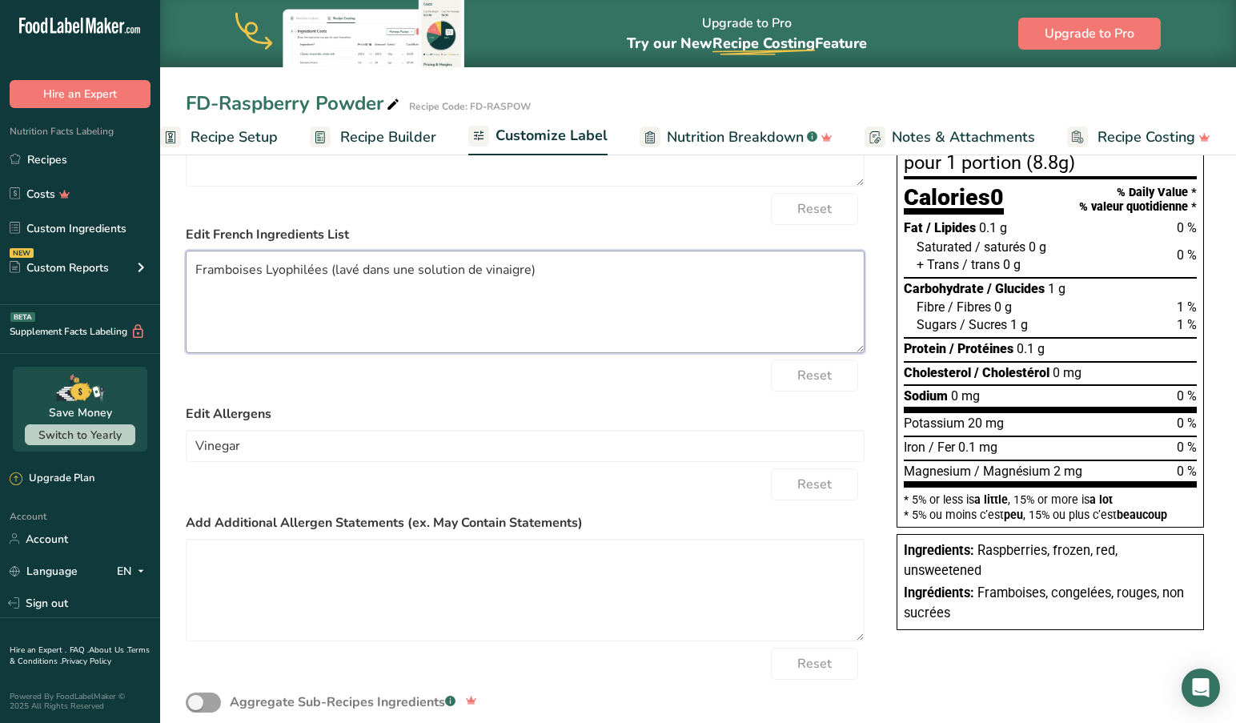
scroll to position [212, 0]
type textarea "Framboises Lyophilées (lavé dans une solution de vinaigre)"
click at [227, 561] on textarea at bounding box center [525, 590] width 679 height 102
type textarea "Vinagar"
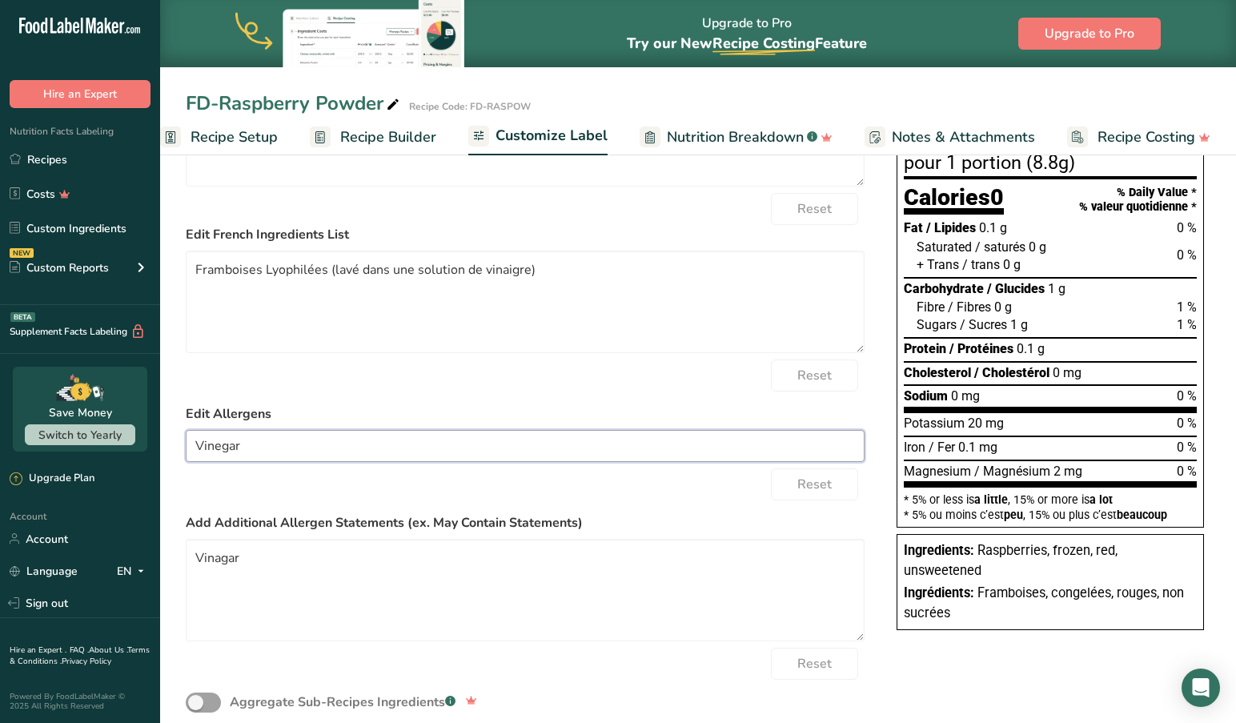
drag, startPoint x: 249, startPoint y: 452, endPoint x: 131, endPoint y: 451, distance: 117.7
click at [131, 451] on div ".a-20{fill:#fff;} Hire an Expert Nutrition Facts Labeling Recipes Costs Custom …" at bounding box center [618, 280] width 1236 height 984
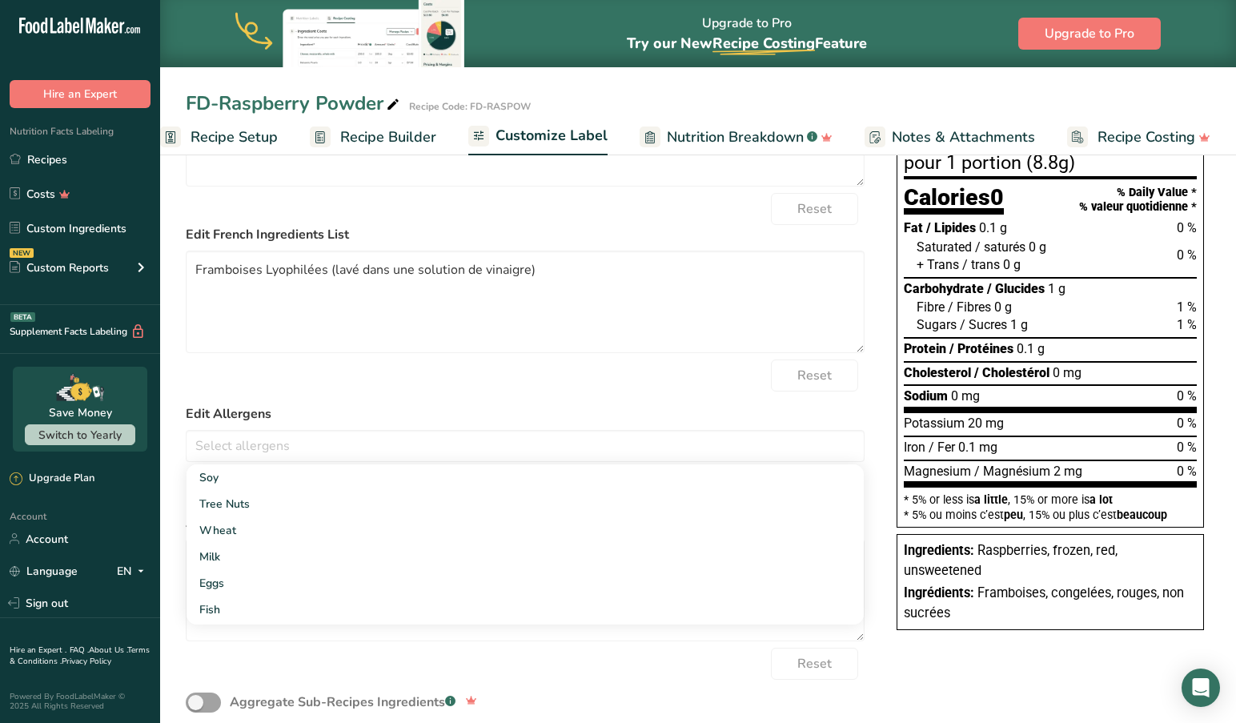
click at [435, 374] on div "Reset" at bounding box center [525, 375] width 679 height 32
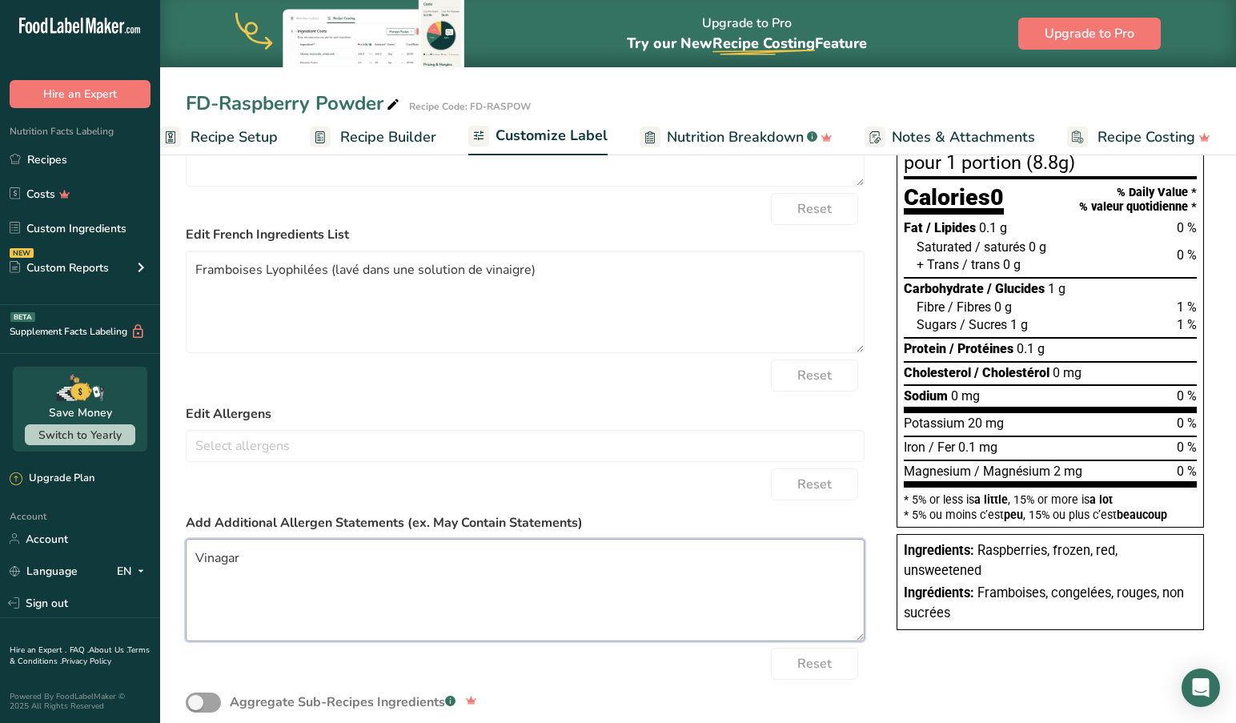
drag, startPoint x: 214, startPoint y: 561, endPoint x: 243, endPoint y: 579, distance: 33.8
click at [218, 563] on textarea "Vinagar" at bounding box center [525, 590] width 679 height 102
click at [351, 575] on textarea "Vinegar" at bounding box center [525, 590] width 679 height 102
click at [413, 483] on div "Reset" at bounding box center [525, 484] width 679 height 32
drag, startPoint x: 195, startPoint y: 558, endPoint x: 408, endPoint y: 598, distance: 216.6
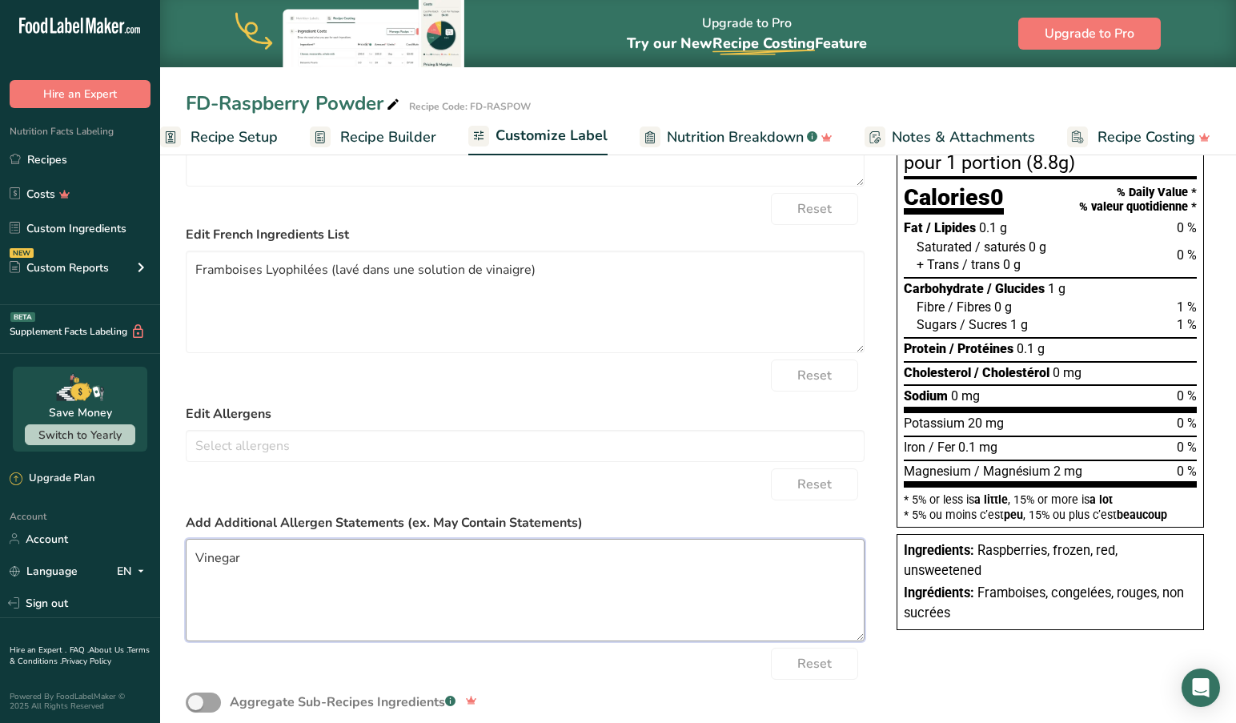
click at [202, 562] on textarea "Vinegar" at bounding box center [525, 590] width 679 height 102
type textarea "Vinegar"
drag, startPoint x: 222, startPoint y: 557, endPoint x: 128, endPoint y: 558, distance: 93.6
click at [128, 558] on div ".a-20{fill:#fff;} Hire an Expert Nutrition Facts Labeling Recipes Costs Custom …" at bounding box center [618, 280] width 1236 height 984
click at [238, 457] on input "text" at bounding box center [524, 445] width 677 height 25
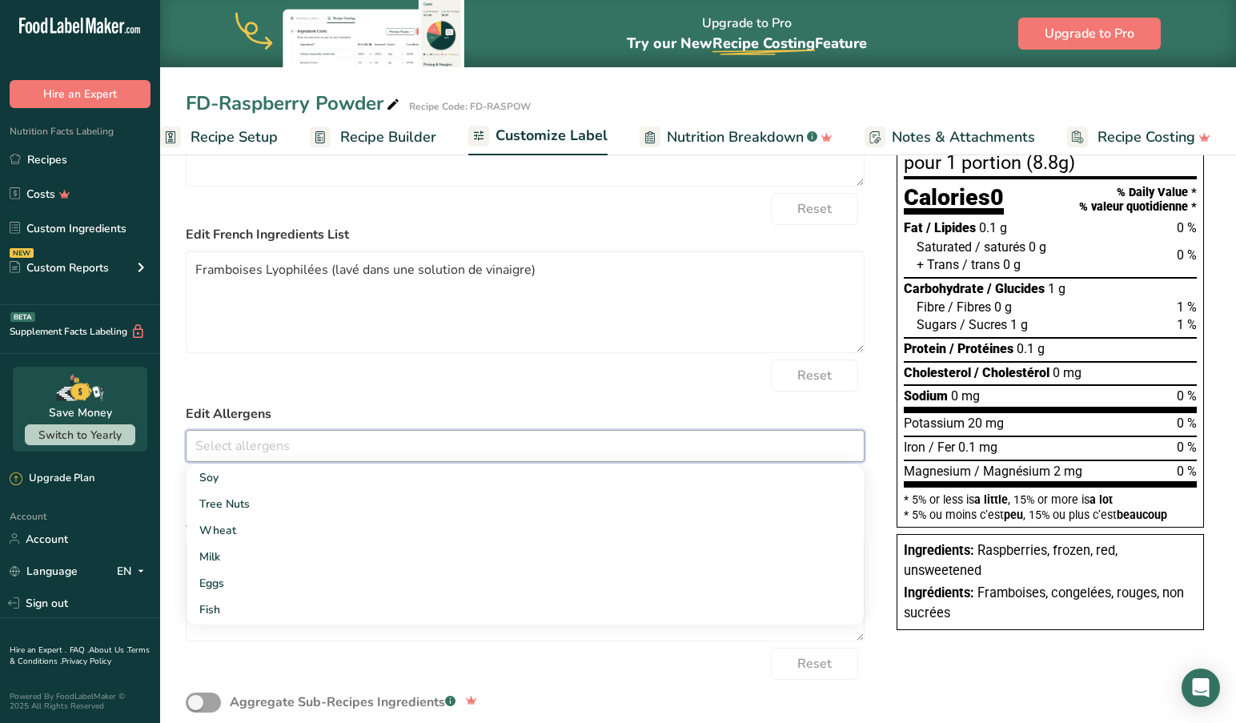
scroll to position [213, 0]
type input "V"
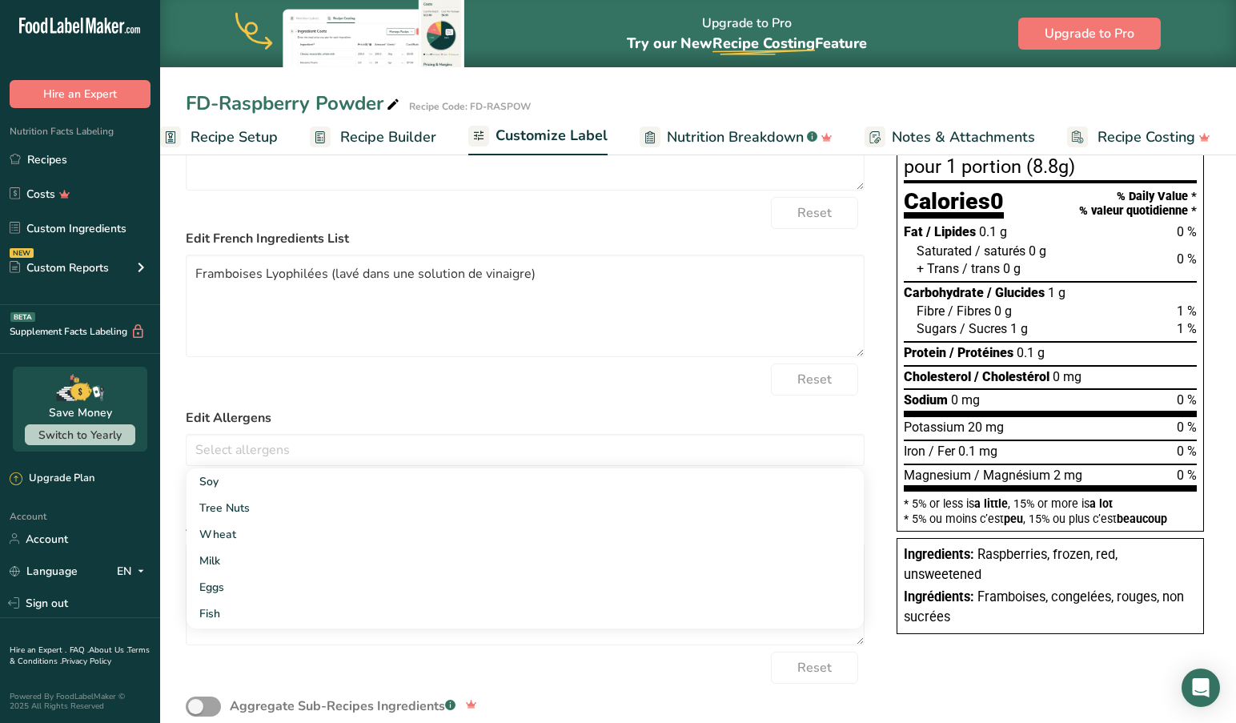
click at [336, 411] on form "Edit Ingredients List Freeze-Dried Raspberries (washed in a vinegar solution) R…" at bounding box center [525, 405] width 679 height 687
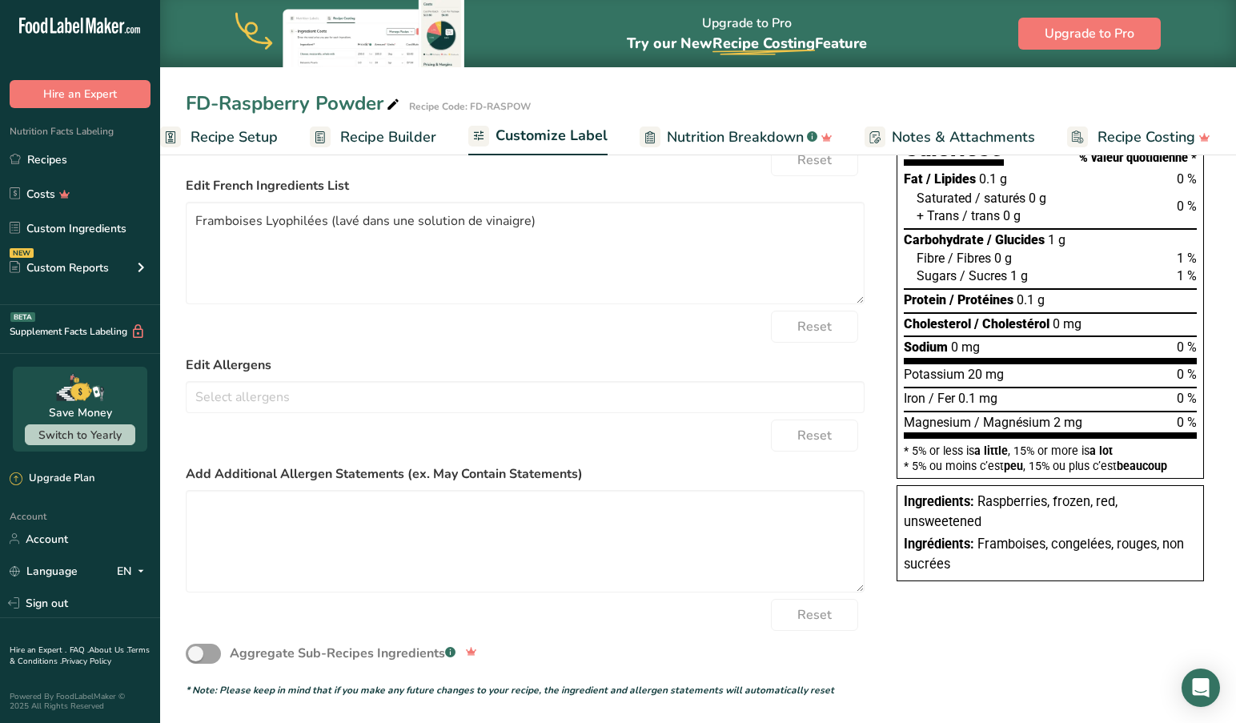
scroll to position [264, 0]
click at [171, 552] on section "Customize your label Save Download Choose what to show on your downloaded label…" at bounding box center [698, 306] width 1076 height 834
click at [922, 648] on div "Choose your label style Canadian Standard label USA (FDA) Standard FDA label Ta…" at bounding box center [698, 350] width 1024 height 694
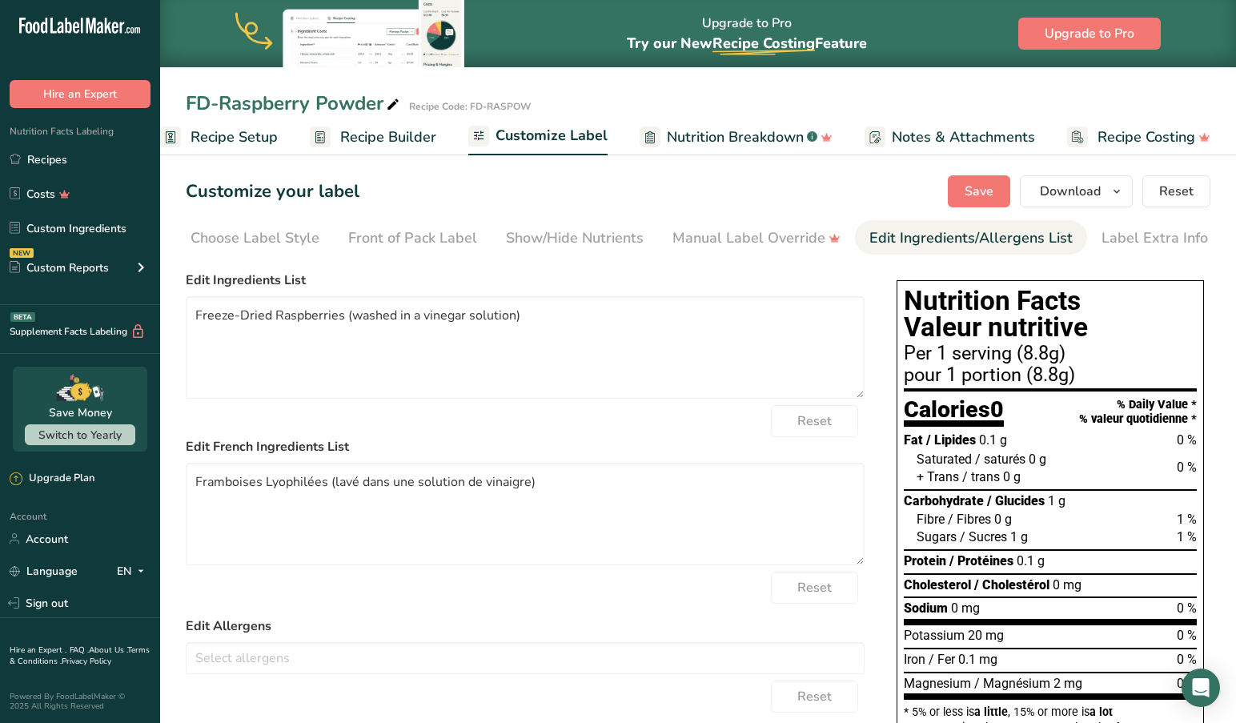
scroll to position [0, 1]
click at [885, 665] on div "Choose your label style Canadian Standard label USA (FDA) Standard FDA label Ta…" at bounding box center [698, 611] width 1024 height 694
click at [979, 189] on span "Save" at bounding box center [978, 191] width 29 height 19
click at [982, 189] on span "Save" at bounding box center [978, 191] width 29 height 19
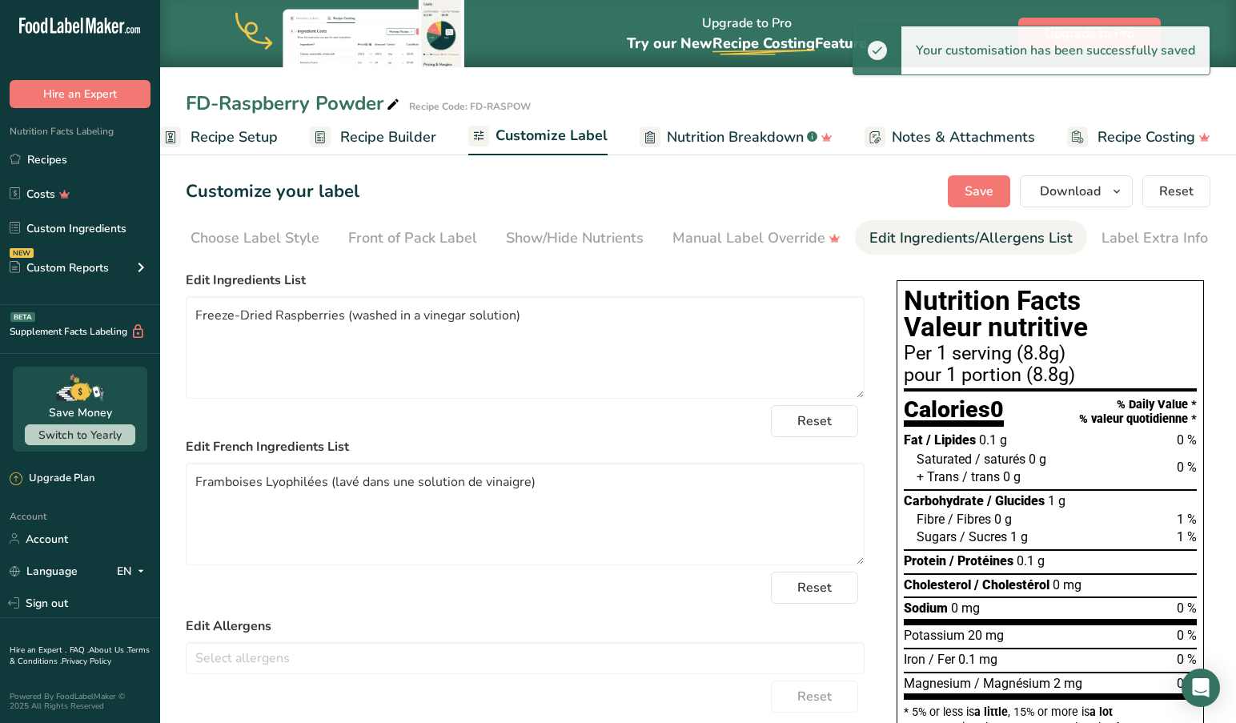
click at [233, 137] on span "Recipe Setup" at bounding box center [233, 137] width 87 height 22
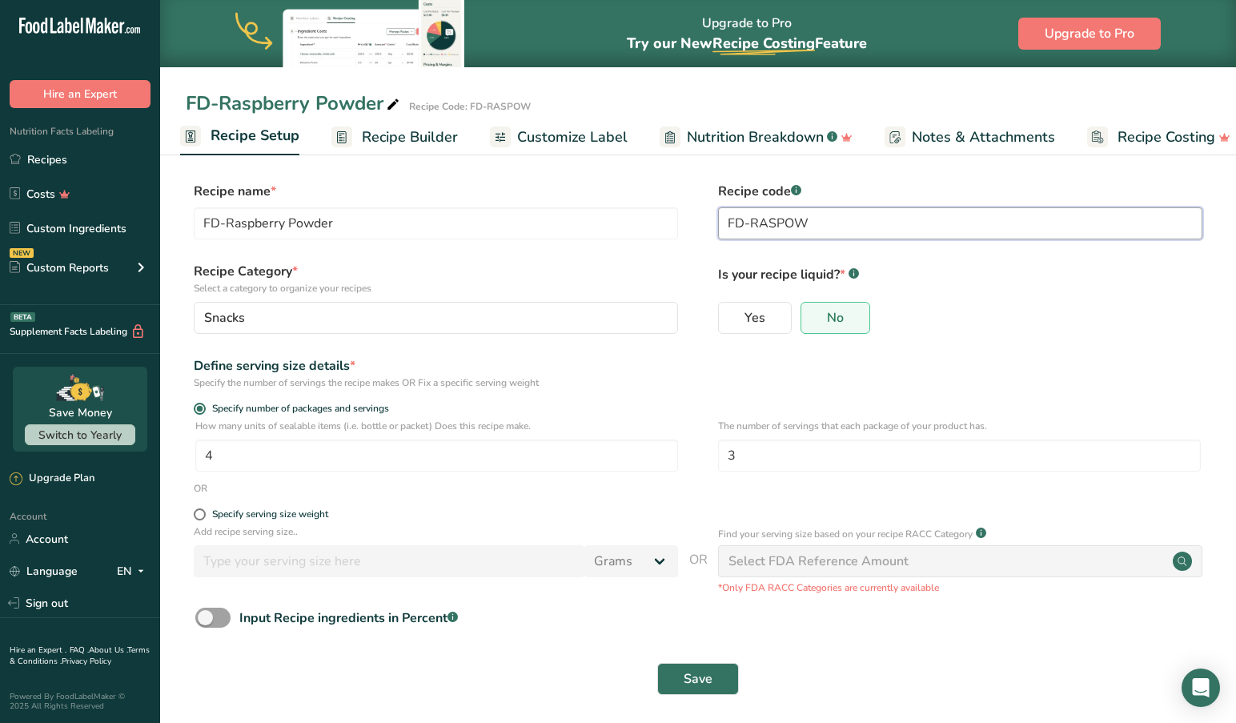
drag, startPoint x: 824, startPoint y: 226, endPoint x: 885, endPoint y: 270, distance: 76.2
click at [826, 235] on input "FD-RASPOW" at bounding box center [960, 223] width 484 height 32
type input "FD-RASPOW-27gh"
click at [693, 677] on span "Save" at bounding box center [697, 678] width 29 height 19
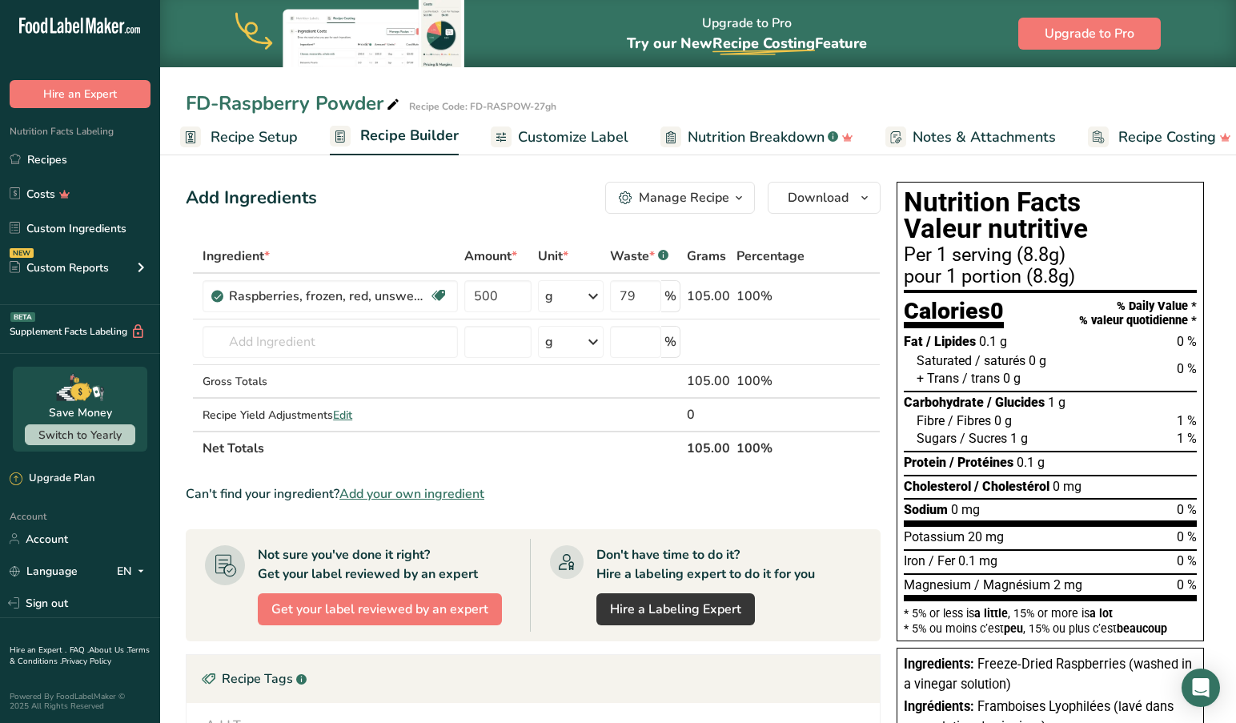
scroll to position [1, 0]
click at [571, 134] on span "Customize Label" at bounding box center [573, 137] width 110 height 22
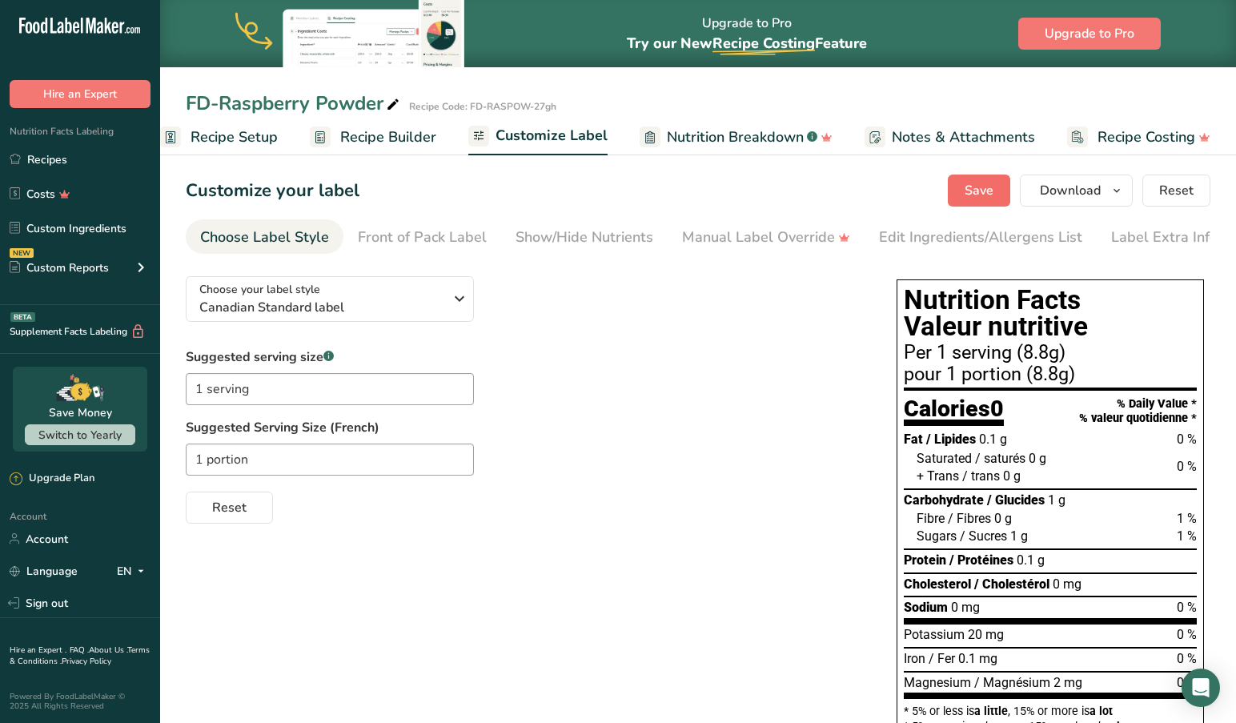
click at [980, 190] on span "Save" at bounding box center [978, 190] width 29 height 19
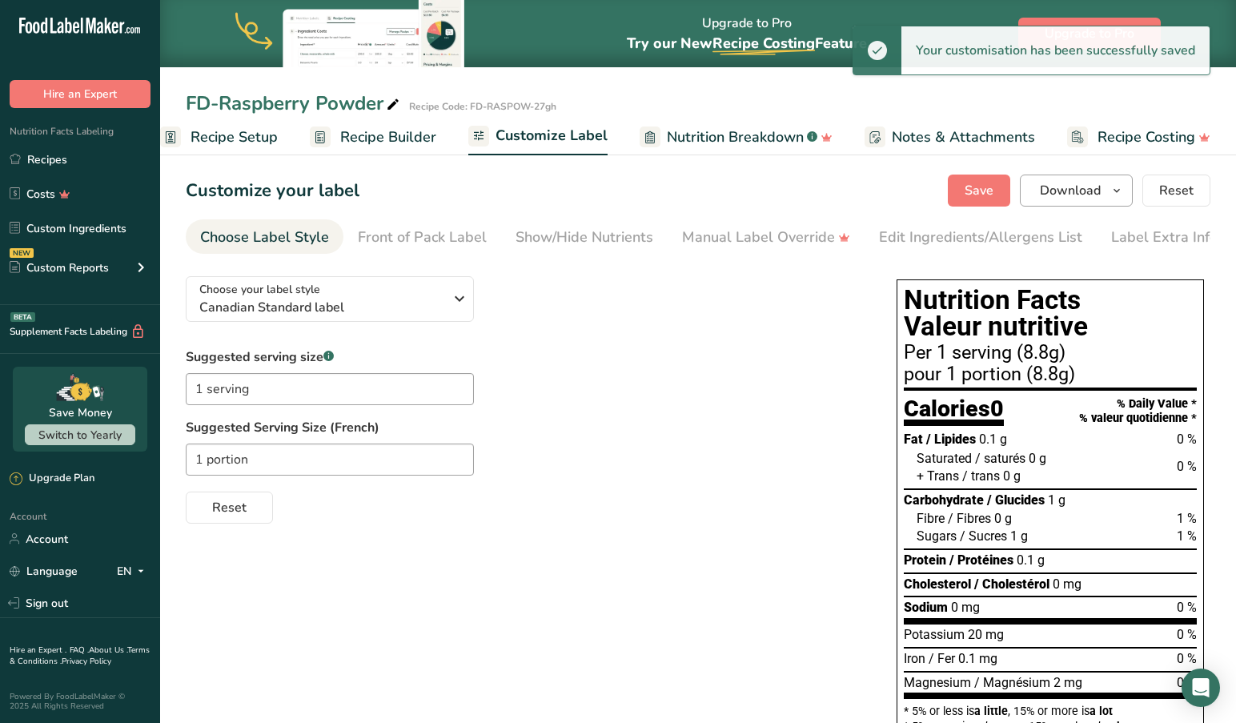
click at [1097, 187] on span "Download" at bounding box center [1070, 190] width 61 height 19
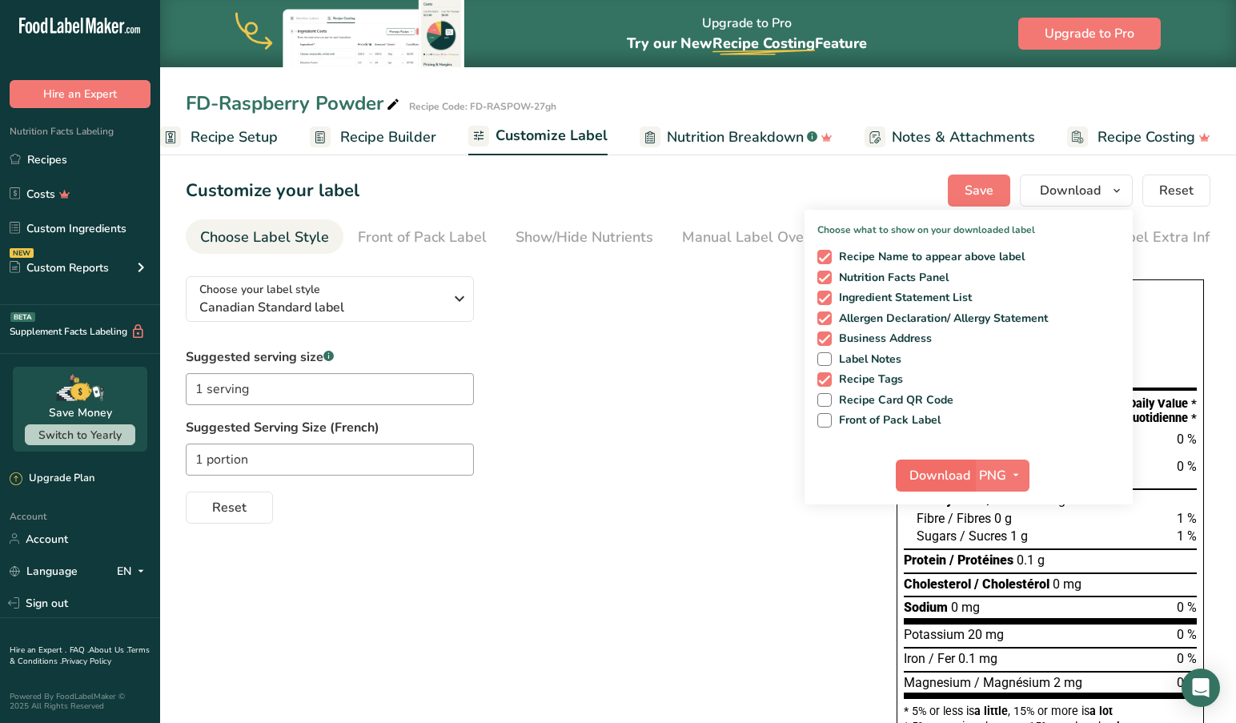
click at [926, 475] on span "Download" at bounding box center [939, 475] width 61 height 19
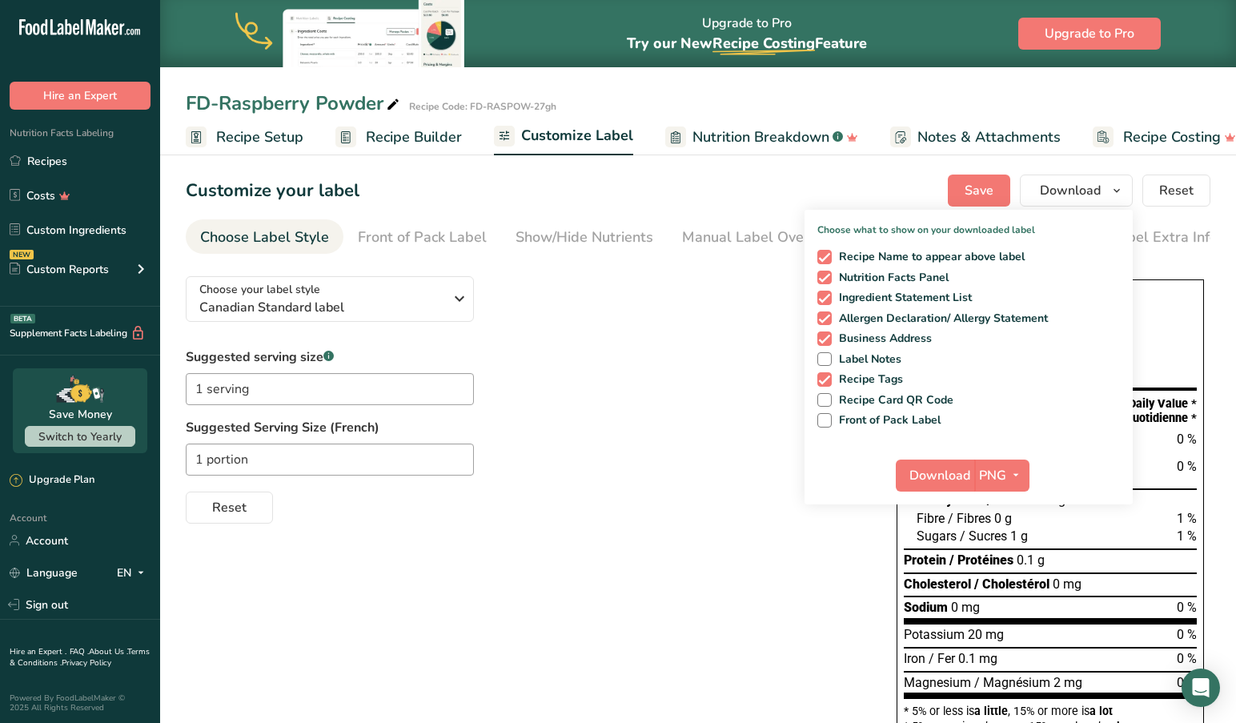
scroll to position [0, 26]
